Goal: Information Seeking & Learning: Learn about a topic

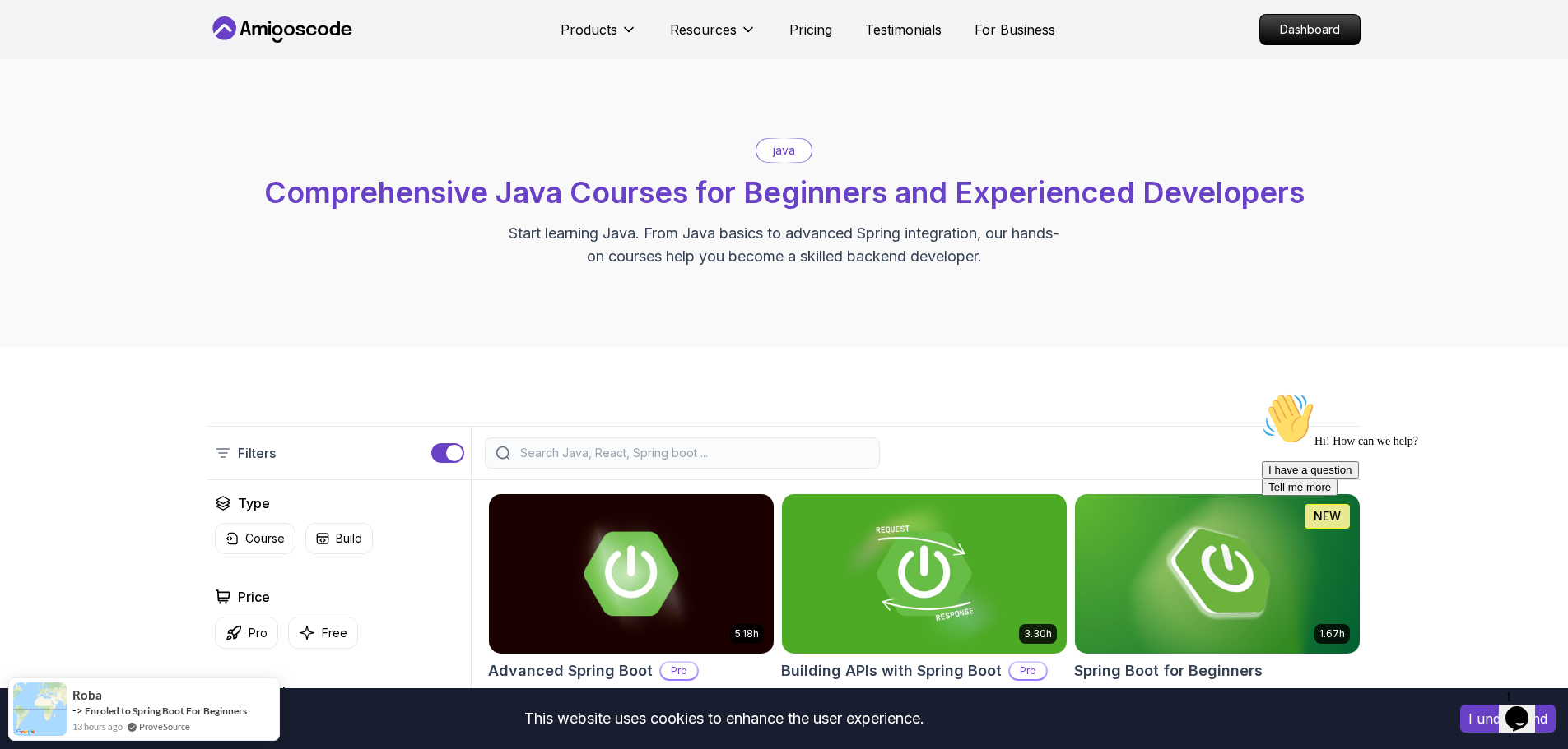
click at [614, 477] on div "Filters" at bounding box center [784, 453] width 1152 height 55
drag, startPoint x: 635, startPoint y: 451, endPoint x: 642, endPoint y: 457, distance: 9.2
click at [638, 452] on input "search" at bounding box center [693, 453] width 352 height 16
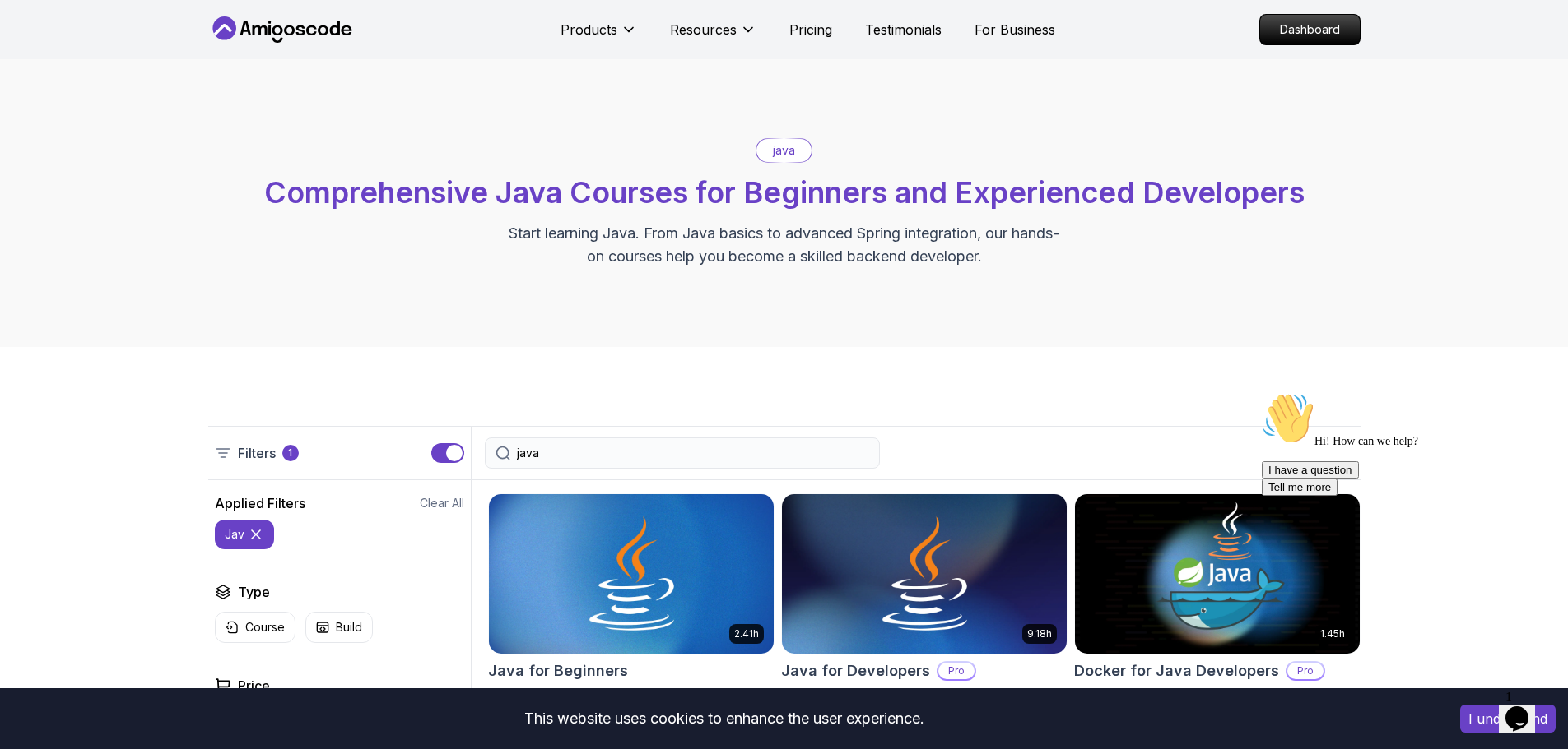
type input "java"
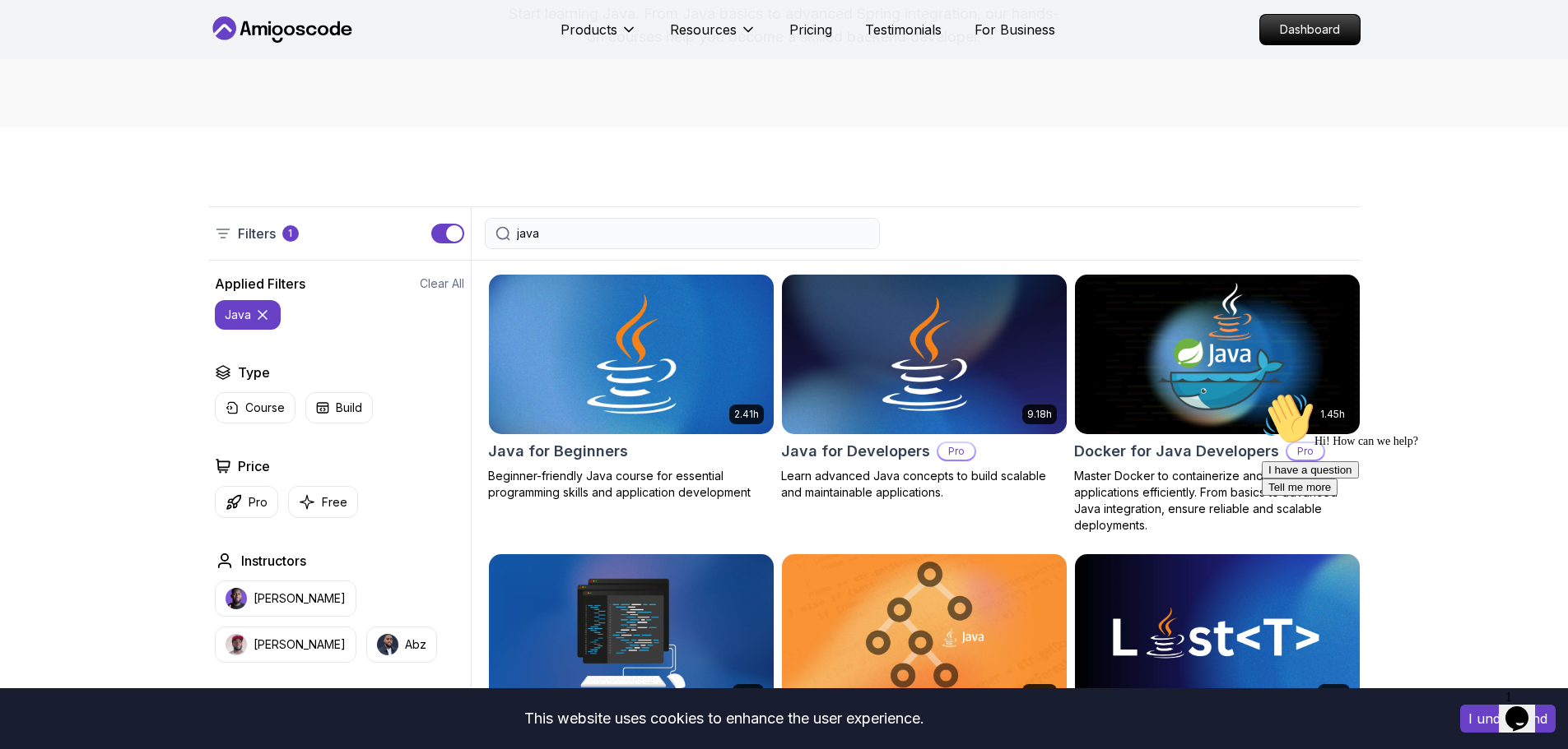
scroll to position [329, 0]
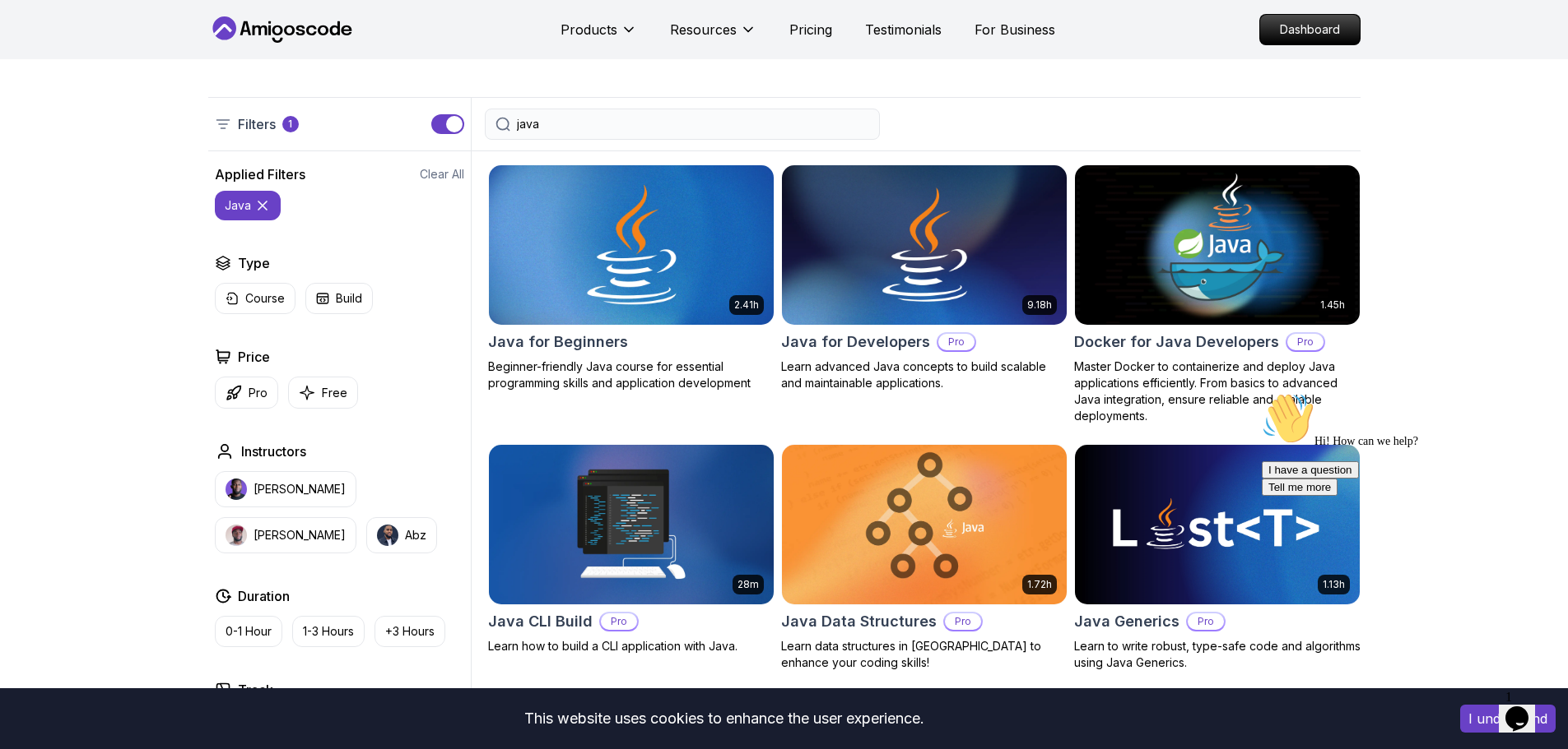
click at [614, 284] on img at bounding box center [631, 244] width 299 height 167
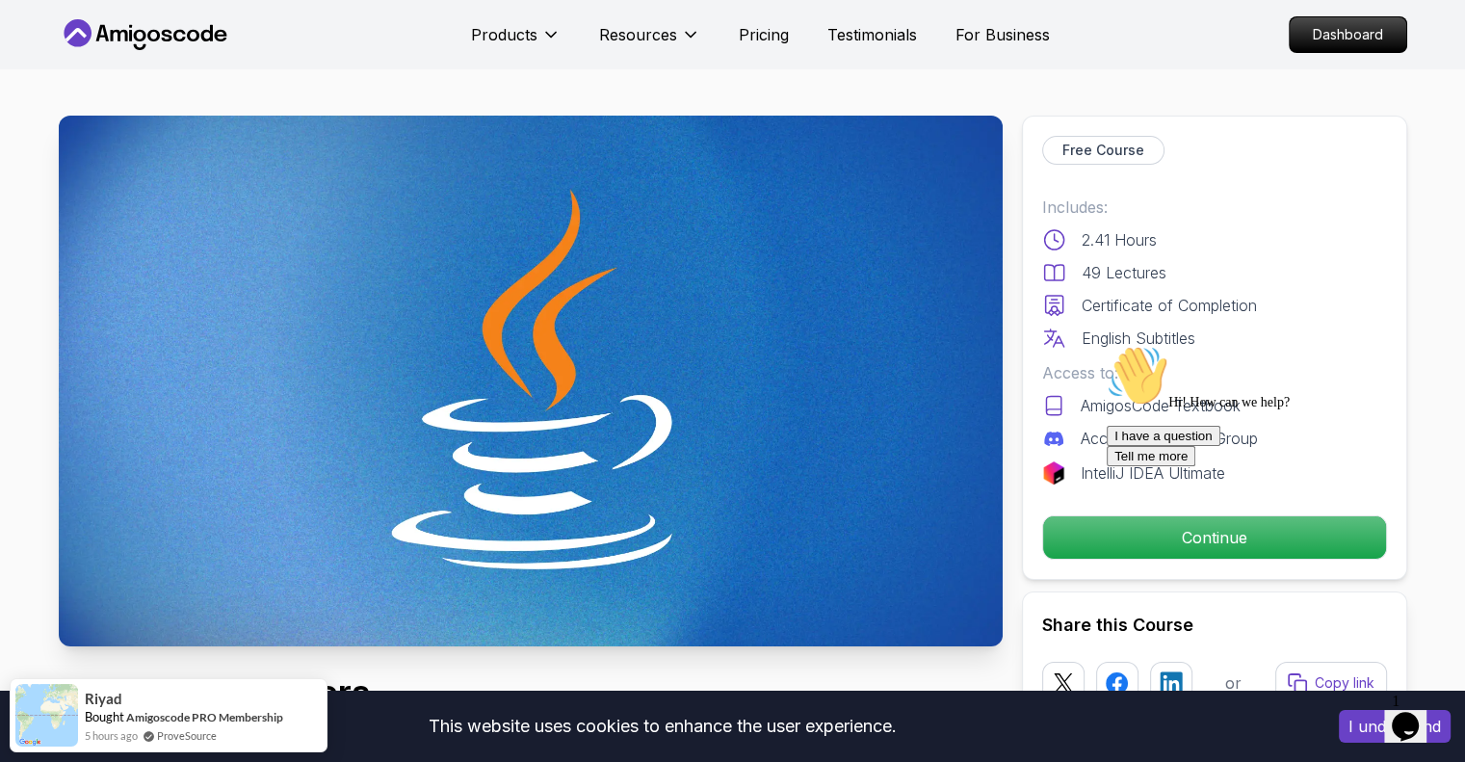
drag, startPoint x: 1422, startPoint y: 485, endPoint x: 2474, endPoint y: 860, distance: 1116.3
click at [1106, 345] on icon "Chat attention grabber" at bounding box center [1106, 345] width 0 height 0
click at [1421, 710] on div "1 Opens Chat This icon Opens the chat window." at bounding box center [1415, 700] width 46 height 17
click at [1421, 719] on img at bounding box center [1412, 687] width 119 height 76
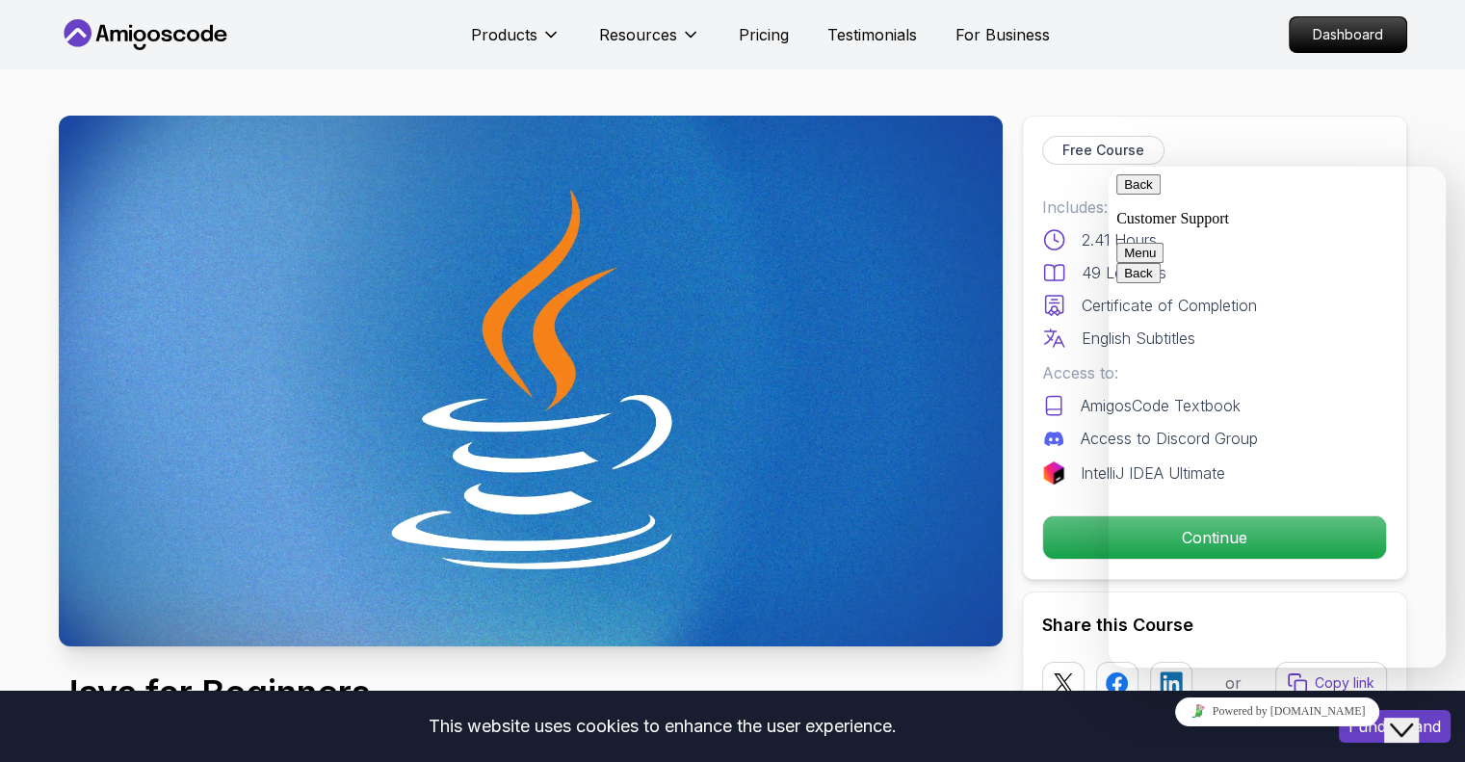
click at [1290, 145] on div "Free Course" at bounding box center [1214, 150] width 345 height 29
click at [1128, 210] on div "Back Customer Support Menu" at bounding box center [1277, 218] width 322 height 89
click at [1153, 192] on span "Back" at bounding box center [1153, 184] width 0 height 14
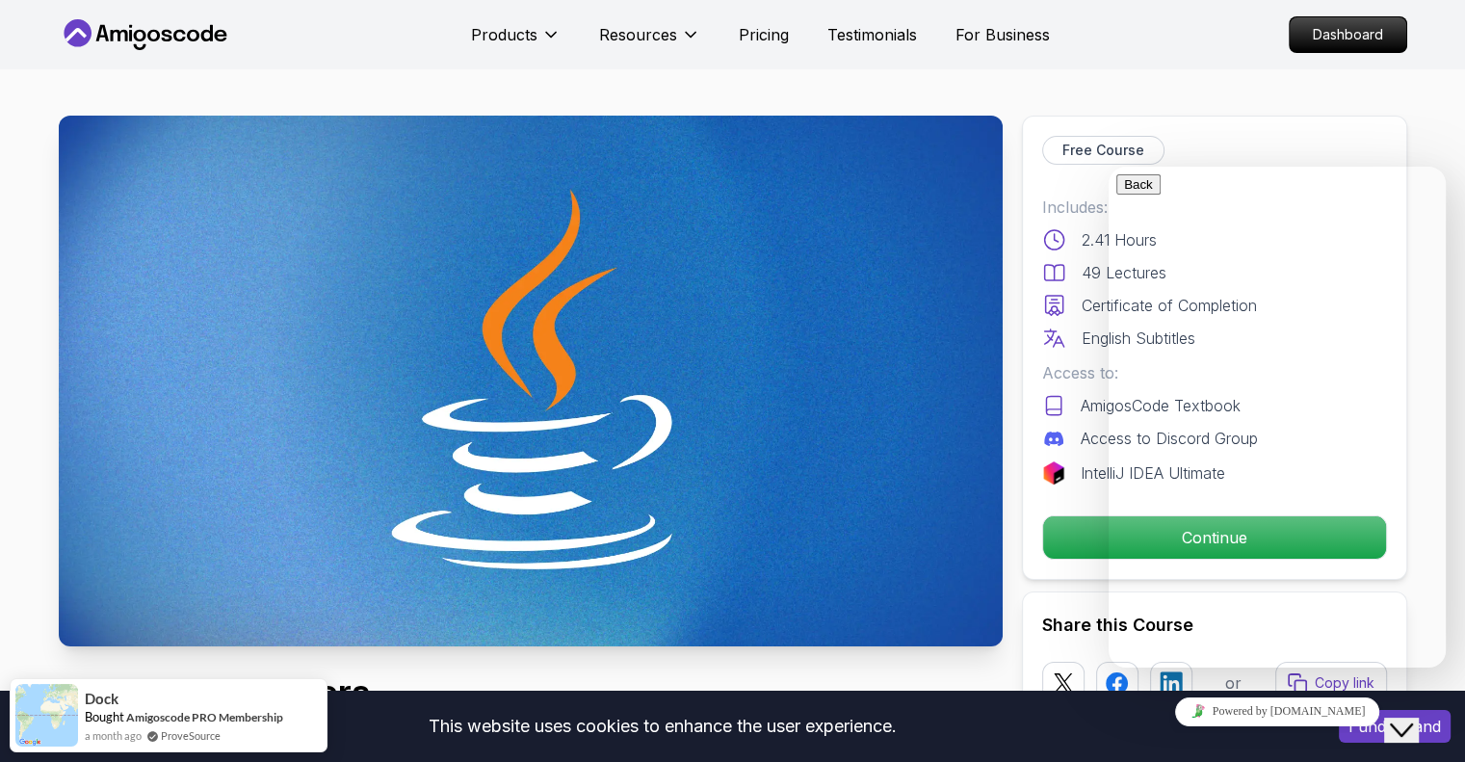
click at [1402, 717] on button "Close Chat This icon closes the chat window." at bounding box center [1401, 729] width 35 height 25
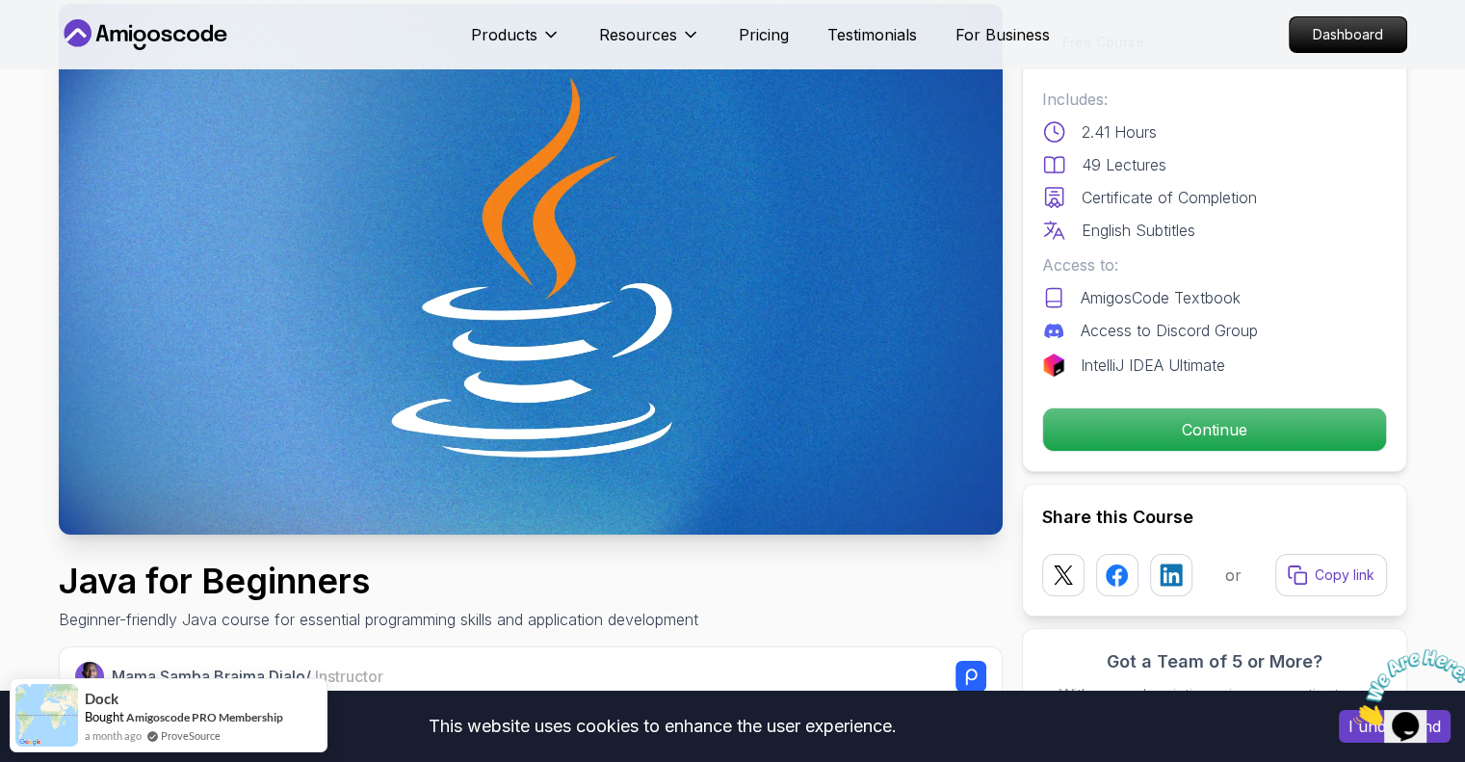
scroll to position [193, 0]
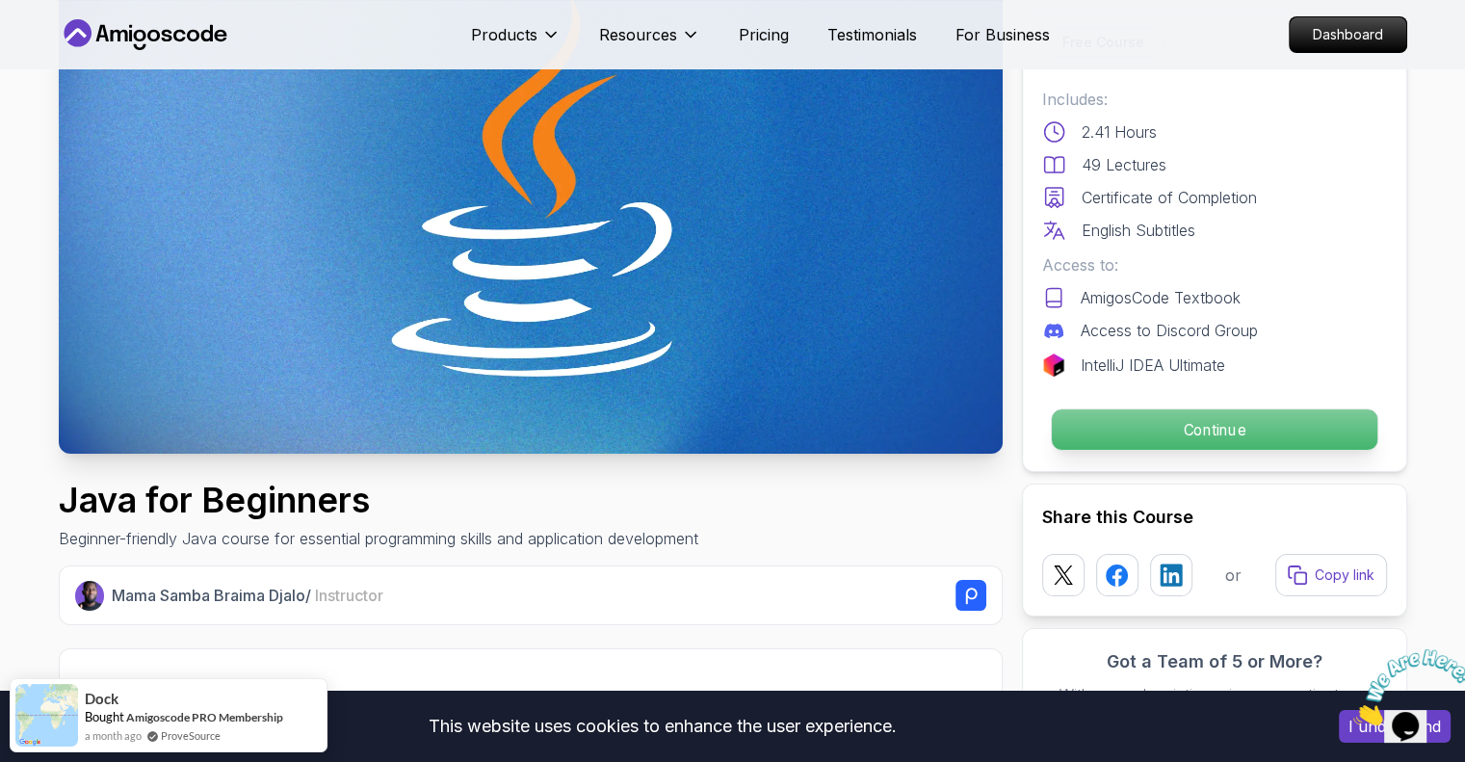
click at [1239, 422] on p "Continue" at bounding box center [1213, 429] width 325 height 40
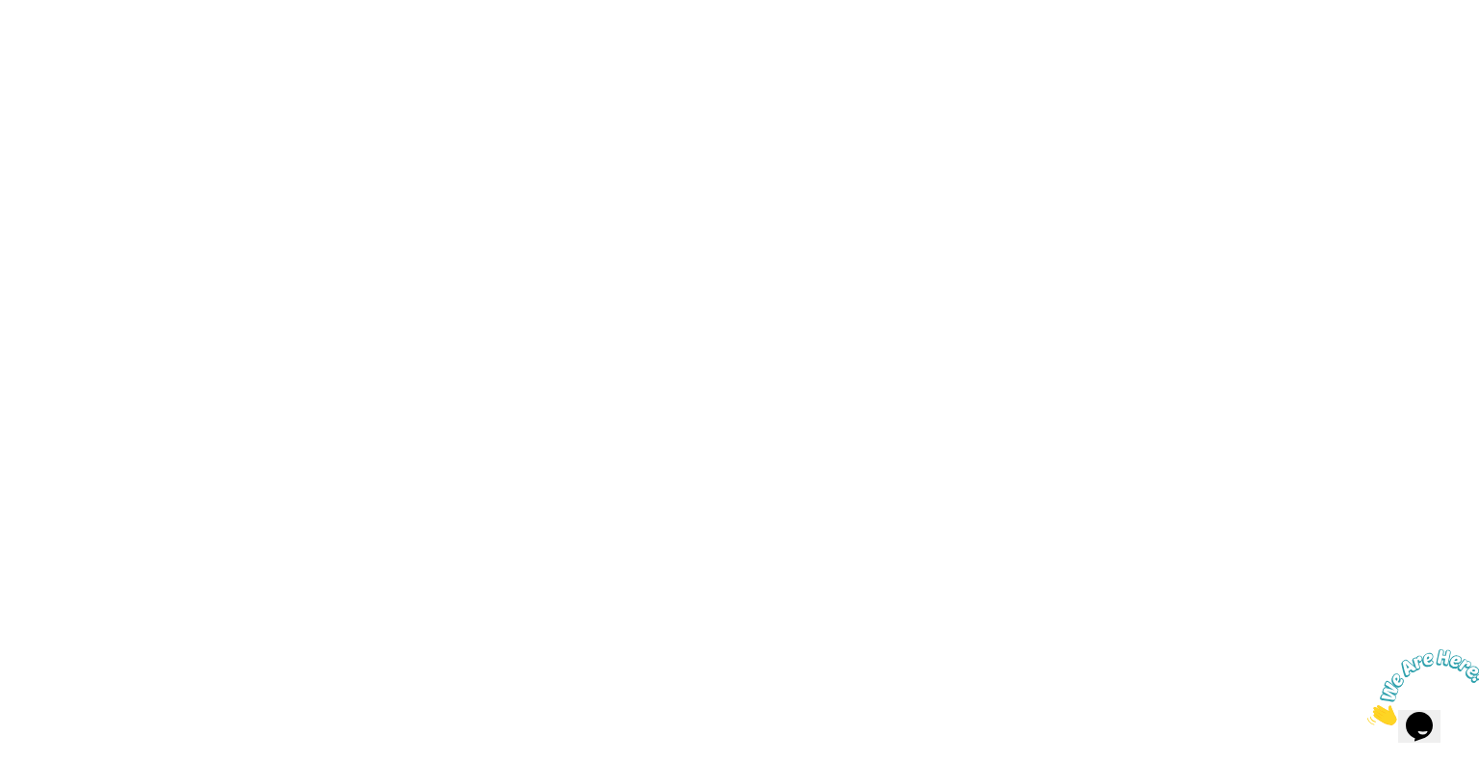
click at [1201, 0] on html at bounding box center [739, 0] width 1479 height 0
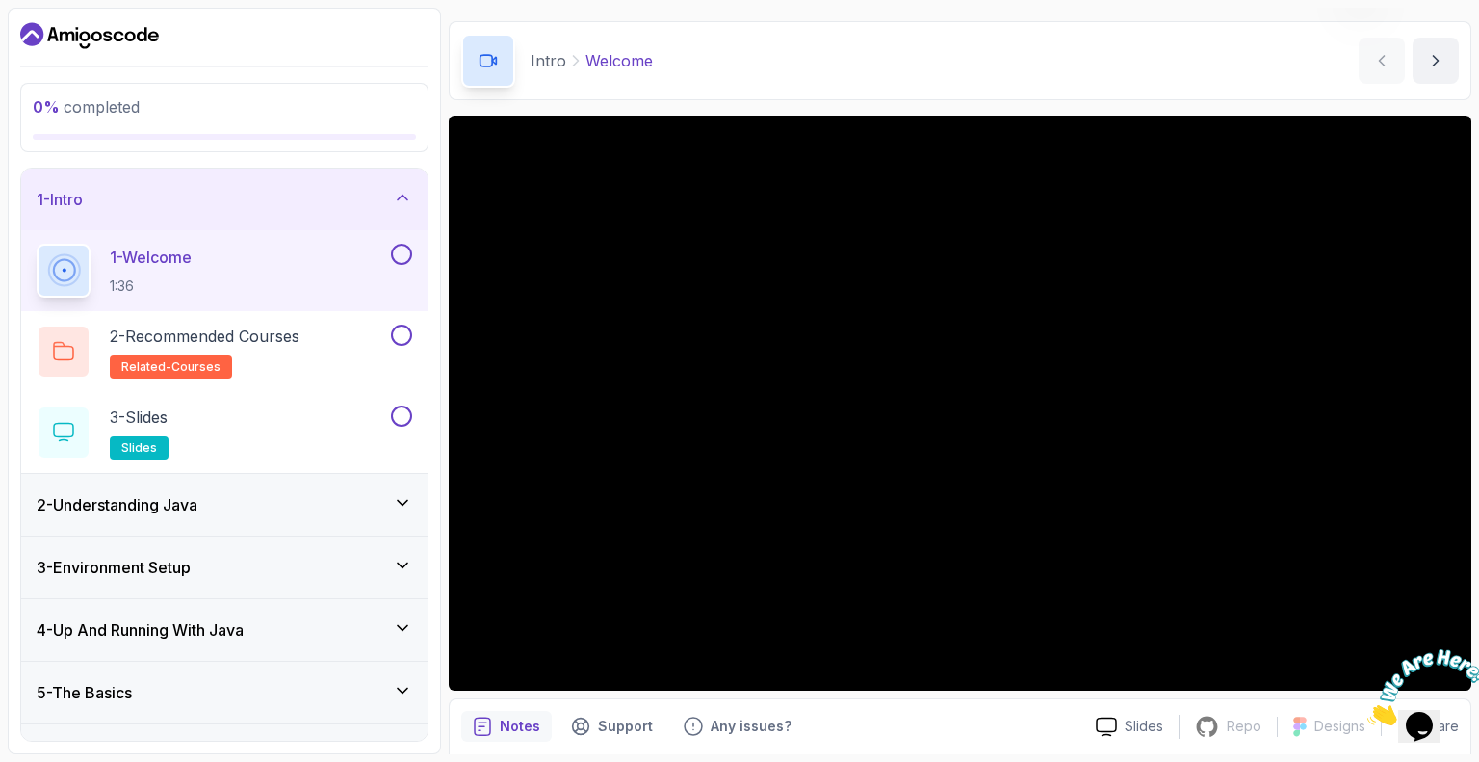
scroll to position [96, 0]
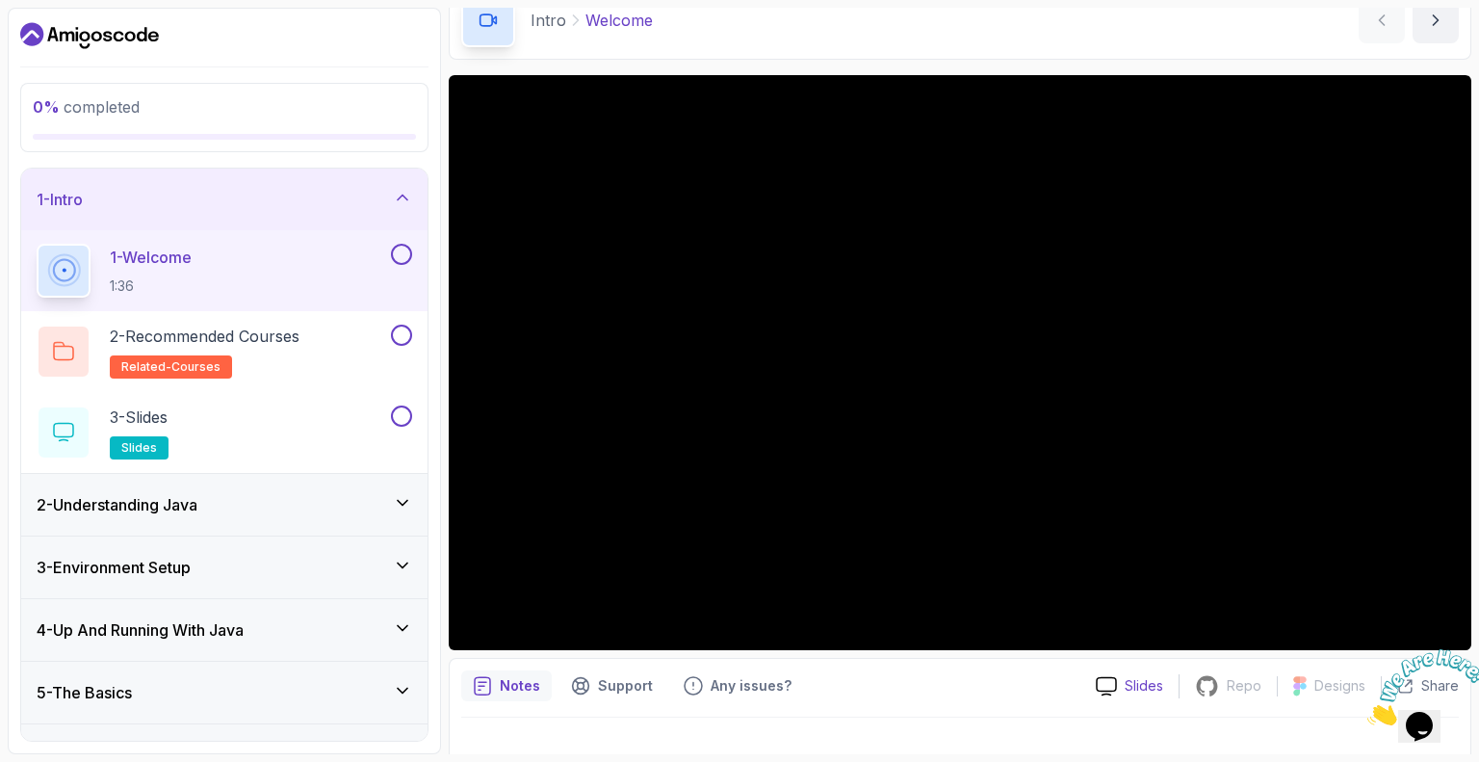
click at [1135, 692] on p "Slides" at bounding box center [1144, 685] width 39 height 19
click at [250, 257] on div "1 - Welcome 1:36" at bounding box center [212, 271] width 351 height 54
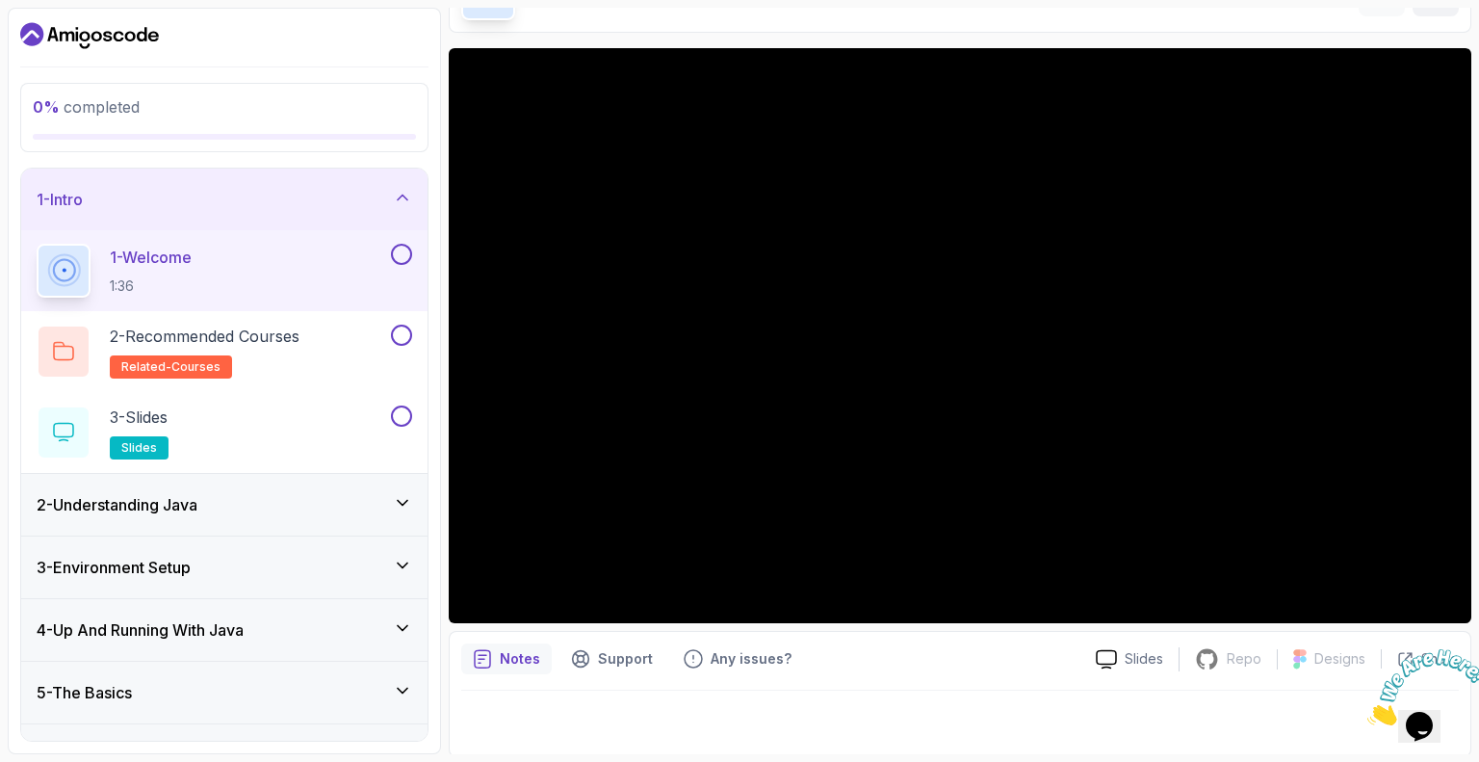
scroll to position [125, 0]
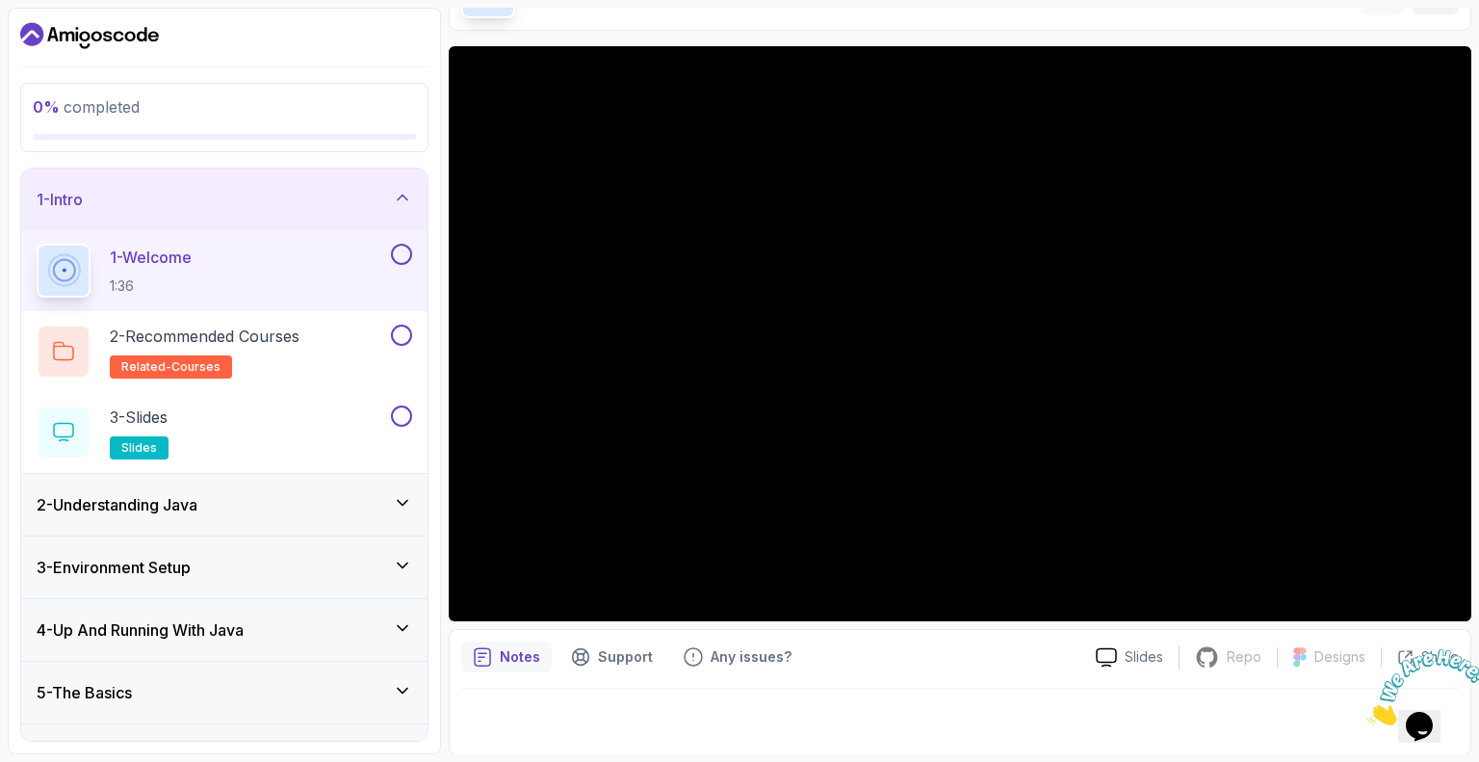
click at [951, 411] on div at bounding box center [960, 333] width 1023 height 575
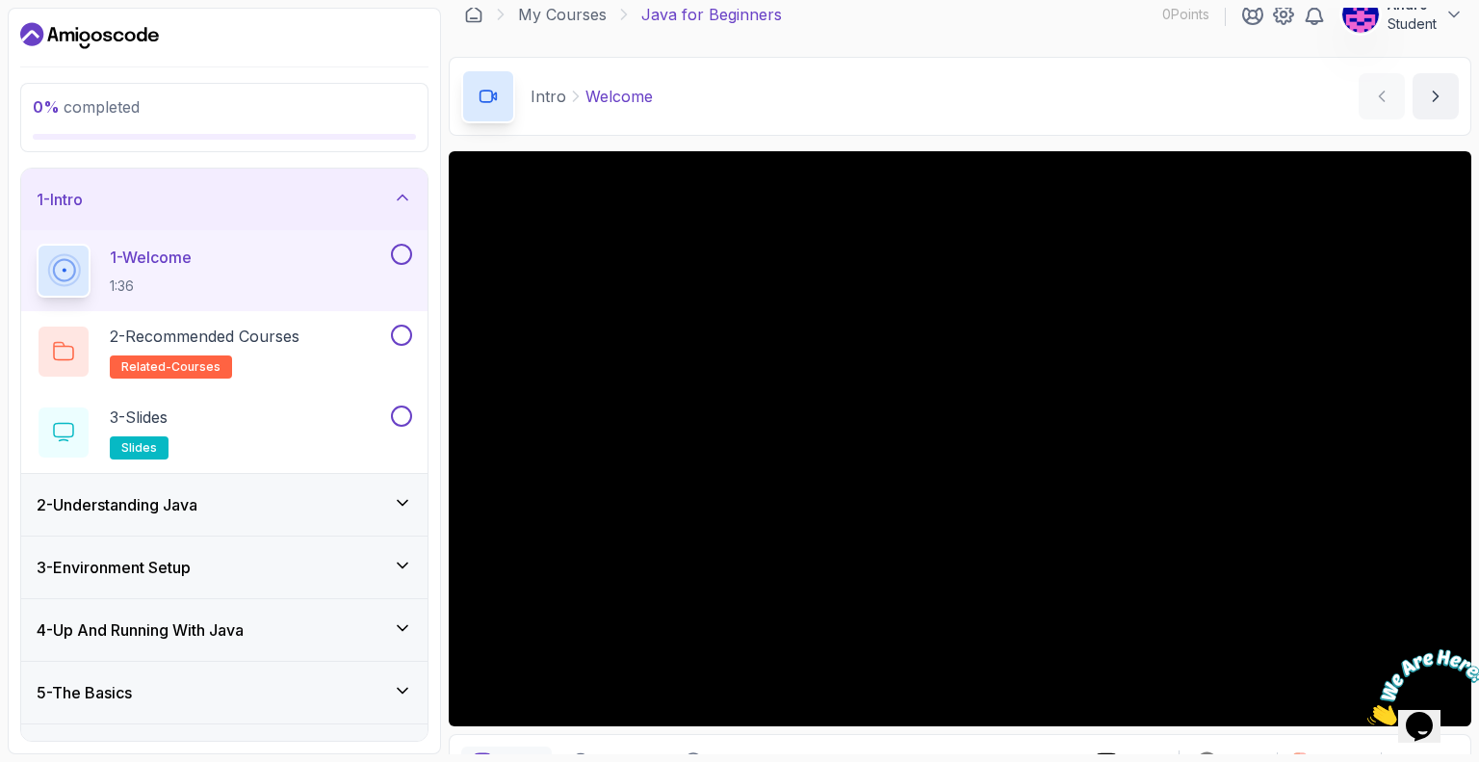
scroll to position [0, 0]
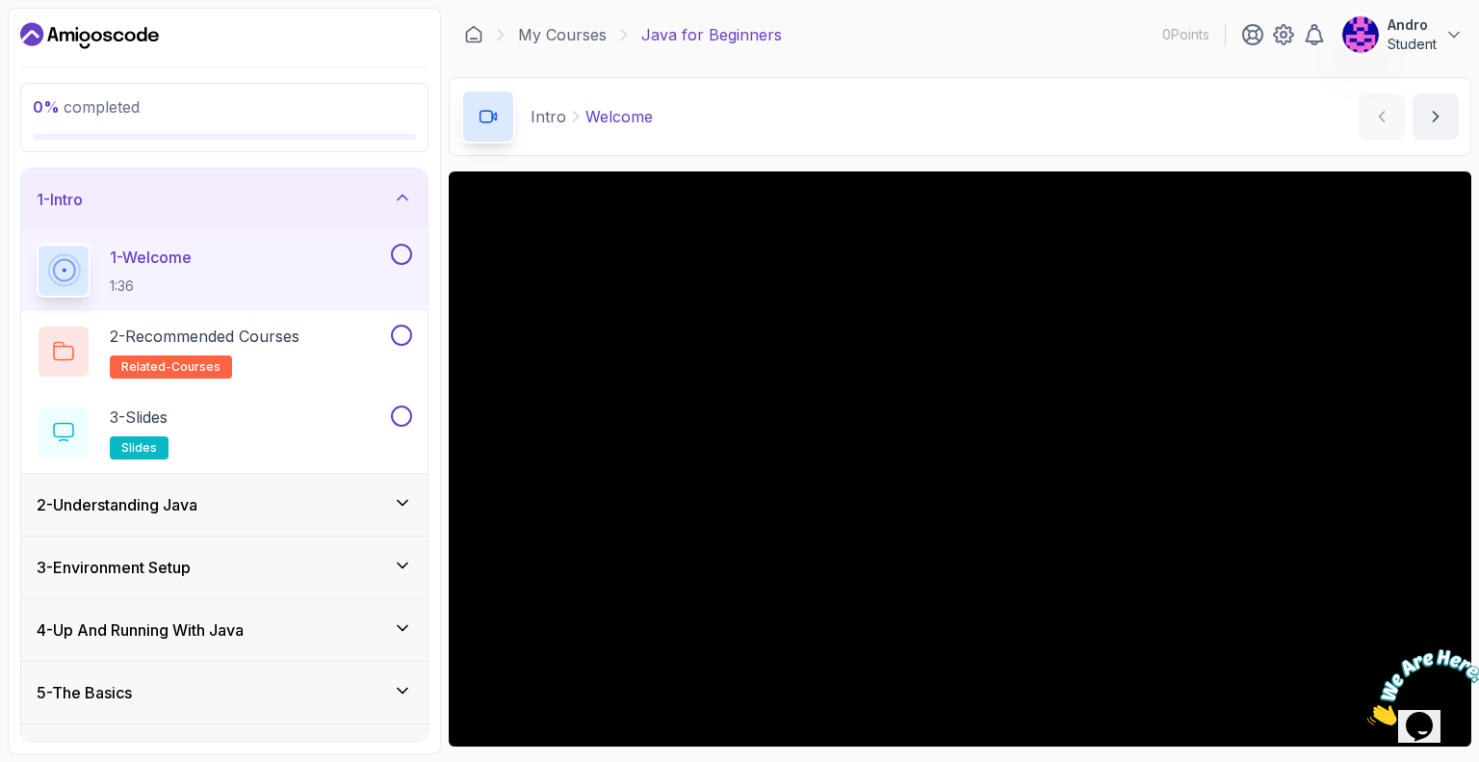
click at [1151, 315] on div at bounding box center [960, 458] width 1023 height 575
click at [490, 122] on icon at bounding box center [488, 116] width 19 height 19
click at [404, 251] on button at bounding box center [401, 254] width 21 height 21
click at [292, 414] on div "3 - Slides slides" at bounding box center [212, 432] width 351 height 54
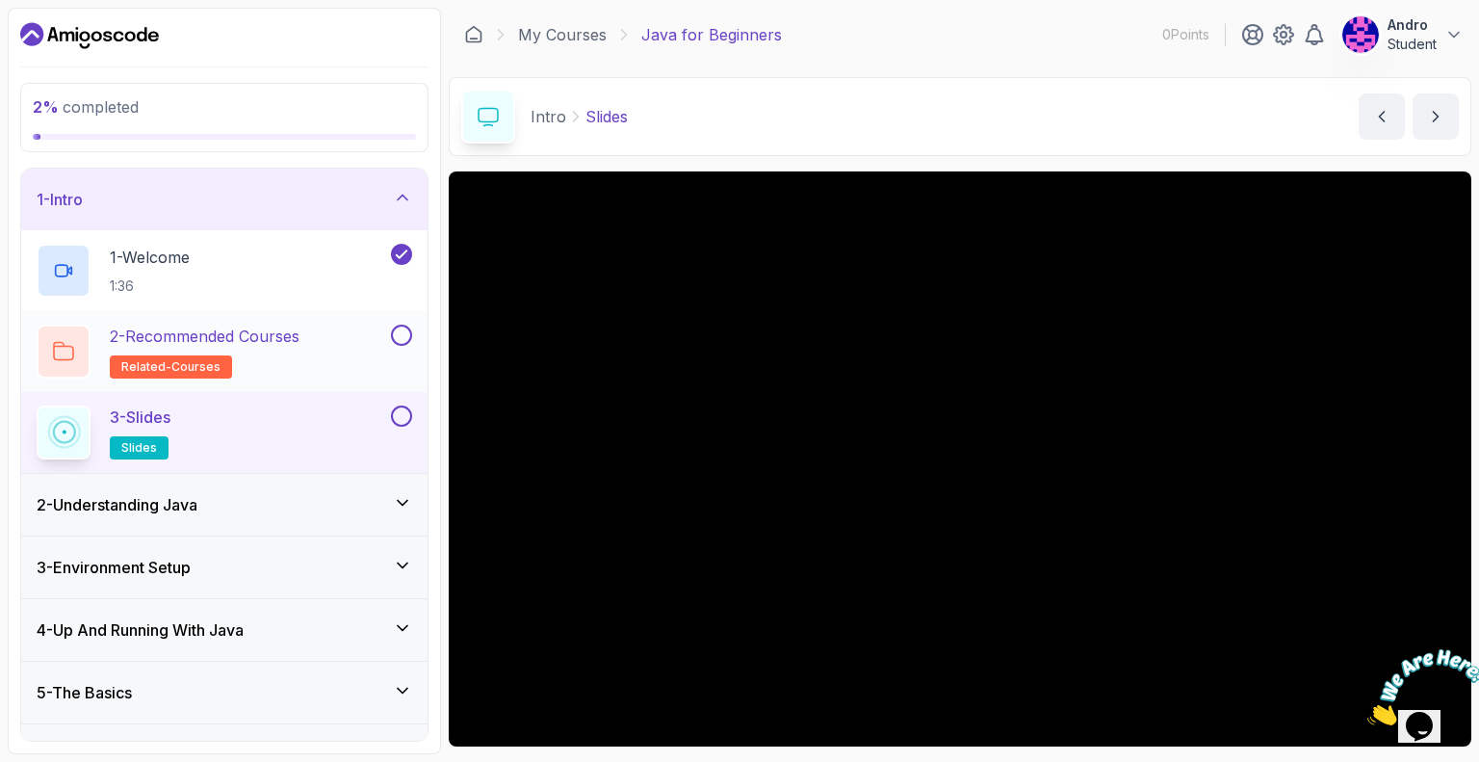
click at [312, 325] on div "2 - Recommended Courses related-courses" at bounding box center [212, 352] width 351 height 54
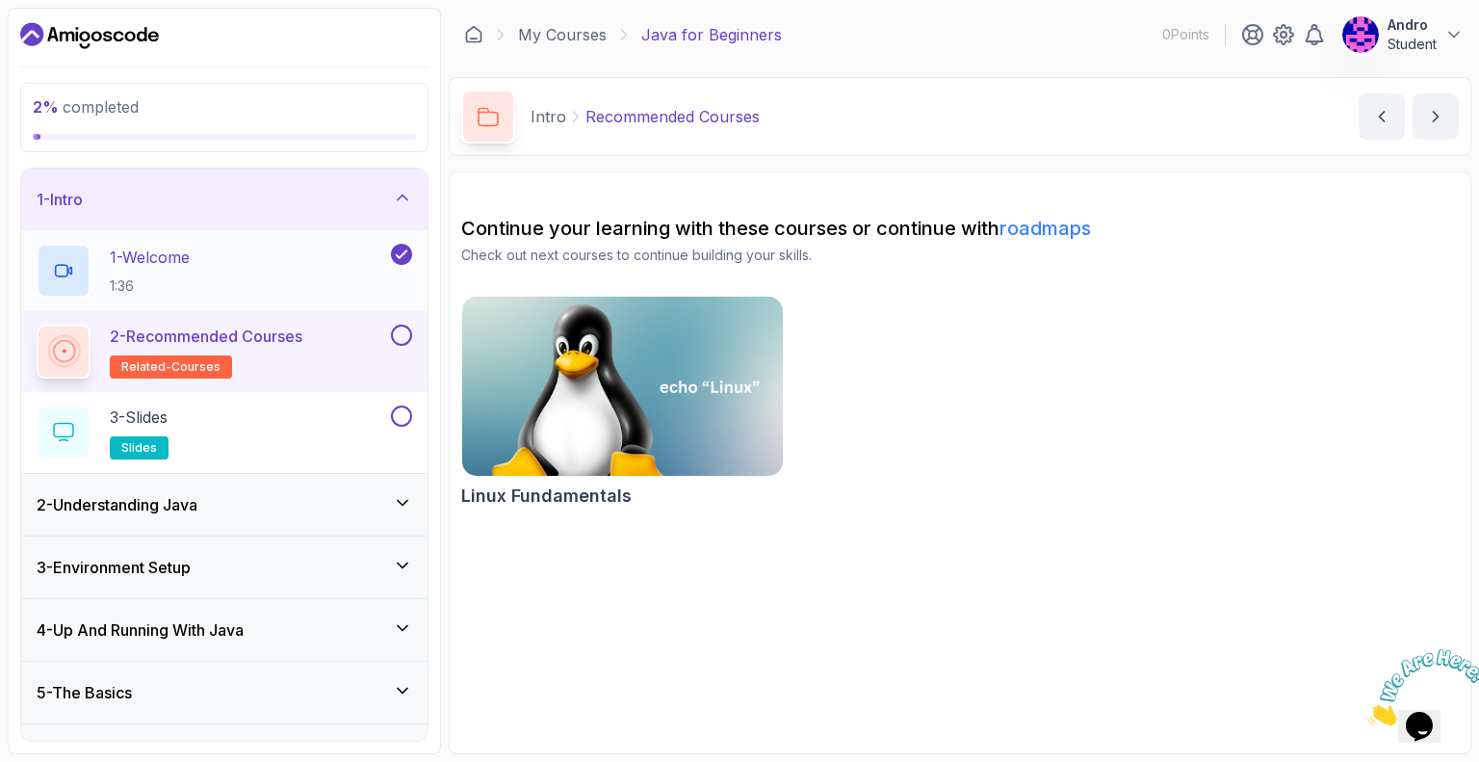
click at [312, 276] on div "1 - Welcome 1:36" at bounding box center [212, 271] width 351 height 54
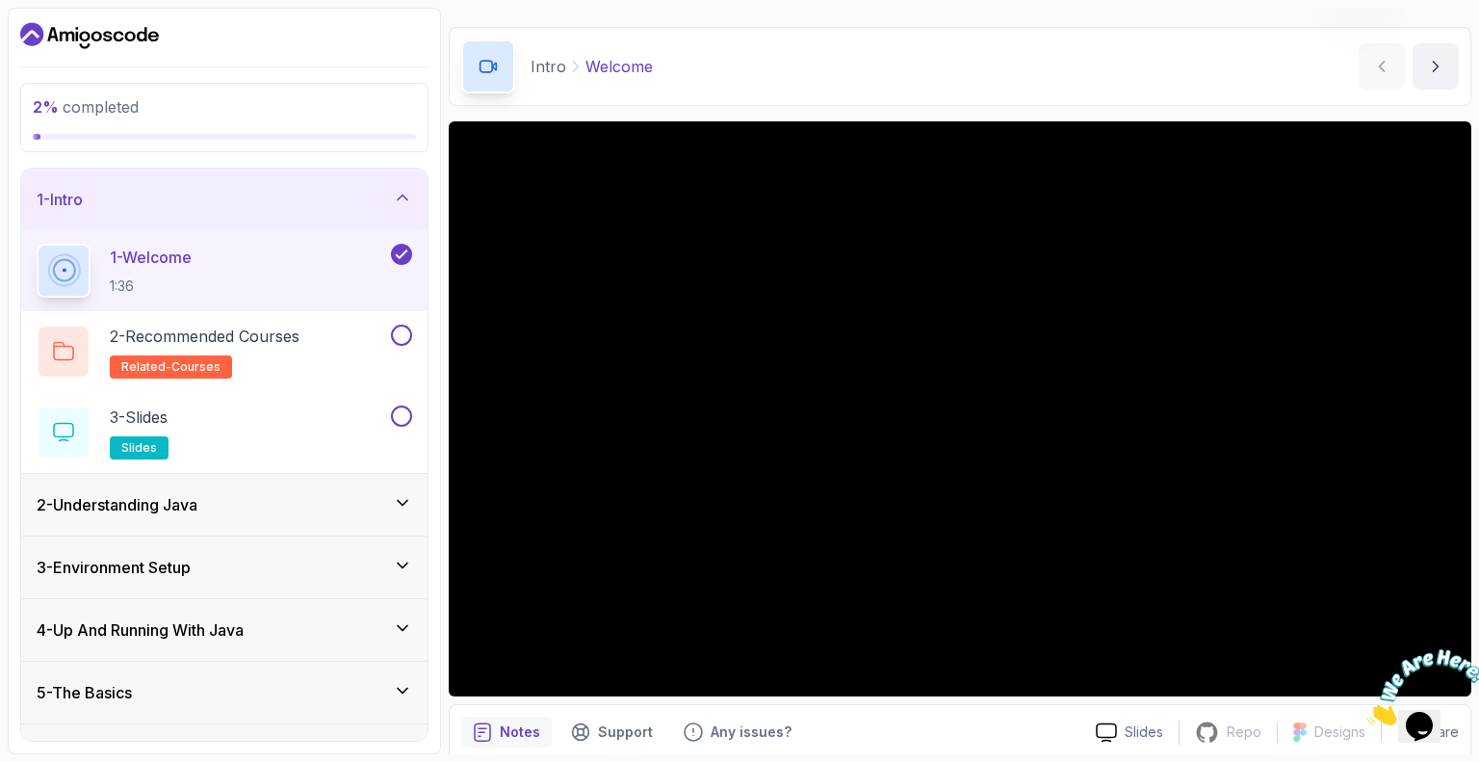
scroll to position [125, 0]
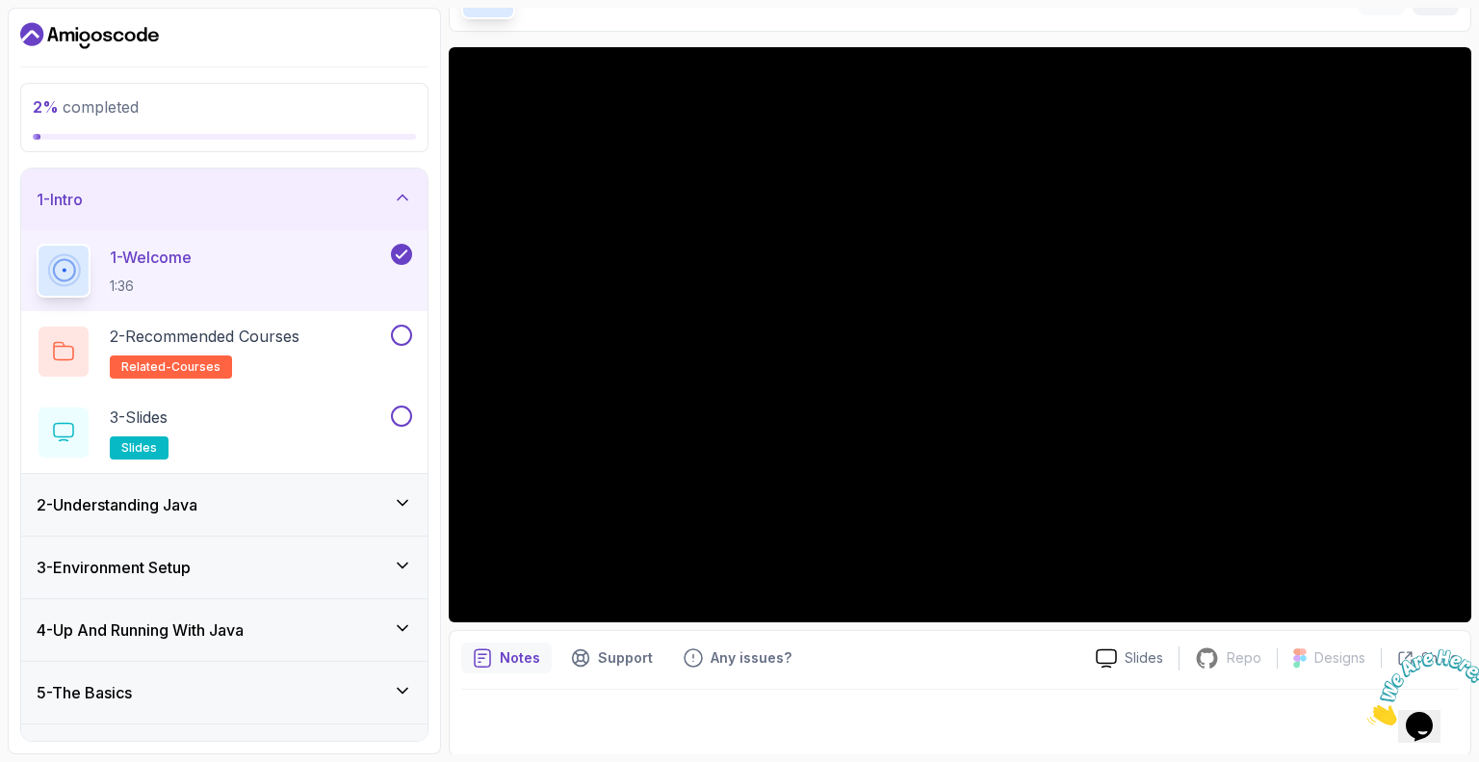
scroll to position [125, 0]
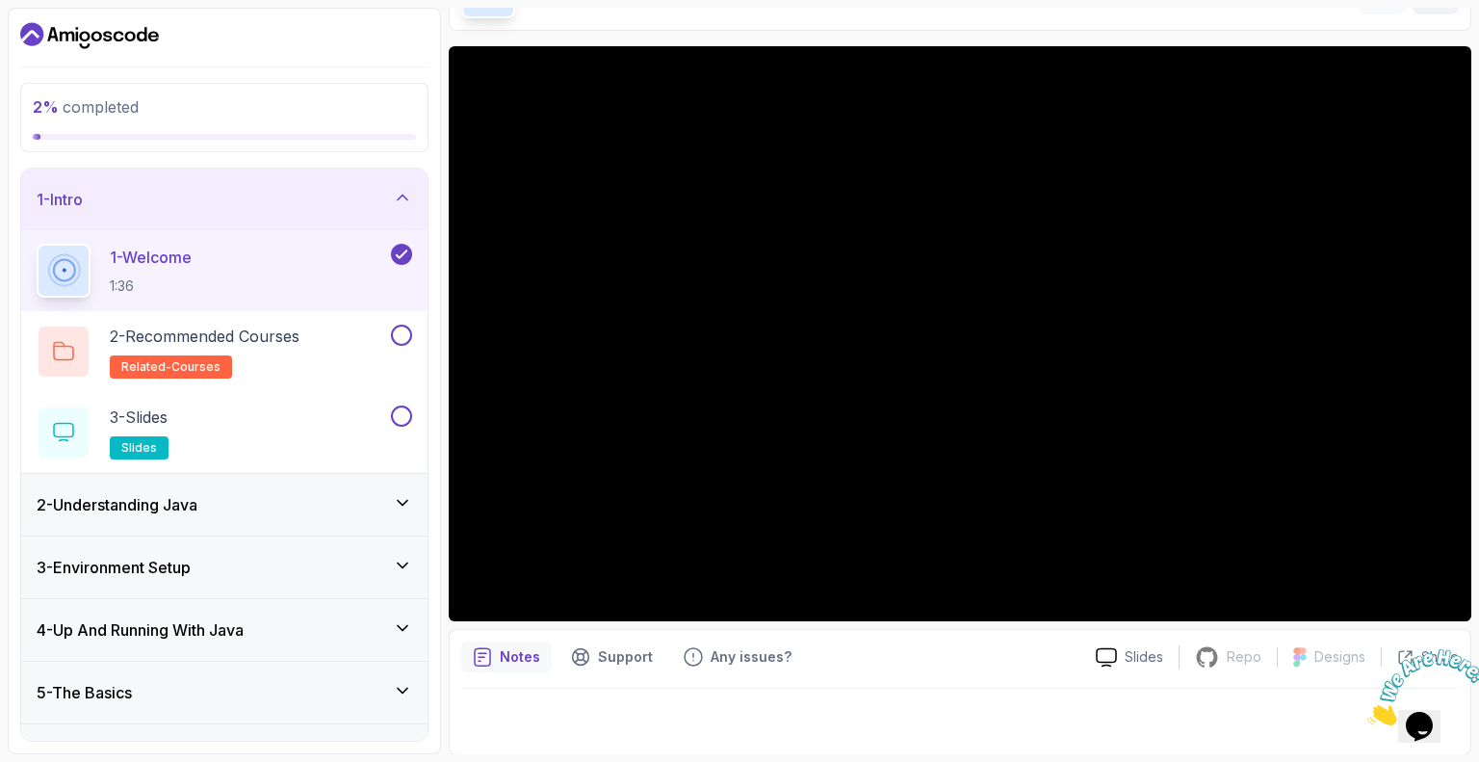
click at [363, 507] on div "2 - Understanding Java" at bounding box center [225, 504] width 376 height 23
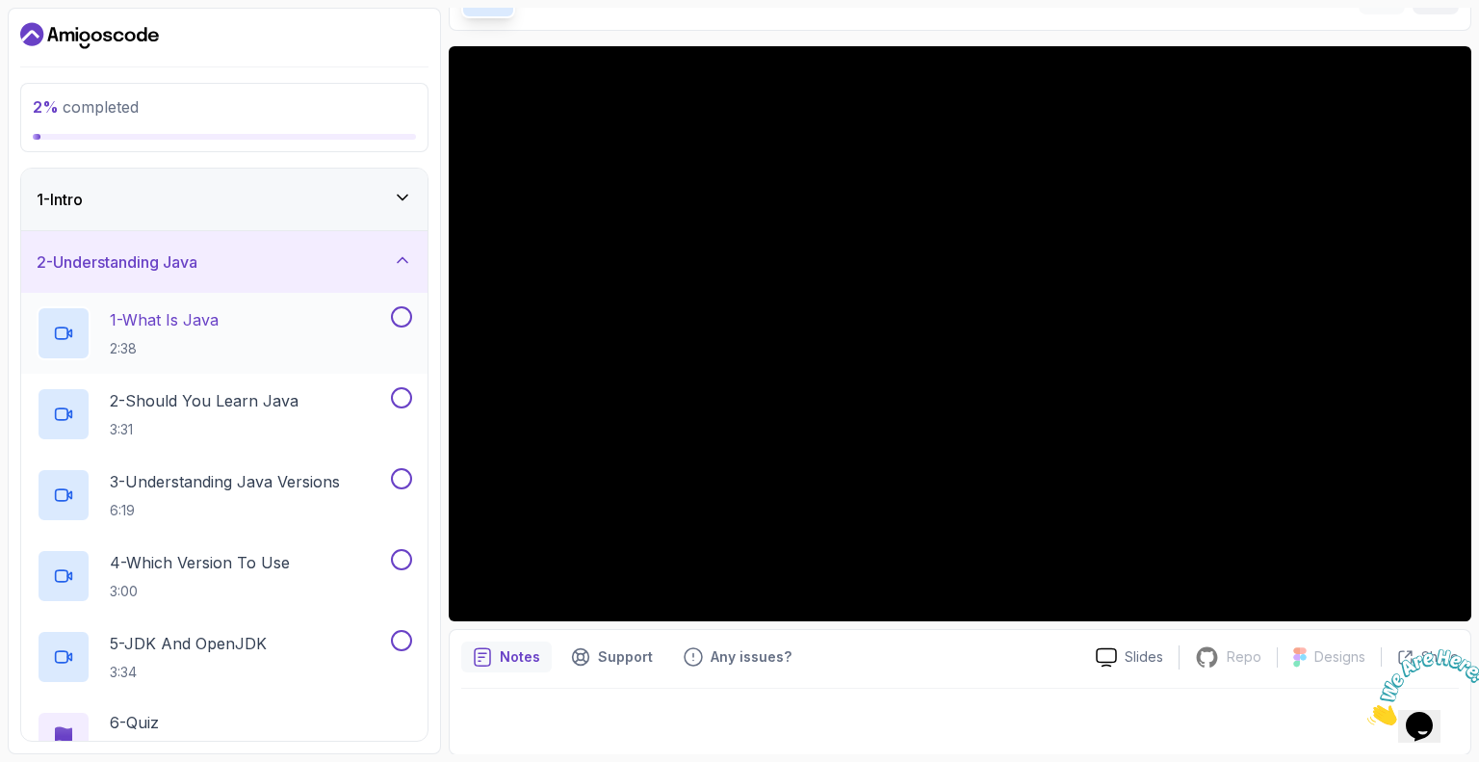
click at [296, 351] on div "1 - What Is Java 2:38" at bounding box center [212, 333] width 351 height 54
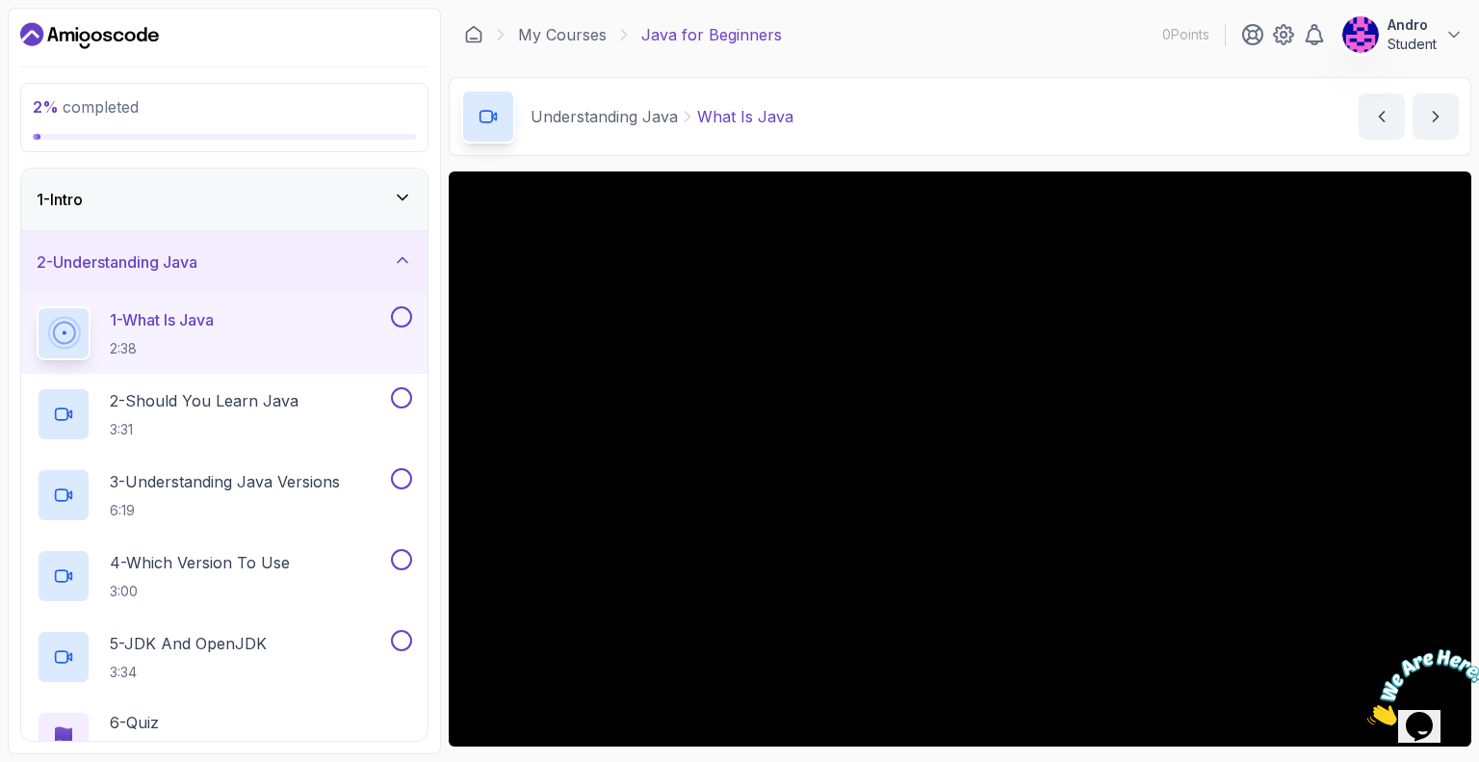
click at [258, 194] on div "1 - Intro" at bounding box center [225, 199] width 376 height 23
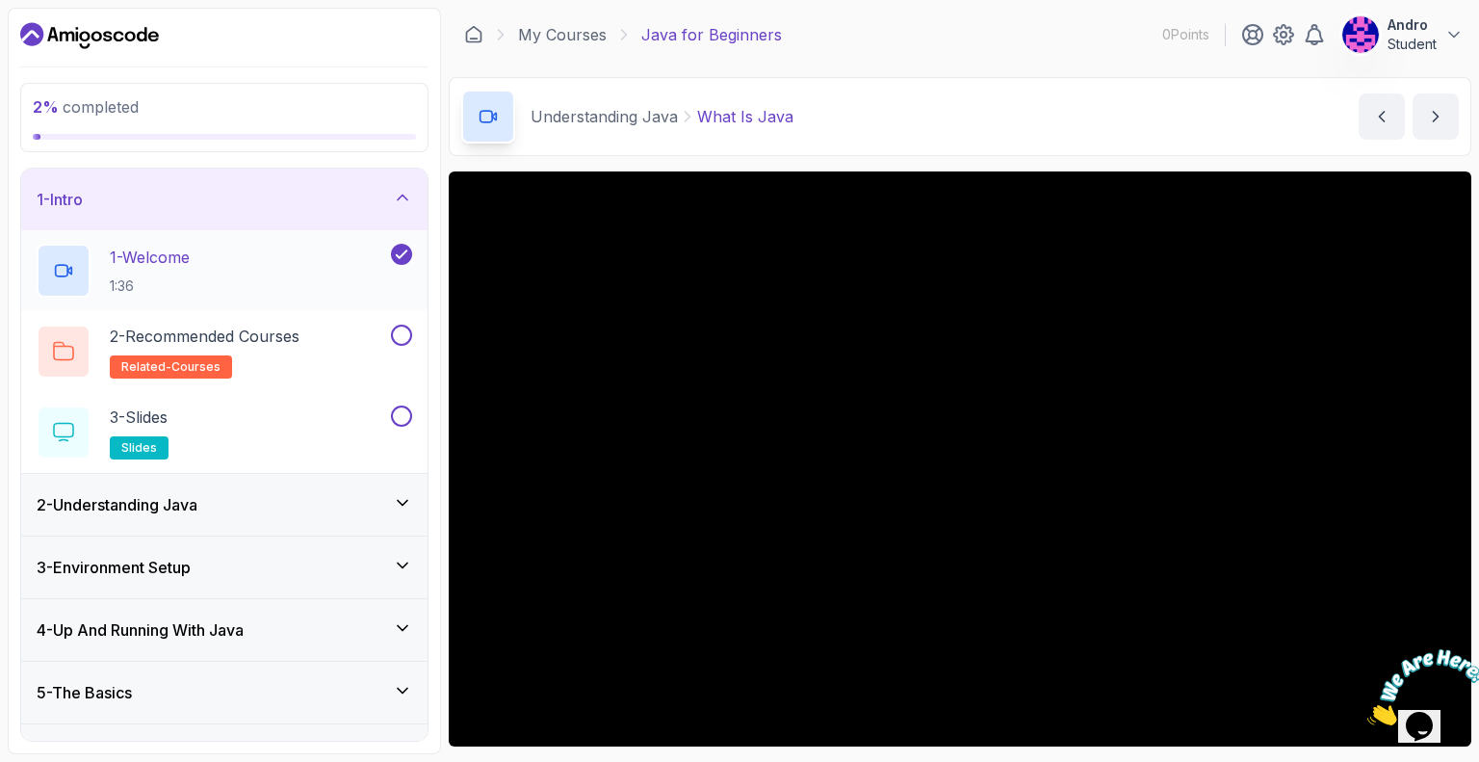
click at [250, 280] on div "1 - Welcome 1:36" at bounding box center [212, 271] width 351 height 54
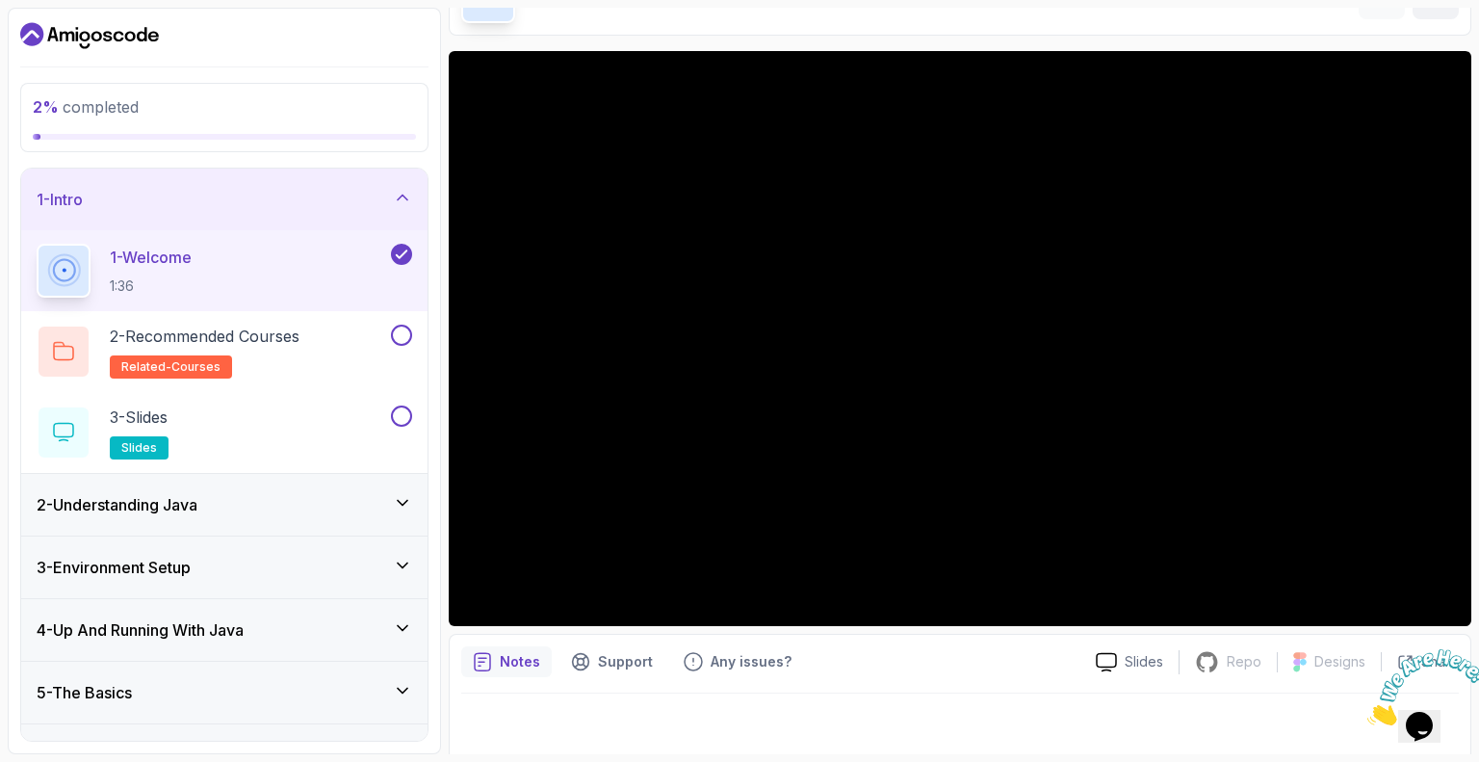
scroll to position [125, 0]
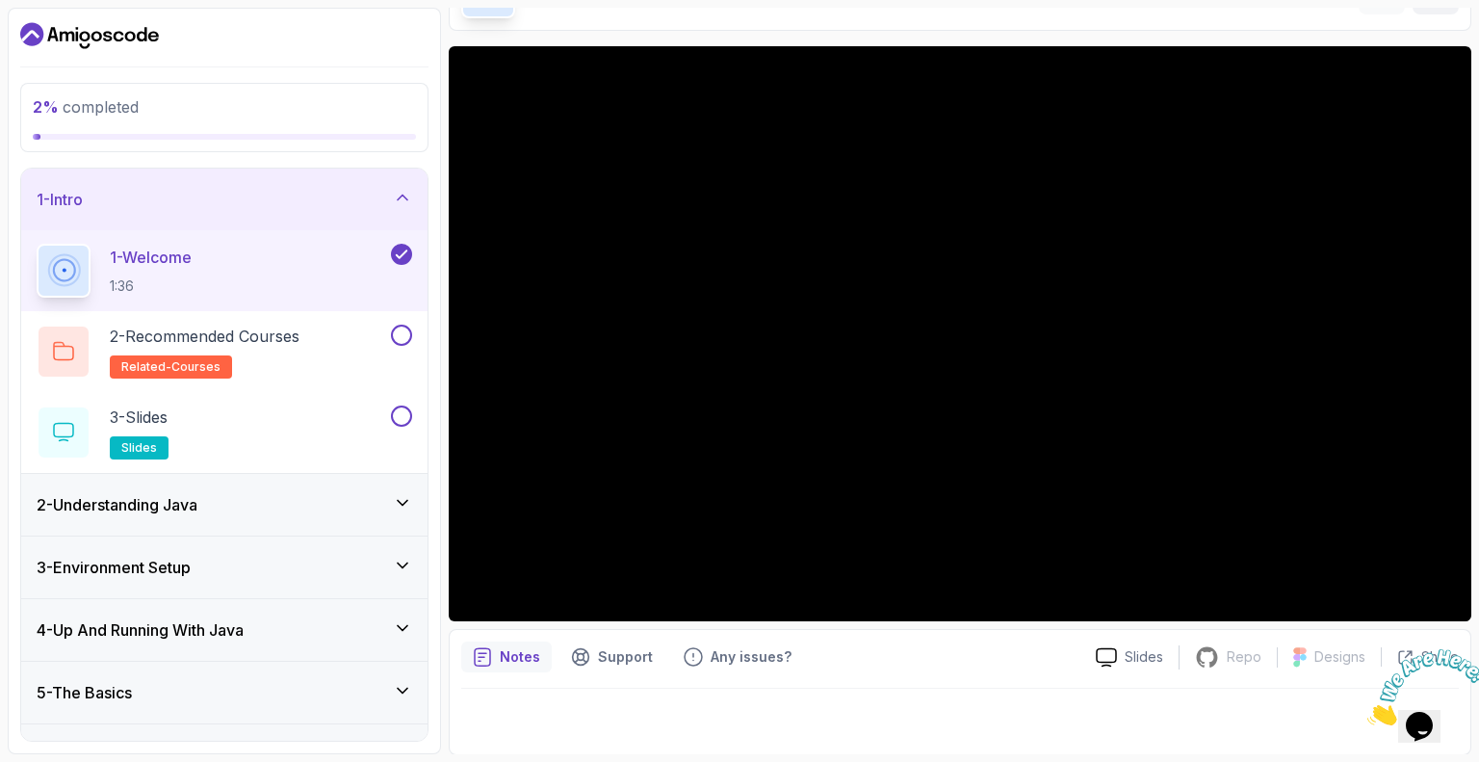
click at [751, 430] on div at bounding box center [960, 333] width 1023 height 575
click at [362, 361] on div "2 - Recommended Courses related-courses" at bounding box center [212, 352] width 351 height 54
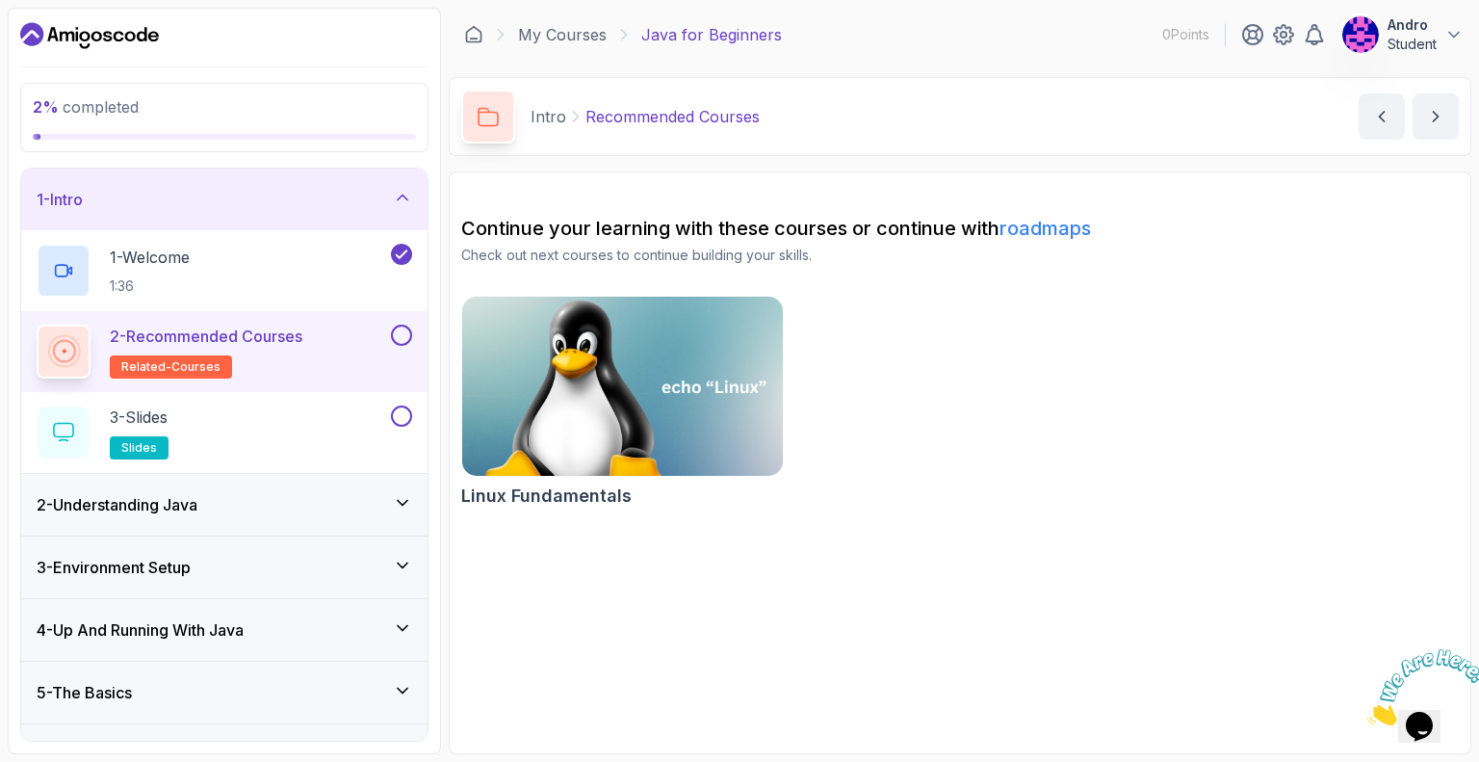
click at [520, 400] on img at bounding box center [623, 386] width 336 height 189
click at [305, 247] on div "1 - Welcome 1:36" at bounding box center [212, 271] width 351 height 54
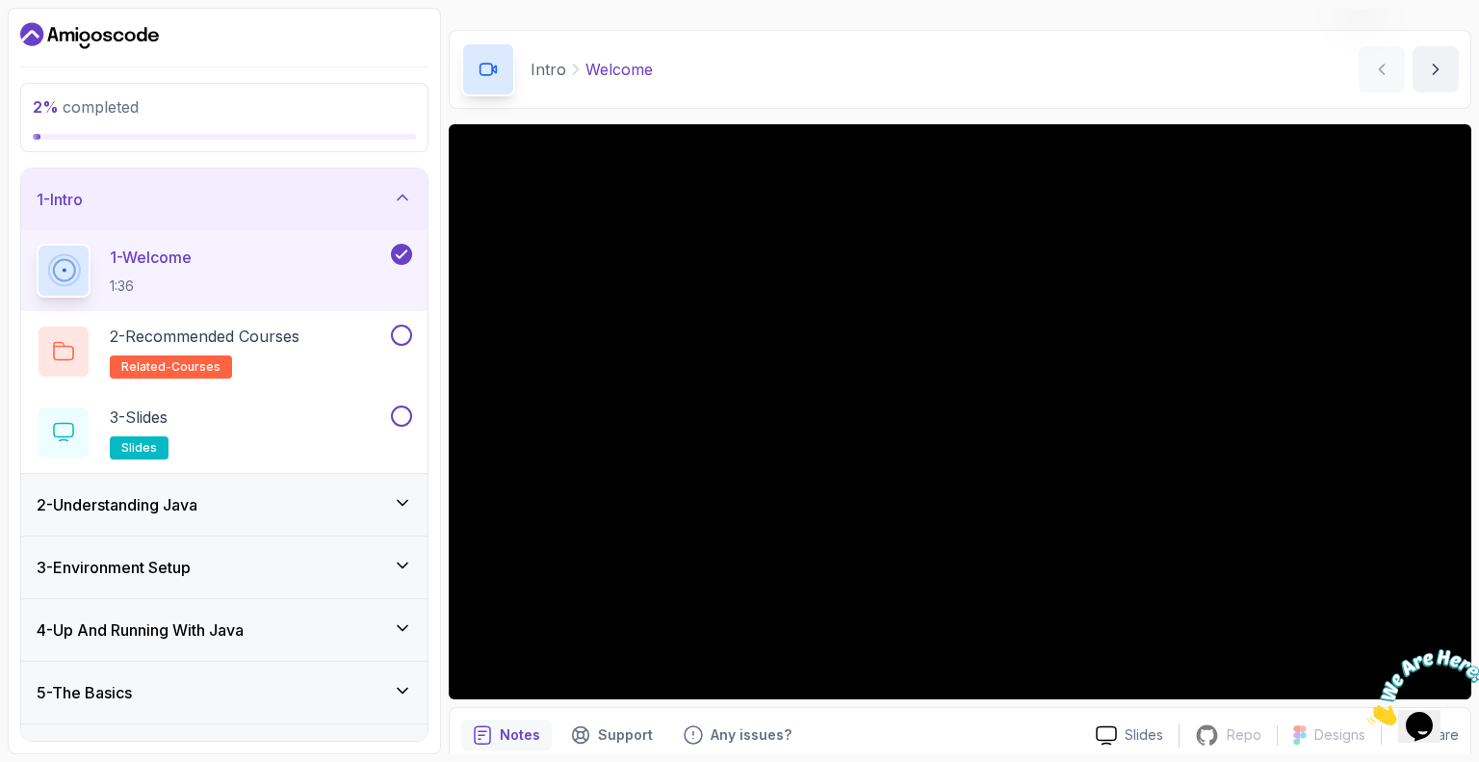
scroll to position [125, 0]
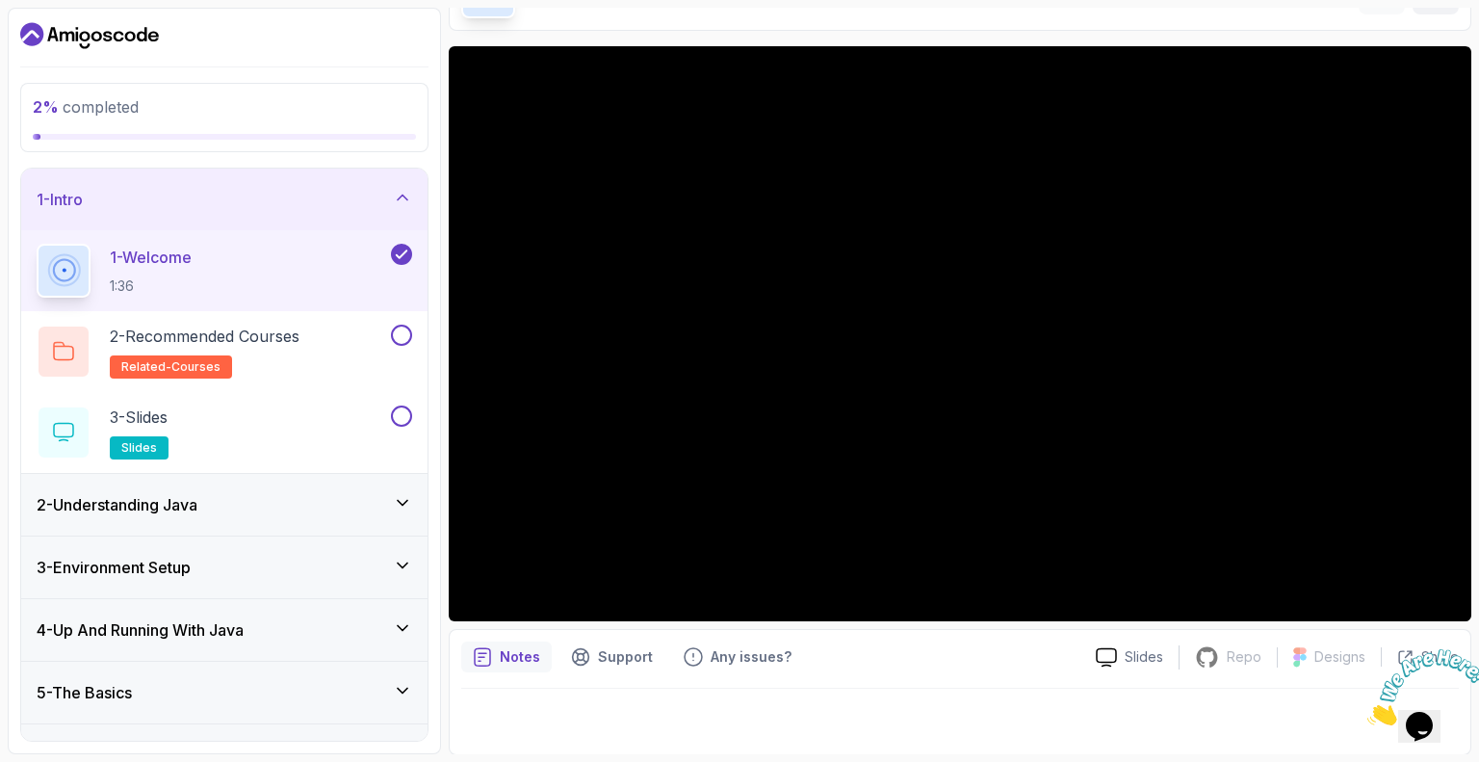
click at [1367, 712] on icon "Close" at bounding box center [1367, 720] width 0 height 16
click at [960, 456] on div at bounding box center [960, 333] width 1023 height 575
click at [729, 648] on p "Any issues?" at bounding box center [751, 656] width 81 height 19
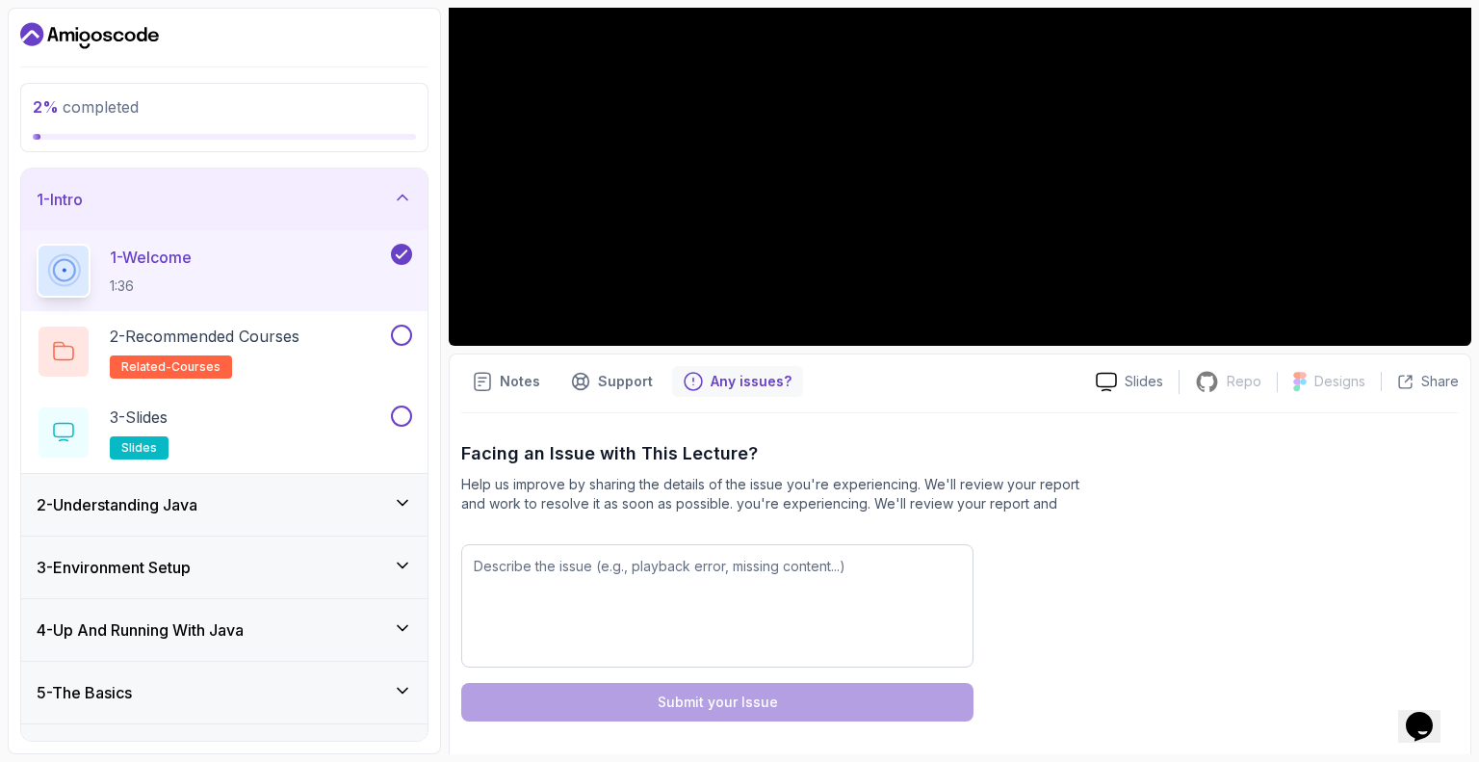
scroll to position [406, 0]
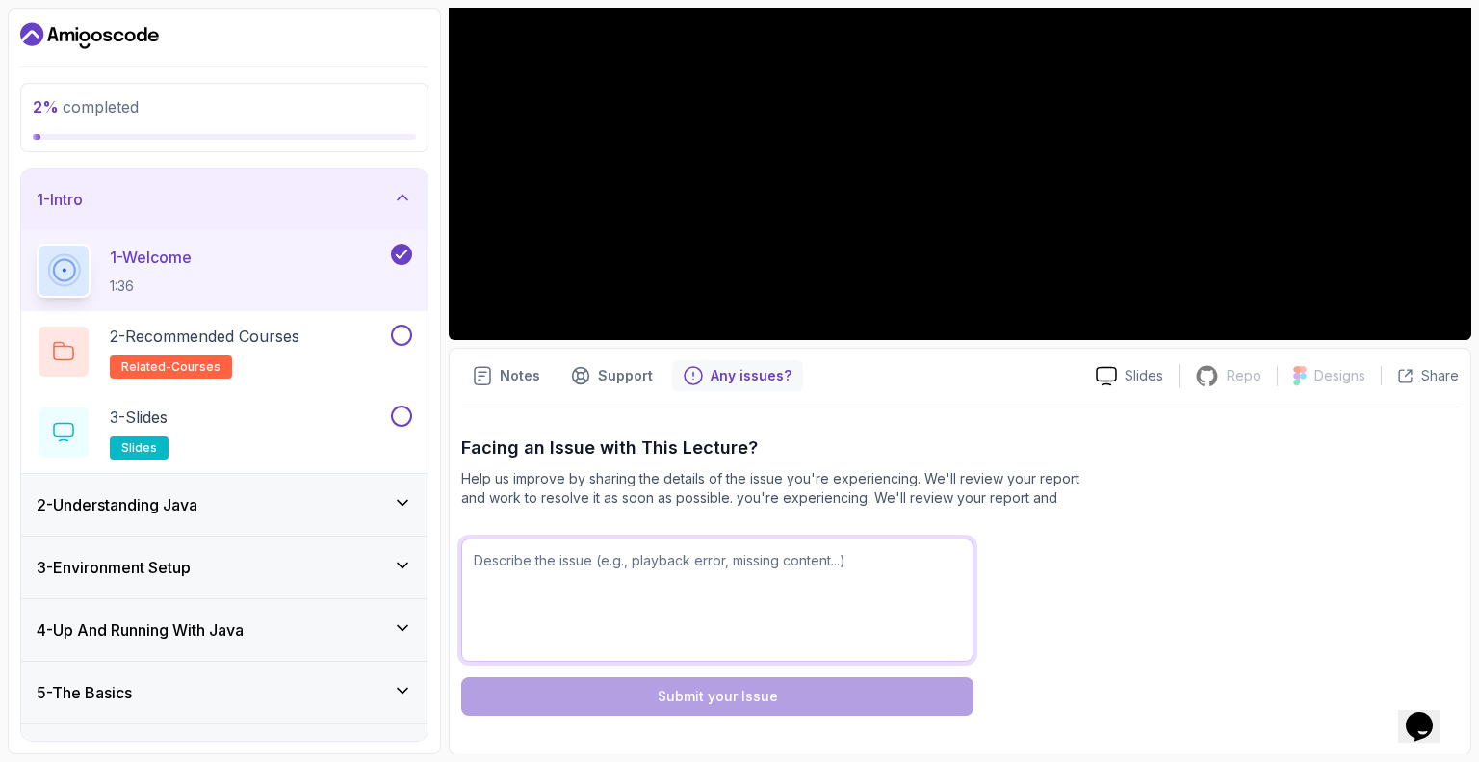
click at [723, 604] on textarea at bounding box center [717, 599] width 512 height 123
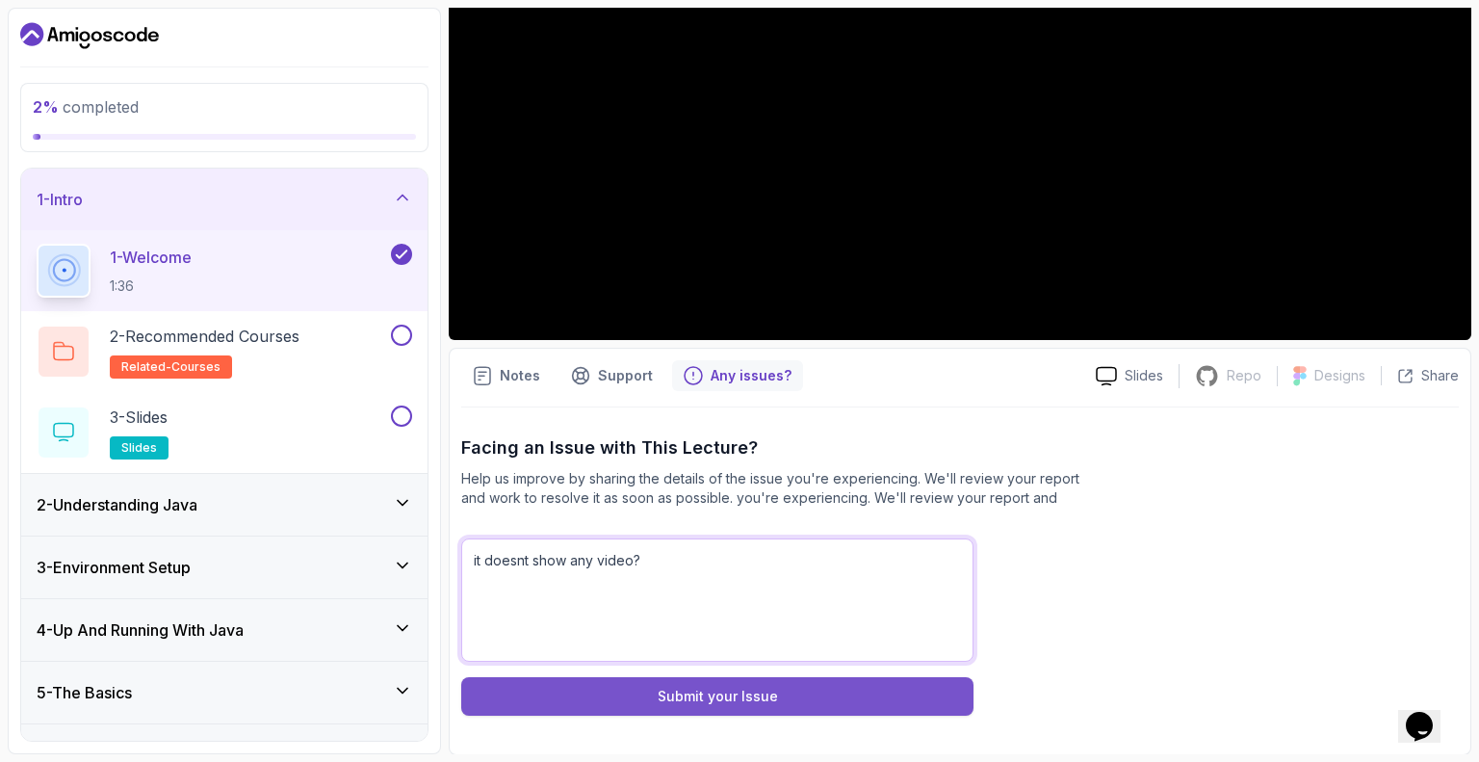
type textarea "it doesnt show any video?"
click at [792, 698] on button "Submit your Issue" at bounding box center [717, 696] width 512 height 39
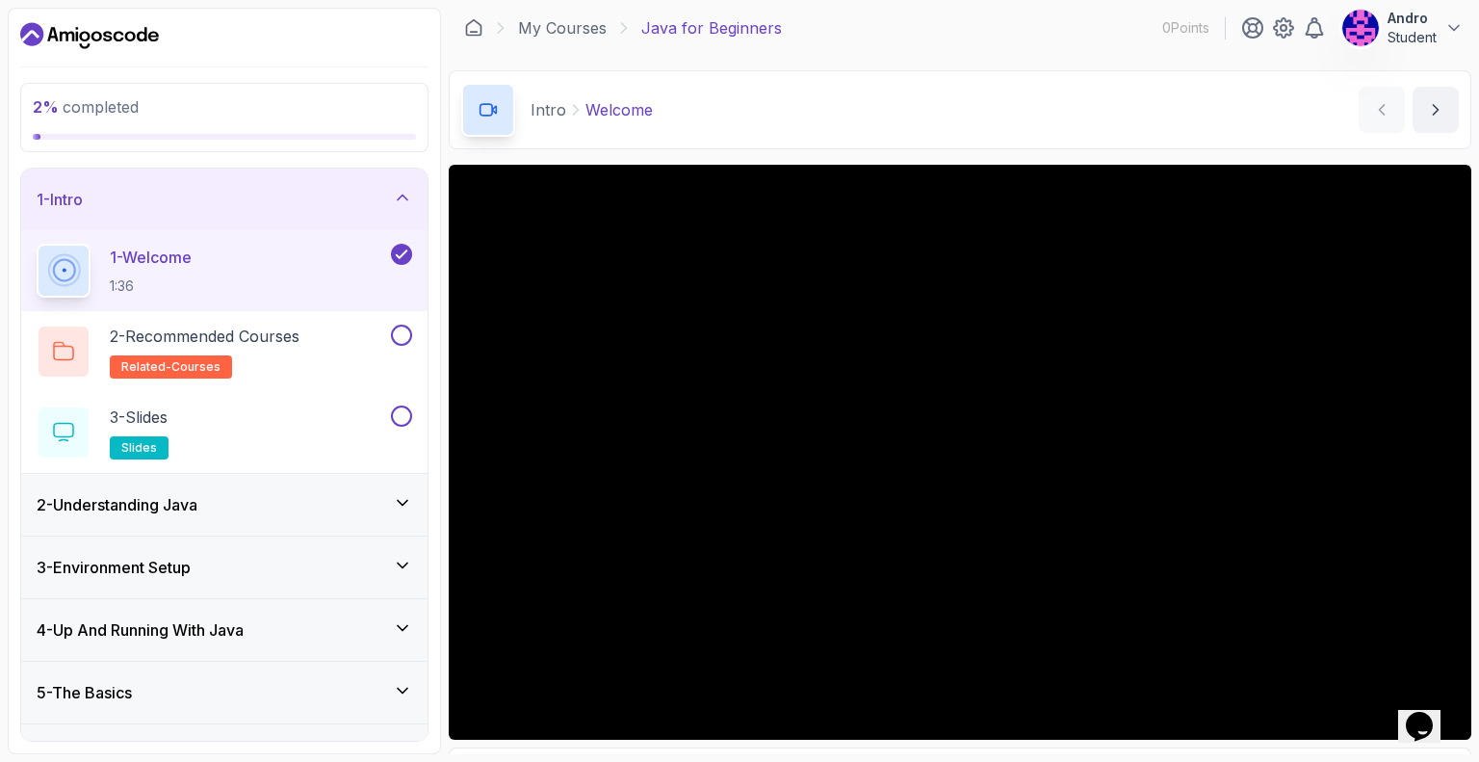
scroll to position [6, 0]
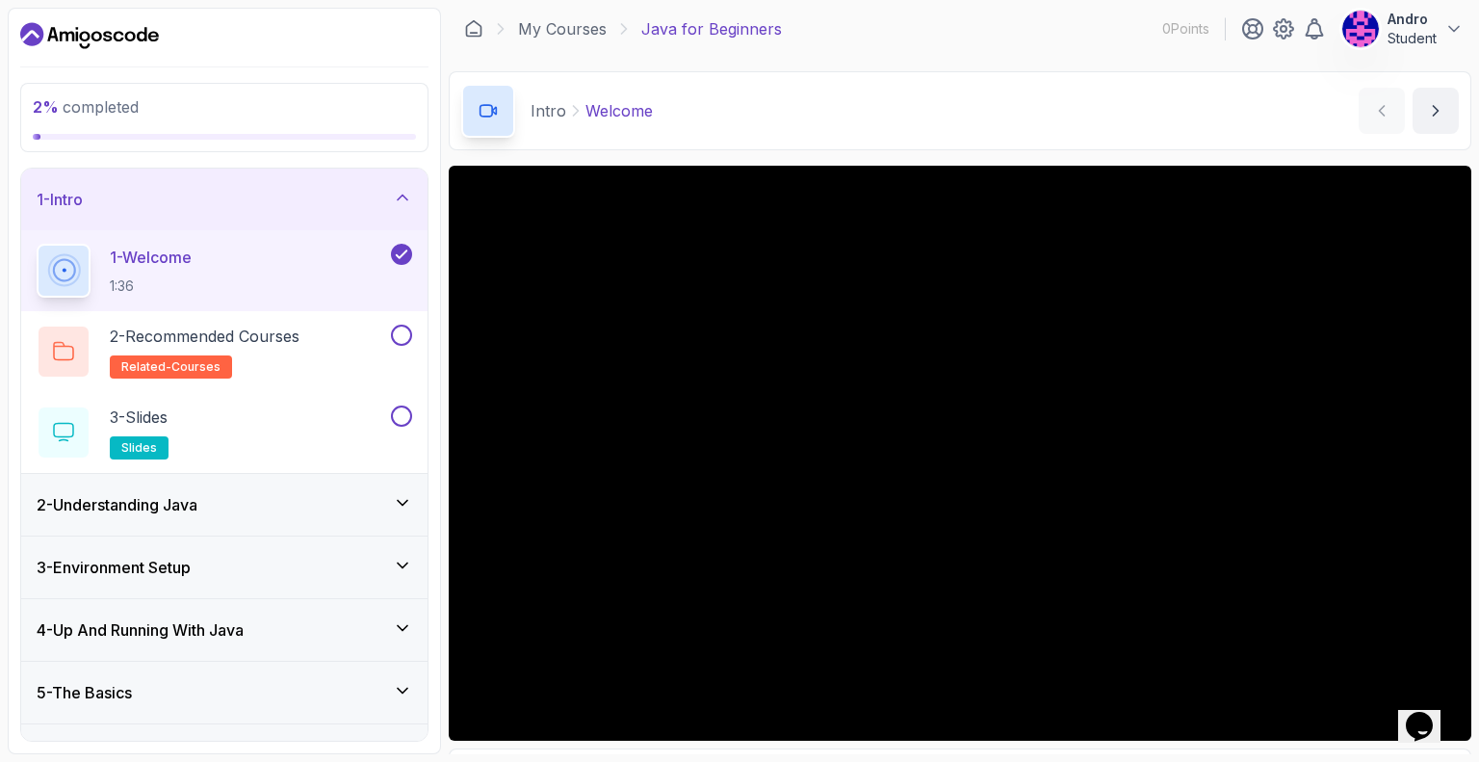
click at [817, 487] on div at bounding box center [960, 453] width 1023 height 575
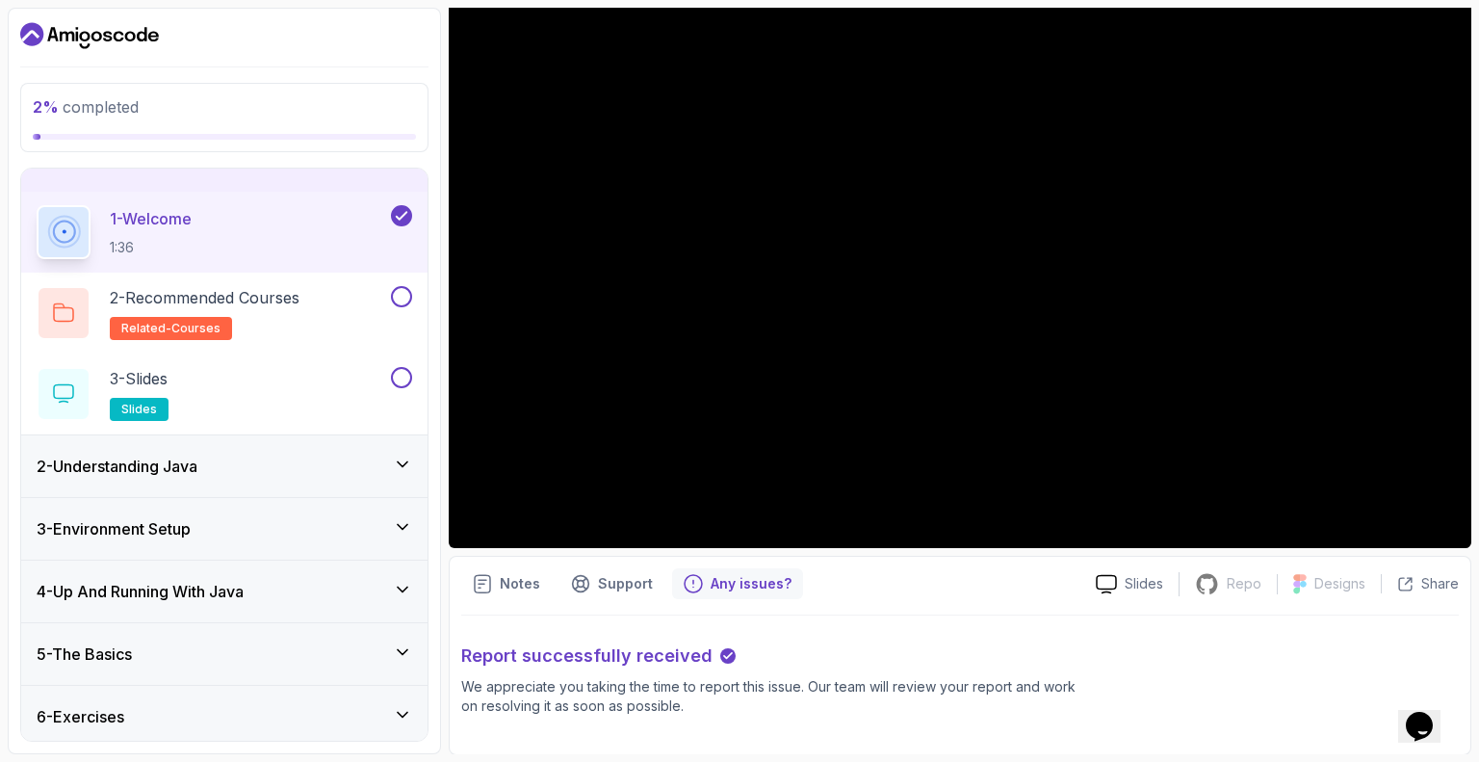
scroll to position [105, 0]
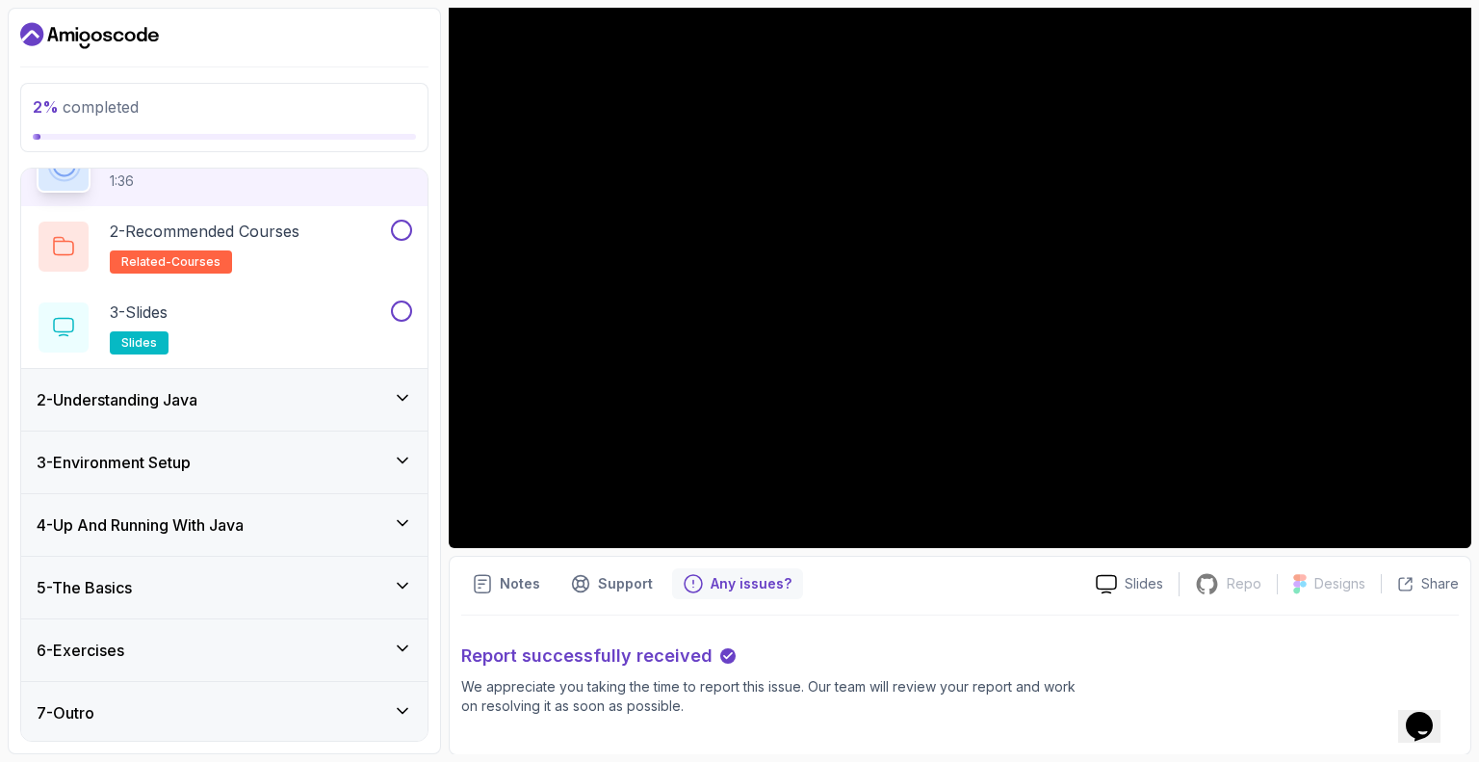
click at [289, 641] on div "6 - Exercises" at bounding box center [225, 649] width 376 height 23
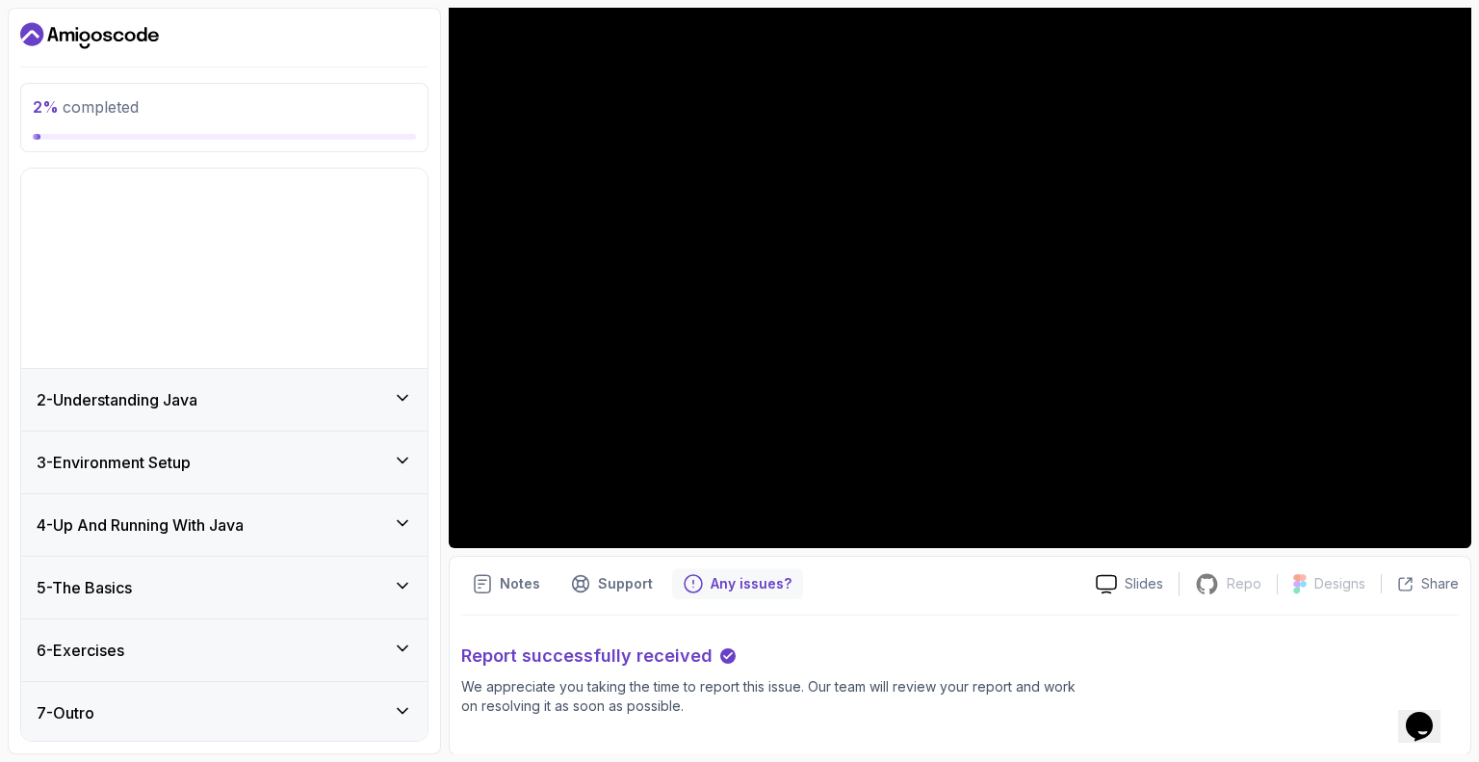
scroll to position [0, 0]
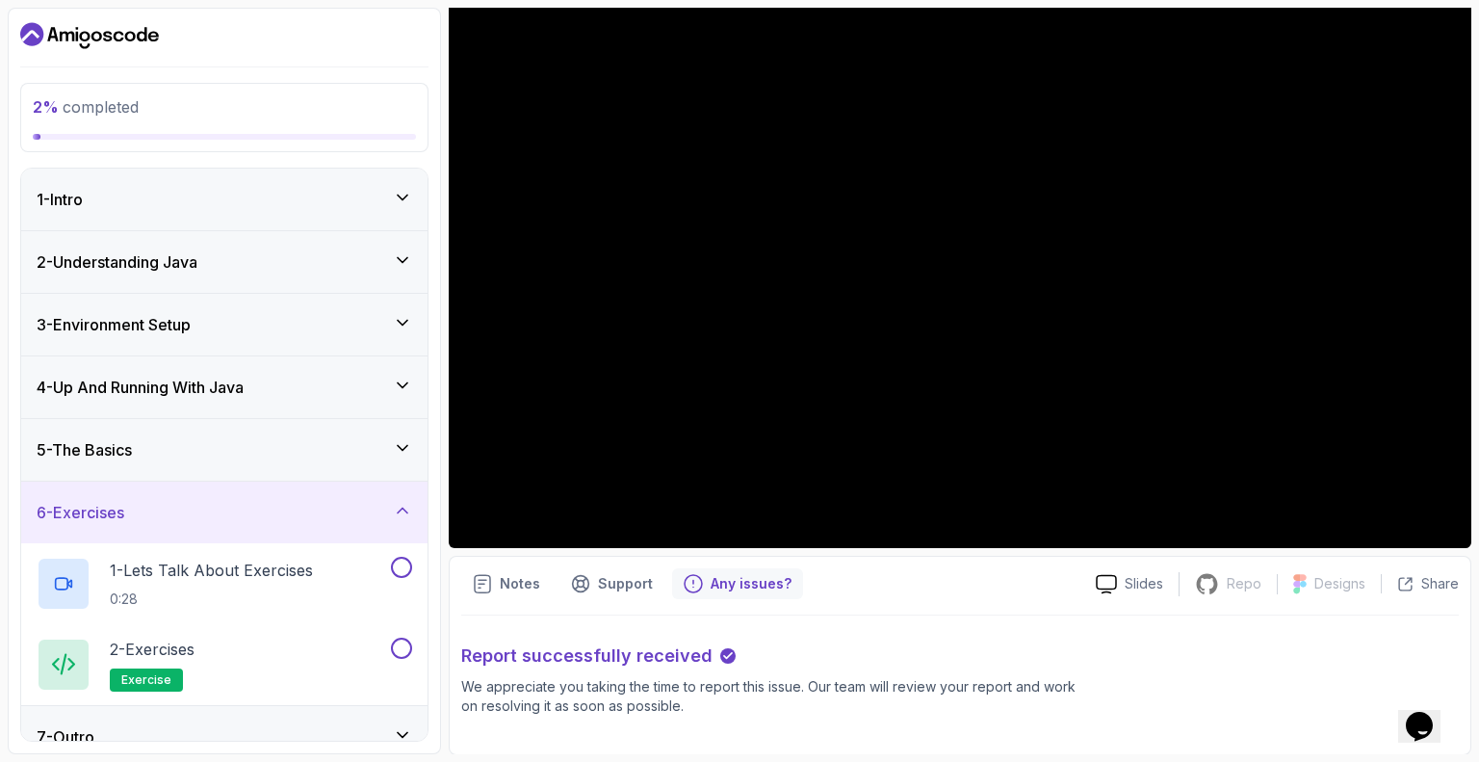
click at [244, 238] on div "2 - Understanding Java" at bounding box center [224, 262] width 406 height 62
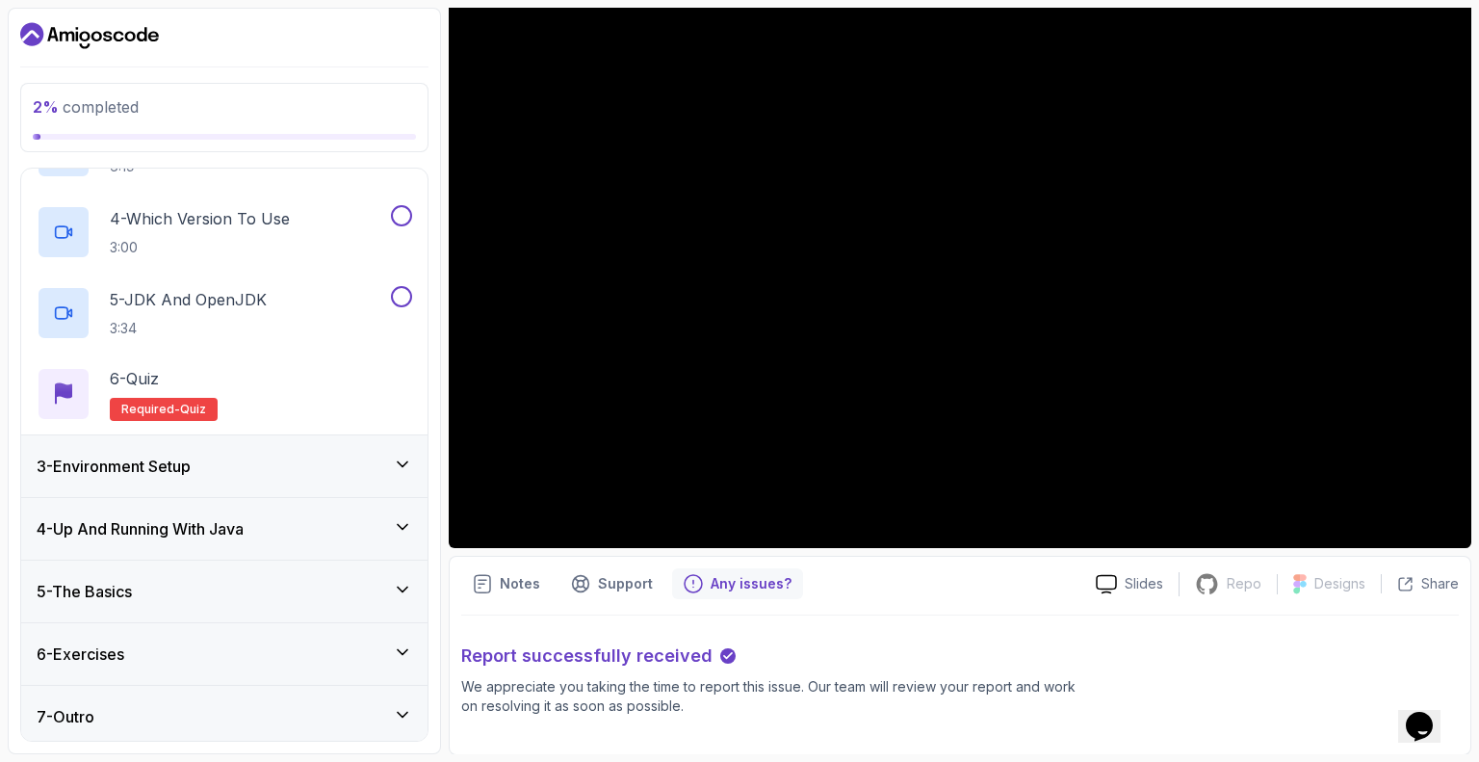
scroll to position [347, 0]
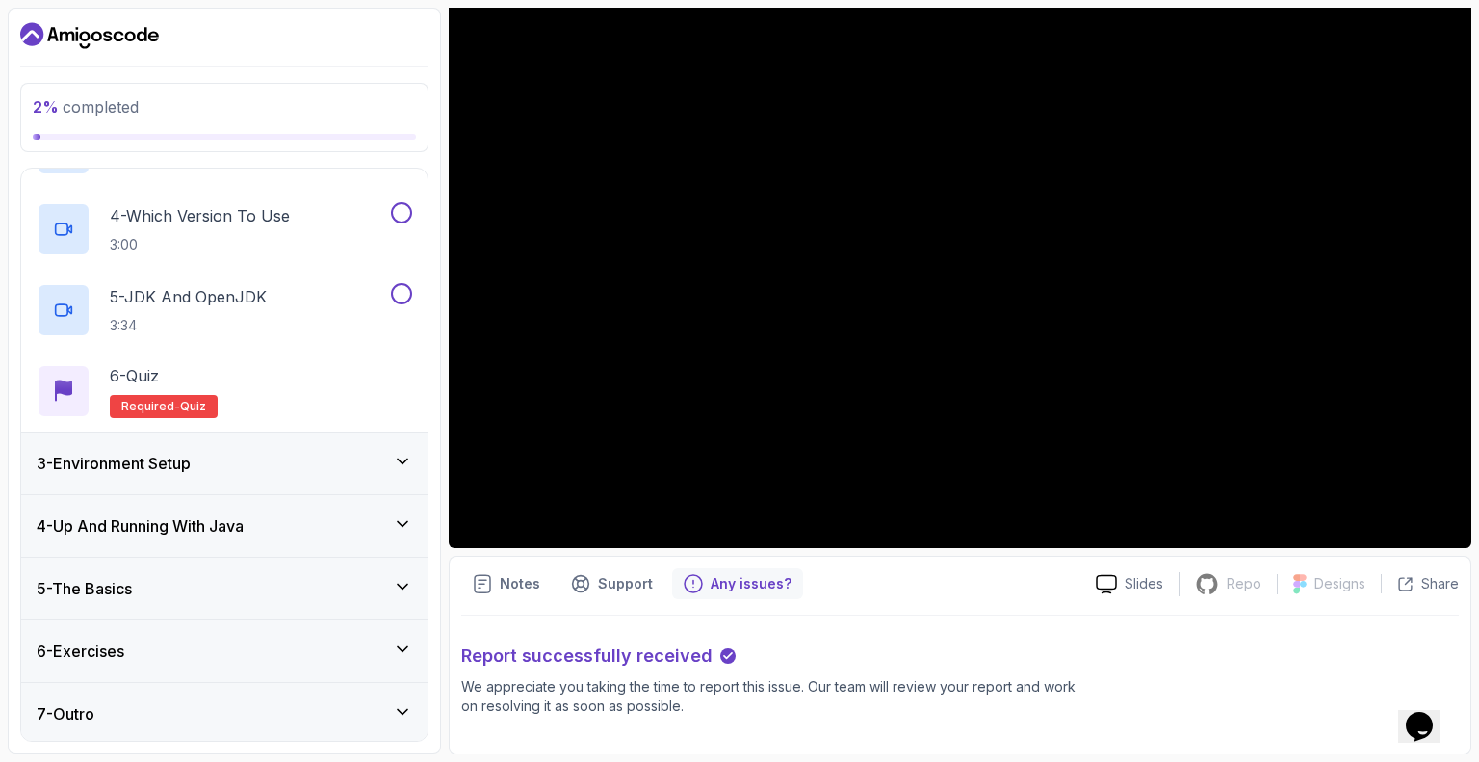
click at [254, 510] on div "4 - Up And Running With Java" at bounding box center [224, 526] width 406 height 62
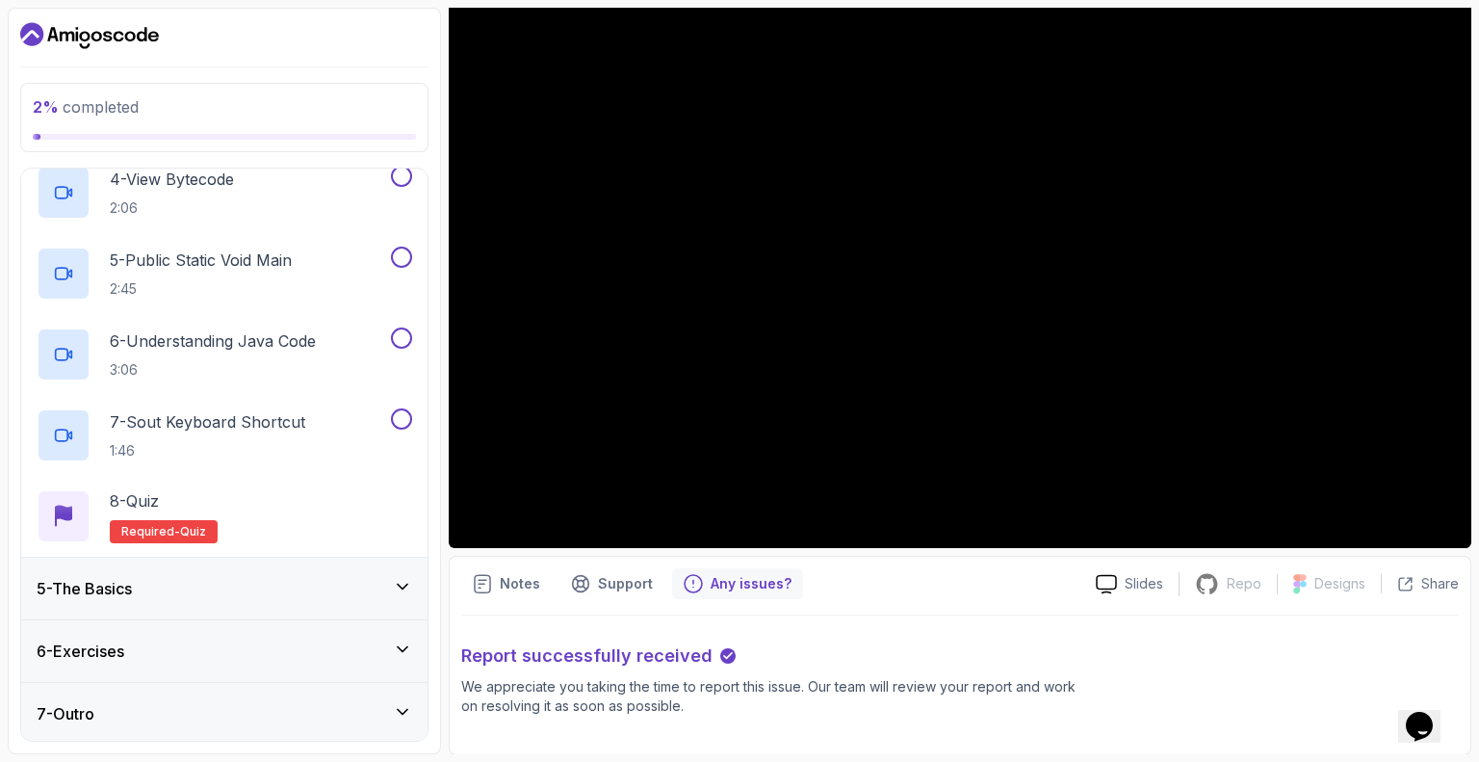
scroll to position [508, 0]
click at [227, 592] on div "5 - The Basics" at bounding box center [225, 588] width 376 height 23
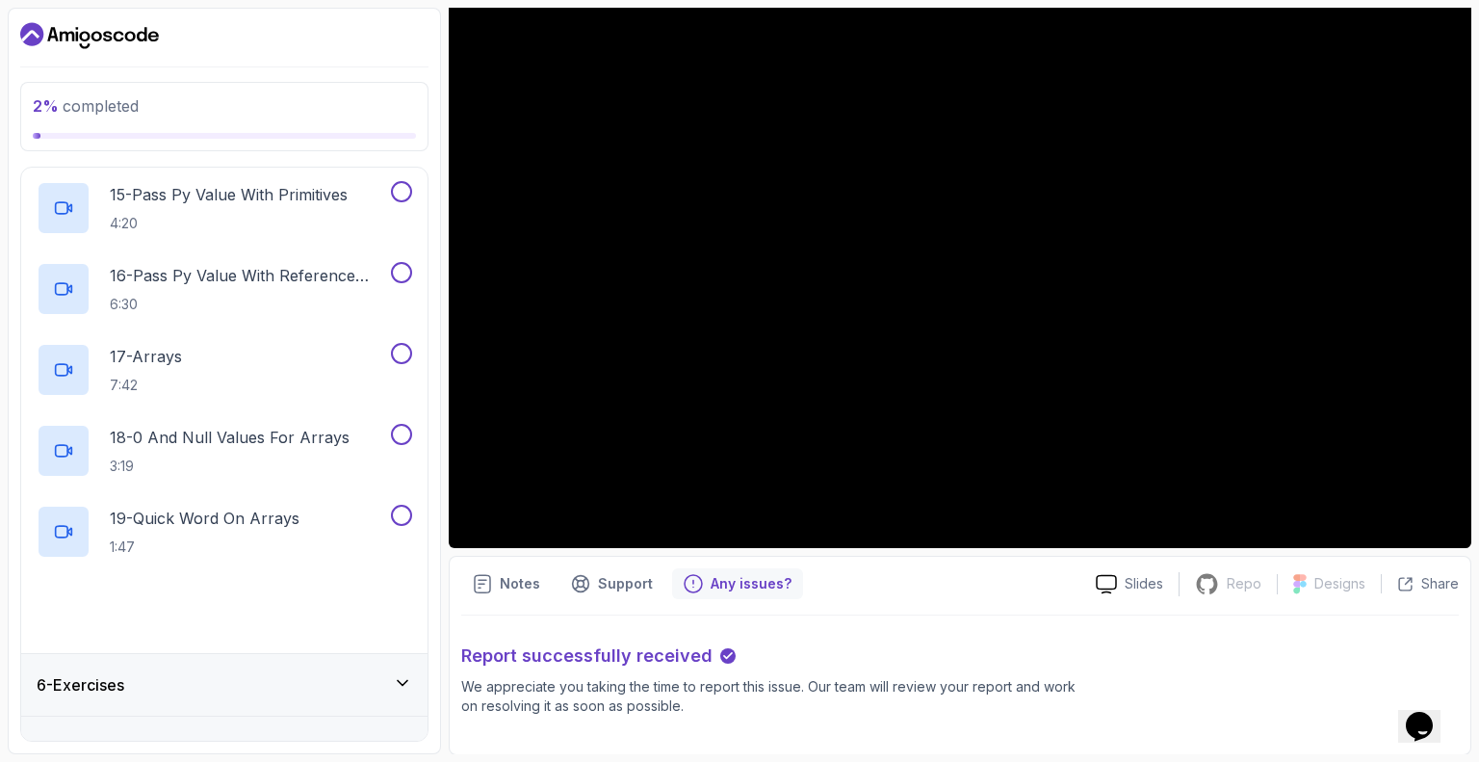
scroll to position [1479, 0]
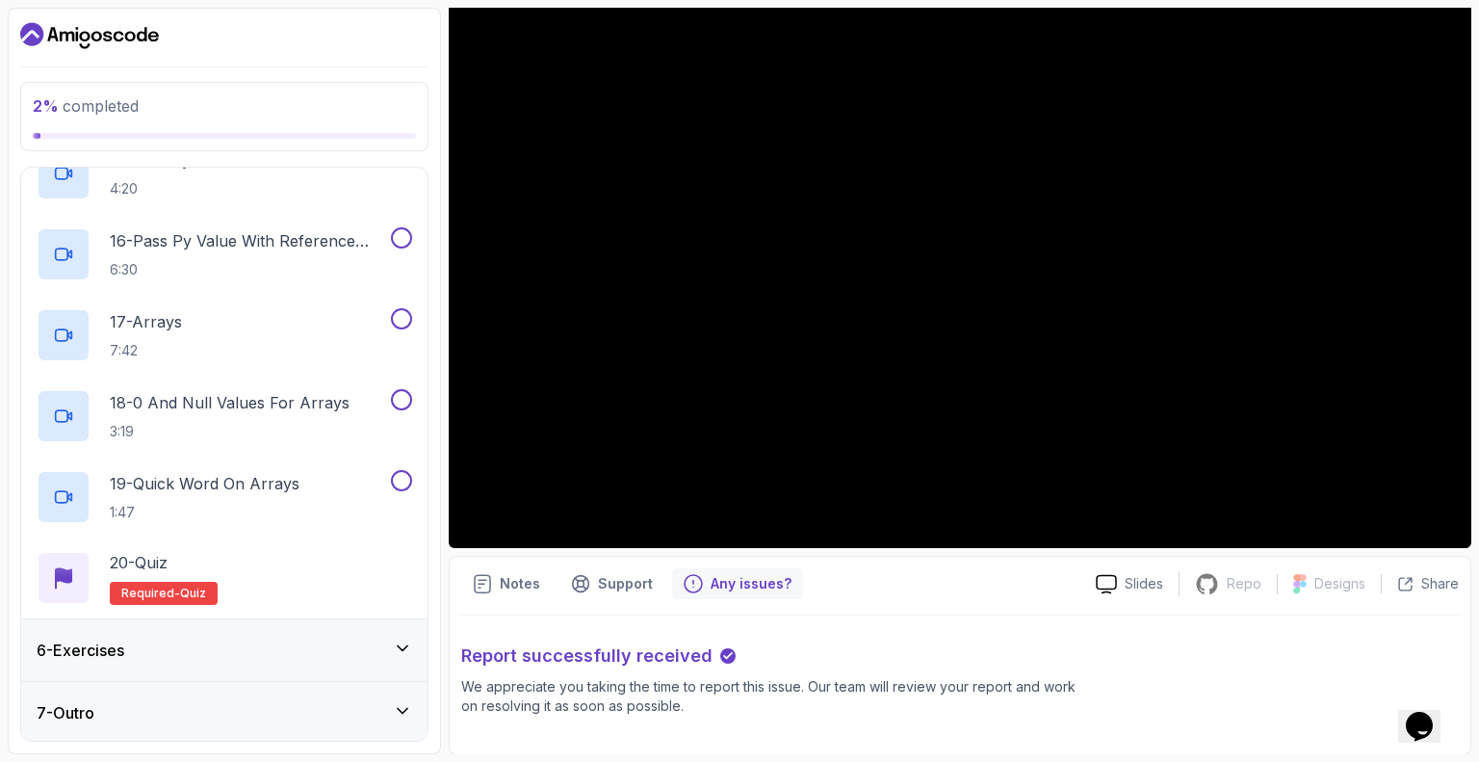
click at [270, 650] on div "6 - Exercises" at bounding box center [225, 649] width 376 height 23
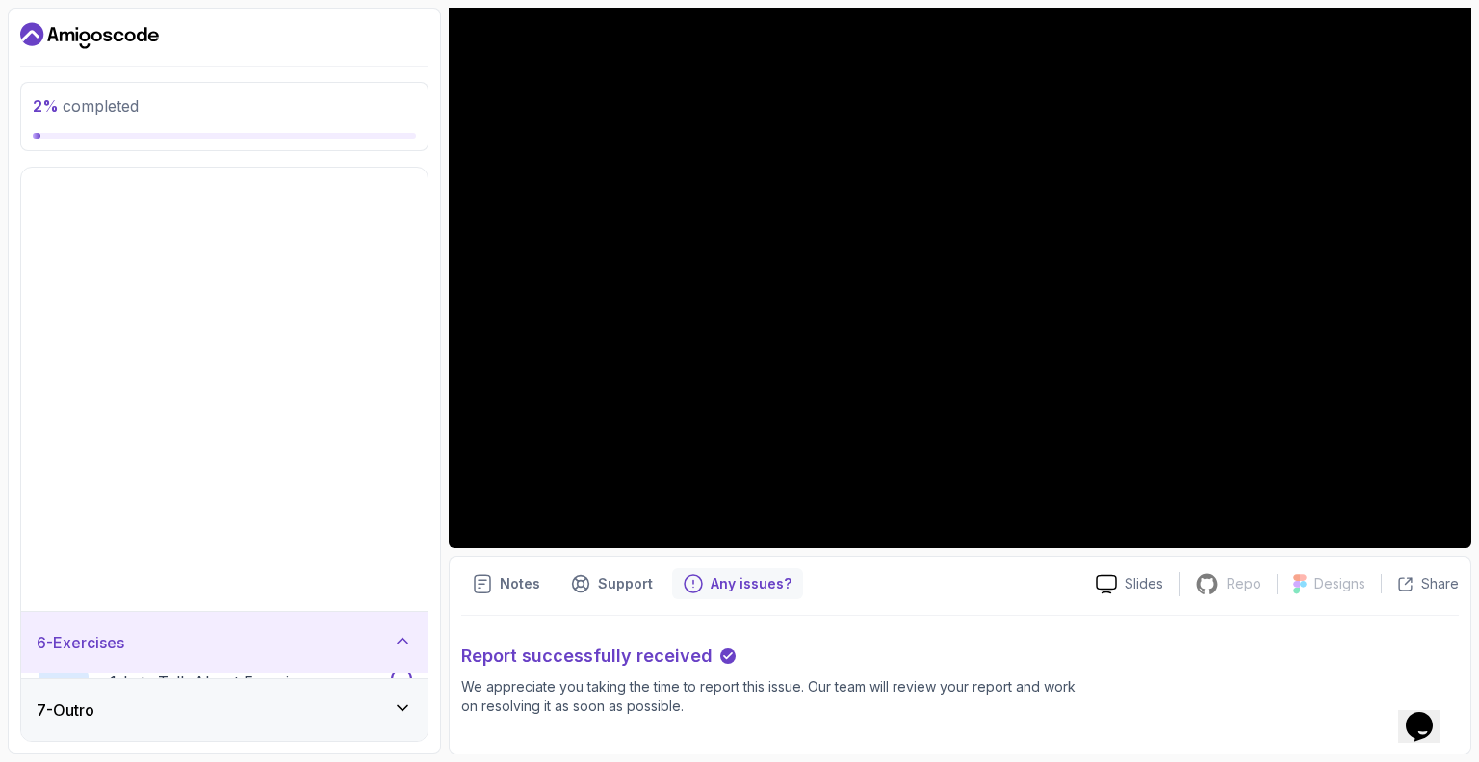
scroll to position [0, 0]
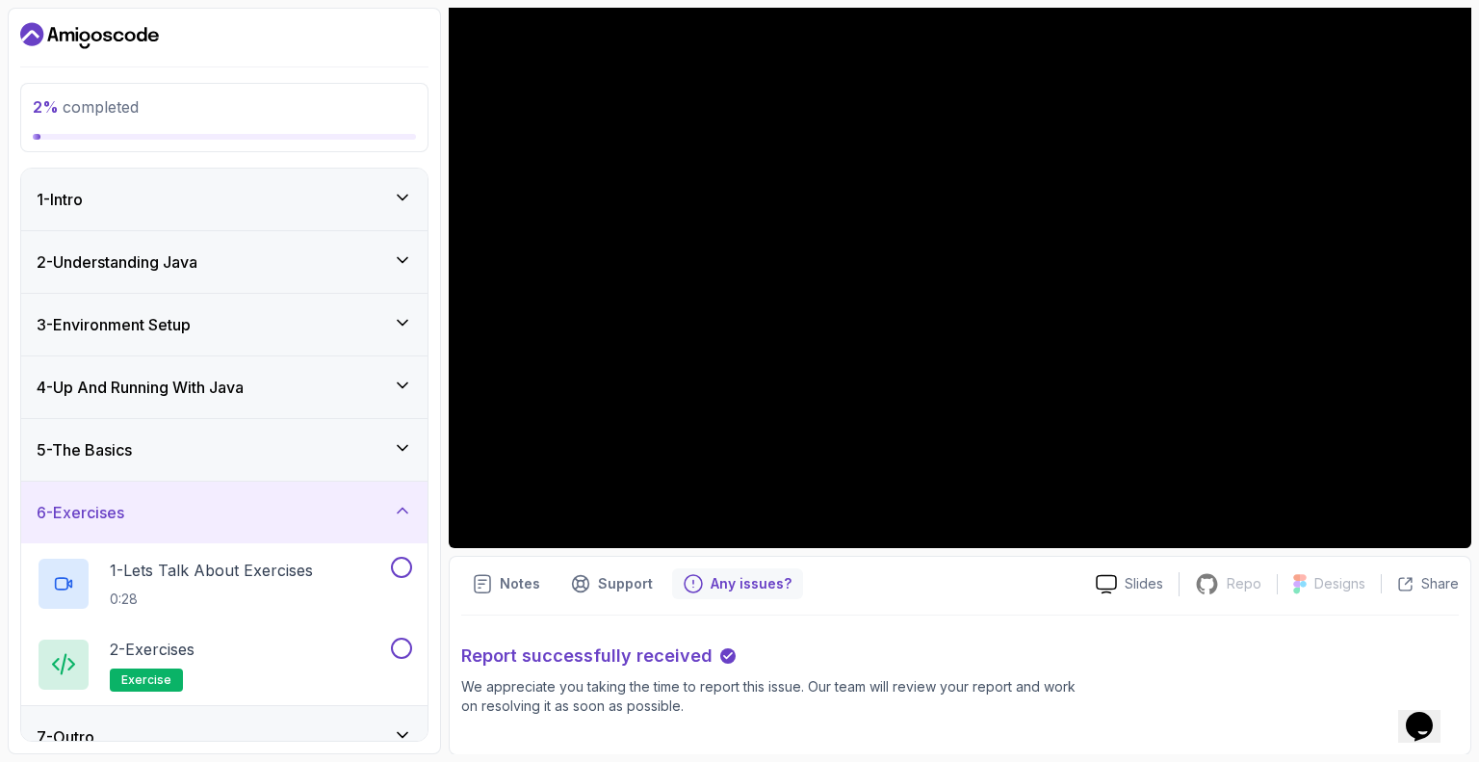
click at [247, 511] on div "6 - Exercises" at bounding box center [225, 512] width 376 height 23
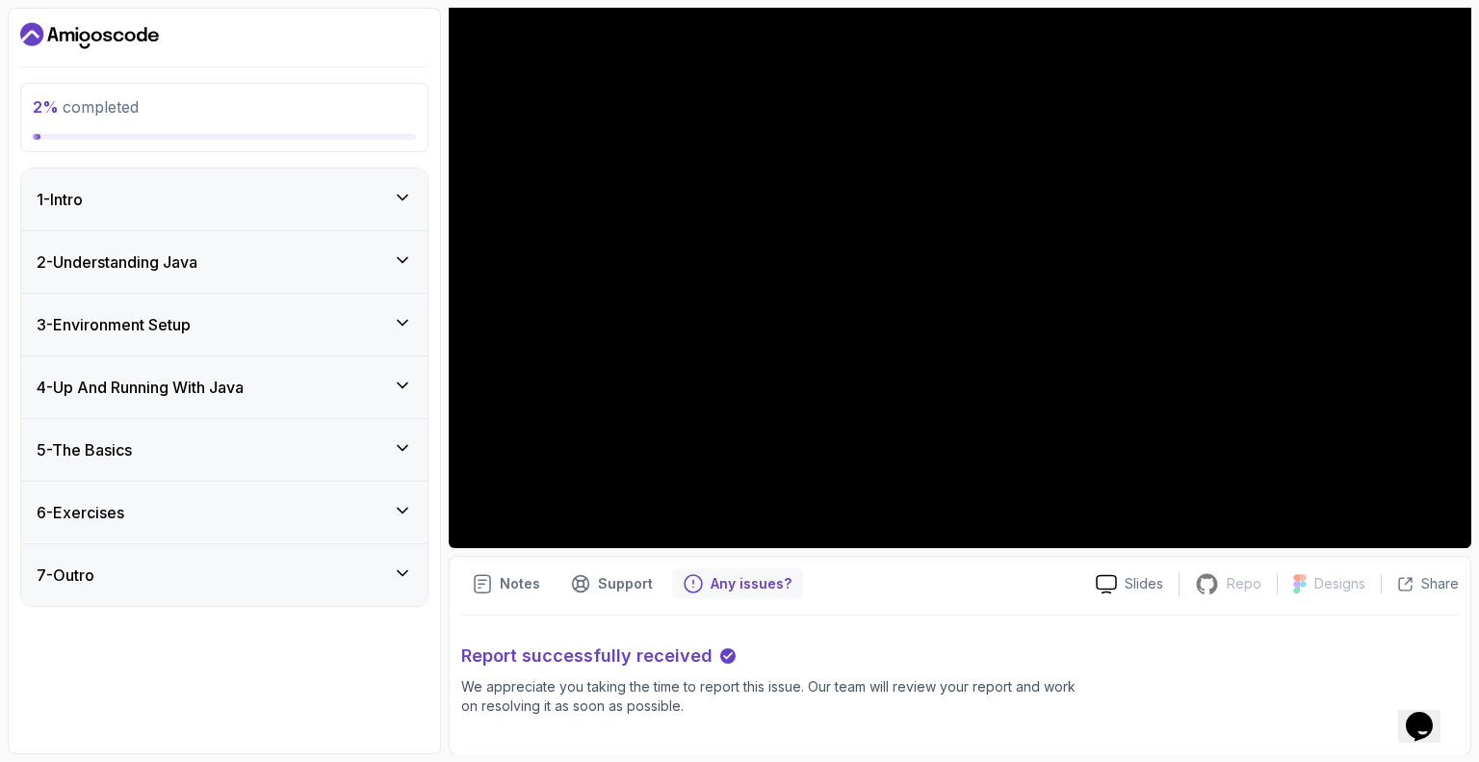
click at [846, 397] on div at bounding box center [960, 260] width 1023 height 575
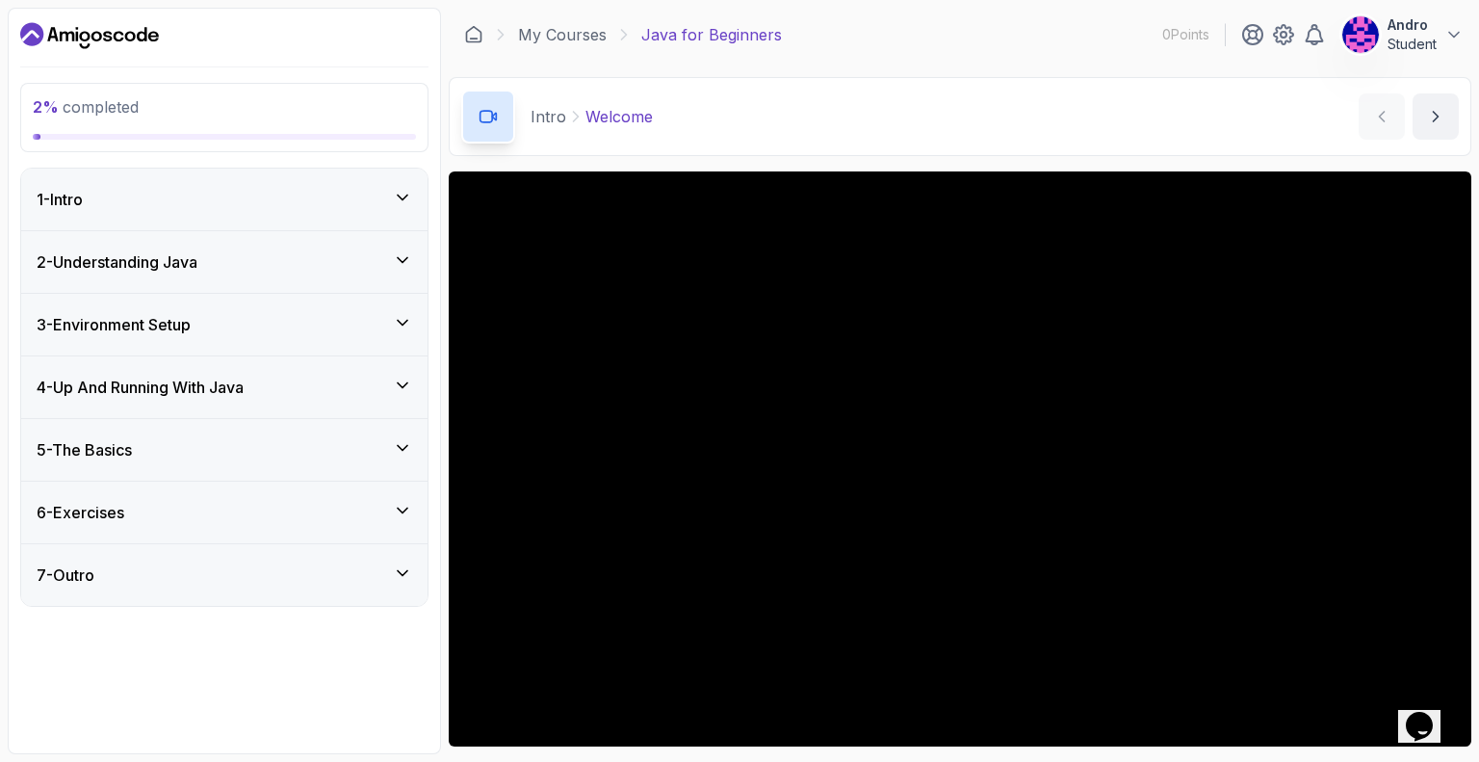
click at [481, 116] on icon at bounding box center [488, 116] width 19 height 19
click at [1371, 26] on img at bounding box center [1360, 34] width 39 height 39
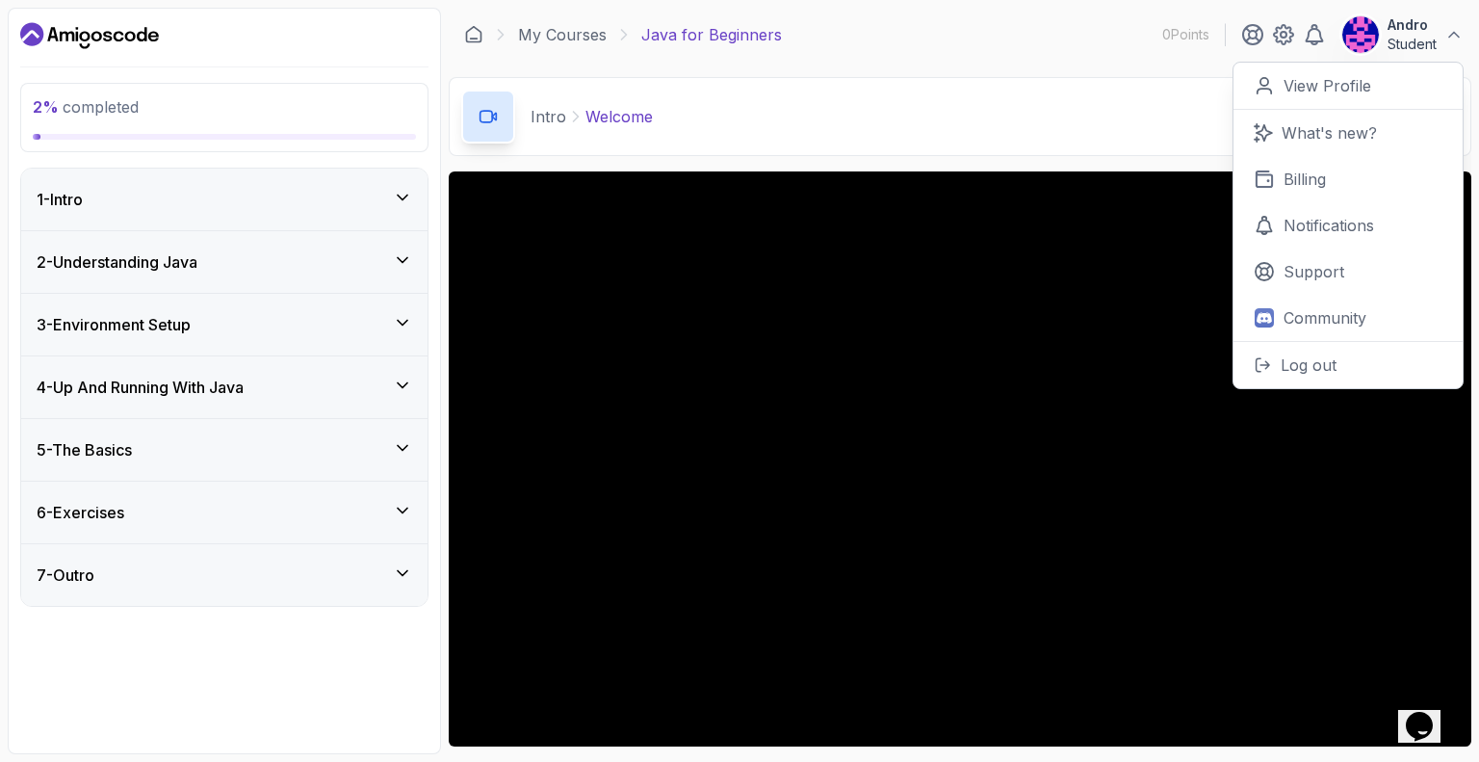
click at [1002, 202] on div at bounding box center [960, 458] width 1023 height 575
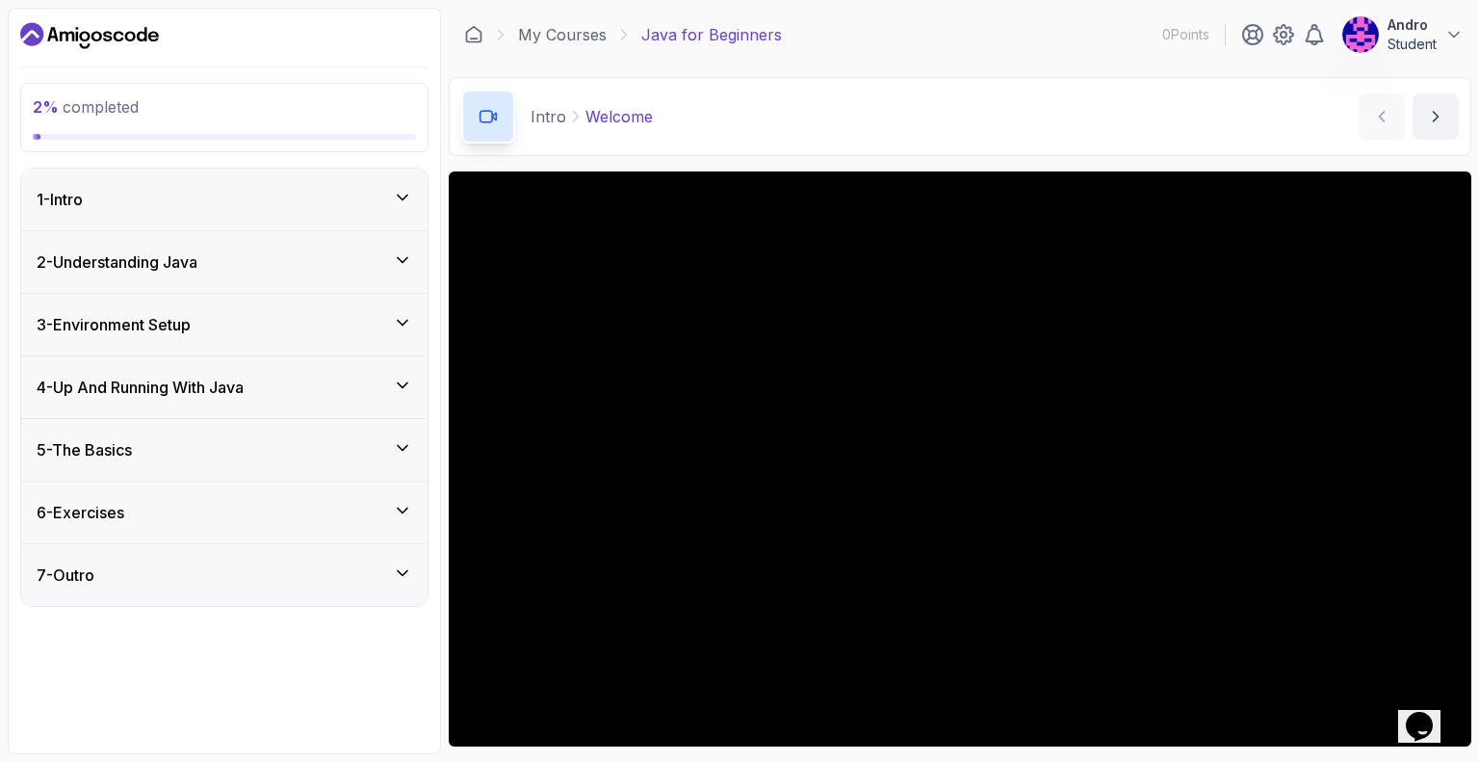
click at [71, 26] on icon "Dashboard" at bounding box center [89, 35] width 139 height 31
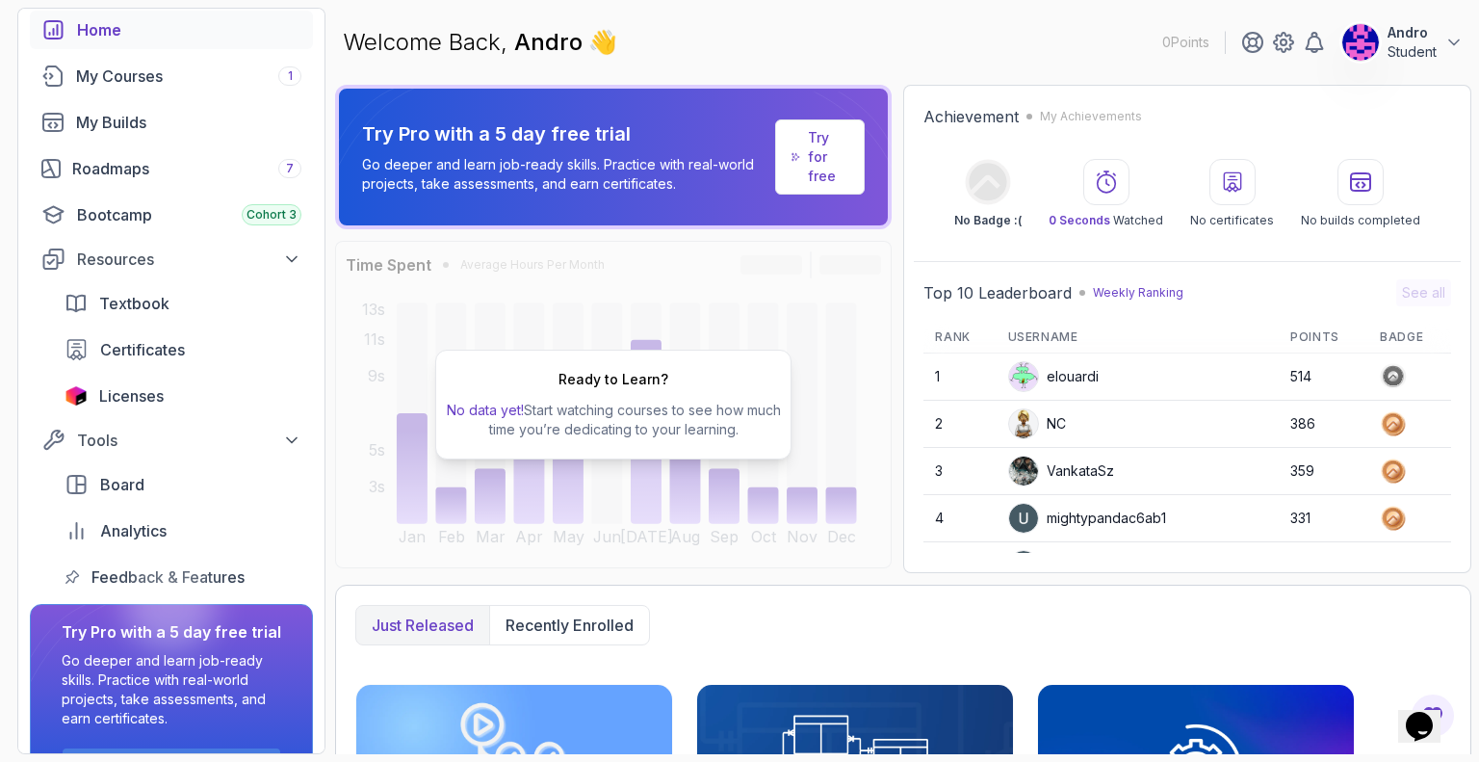
scroll to position [96, 0]
click at [151, 224] on div "Bootcamp Cohort 3" at bounding box center [189, 213] width 224 height 23
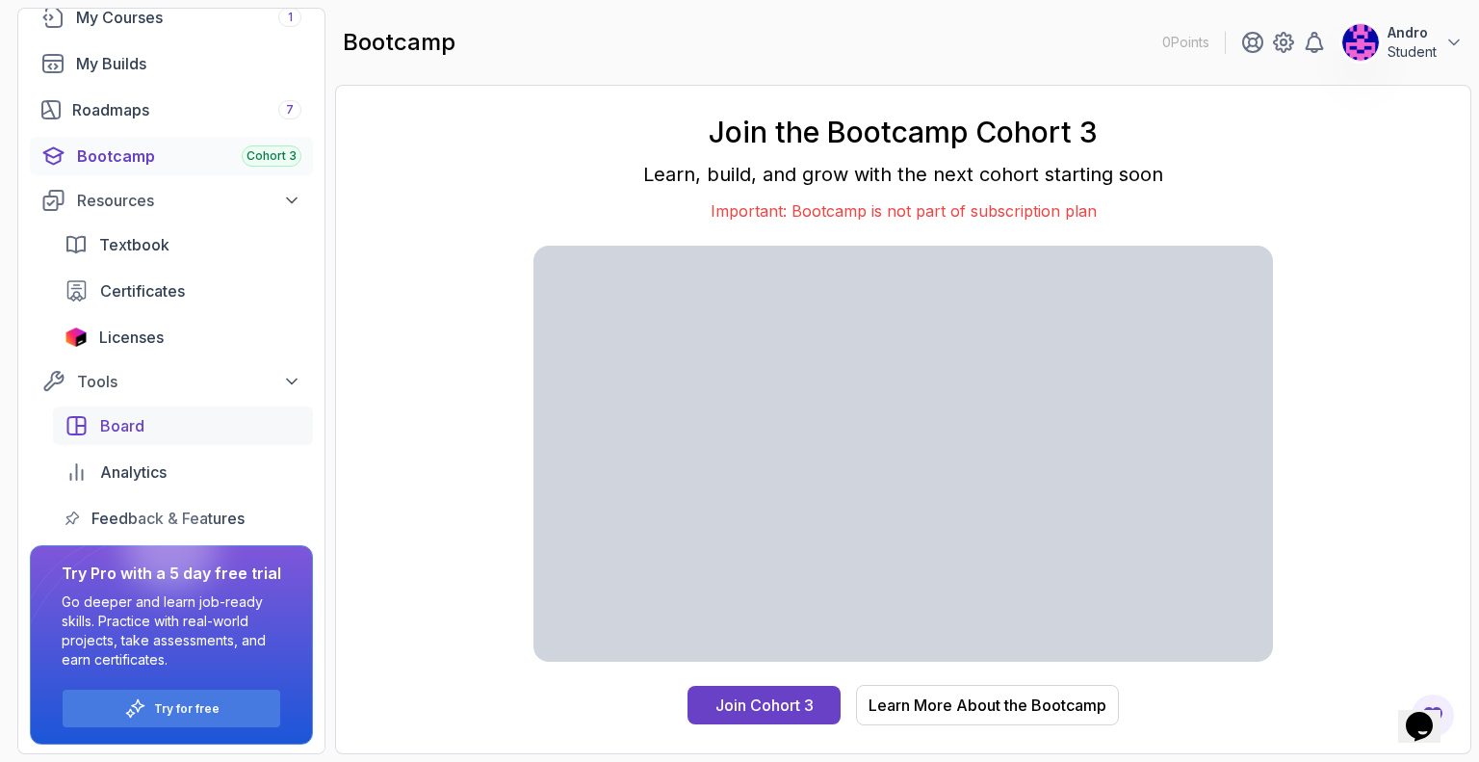
scroll to position [156, 0]
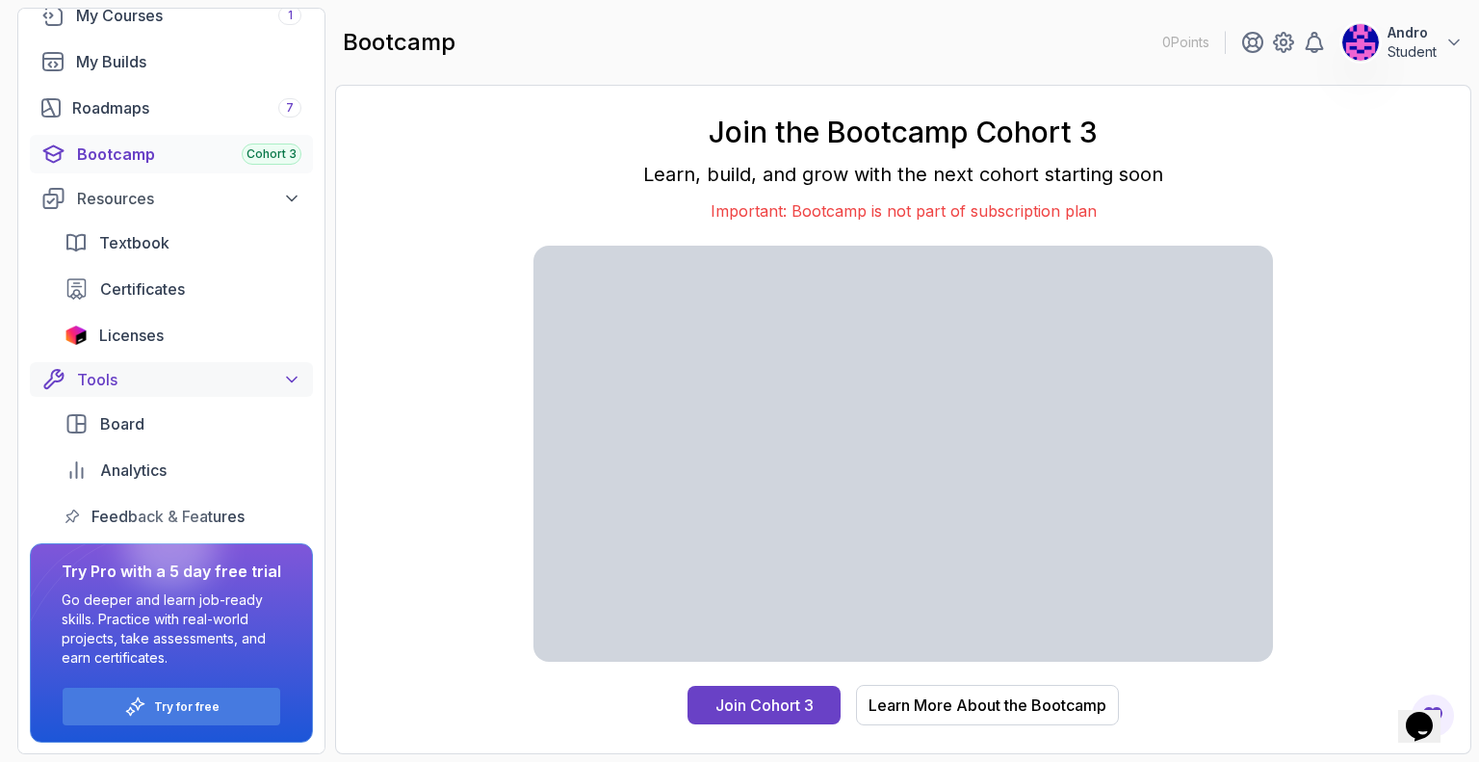
click at [192, 384] on div "Tools" at bounding box center [189, 379] width 224 height 23
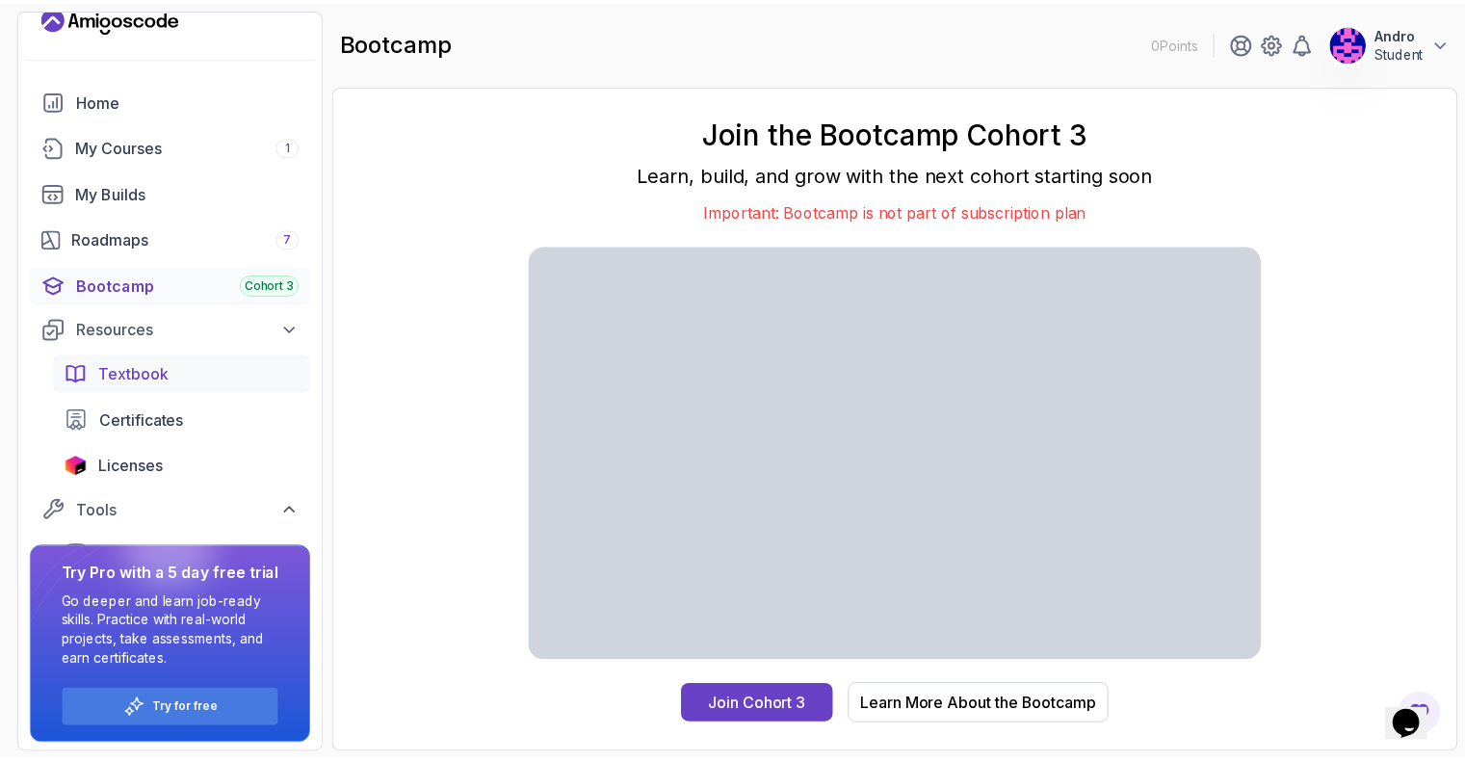
scroll to position [17, 0]
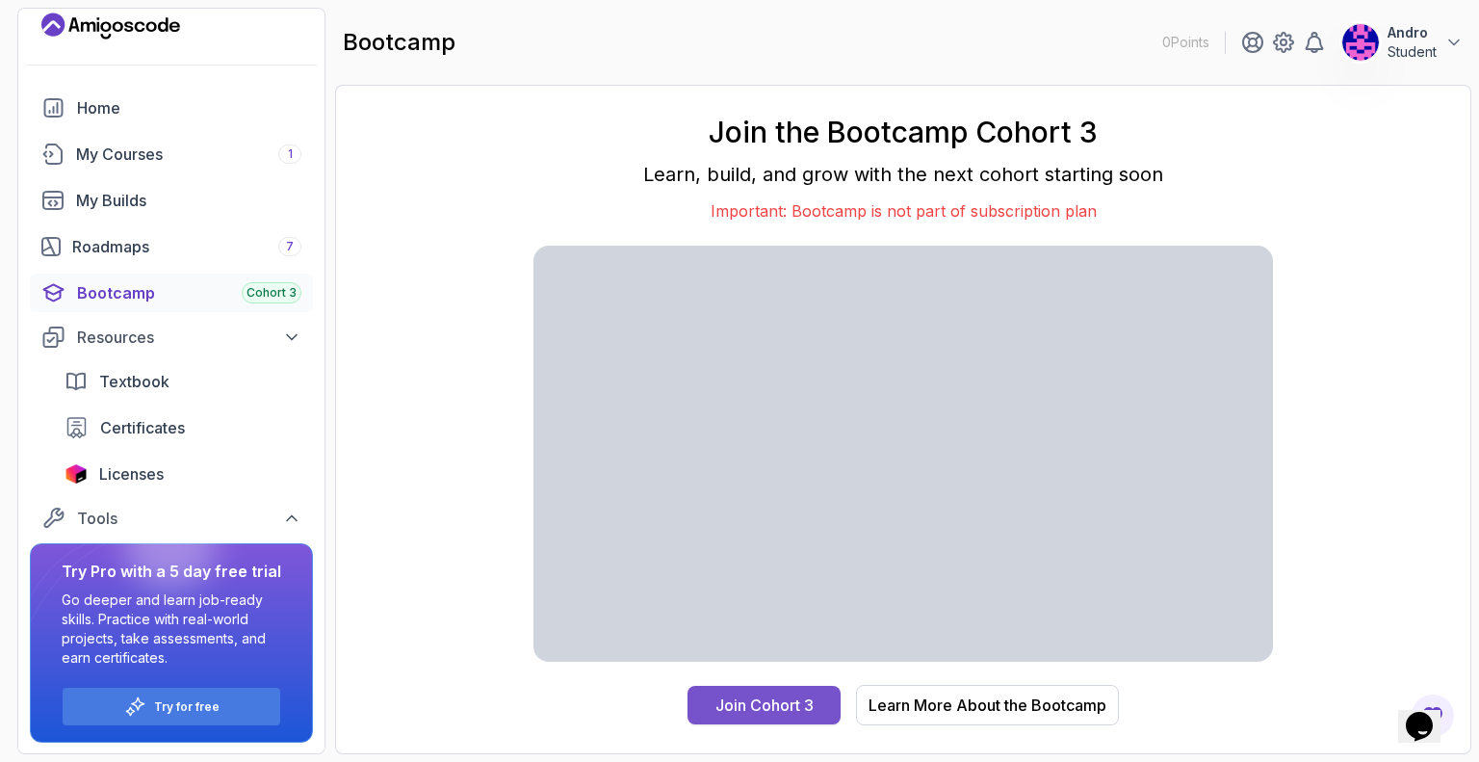
click at [733, 709] on div "Join Cohort 3" at bounding box center [765, 704] width 98 height 23
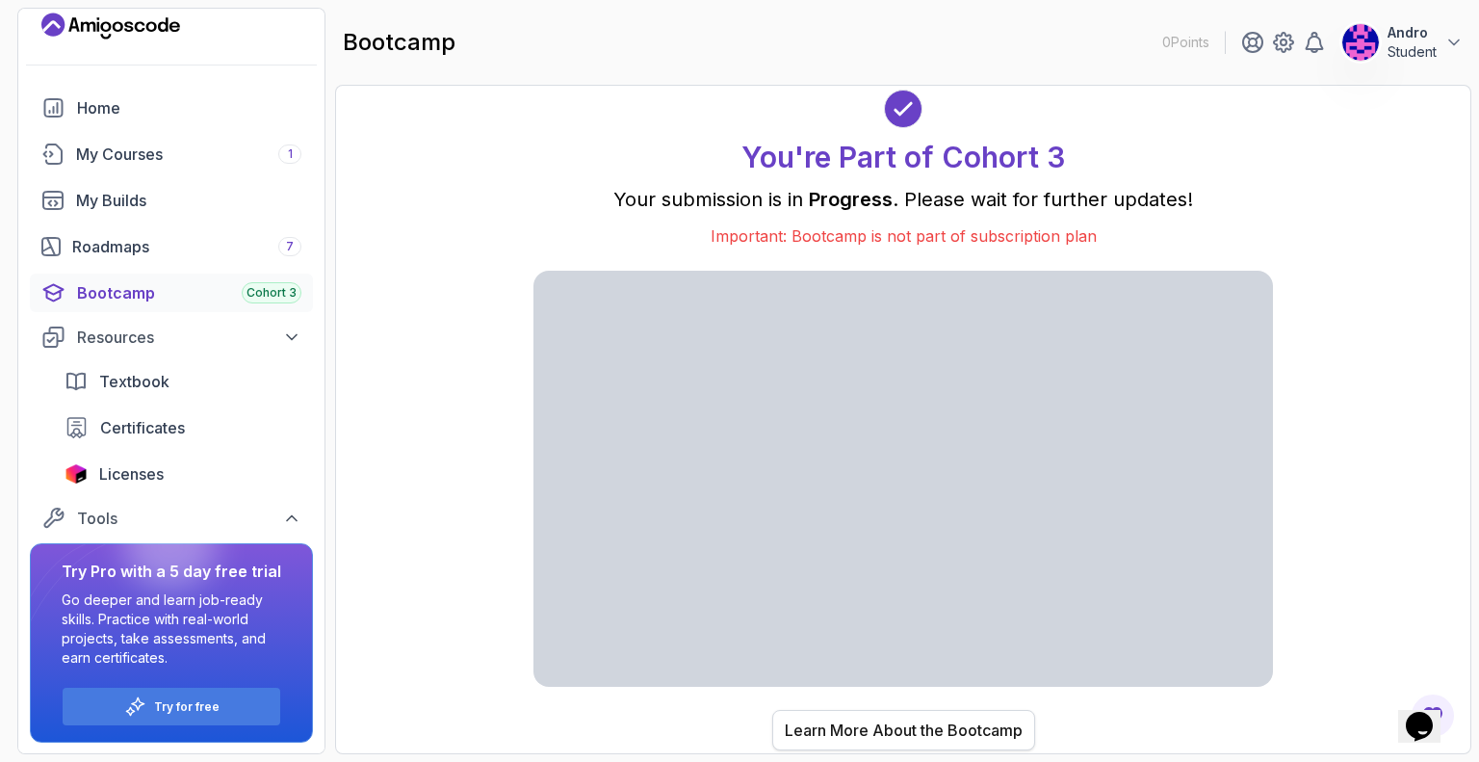
click at [820, 733] on div "Learn More About the Bootcamp" at bounding box center [904, 729] width 238 height 23
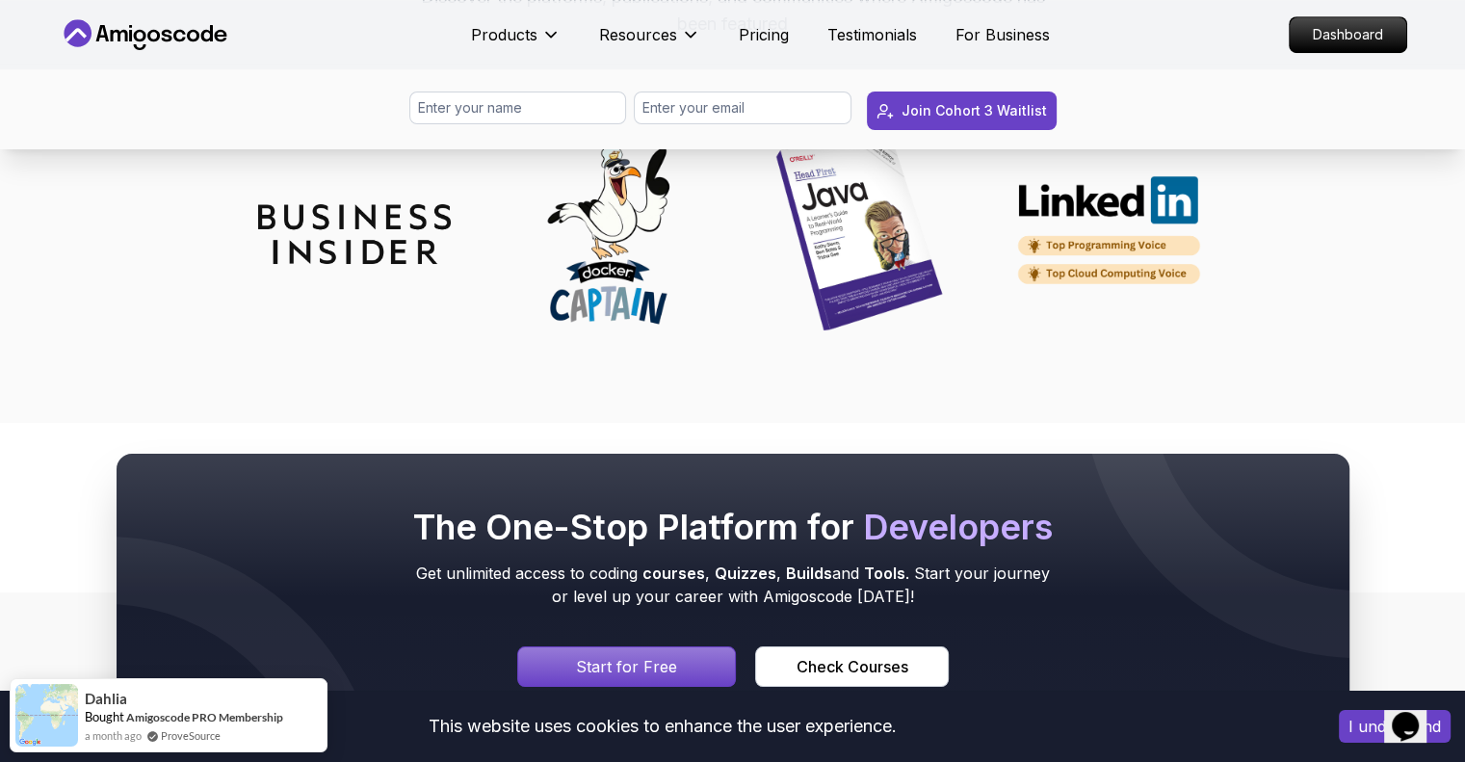
scroll to position [8511, 0]
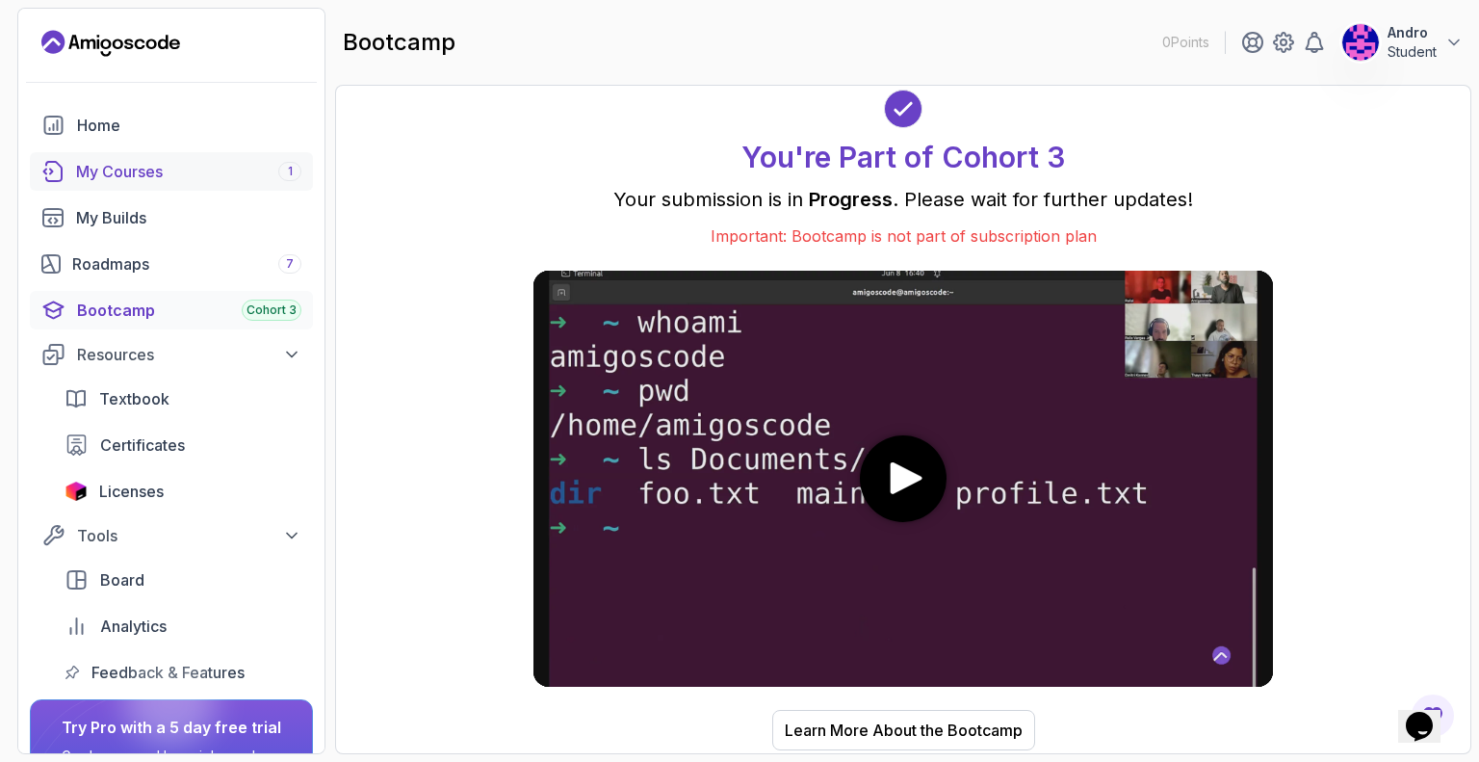
click at [136, 181] on div "My Courses 1" at bounding box center [188, 171] width 225 height 23
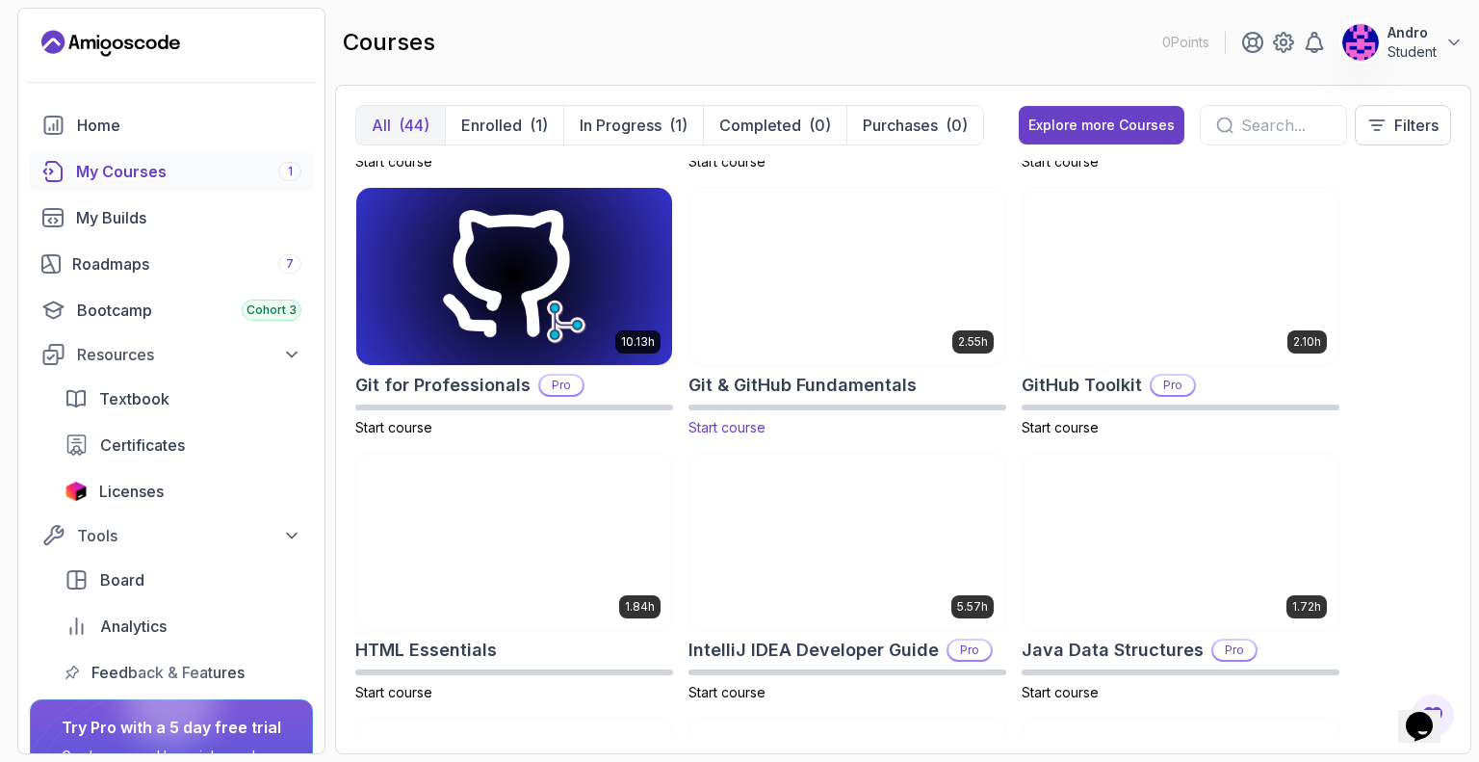
scroll to position [289, 0]
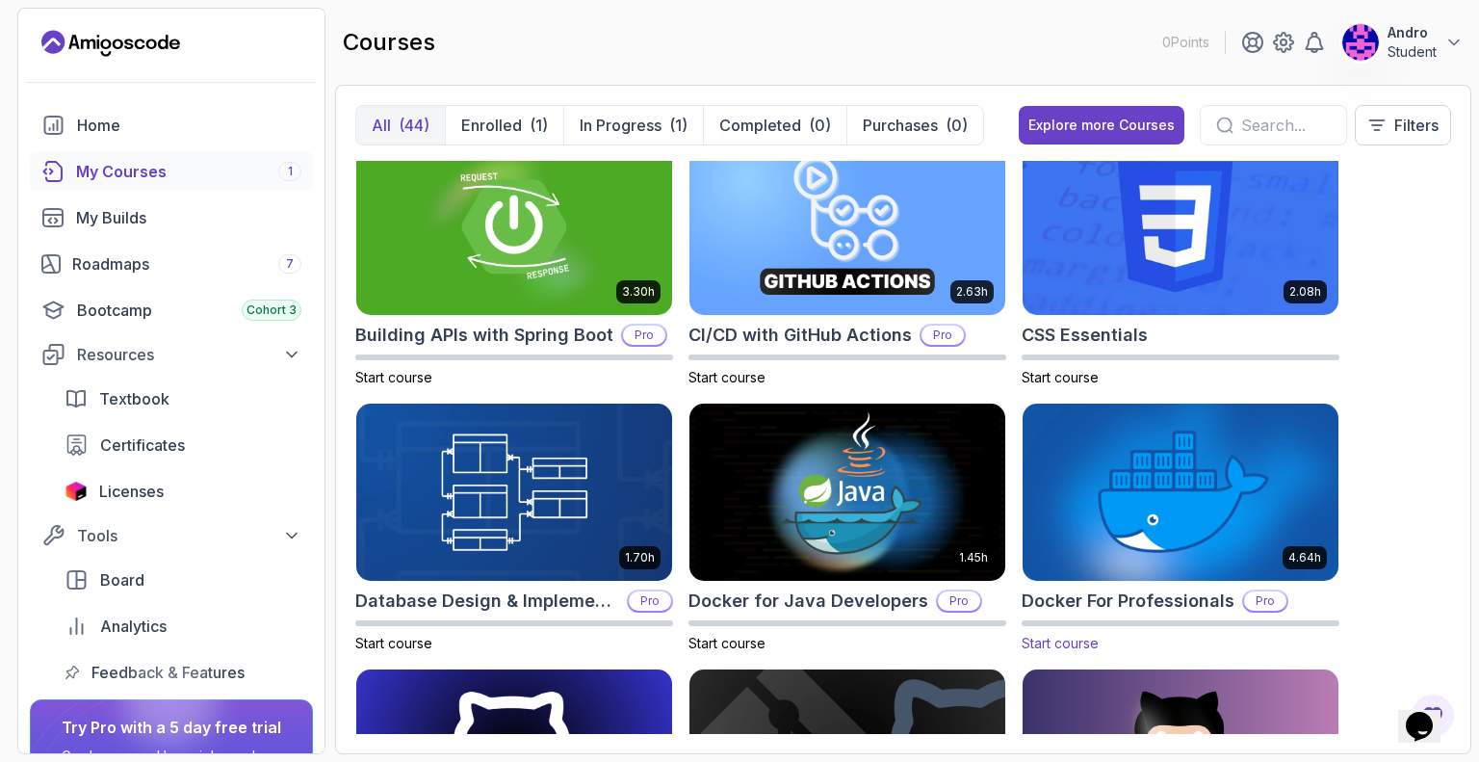
click at [1113, 465] on img at bounding box center [1180, 493] width 331 height 186
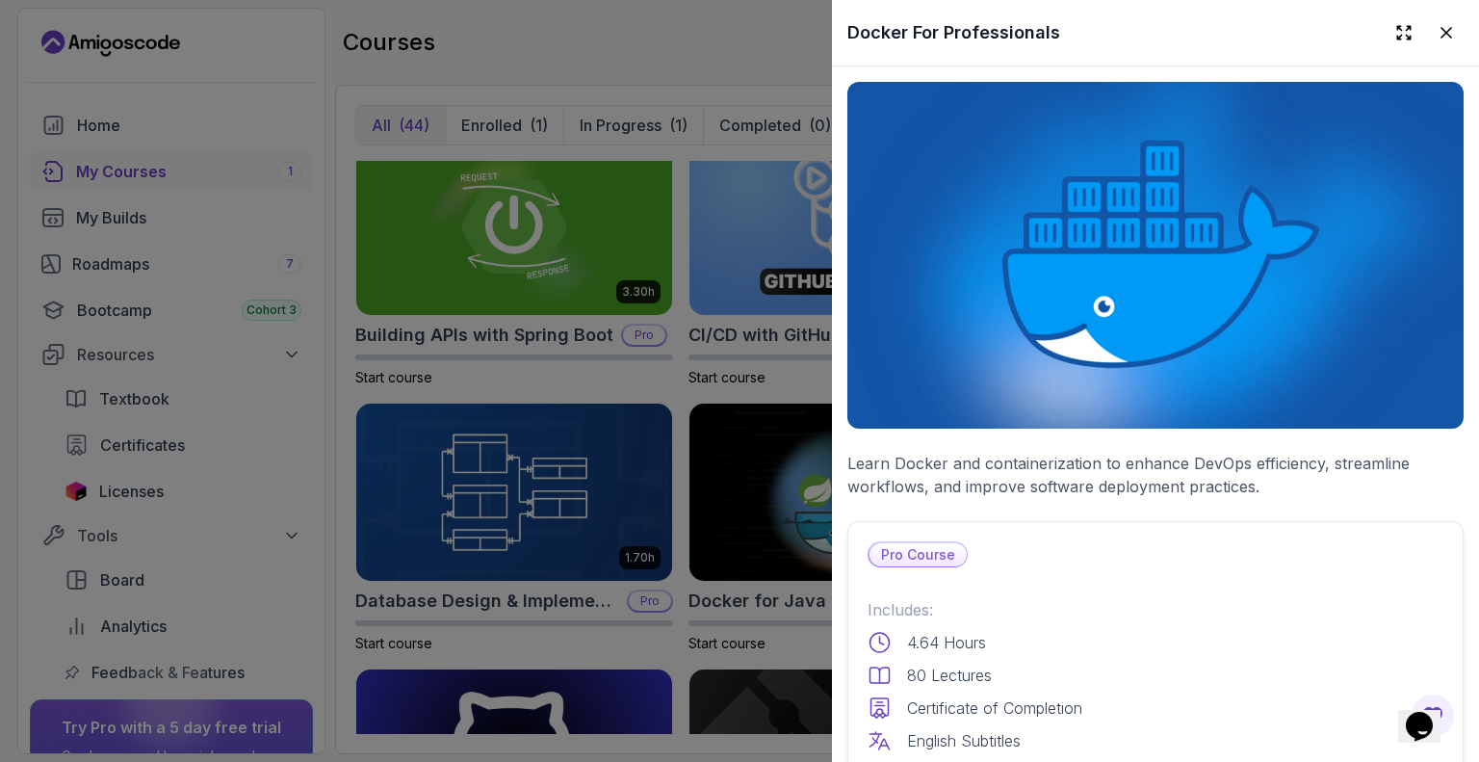
click at [803, 454] on div at bounding box center [739, 381] width 1479 height 762
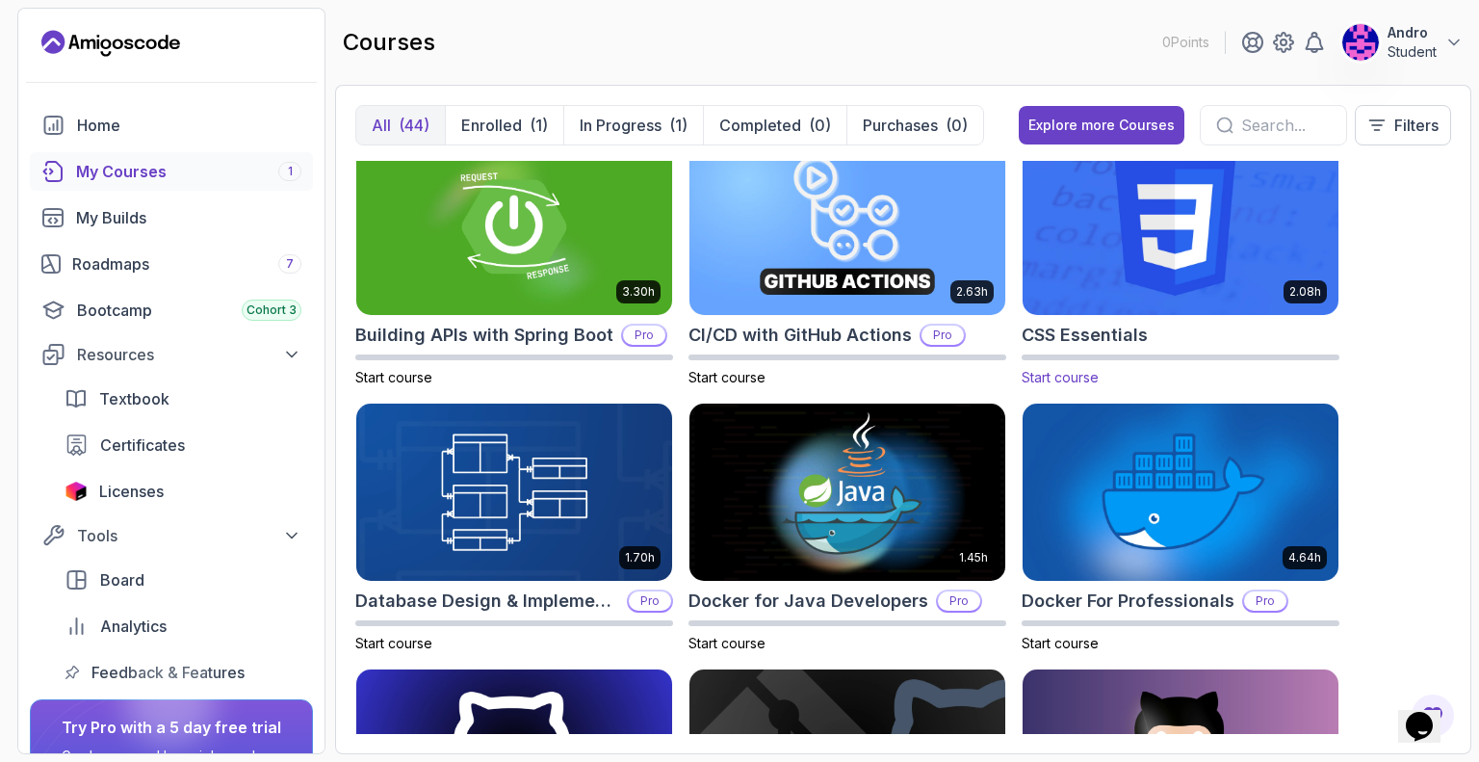
click at [1136, 261] on img at bounding box center [1180, 227] width 331 height 186
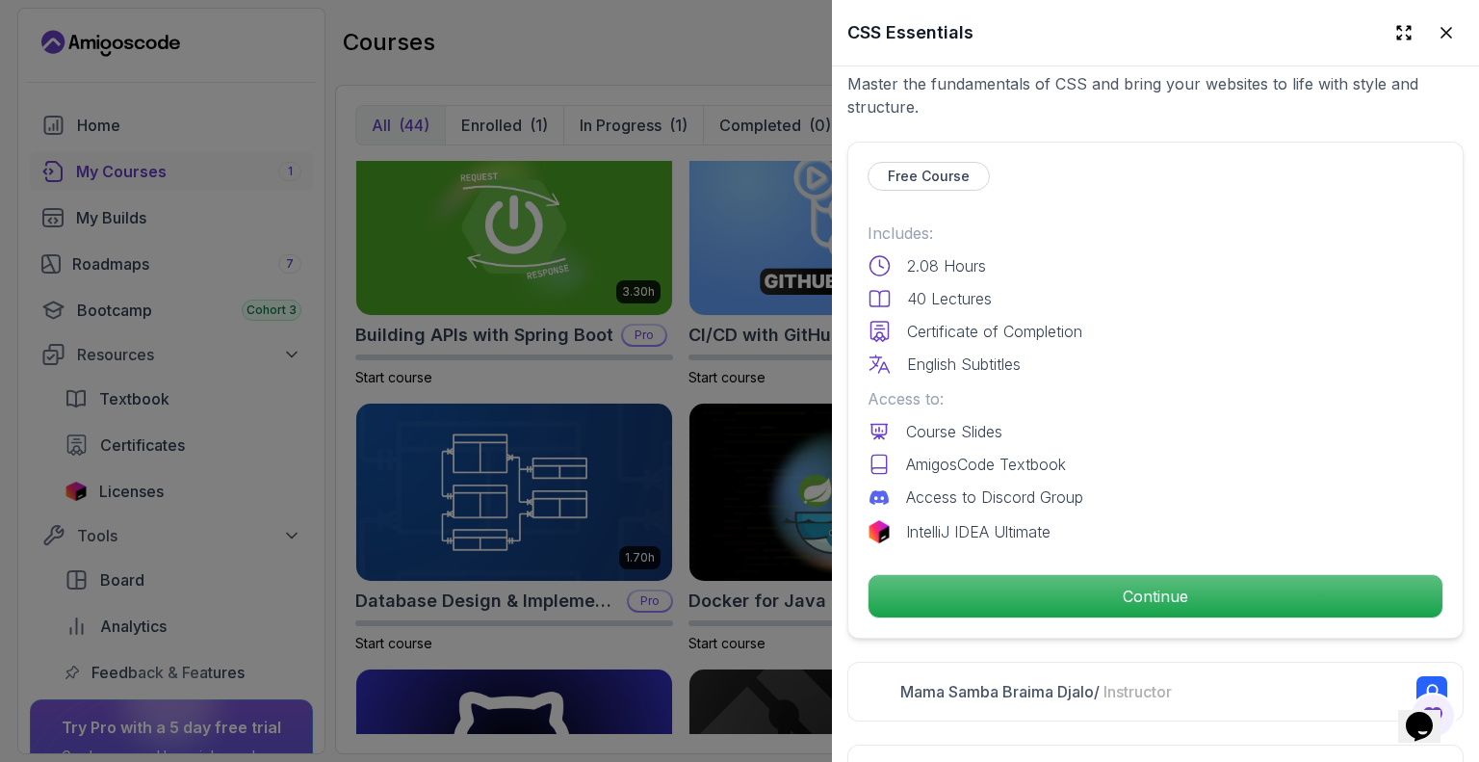
scroll to position [385, 0]
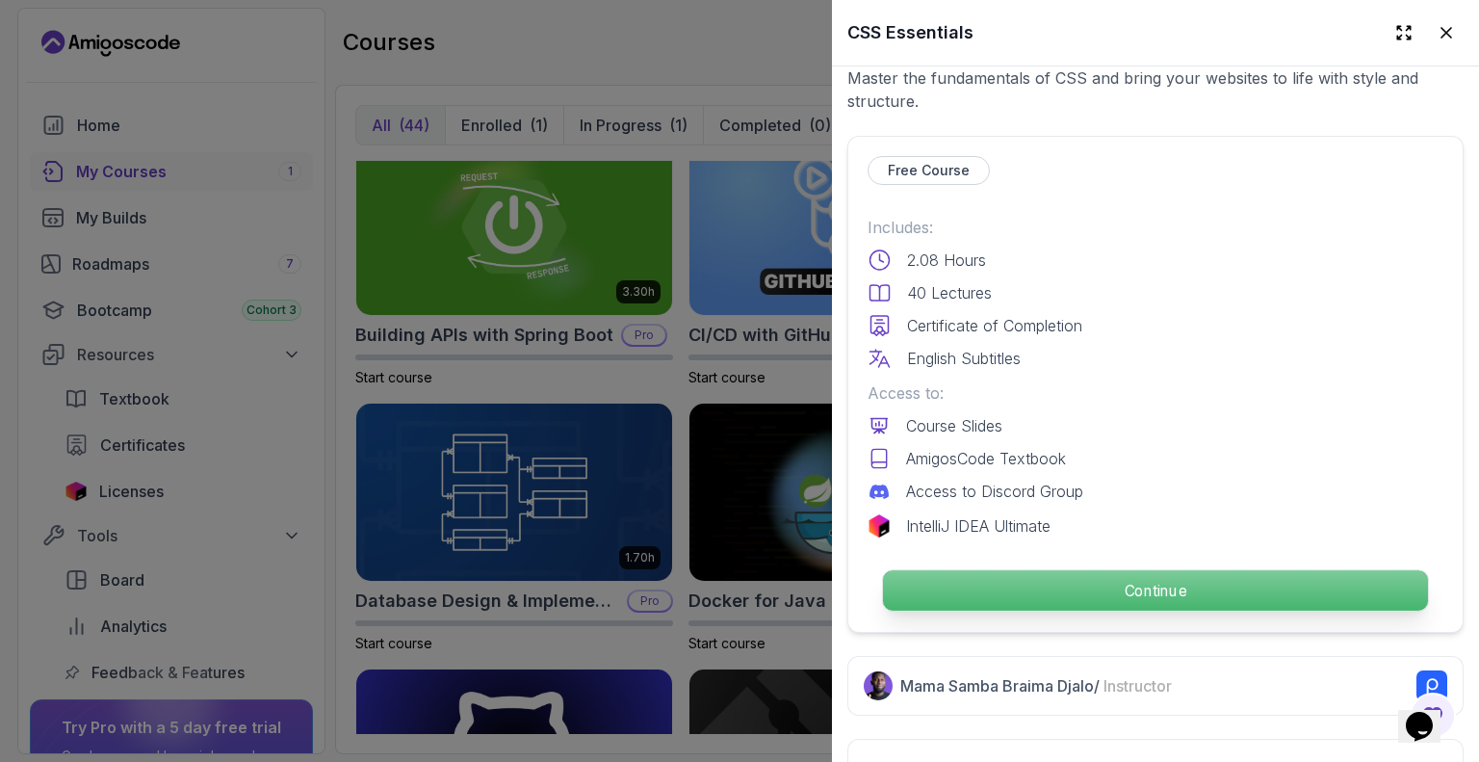
click at [964, 570] on p "Continue" at bounding box center [1155, 590] width 545 height 40
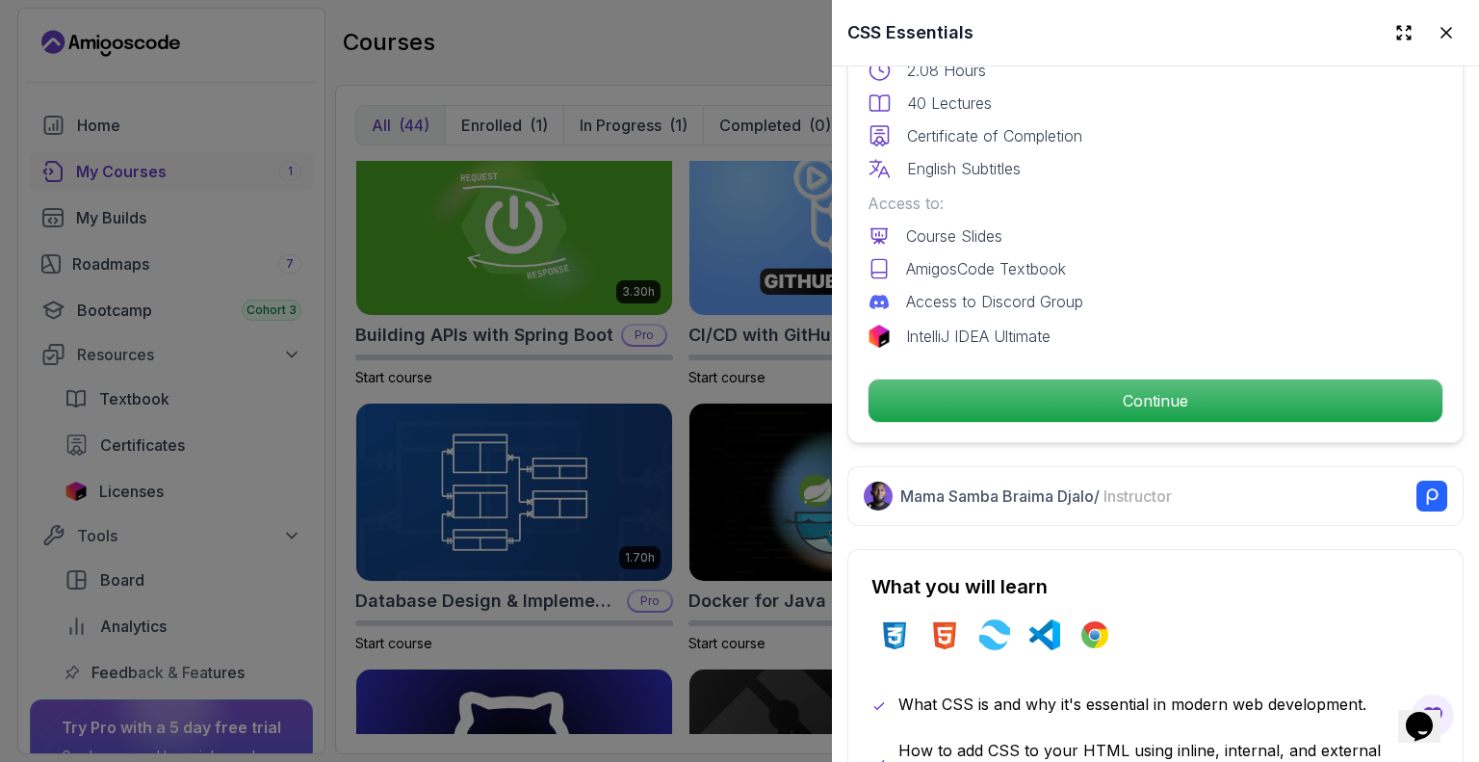
scroll to position [674, 0]
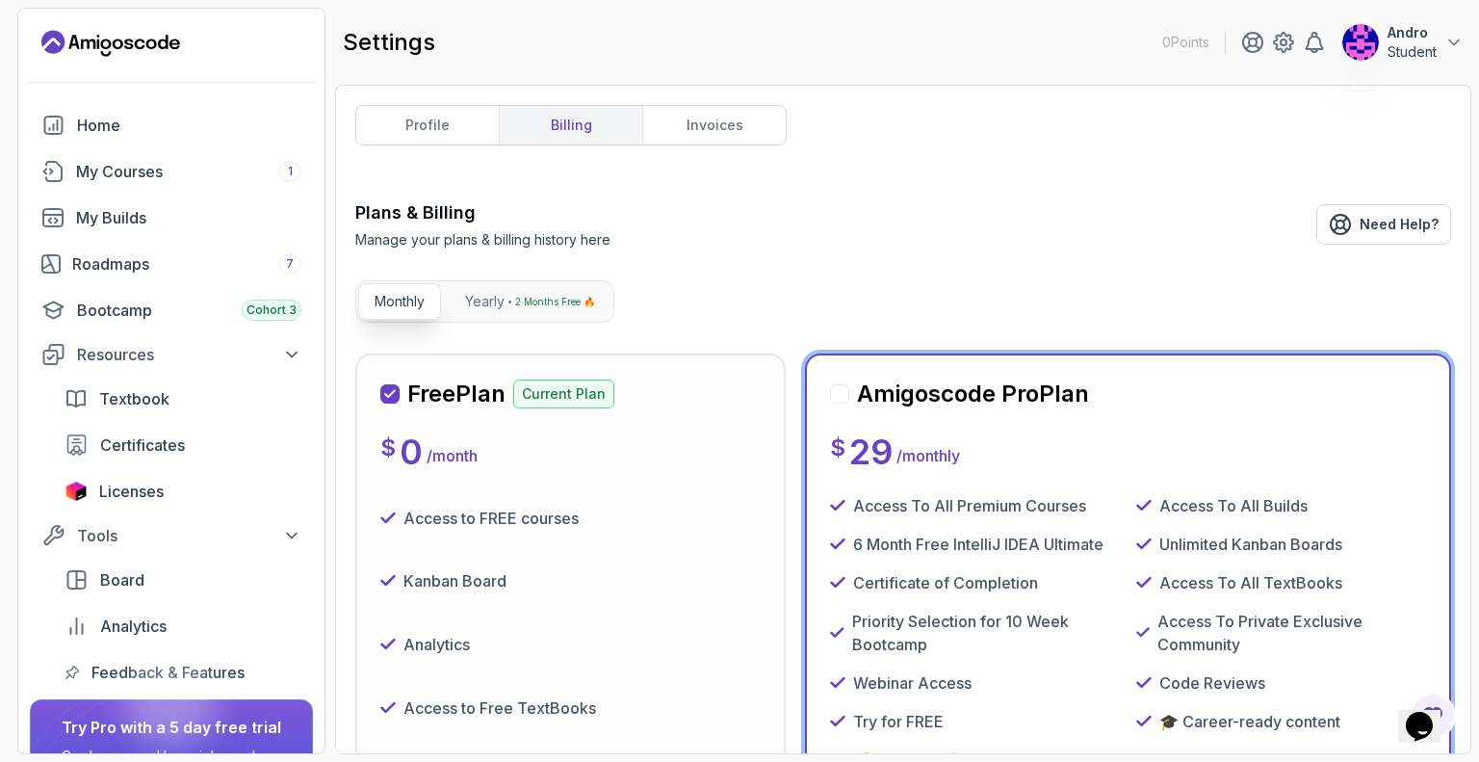
click at [668, 375] on div "Free Plan Current Plan $ 0 / month Access to FREE courses Kanban Board Analytic…" at bounding box center [570, 649] width 430 height 593
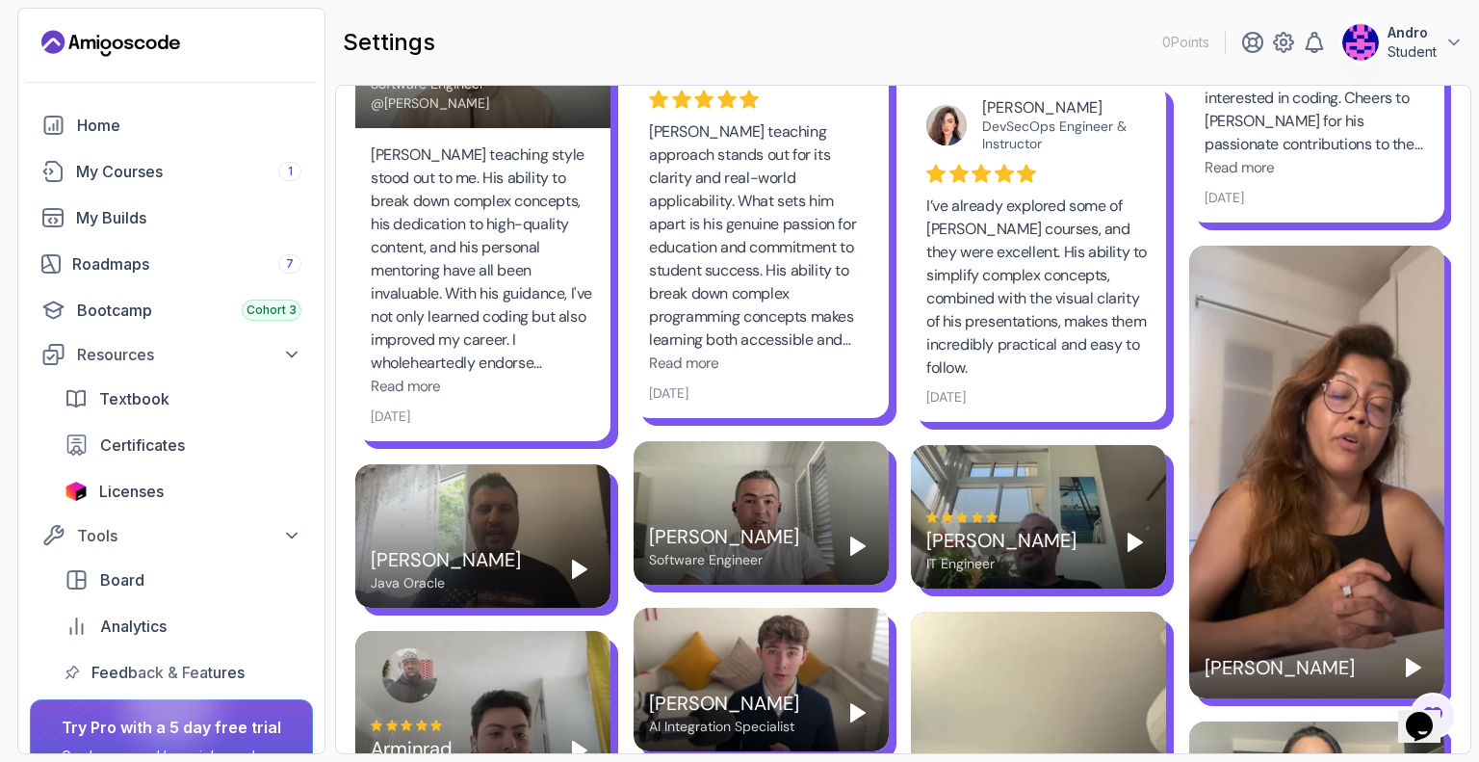
scroll to position [1637, 0]
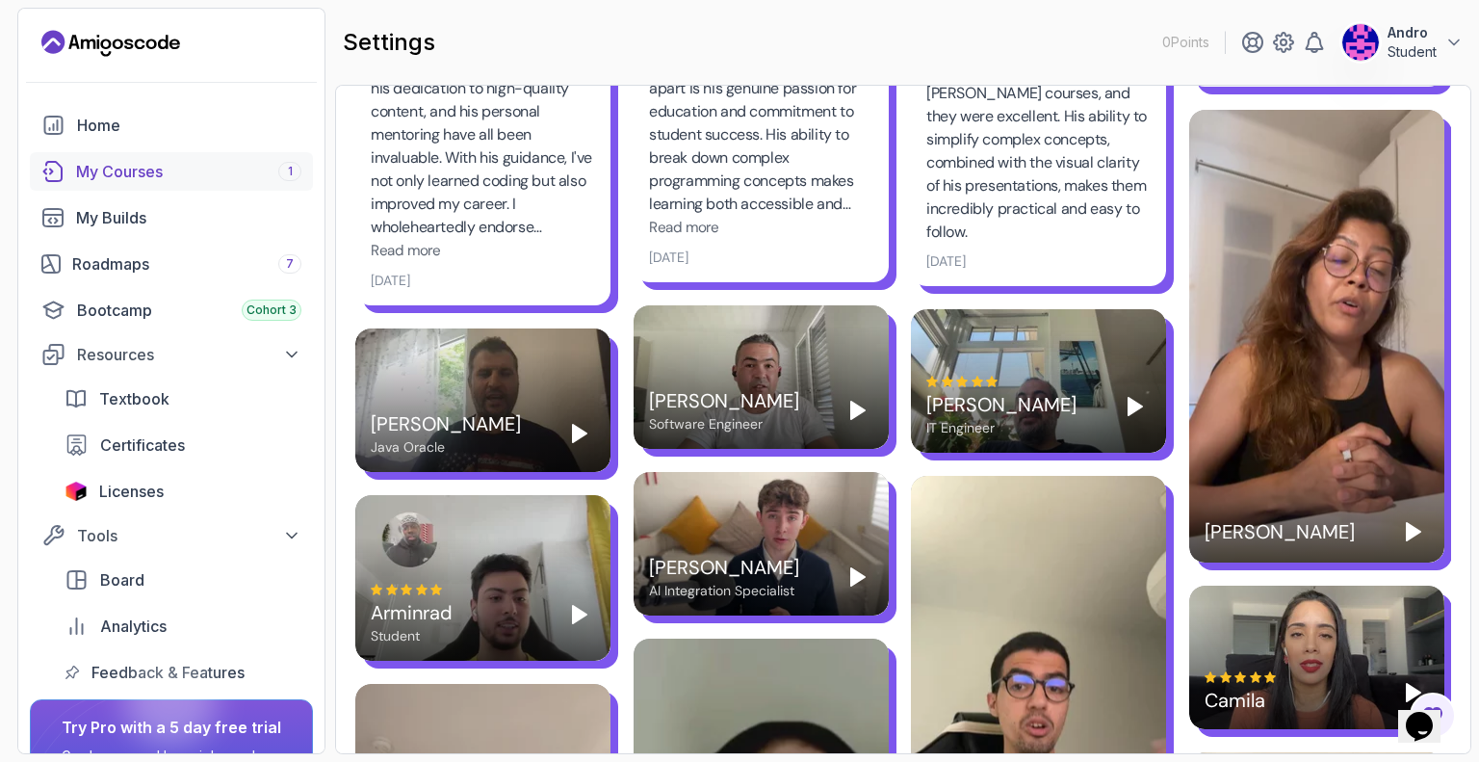
click at [131, 182] on div "My Courses 1" at bounding box center [188, 171] width 225 height 23
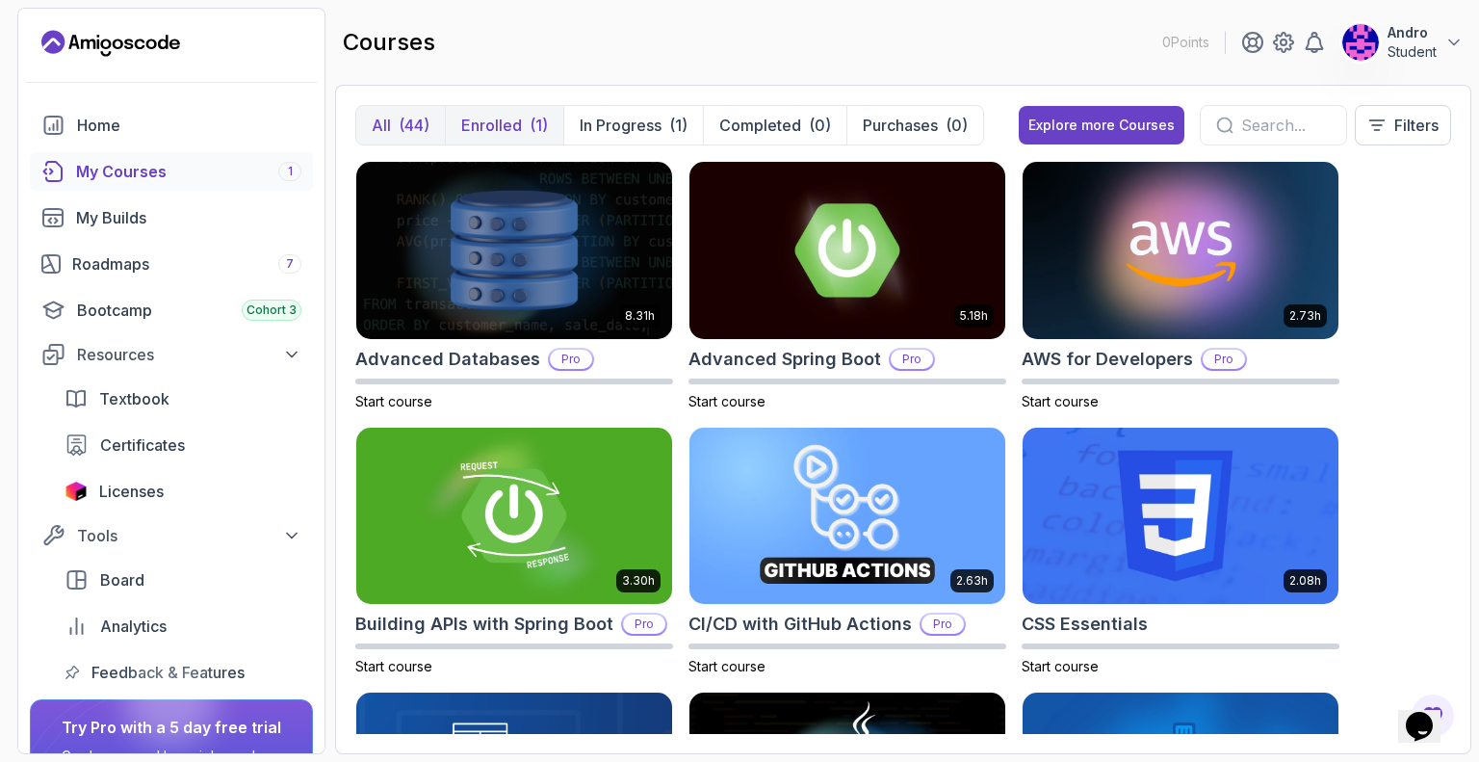
click at [520, 138] on button "Enrolled (1)" at bounding box center [504, 125] width 118 height 39
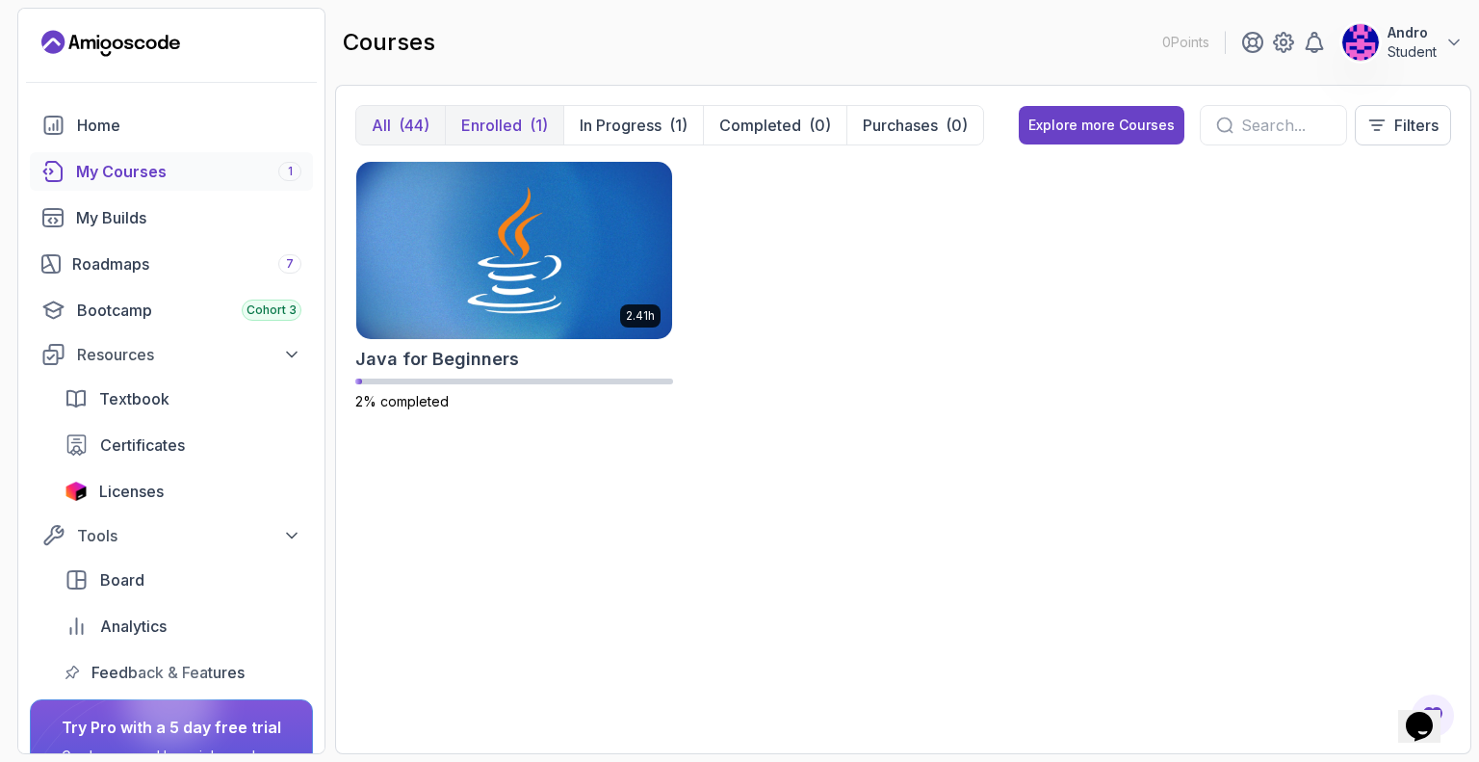
click at [421, 129] on div "(44)" at bounding box center [414, 125] width 31 height 23
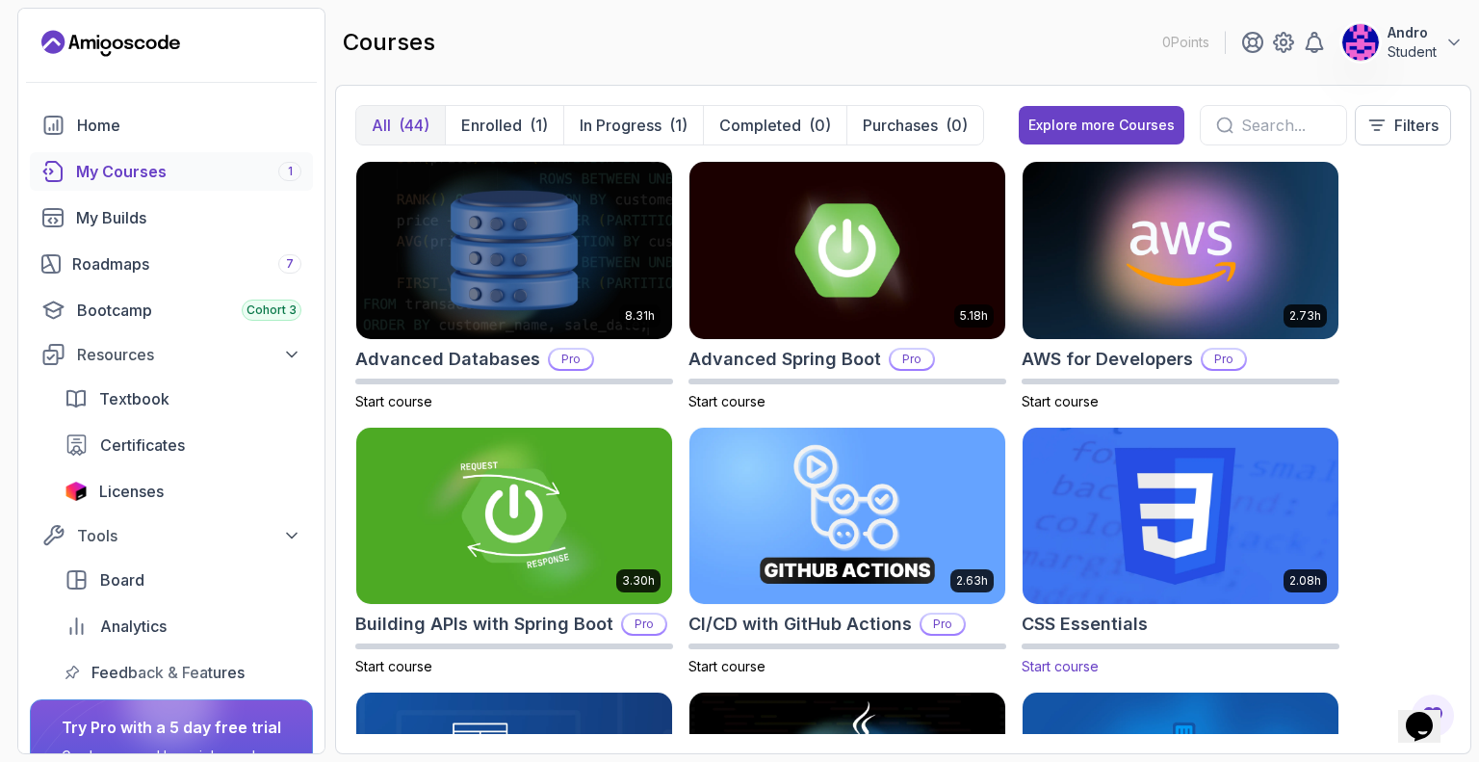
click at [1132, 554] on img at bounding box center [1180, 516] width 331 height 186
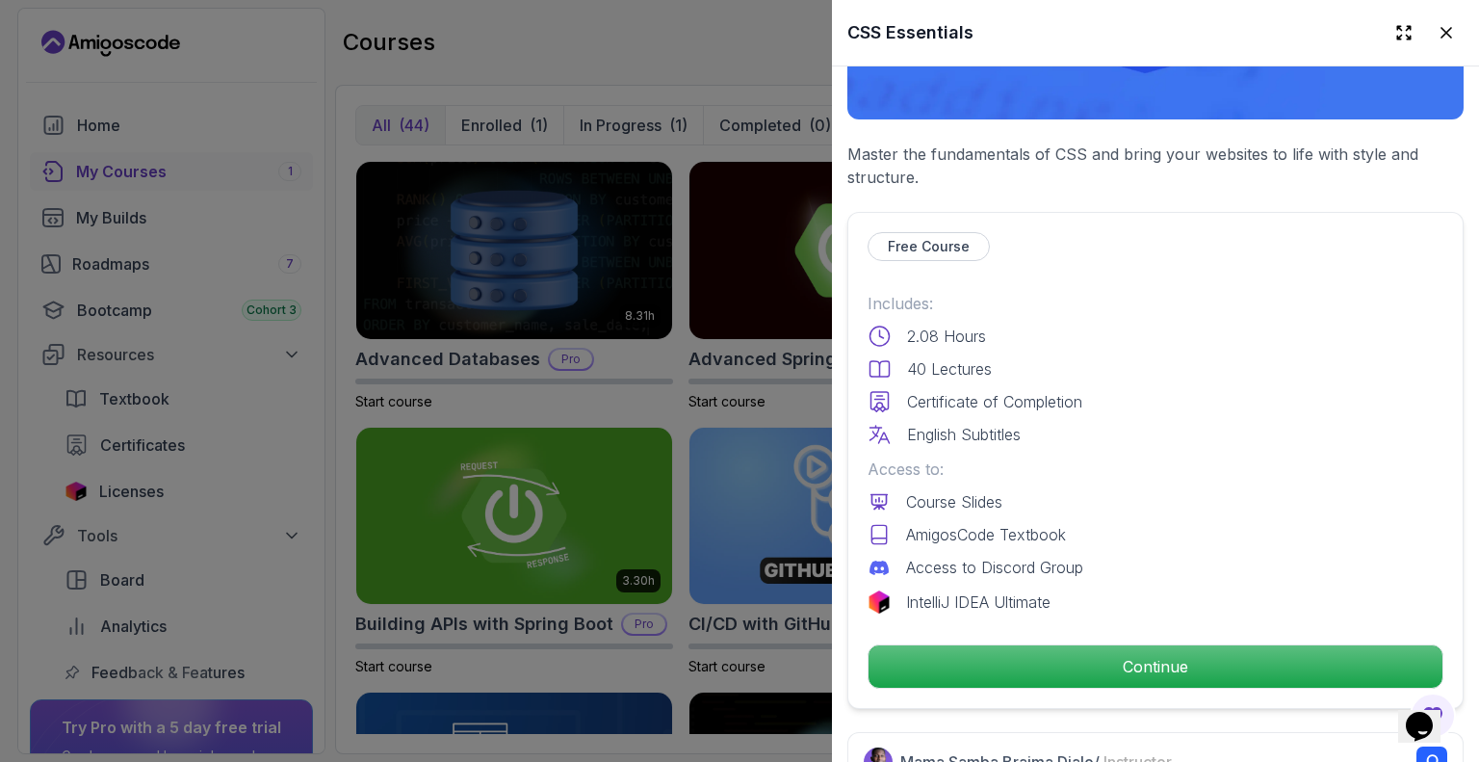
scroll to position [385, 0]
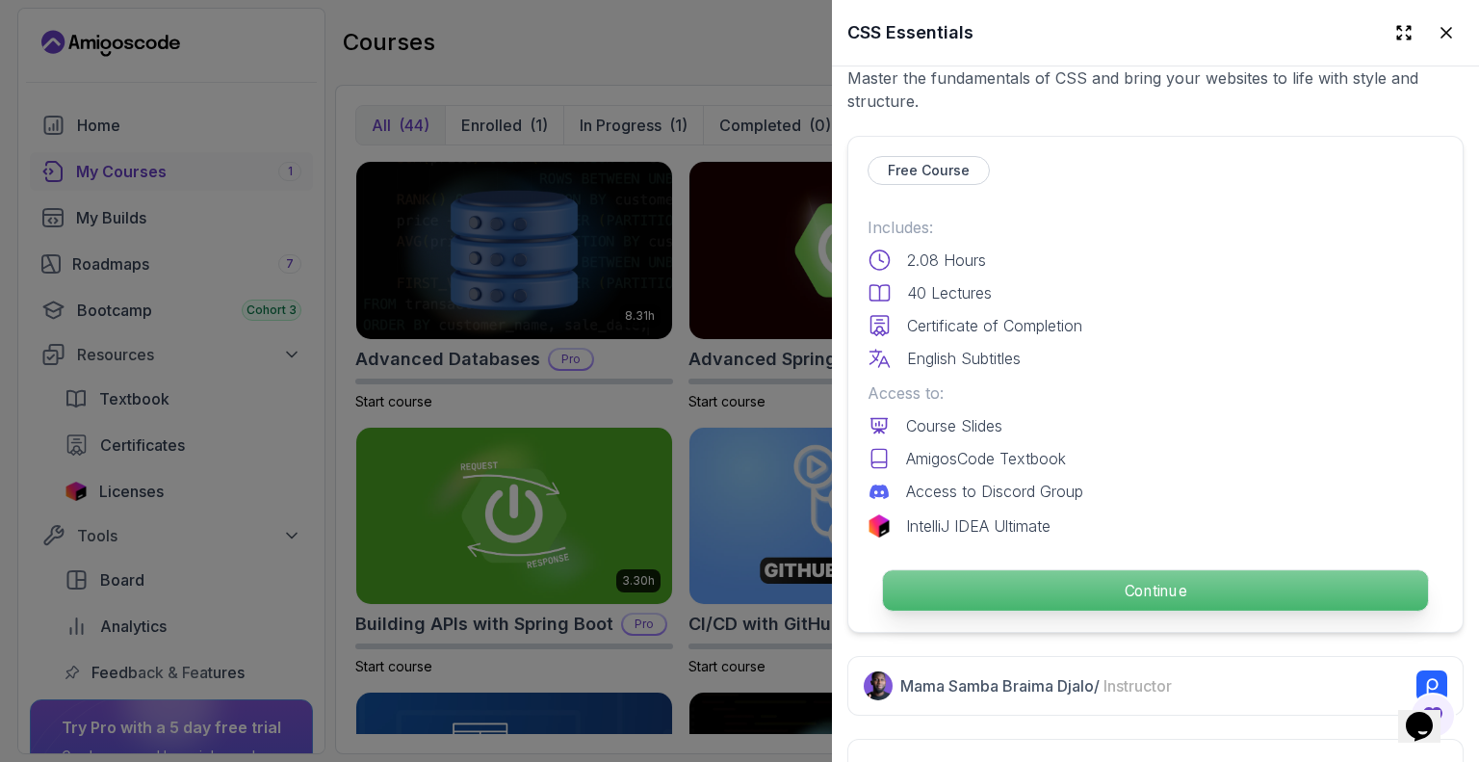
click at [1017, 594] on p "Continue" at bounding box center [1155, 590] width 545 height 40
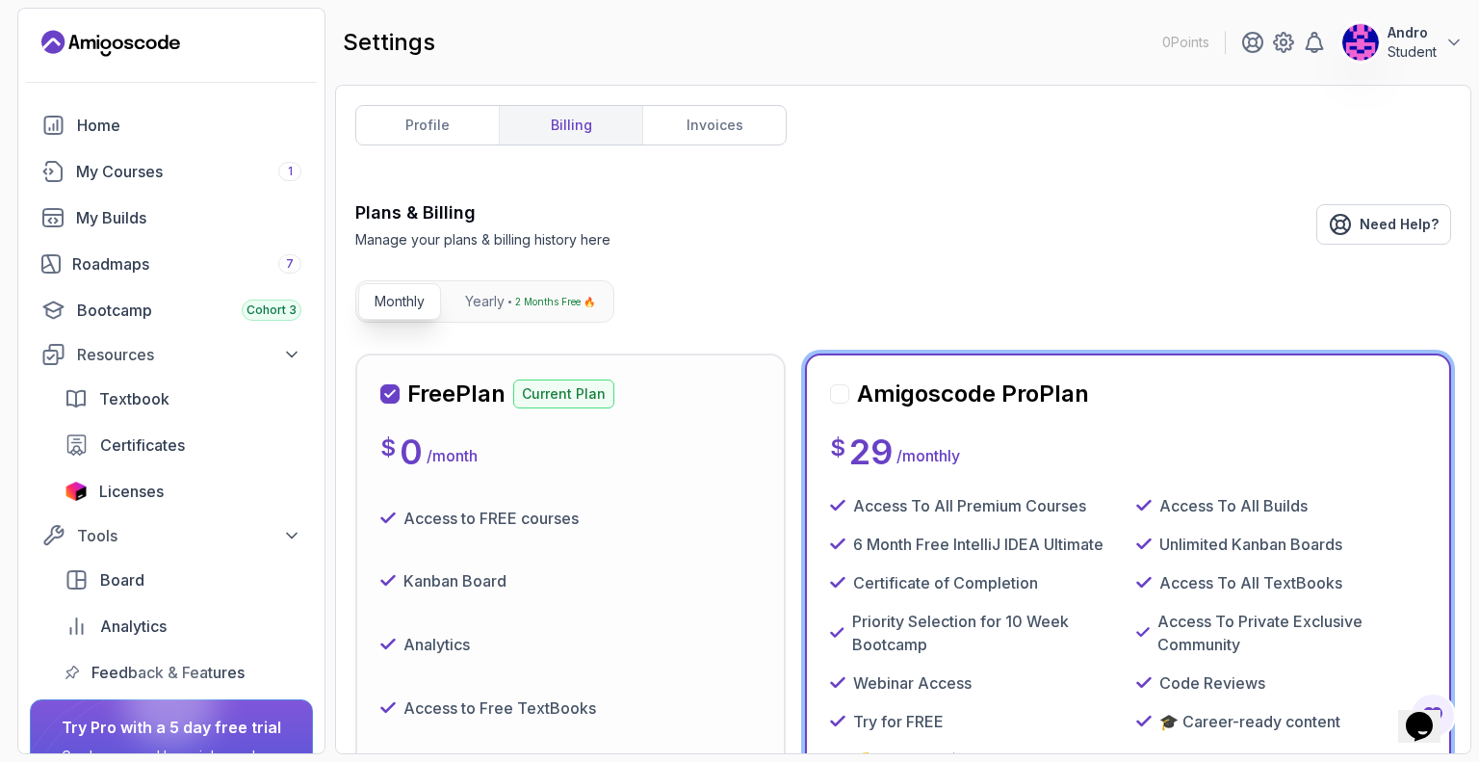
click at [540, 539] on div "Access to FREE courses" at bounding box center [570, 518] width 380 height 48
click at [512, 390] on div "Free Plan Current Plan" at bounding box center [497, 393] width 234 height 31
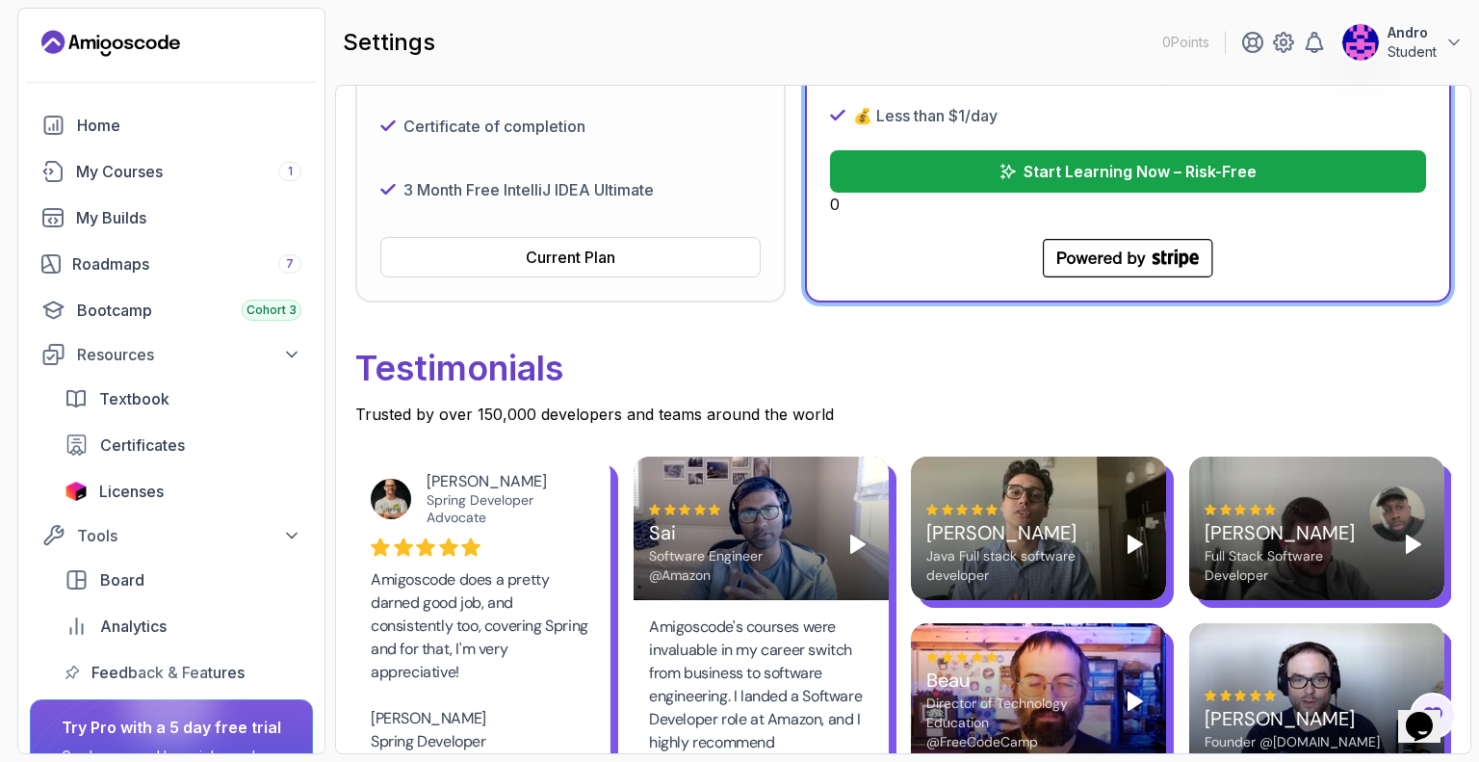
scroll to position [481, 0]
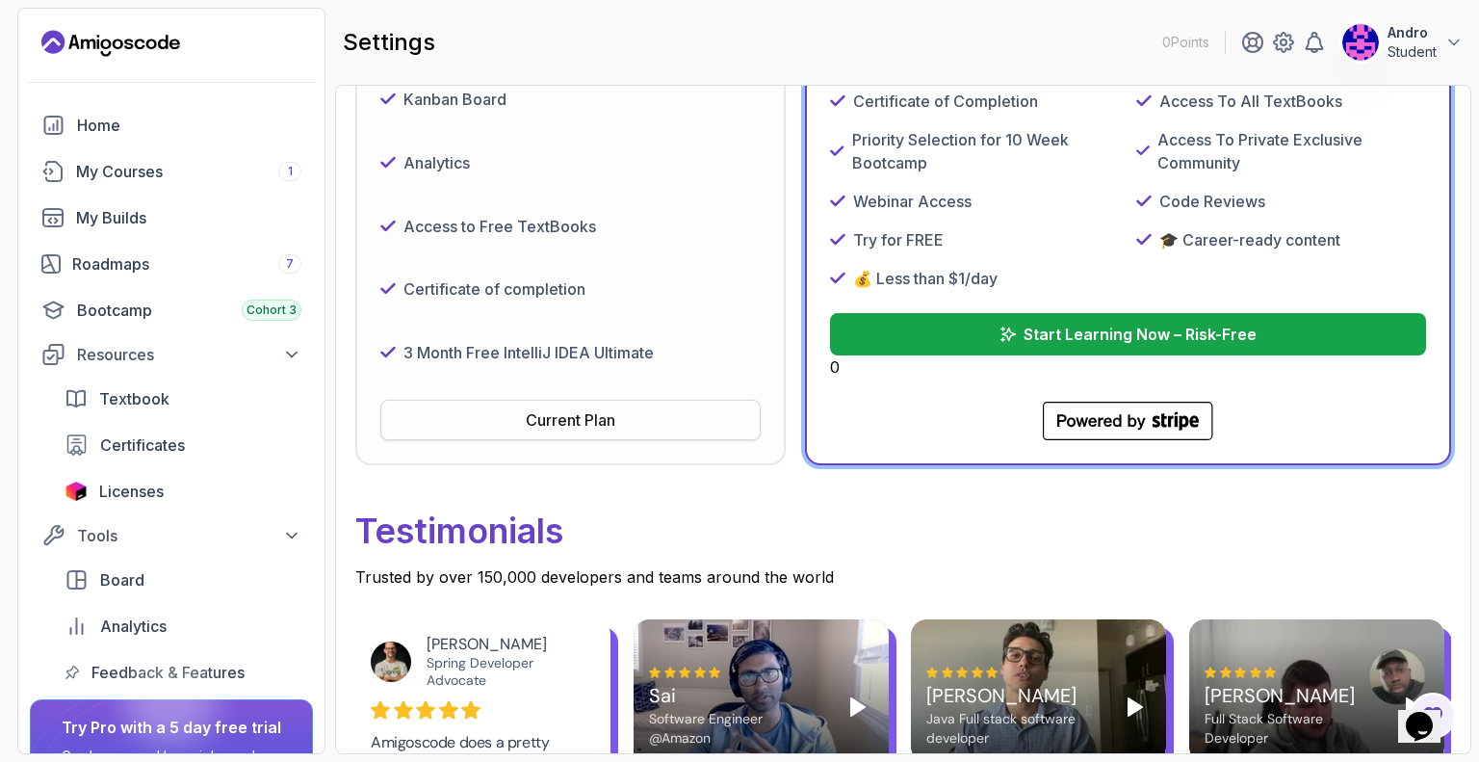
click at [615, 427] on div "Current Plan" at bounding box center [571, 419] width 90 height 23
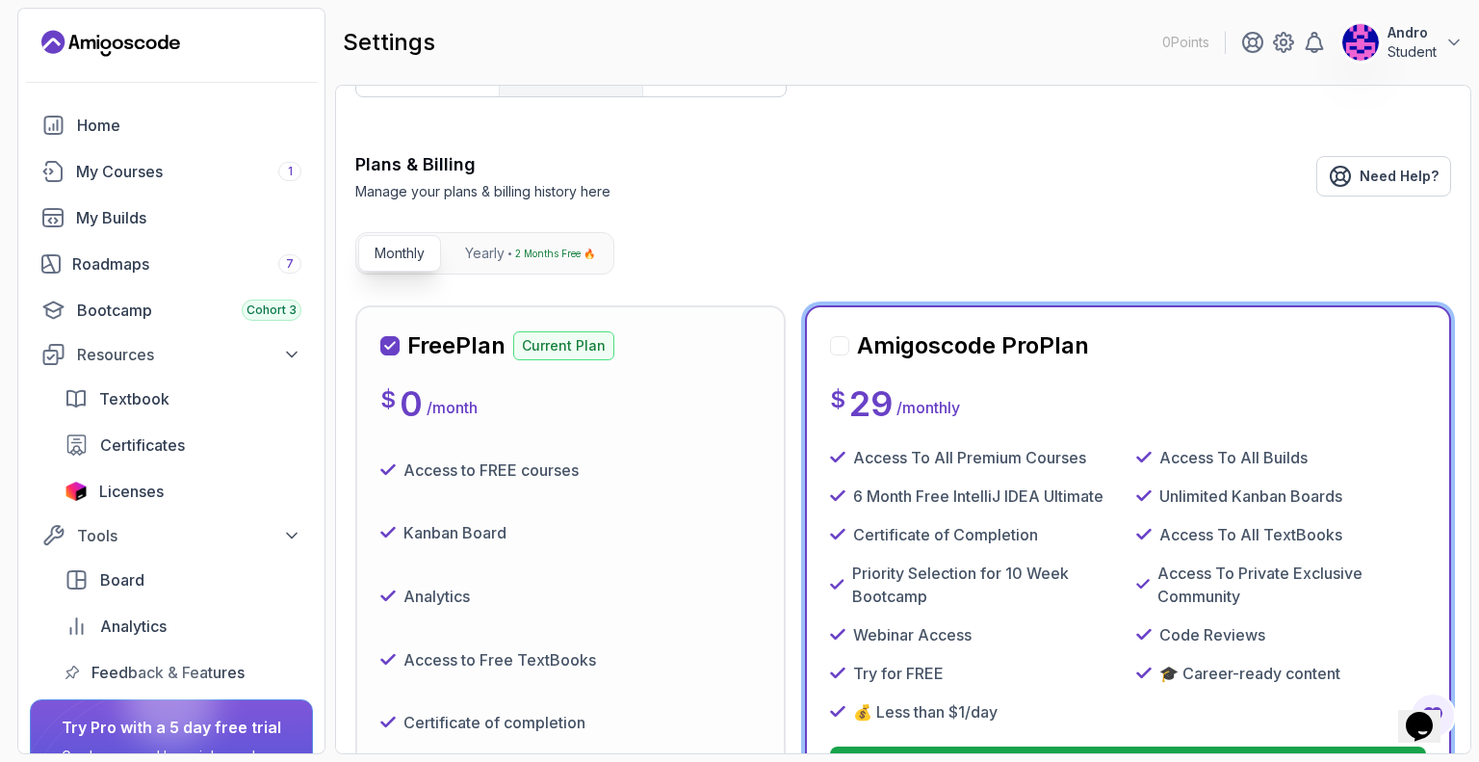
scroll to position [0, 0]
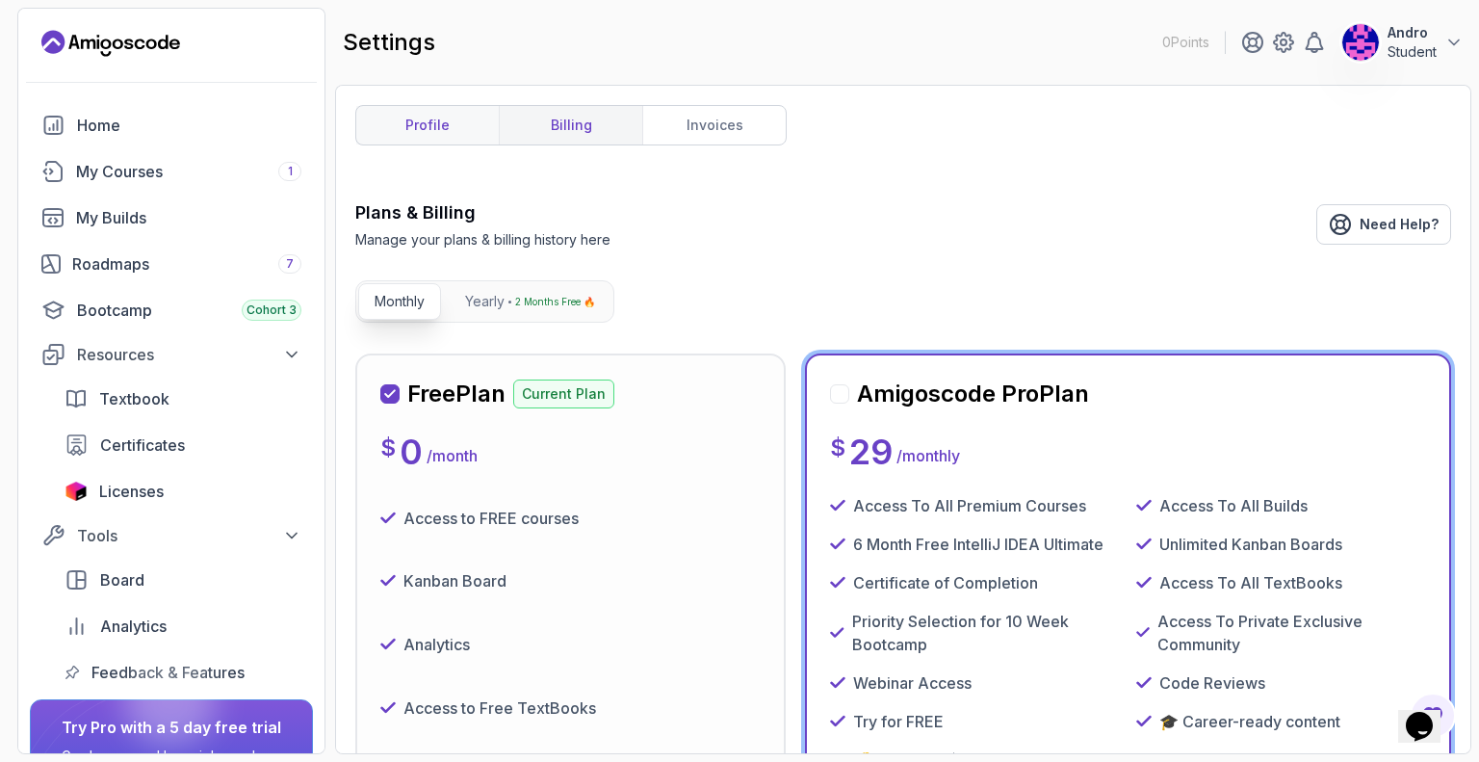
click at [425, 142] on link "profile" at bounding box center [427, 125] width 143 height 39
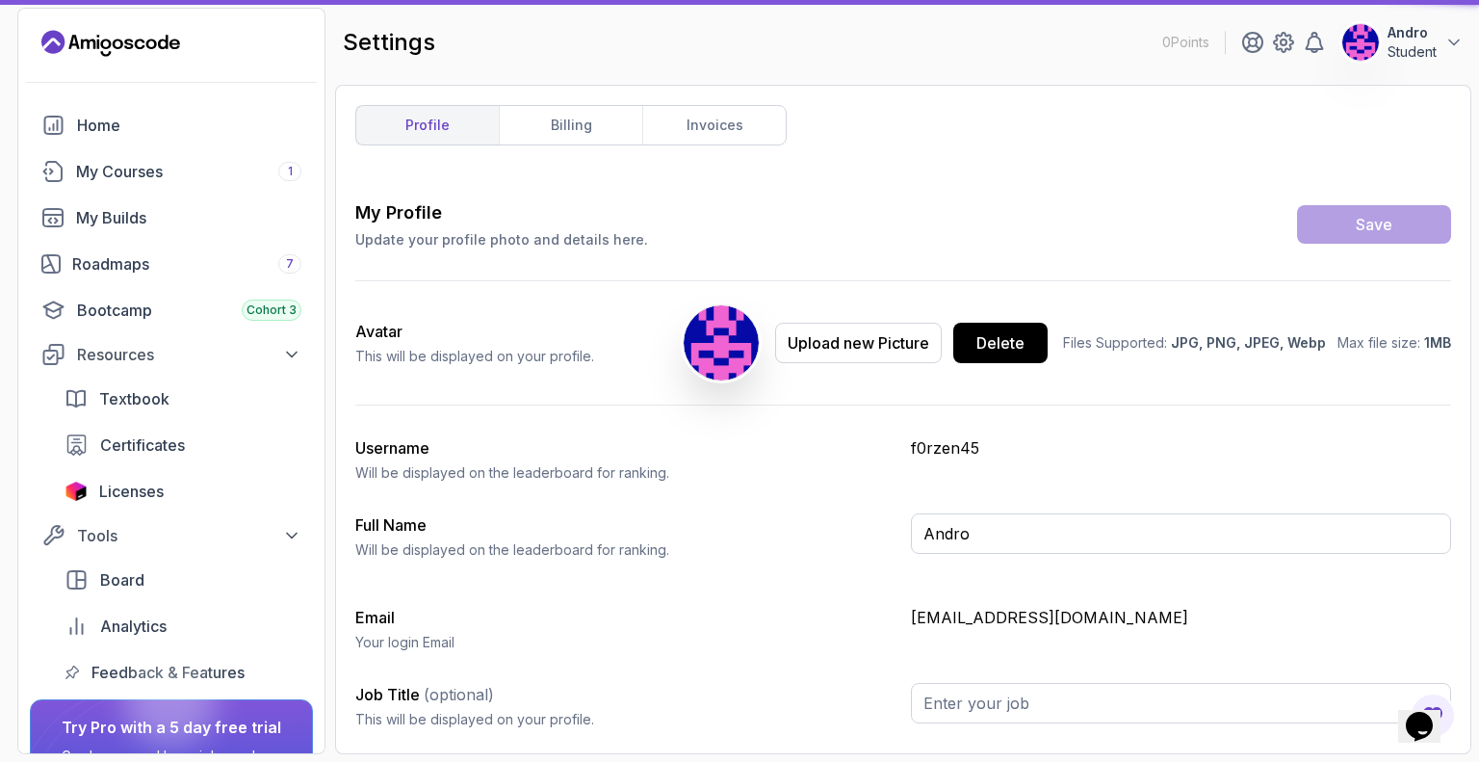
type input "Student"
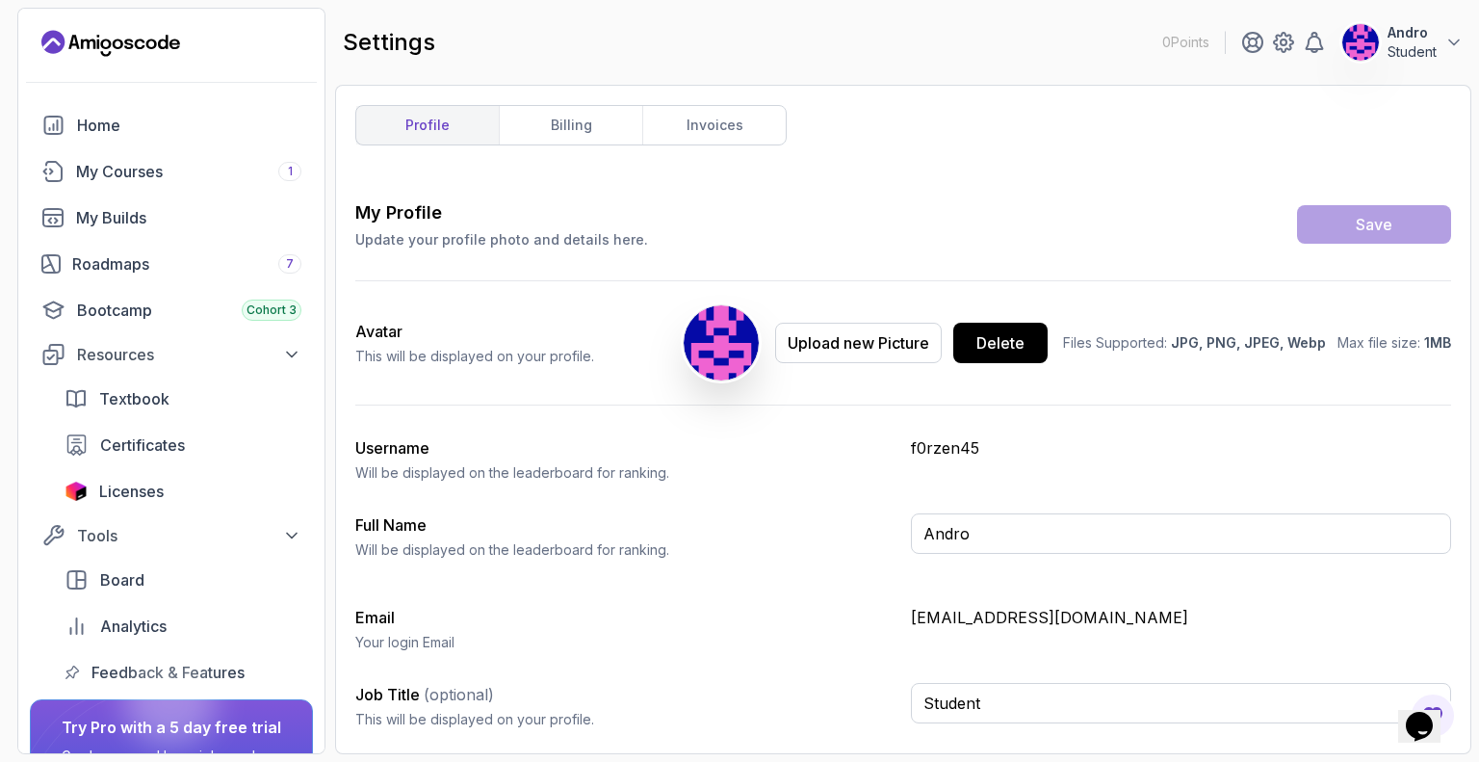
click at [173, 192] on div "Home My Courses 1 My Builds Roadmaps 7 Bootcamp Cohort 3 Resources Textbook Cer…" at bounding box center [171, 398] width 283 height 585
click at [154, 128] on div "Home" at bounding box center [189, 125] width 224 height 23
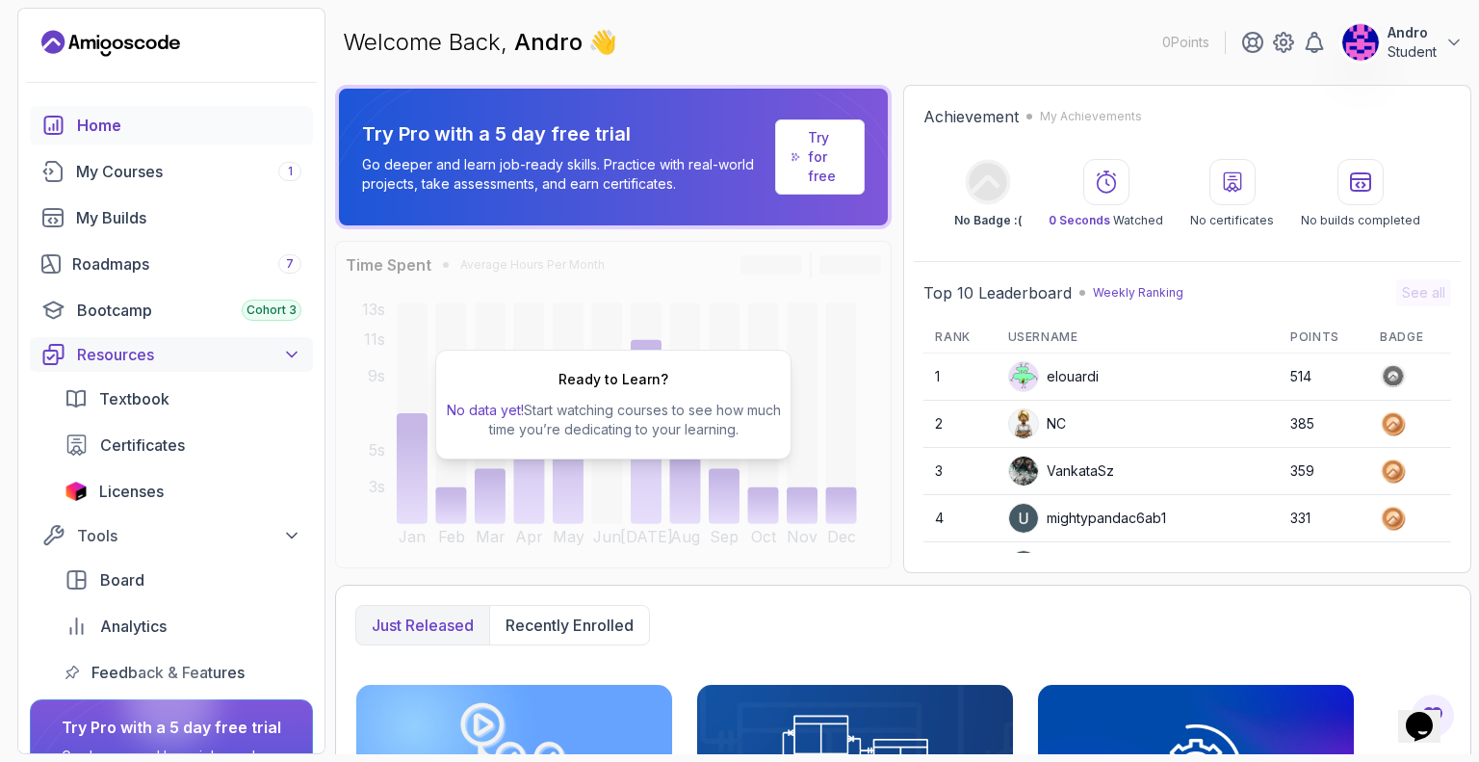
click at [208, 365] on button "Resources" at bounding box center [171, 354] width 283 height 35
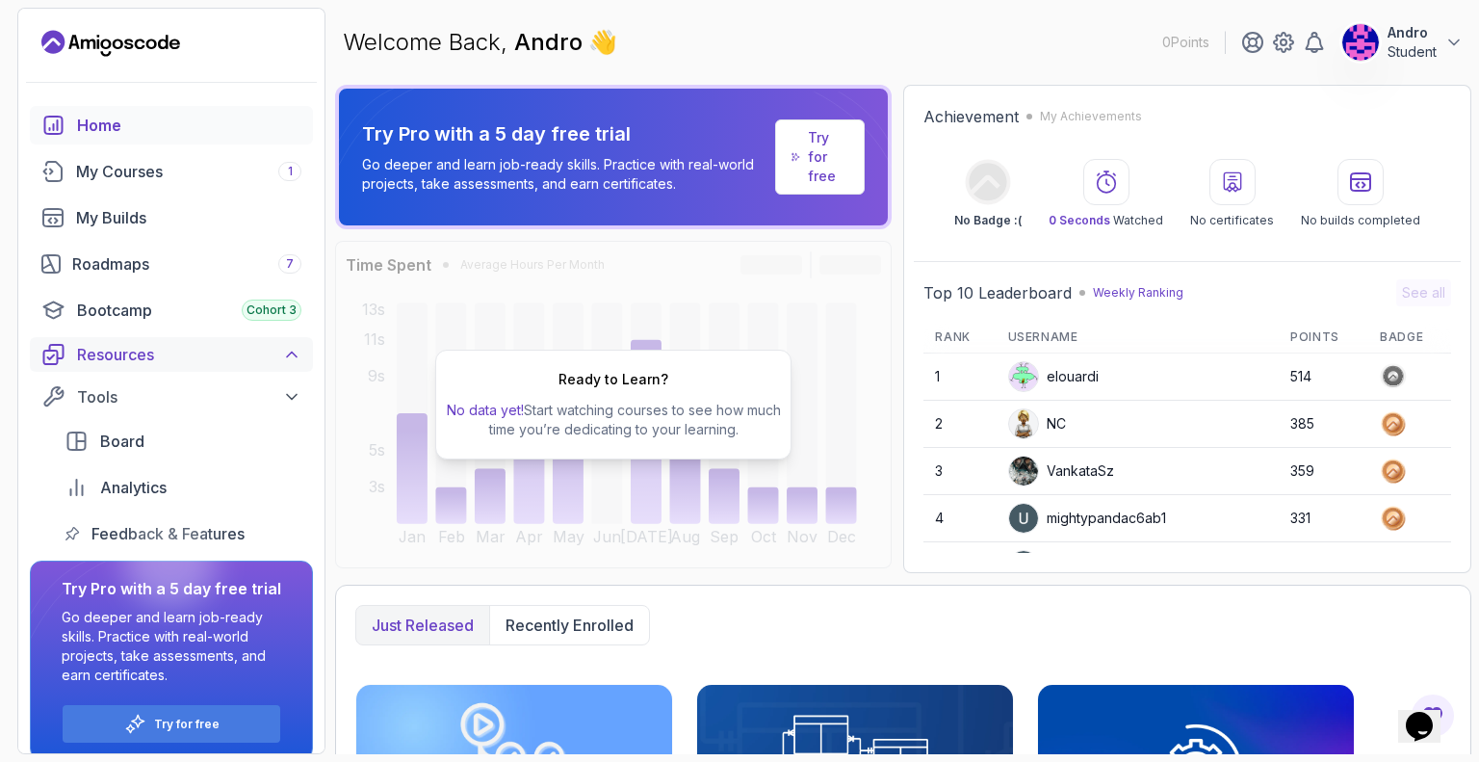
click at [208, 365] on button "Resources" at bounding box center [171, 354] width 283 height 35
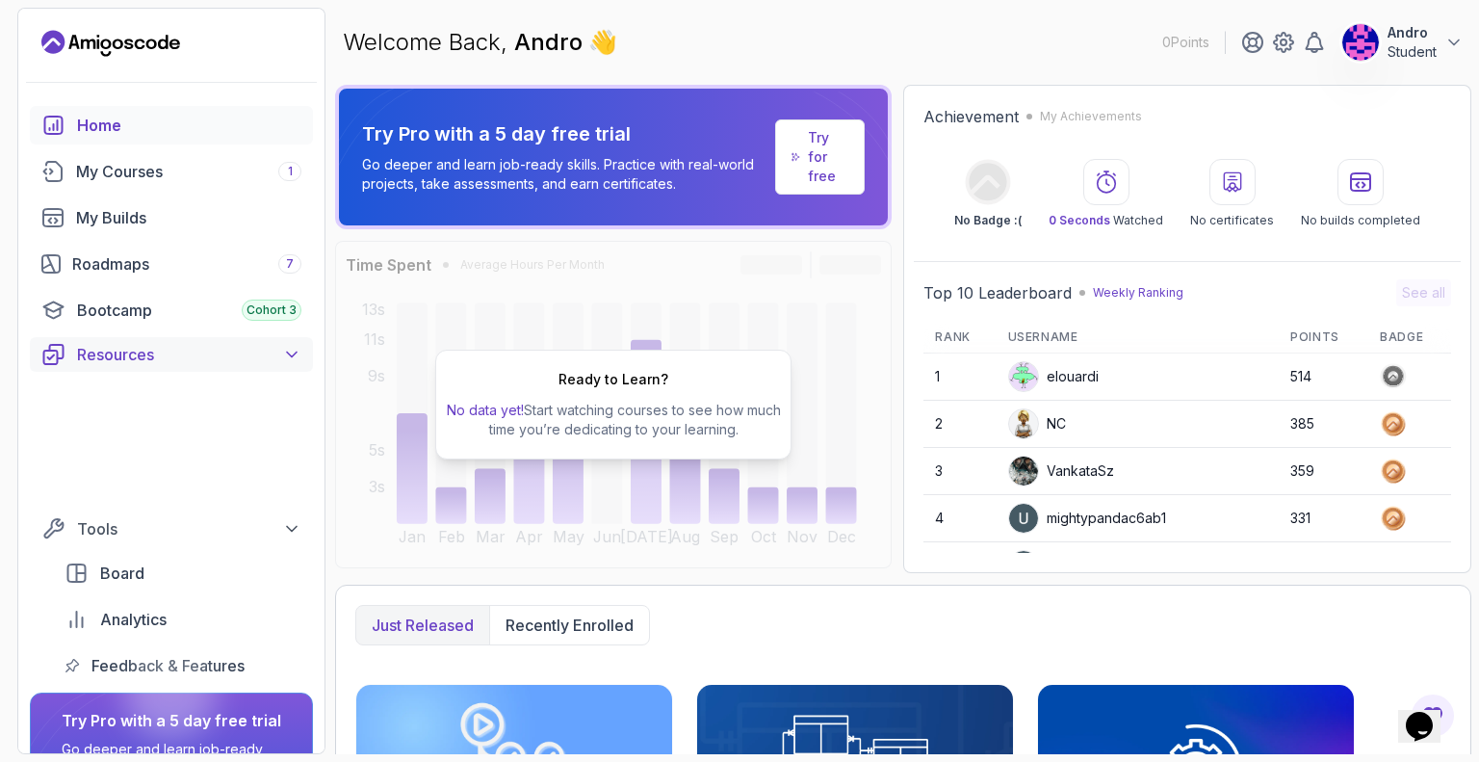
click at [208, 365] on link "Textbook" at bounding box center [183, 379] width 260 height 39
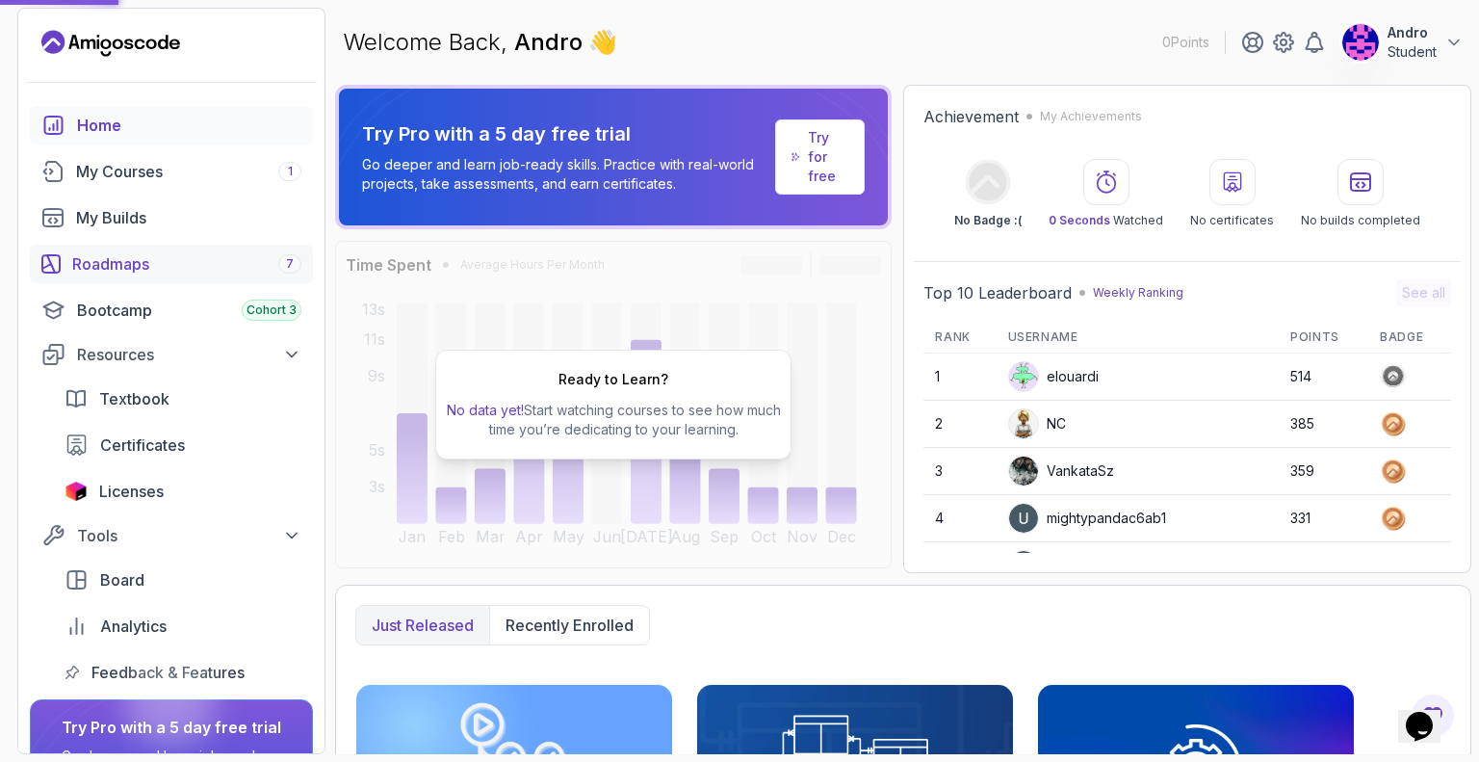
click at [189, 273] on div "Roadmaps 7" at bounding box center [186, 263] width 229 height 23
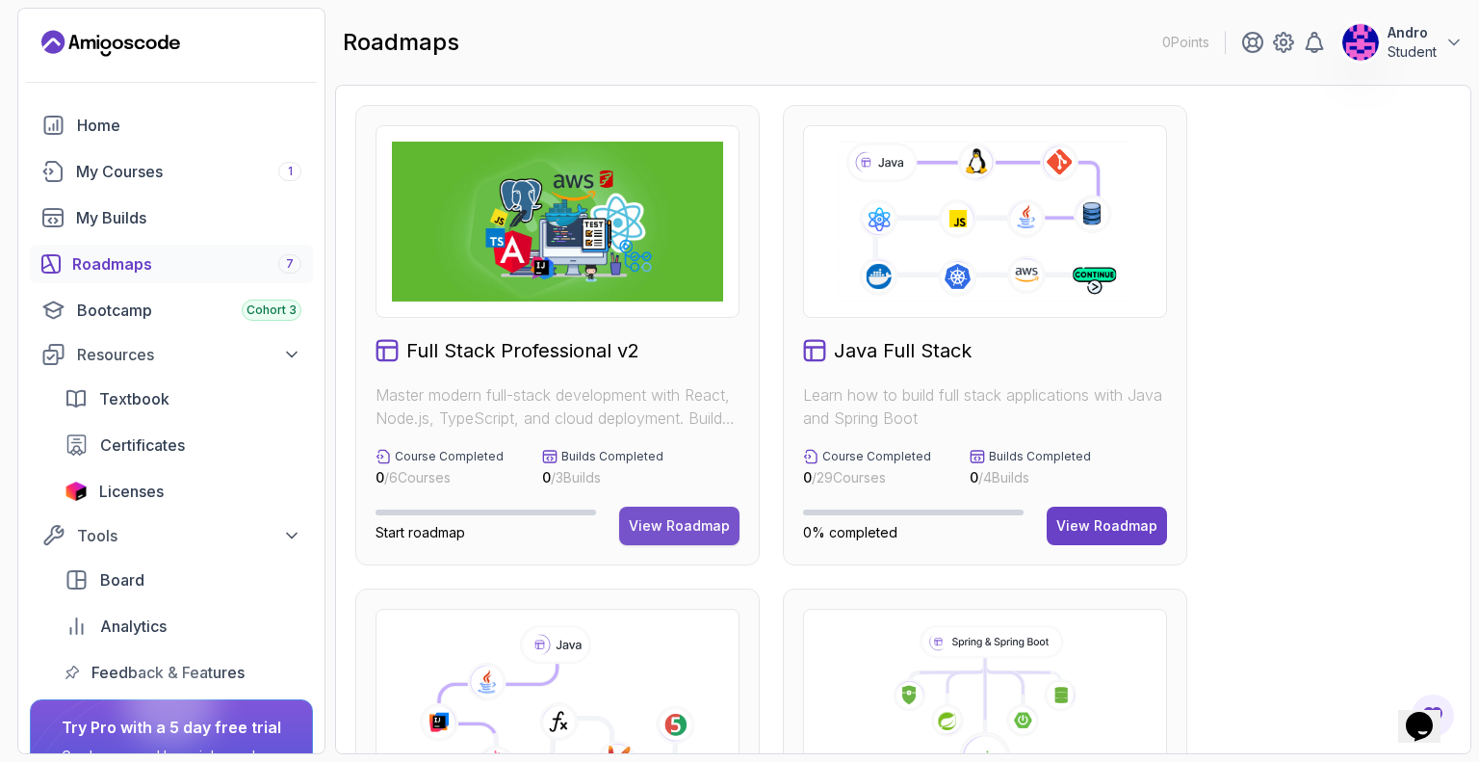
click at [713, 530] on div "View Roadmap" at bounding box center [679, 525] width 101 height 19
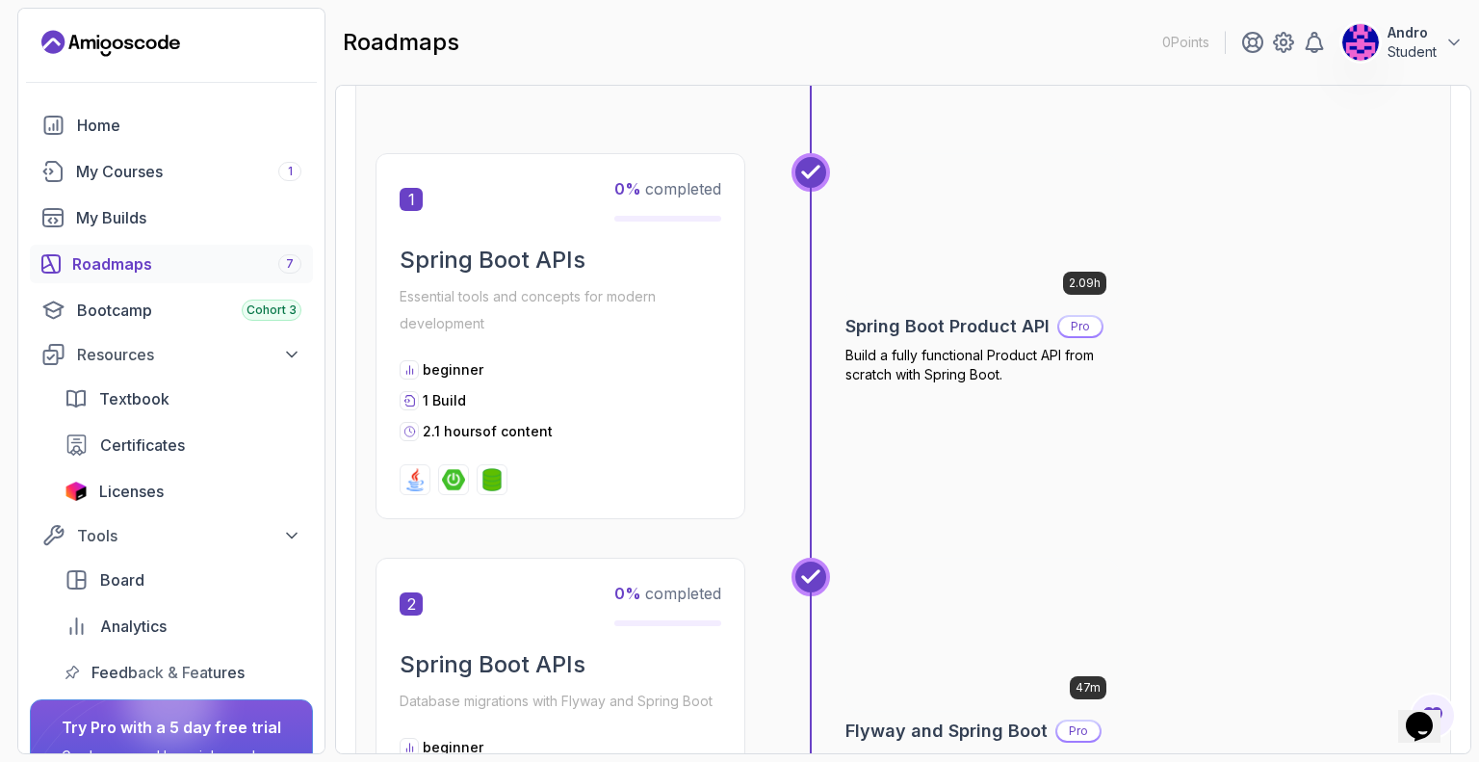
scroll to position [963, 0]
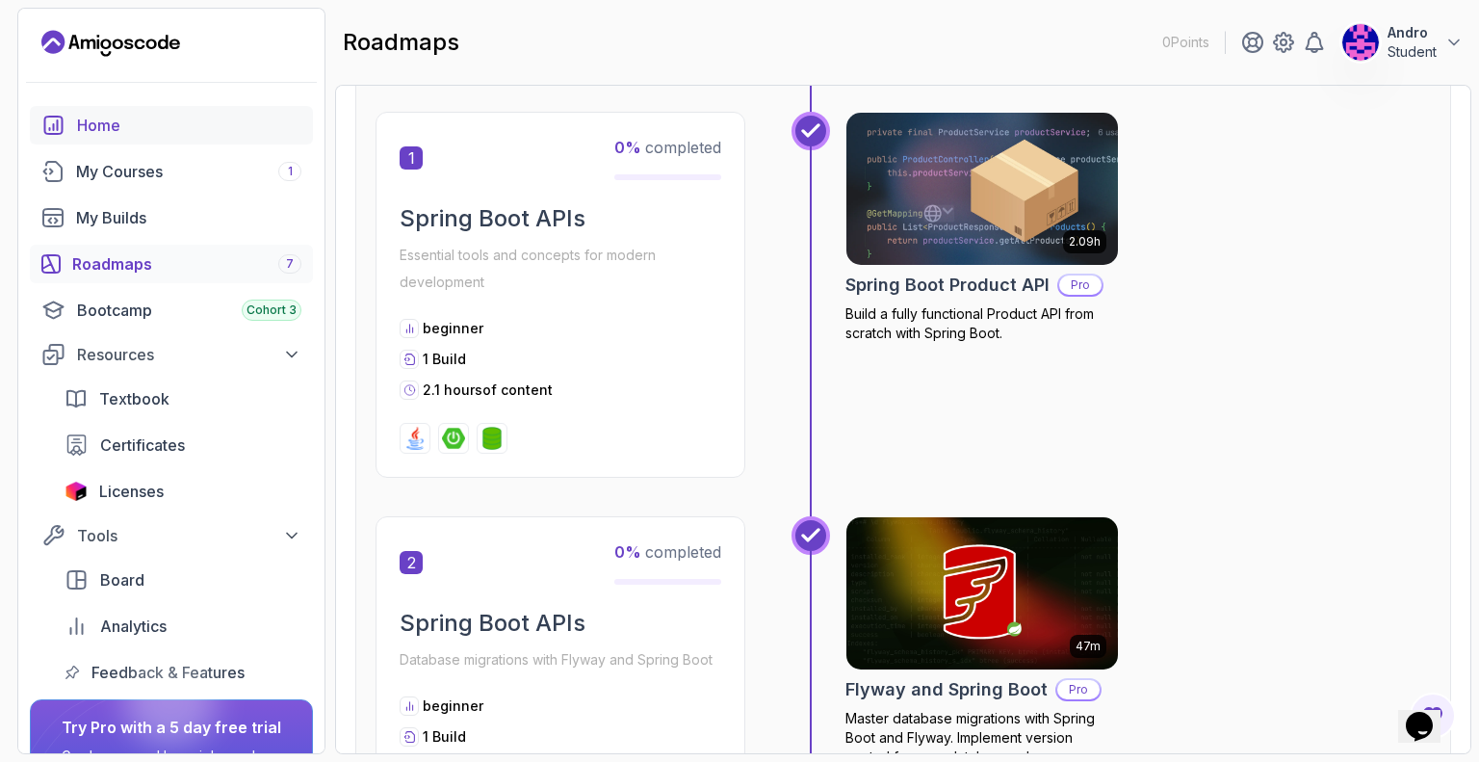
click at [146, 132] on div "Home" at bounding box center [189, 125] width 224 height 23
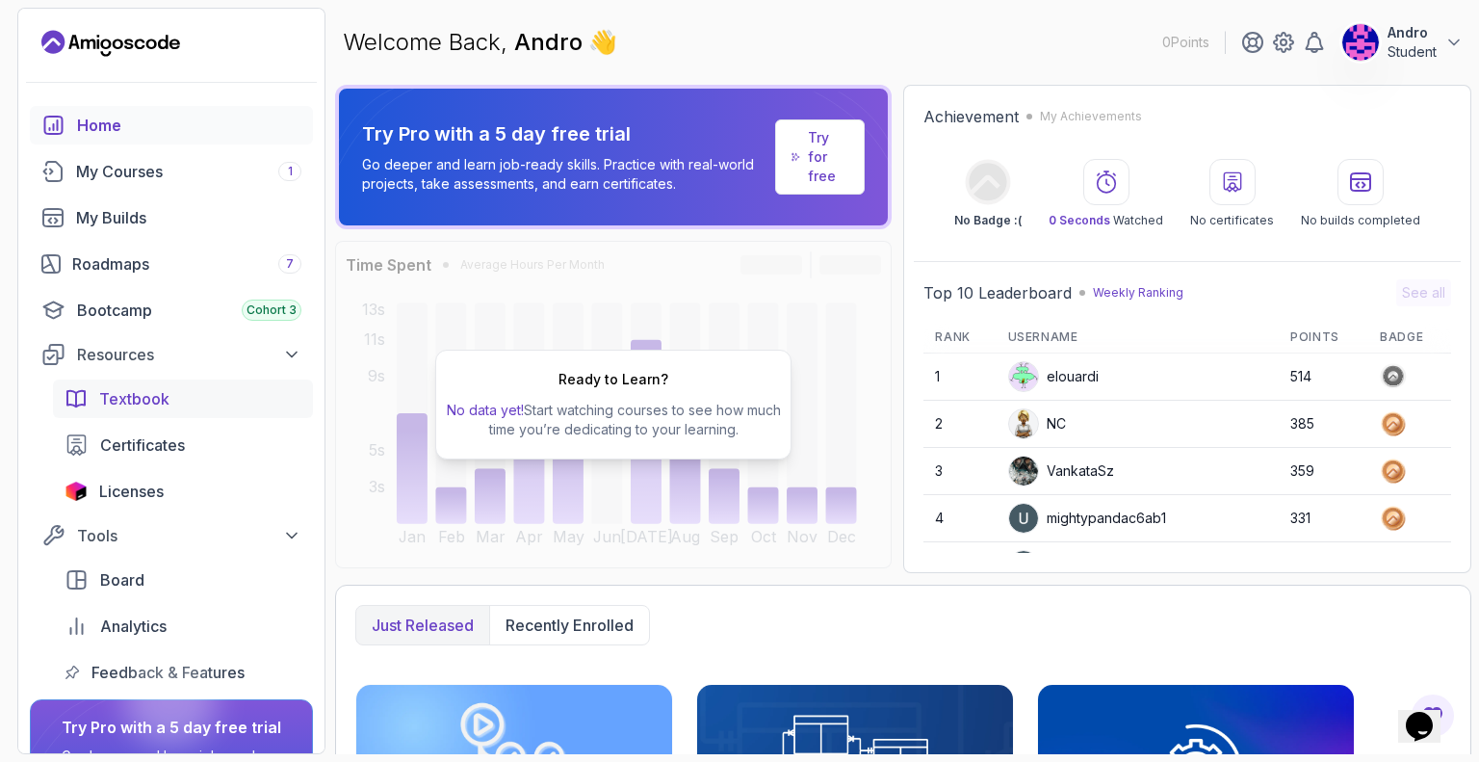
click at [176, 402] on div "Textbook" at bounding box center [200, 398] width 202 height 23
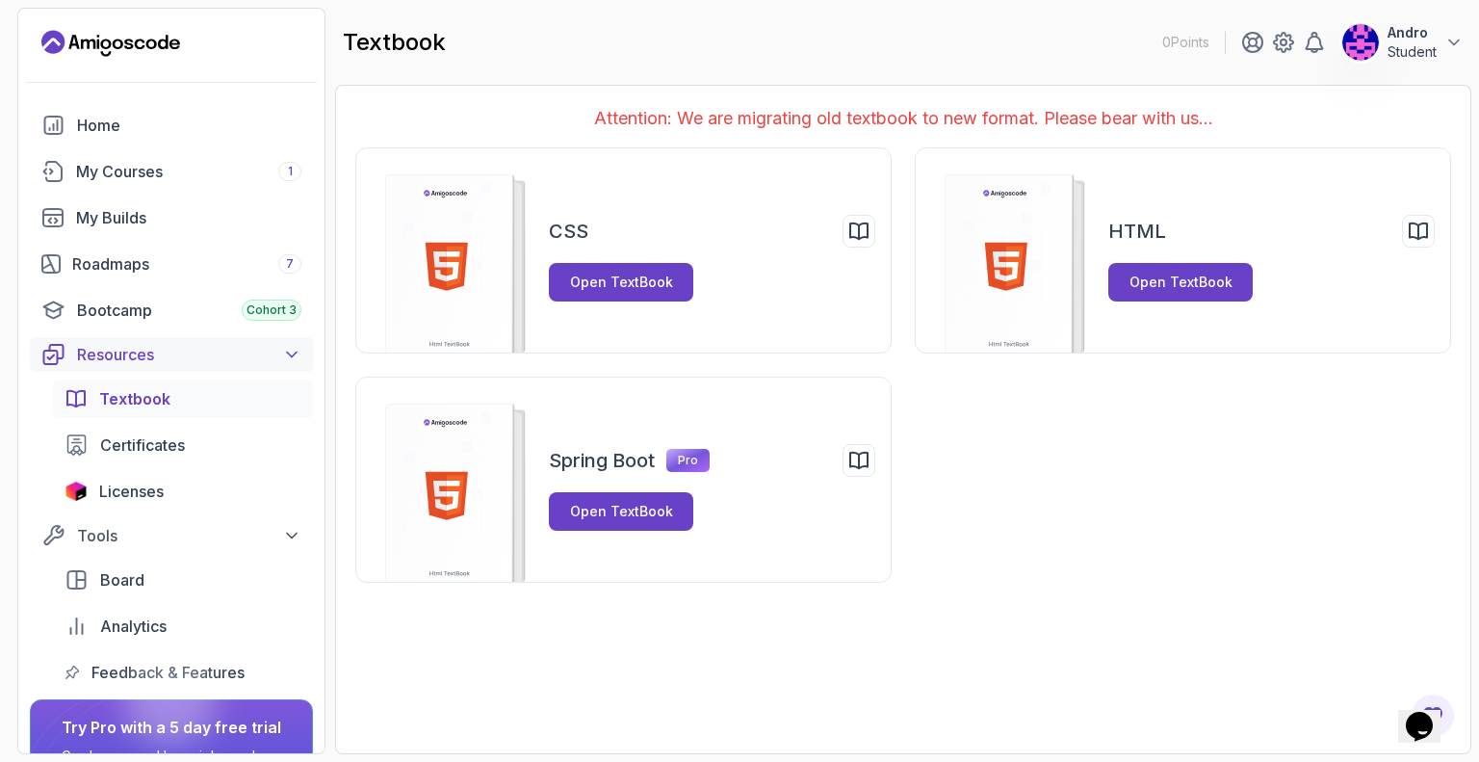
click at [169, 358] on div "Resources" at bounding box center [189, 354] width 224 height 23
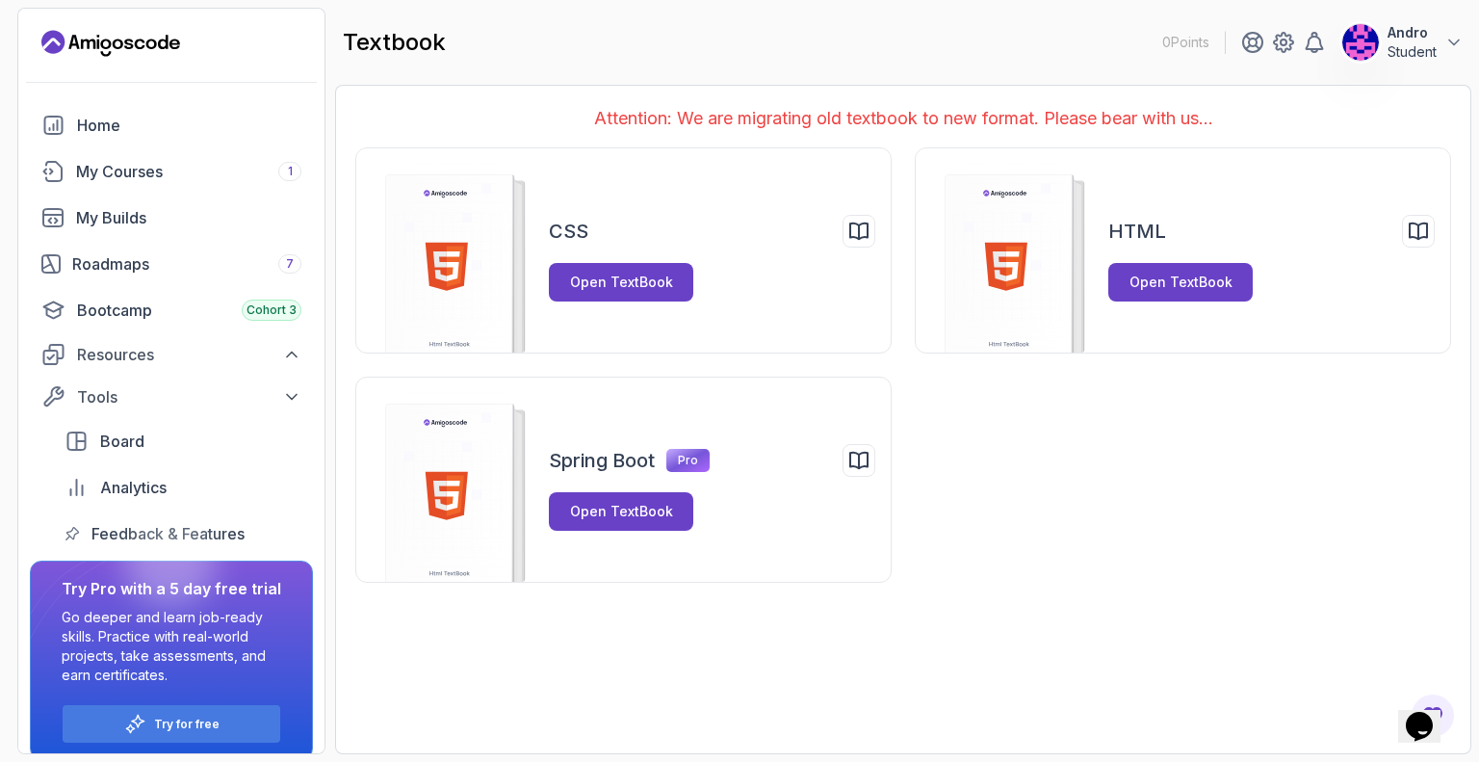
scroll to position [17, 0]
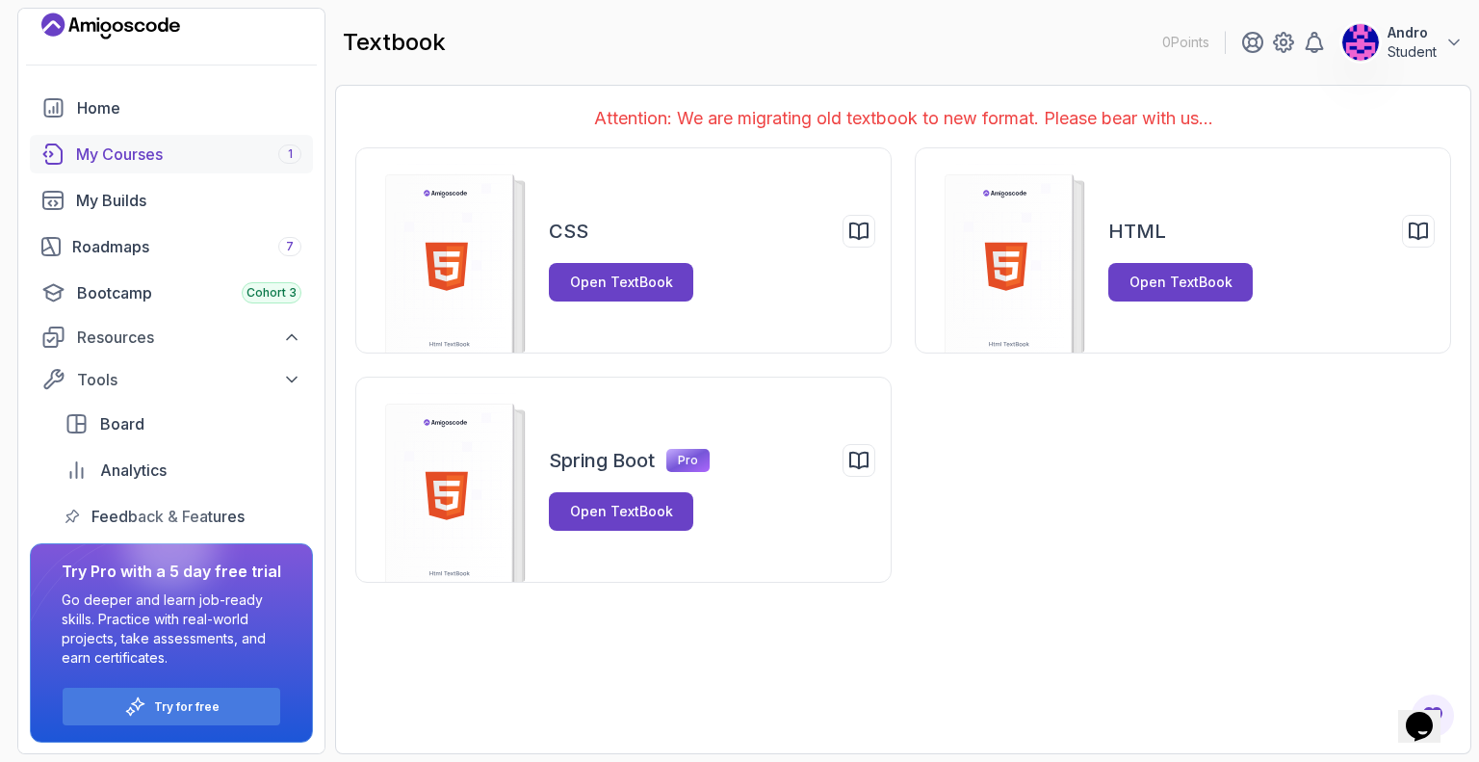
click at [155, 161] on div "My Courses 1" at bounding box center [188, 154] width 225 height 23
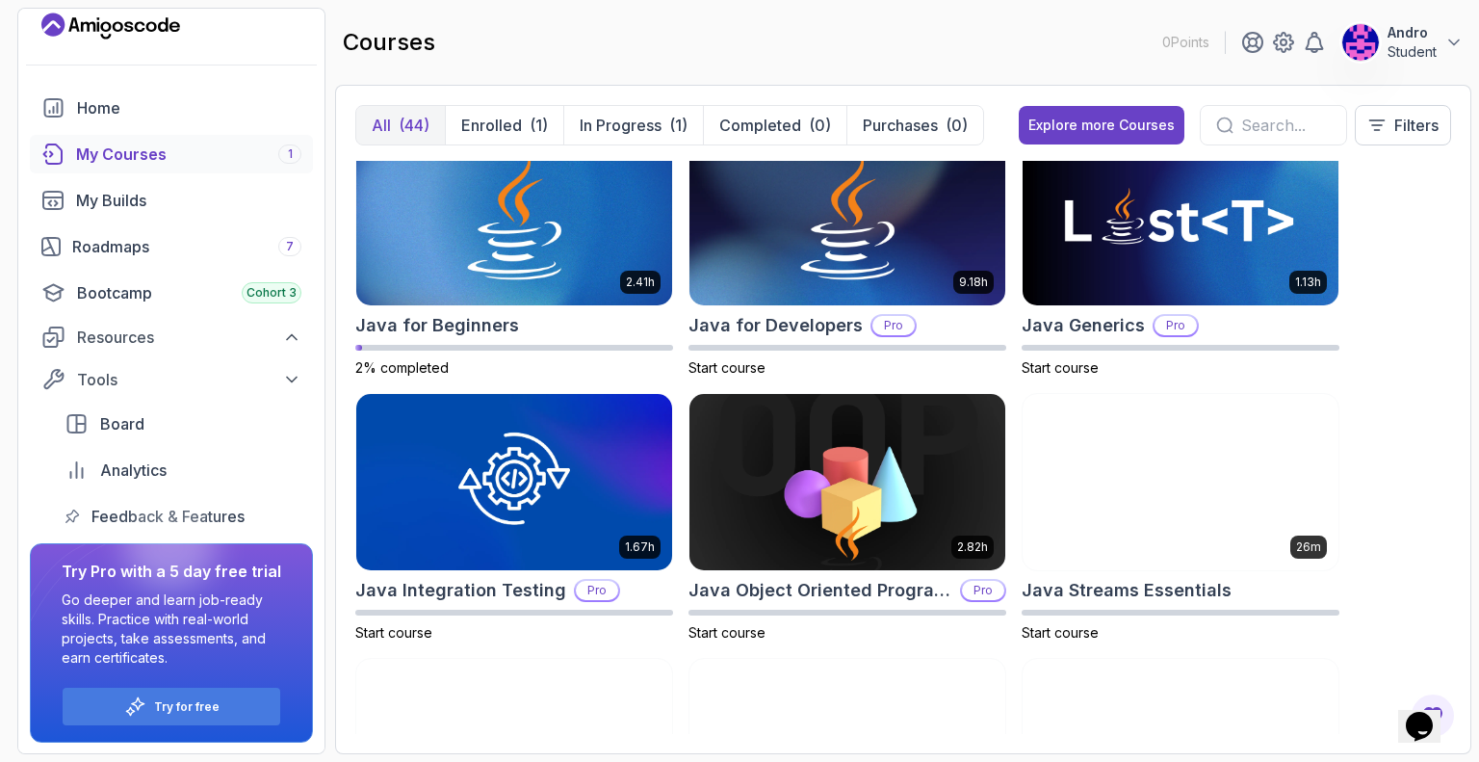
scroll to position [1156, 0]
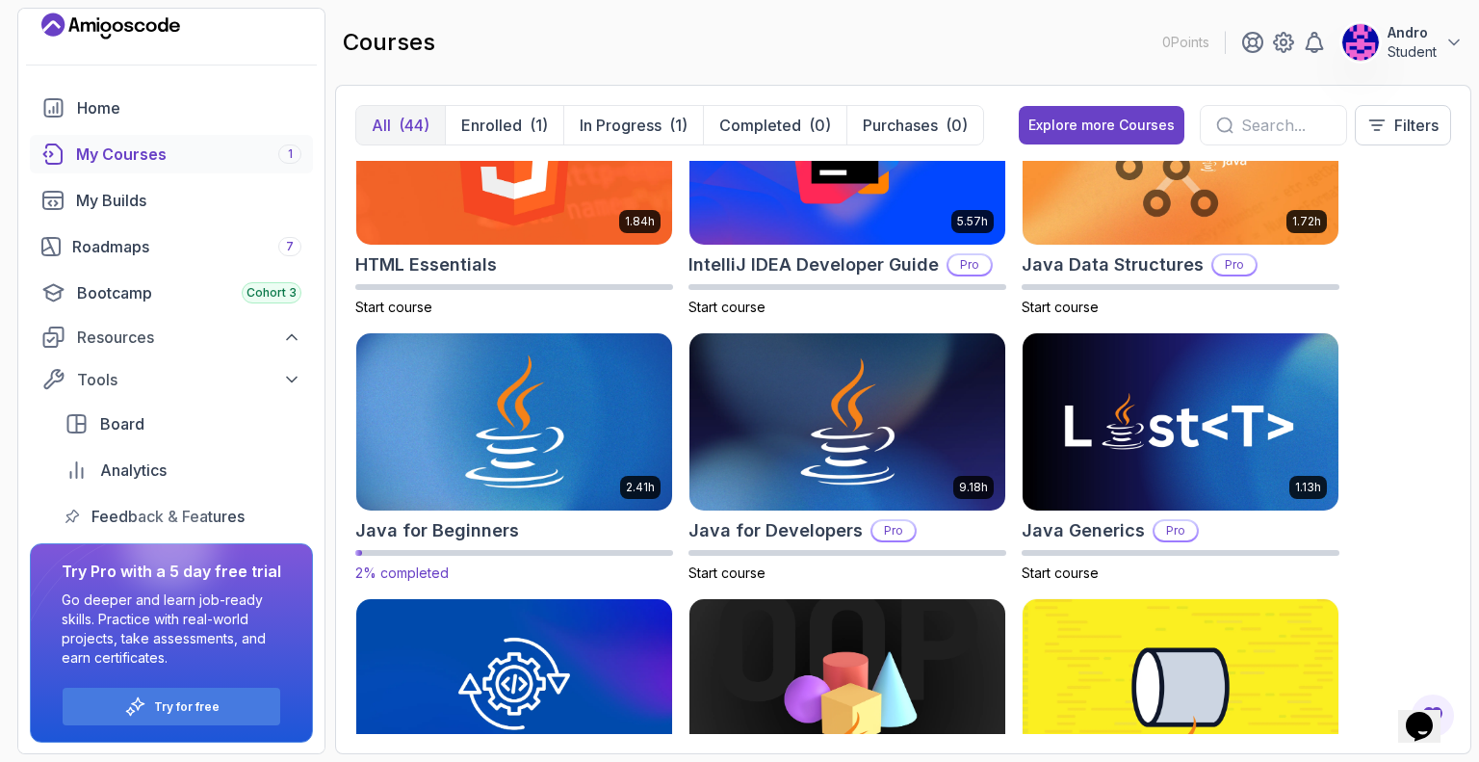
click at [538, 424] on img at bounding box center [514, 422] width 331 height 186
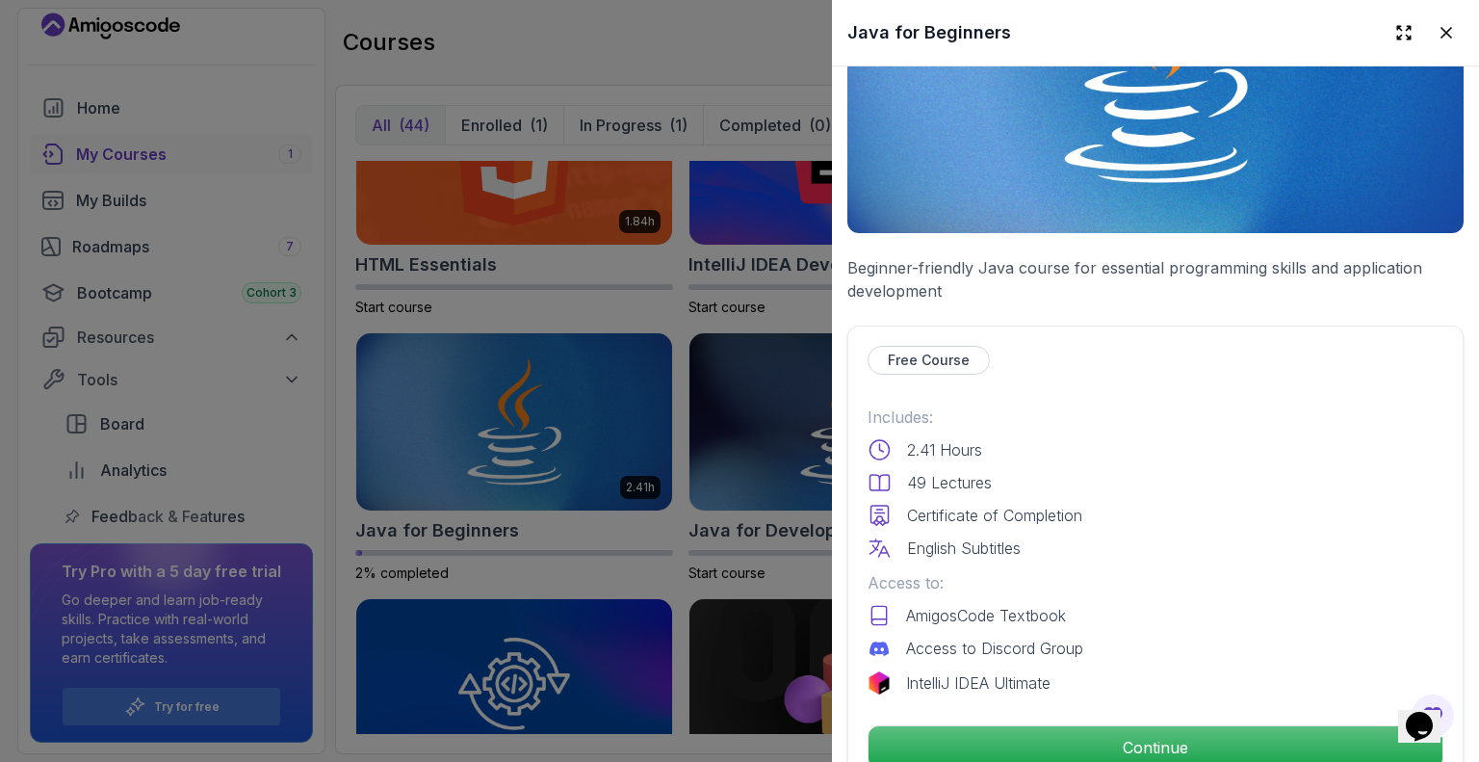
scroll to position [385, 0]
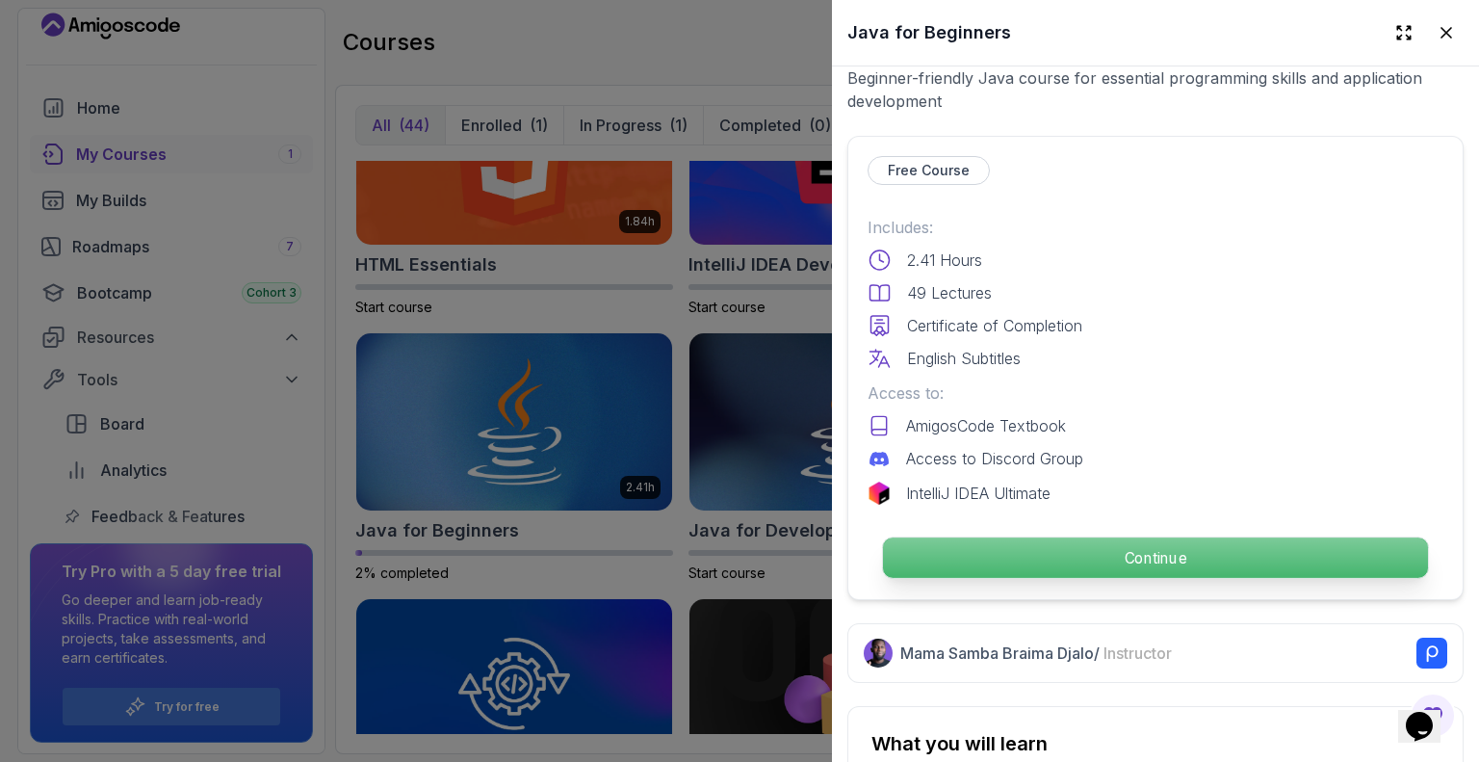
click at [1035, 554] on p "Continue" at bounding box center [1155, 557] width 545 height 40
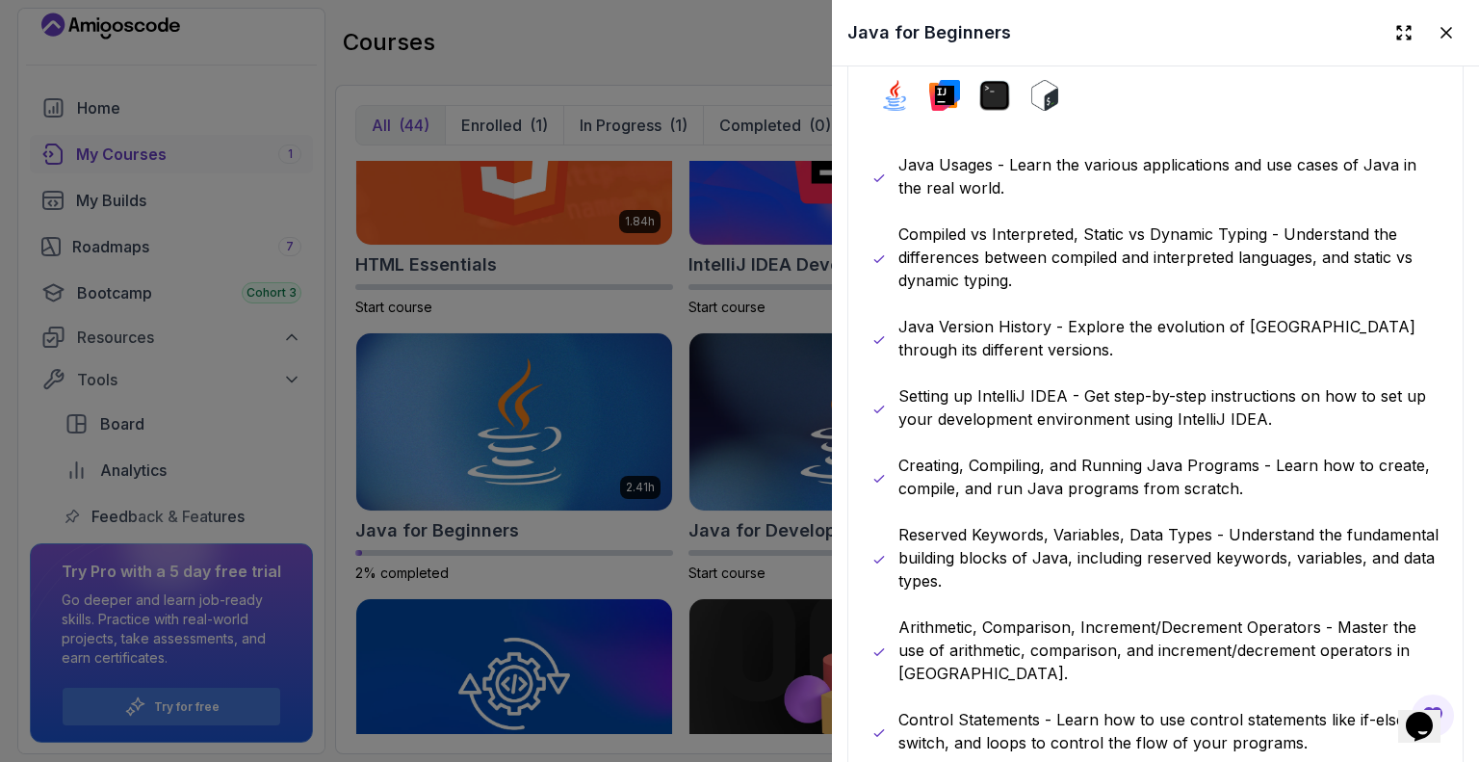
scroll to position [1444, 0]
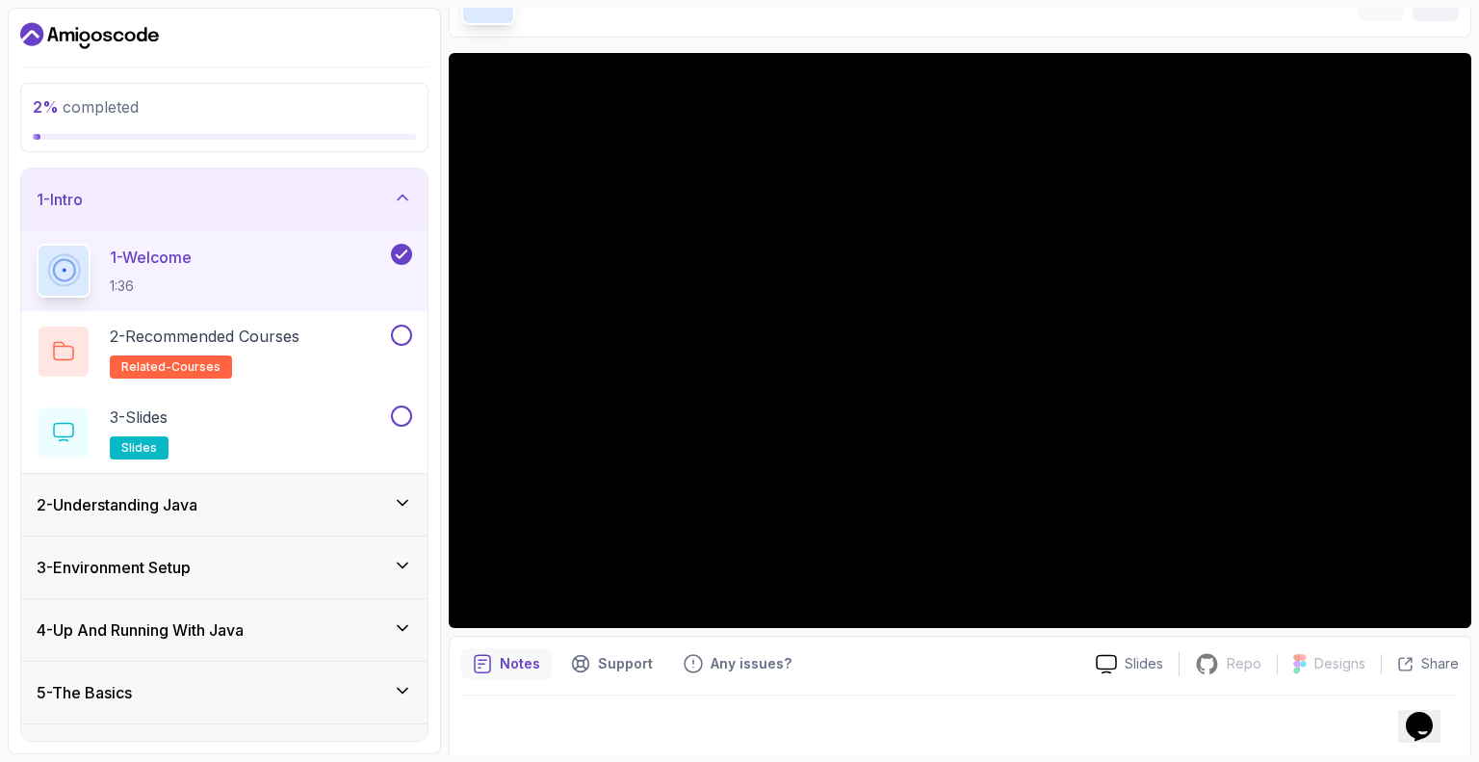
scroll to position [125, 0]
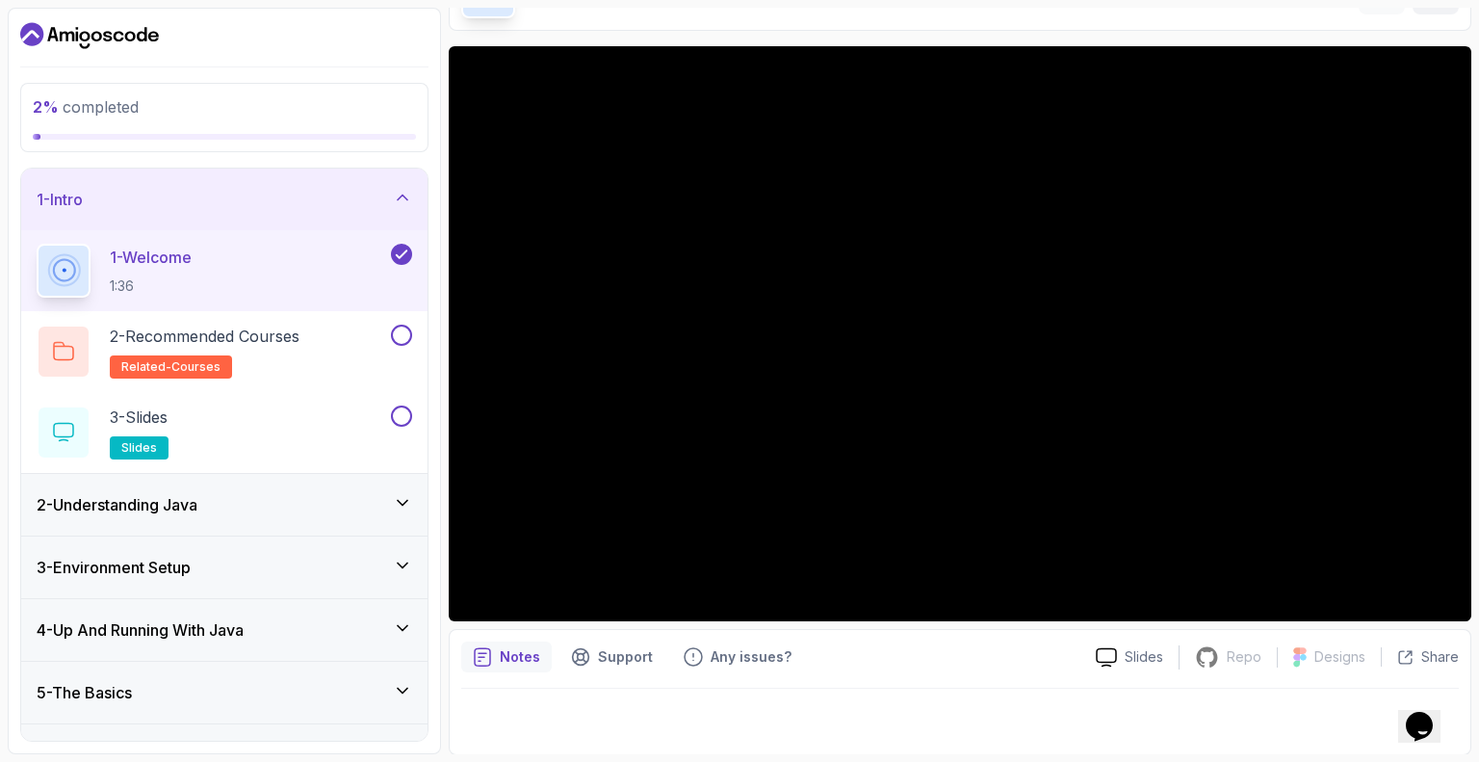
click at [312, 558] on div "3 - Environment Setup" at bounding box center [225, 567] width 376 height 23
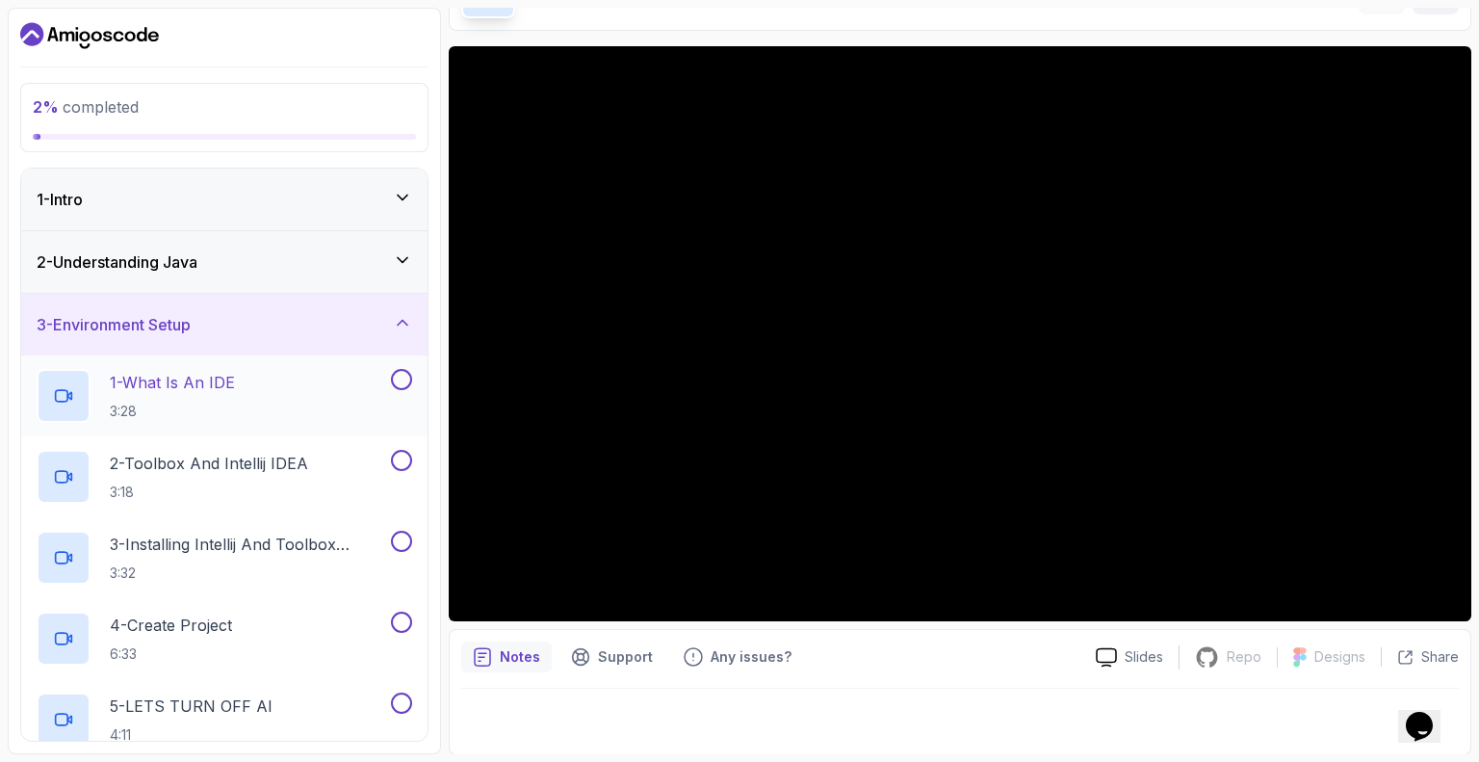
click at [212, 409] on p "3:28" at bounding box center [172, 411] width 125 height 19
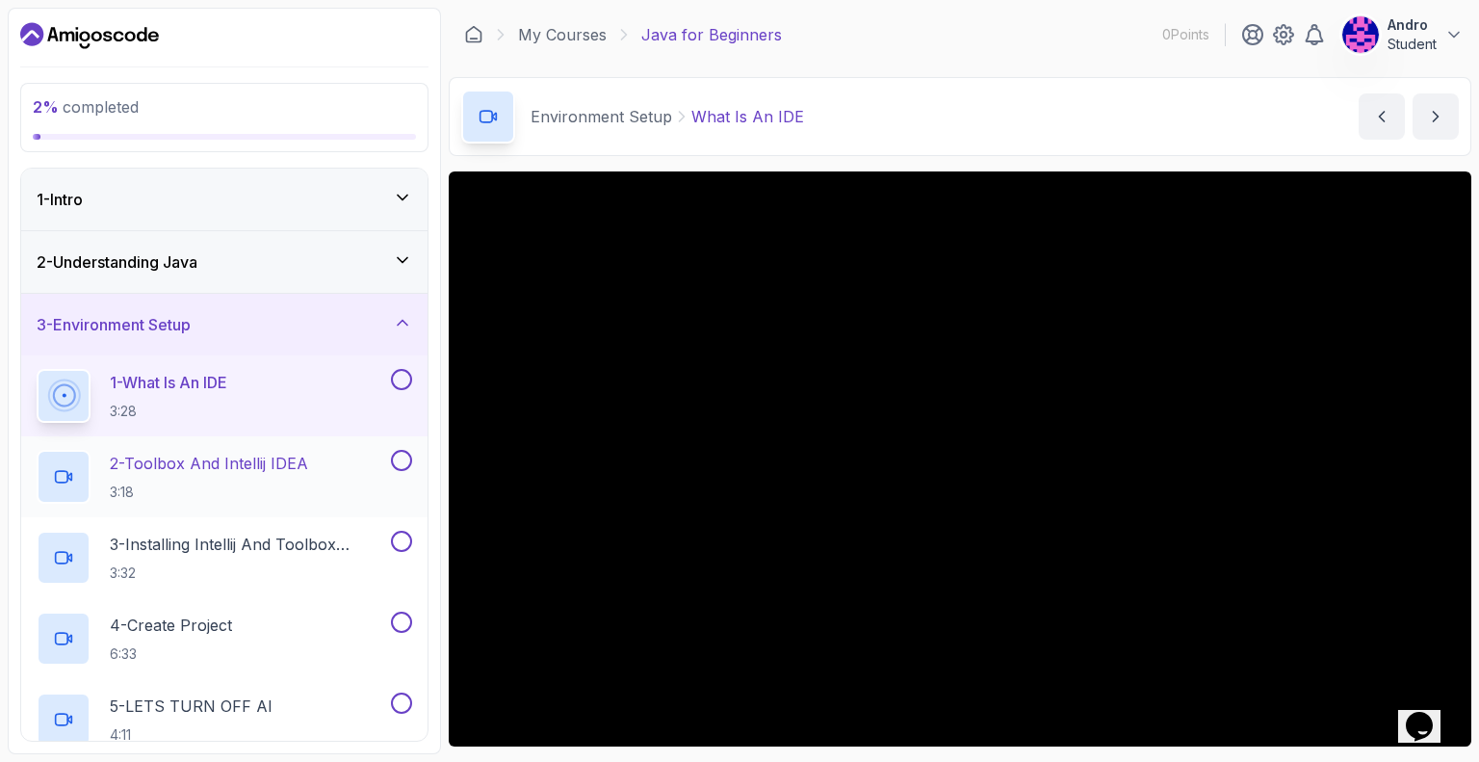
click at [223, 475] on h2 "2 - Toolbox And Intellij IDEA 3:18" at bounding box center [209, 477] width 198 height 50
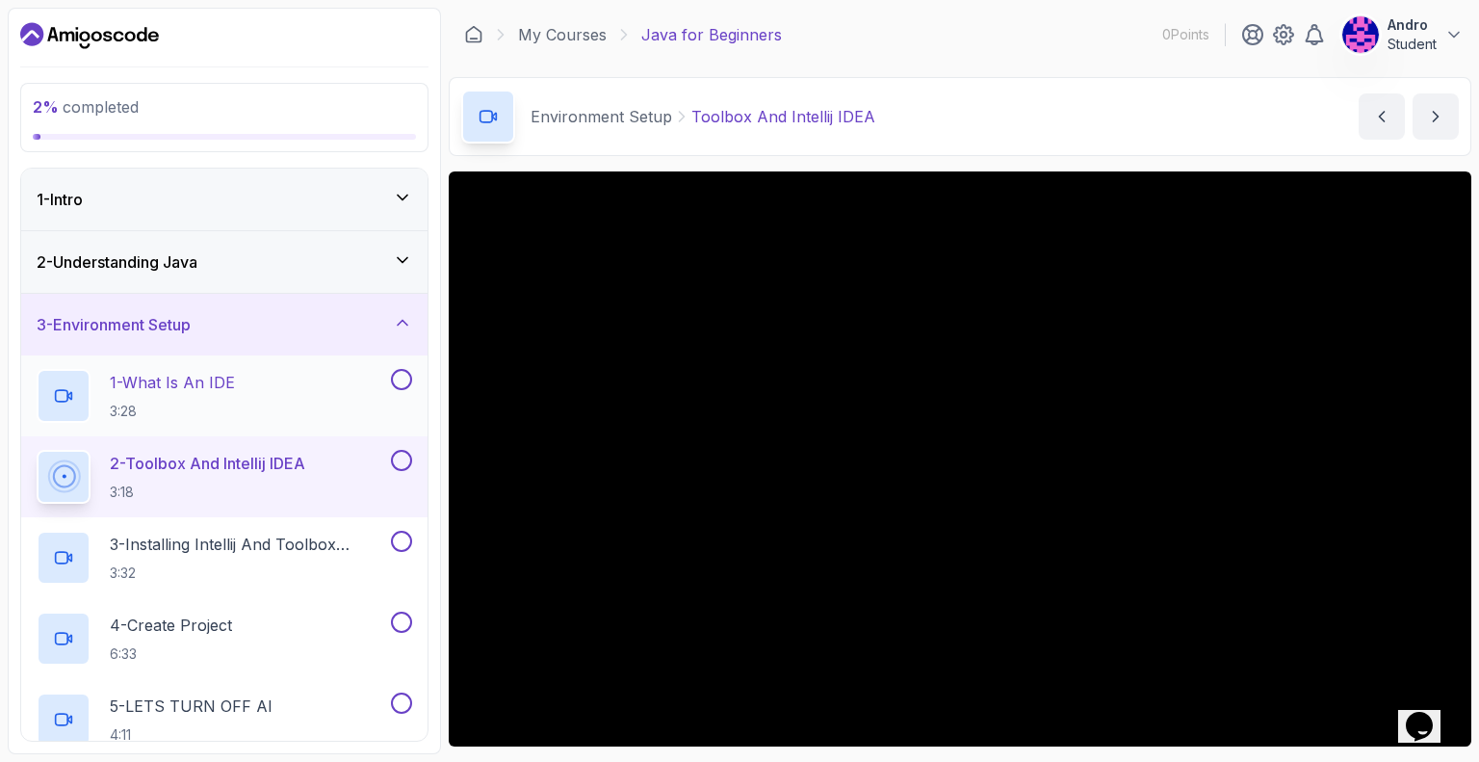
click at [294, 401] on div "1 - What Is An IDE 3:28" at bounding box center [212, 396] width 351 height 54
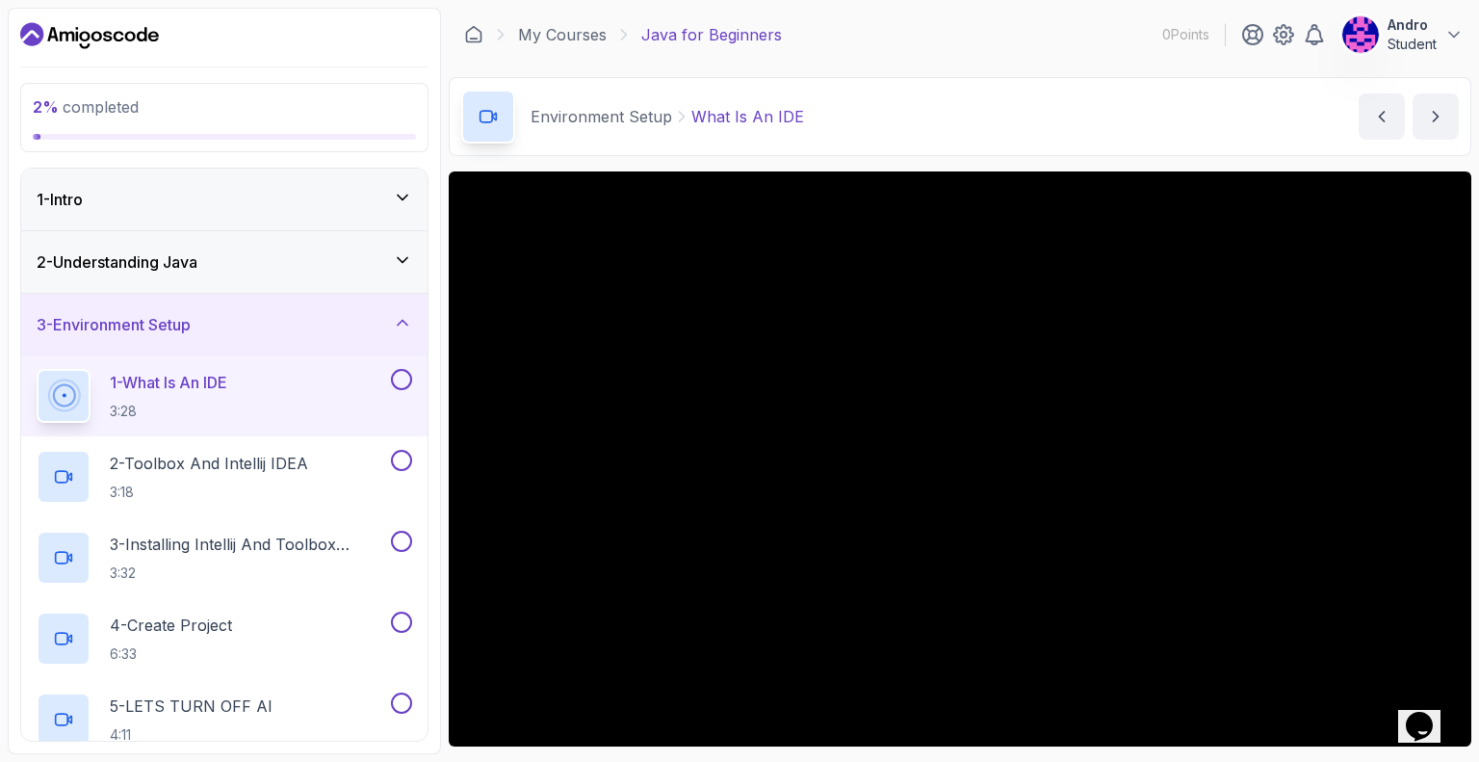
click at [316, 412] on div "1 - What Is An IDE 3:28" at bounding box center [212, 396] width 351 height 54
click at [319, 411] on div "1 - What Is An IDE 3:28" at bounding box center [212, 396] width 351 height 54
drag, startPoint x: 319, startPoint y: 411, endPoint x: 862, endPoint y: 427, distance: 543.3
click at [862, 427] on div at bounding box center [960, 458] width 1023 height 575
click at [863, 427] on div at bounding box center [960, 458] width 1023 height 575
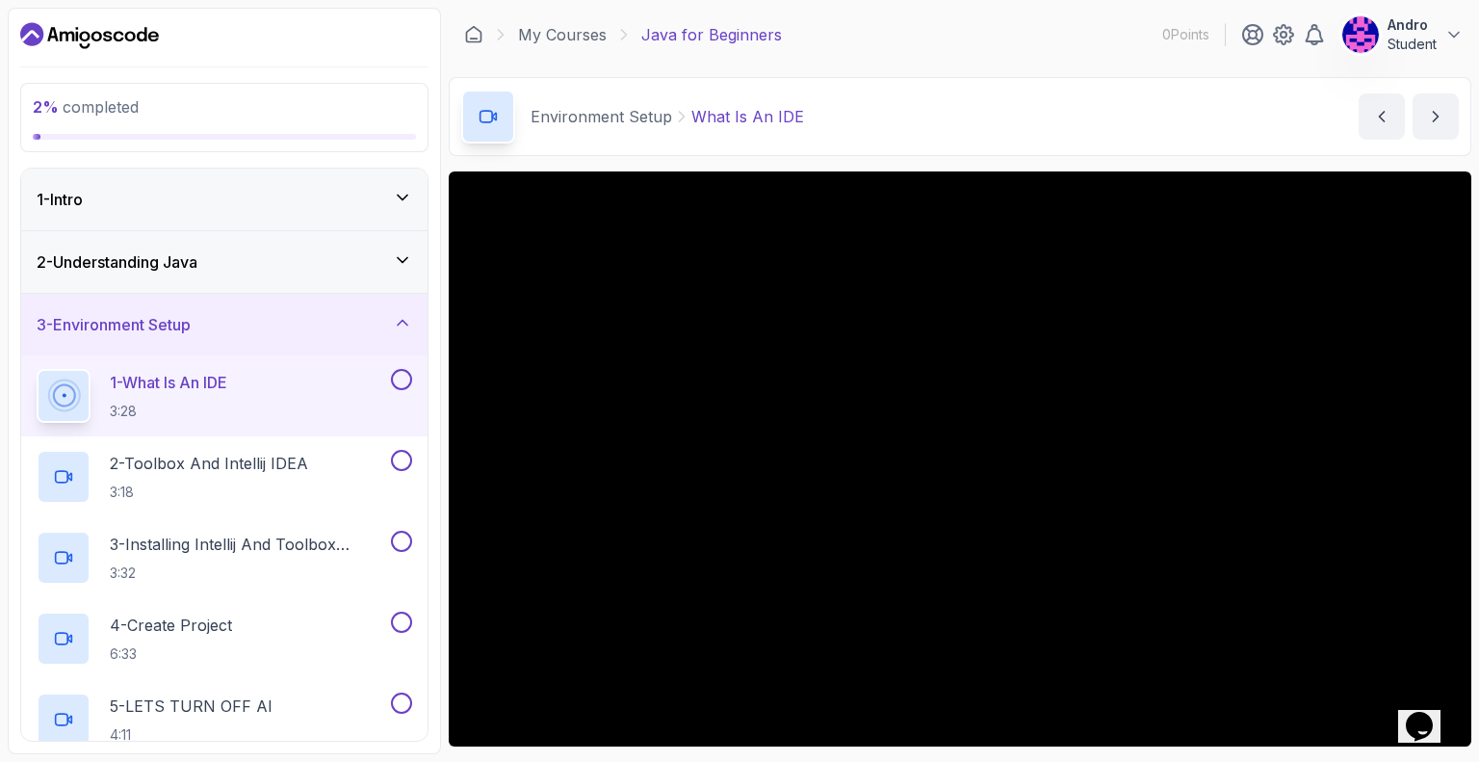
click at [882, 490] on div at bounding box center [960, 458] width 1023 height 575
click at [759, 388] on div at bounding box center [960, 458] width 1023 height 575
click at [231, 193] on div "1 - Intro" at bounding box center [225, 199] width 376 height 23
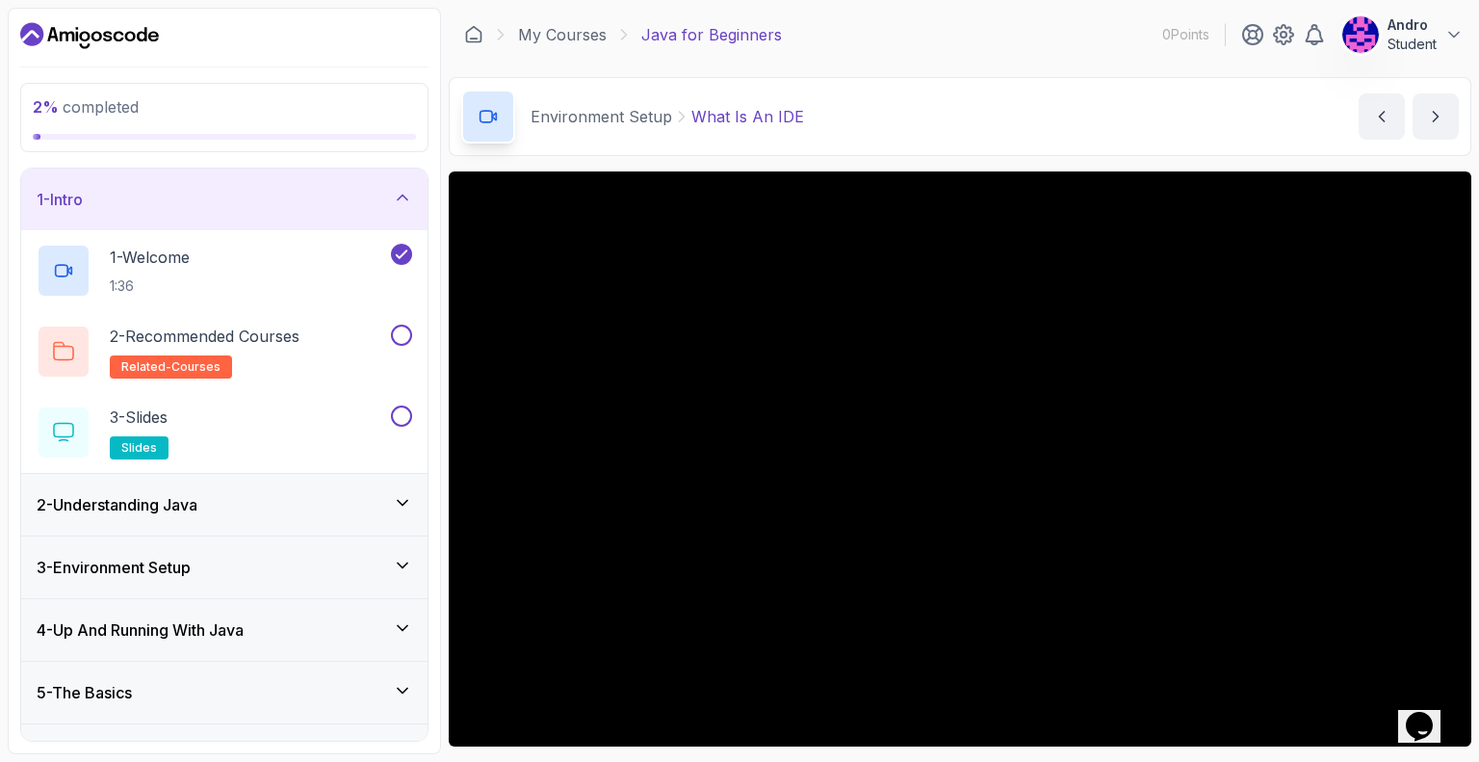
click at [58, 31] on icon "Dashboard" at bounding box center [89, 35] width 139 height 31
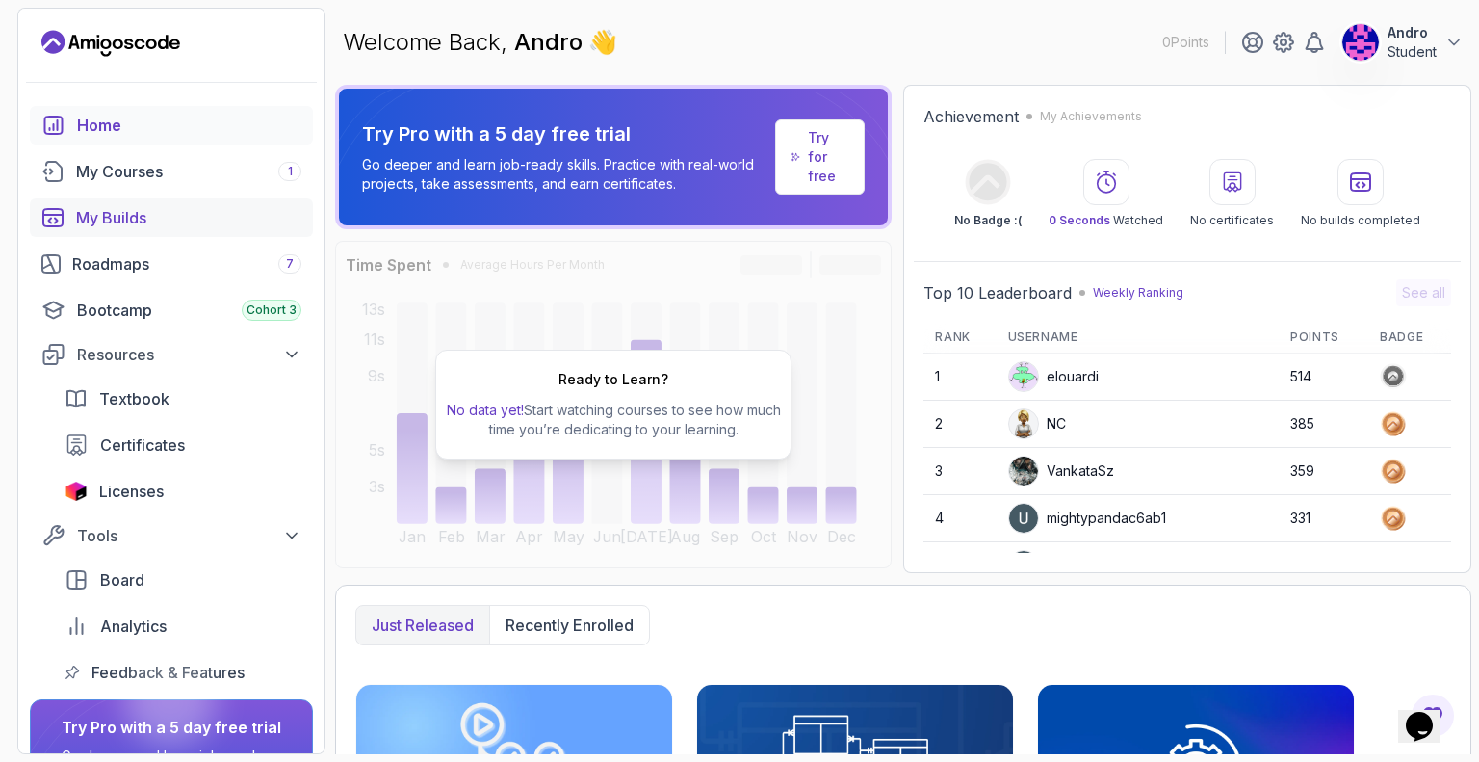
click at [243, 217] on div "My Builds" at bounding box center [188, 217] width 225 height 23
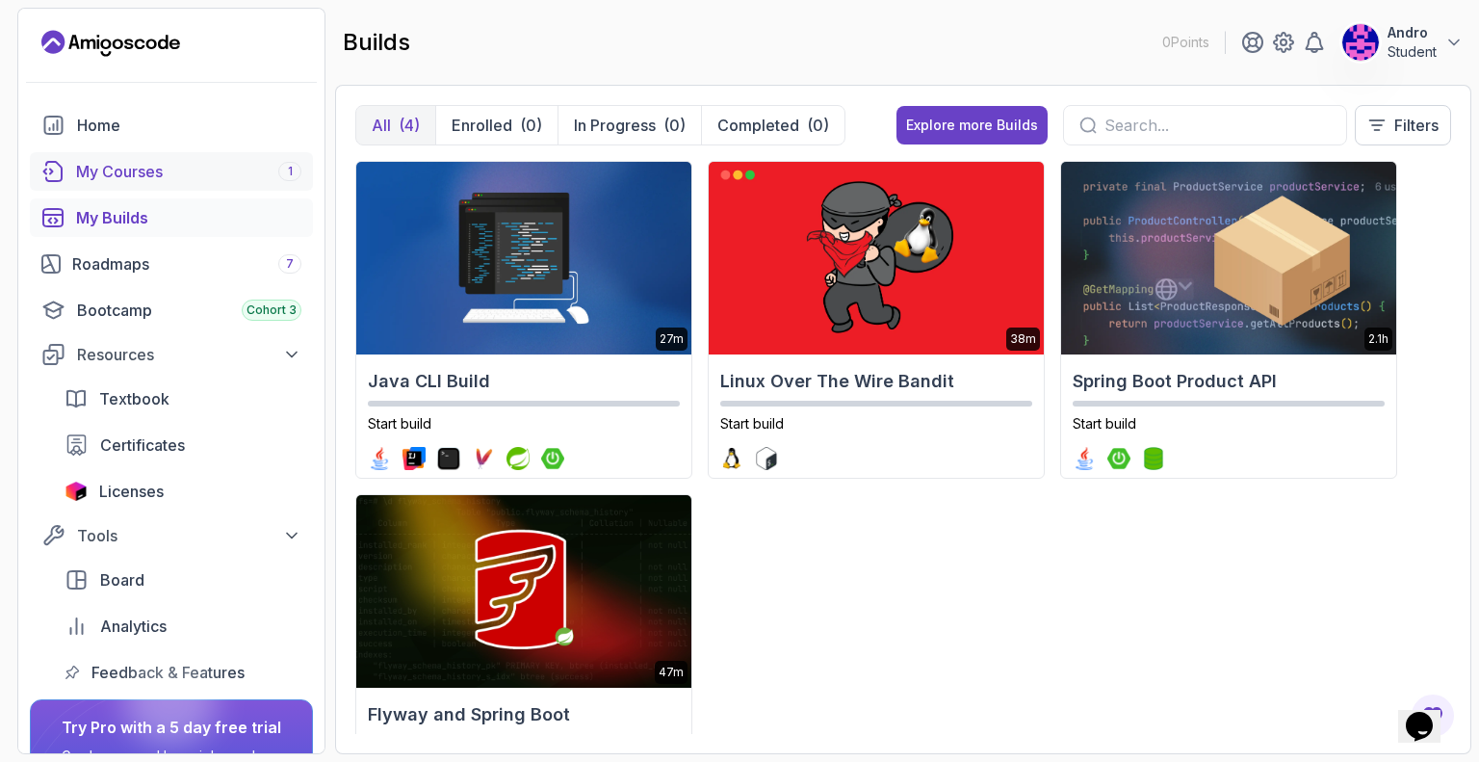
click at [214, 171] on div "My Courses 1" at bounding box center [188, 171] width 225 height 23
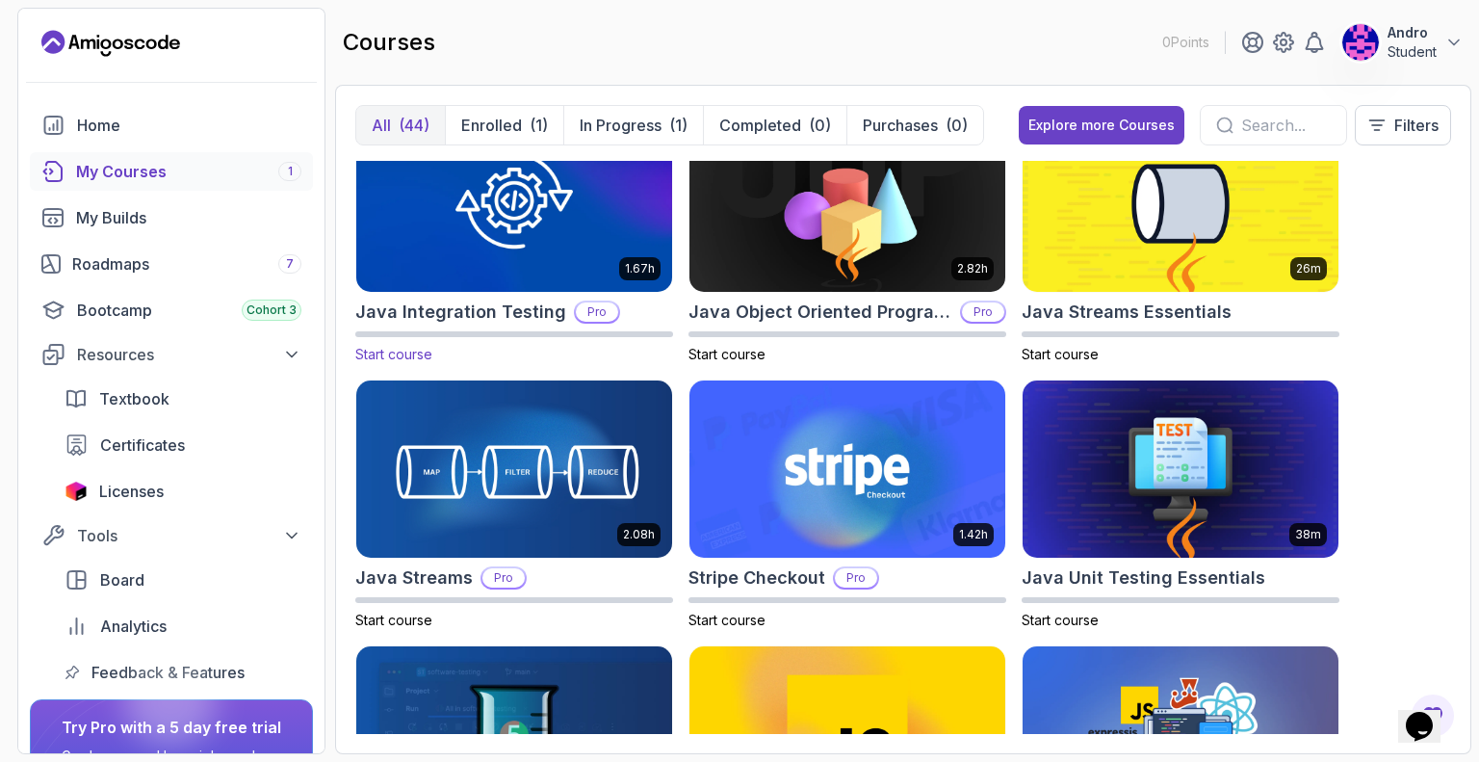
scroll to position [1637, 0]
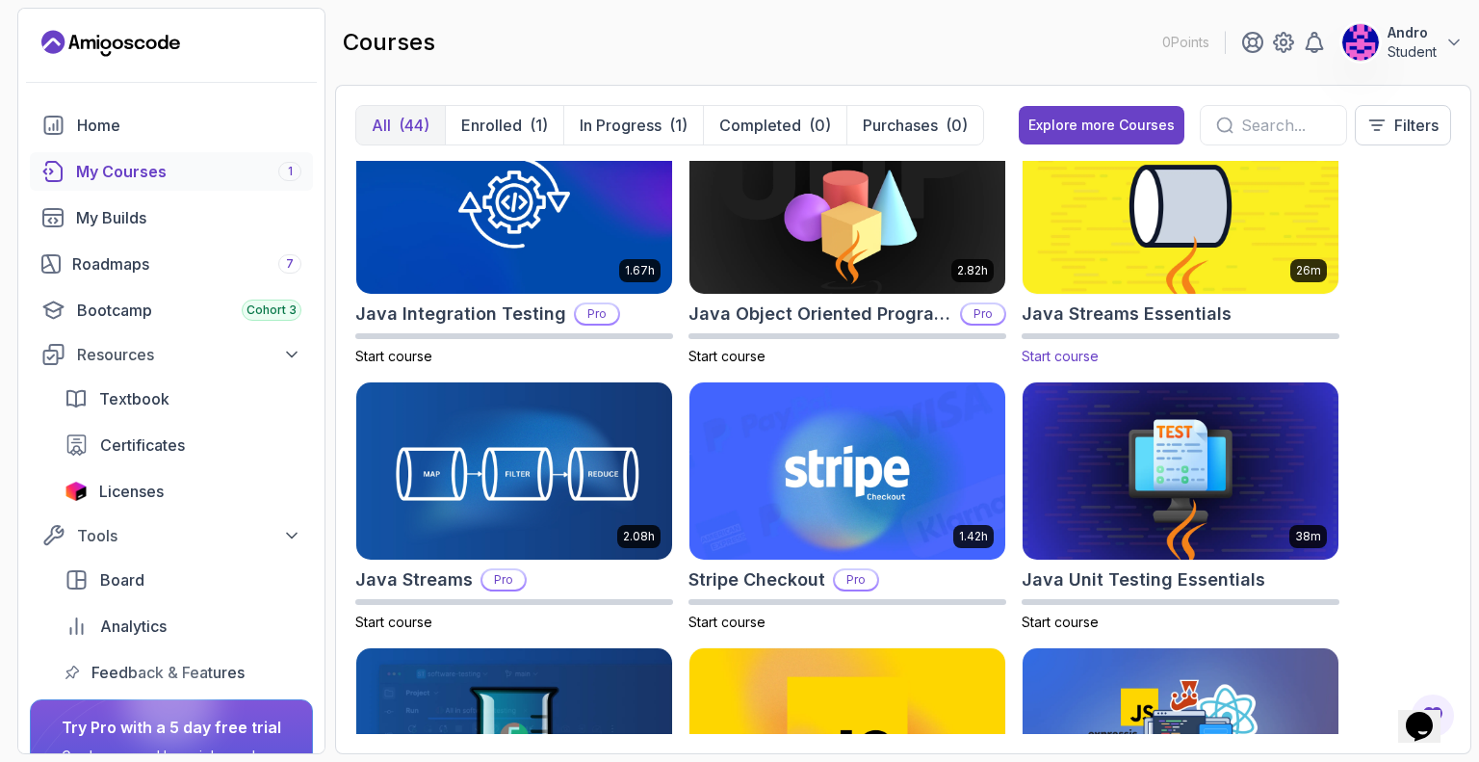
click at [1144, 249] on img at bounding box center [1180, 206] width 331 height 186
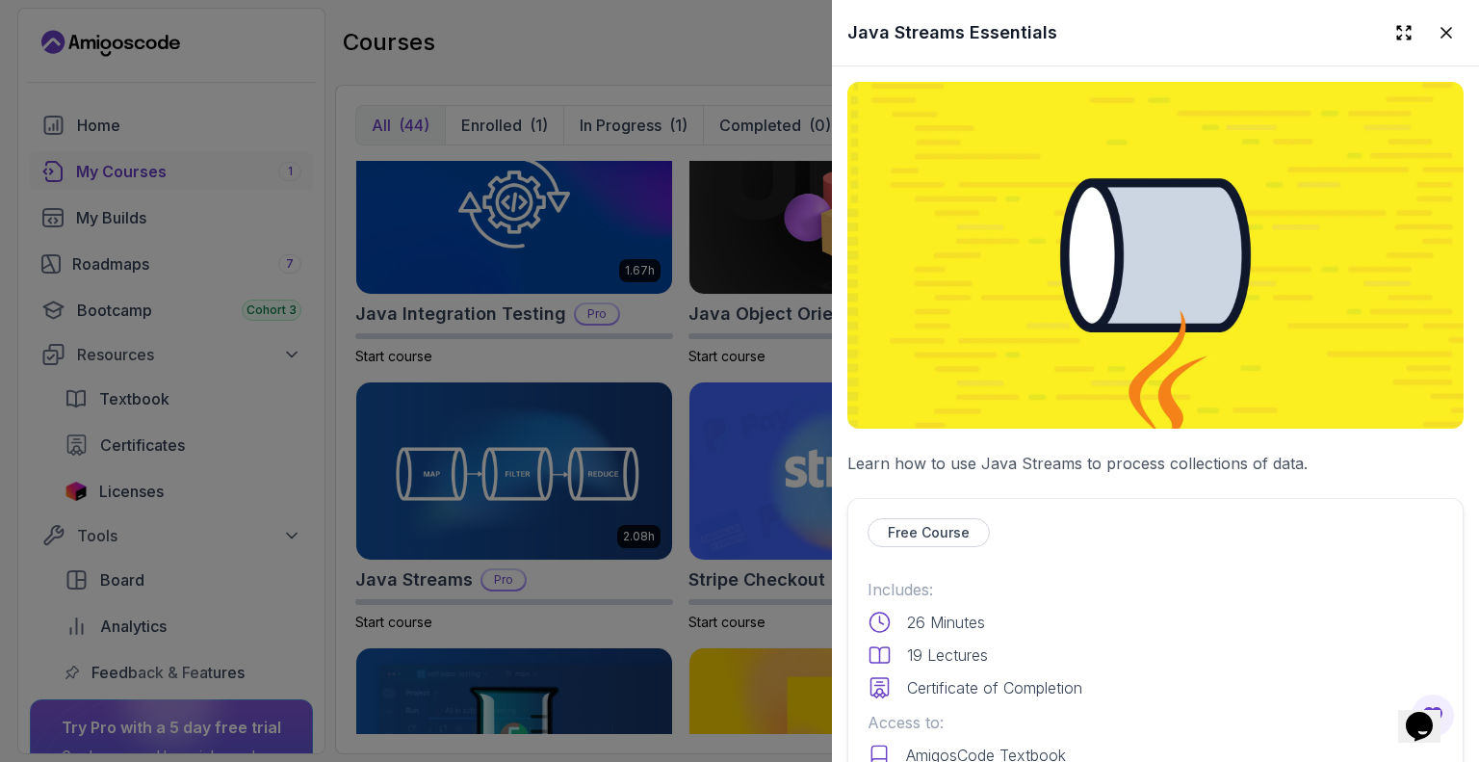
scroll to position [385, 0]
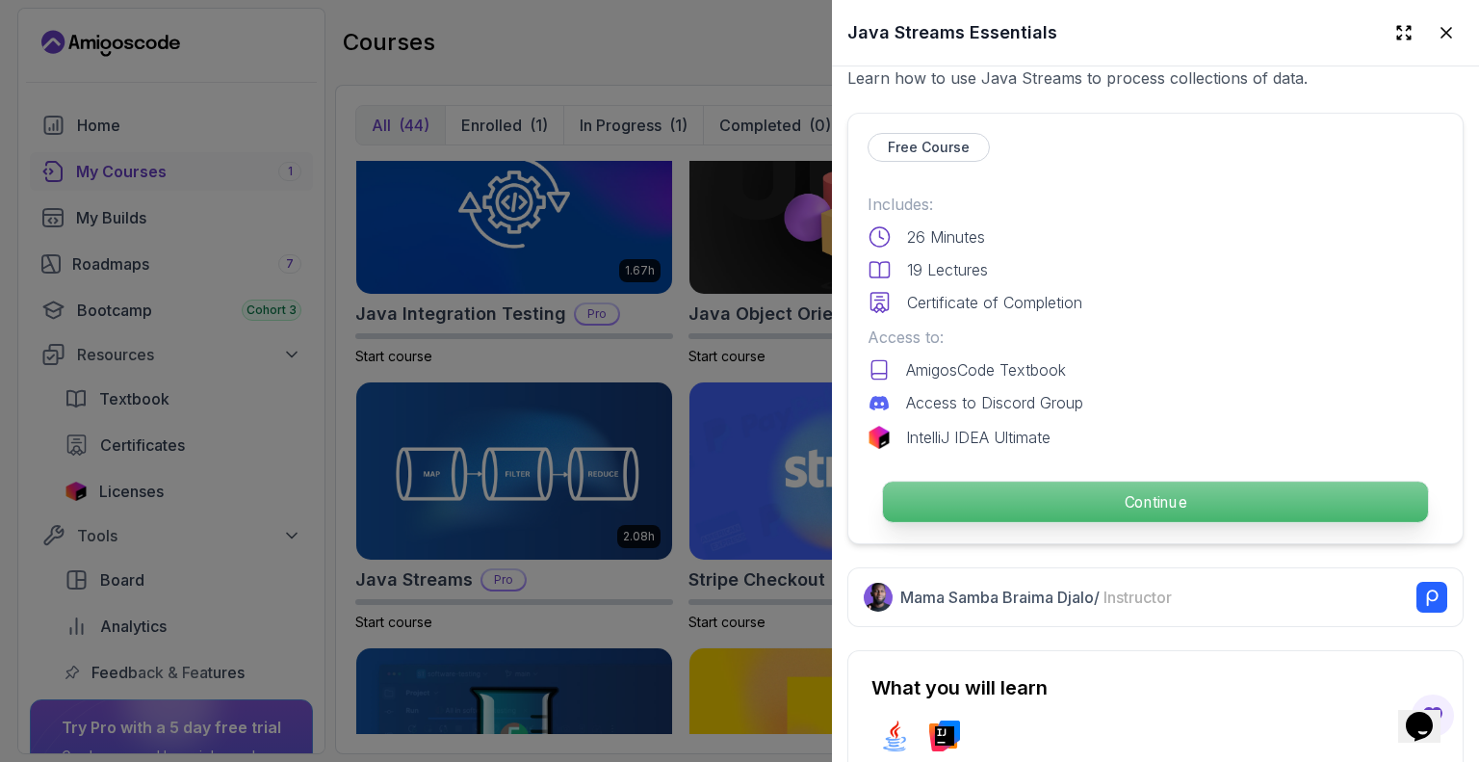
click at [1123, 504] on p "Continue" at bounding box center [1155, 501] width 545 height 40
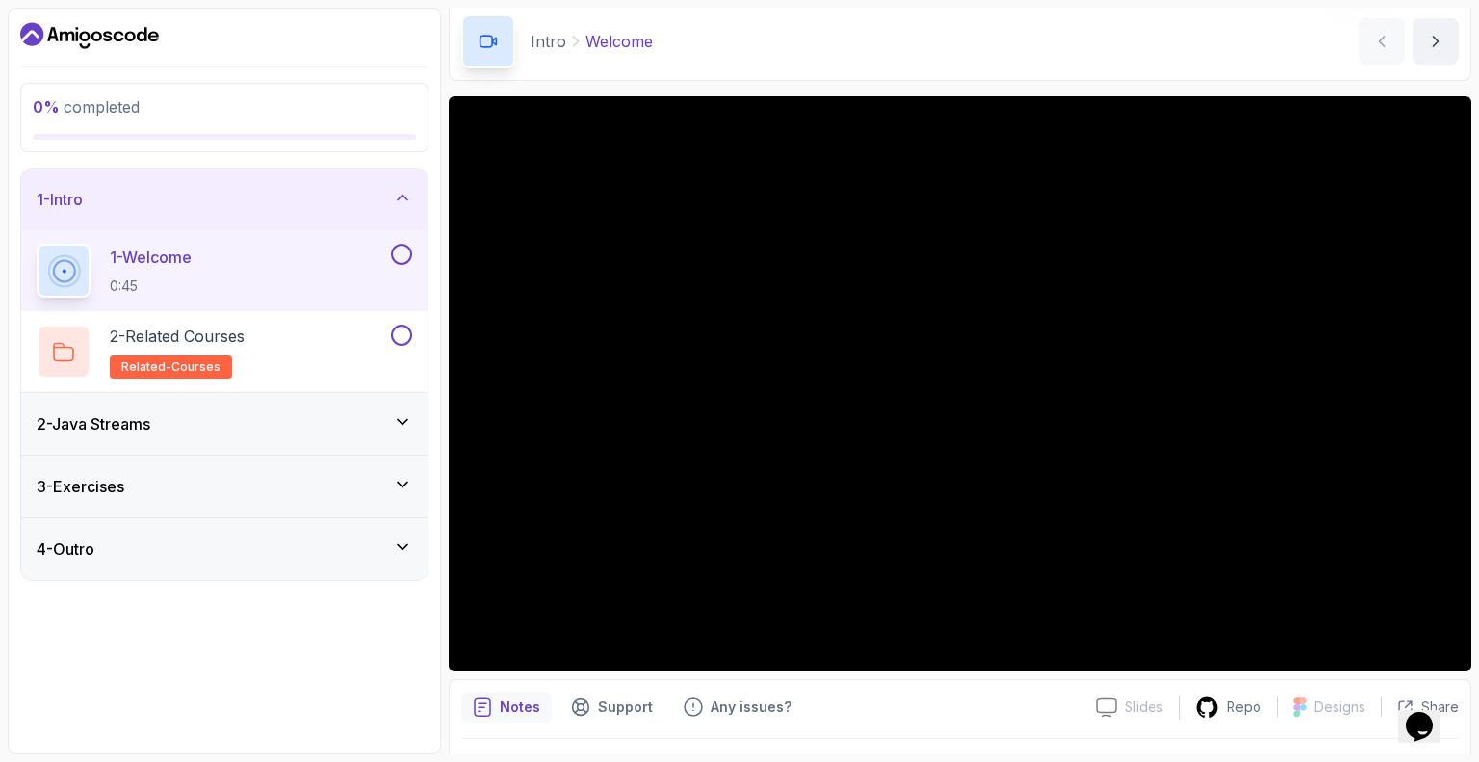
scroll to position [125, 0]
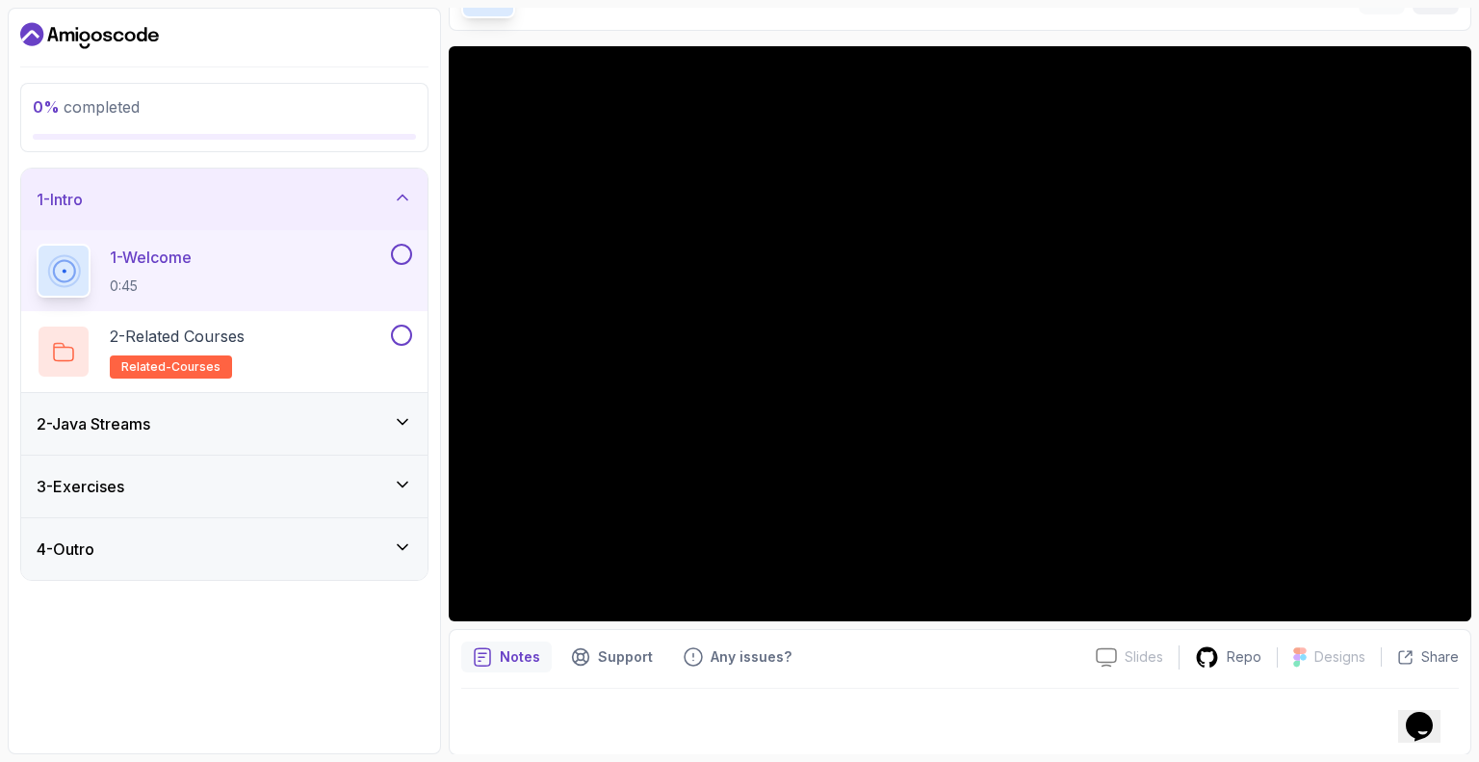
click at [636, 727] on div at bounding box center [960, 716] width 998 height 54
click at [533, 654] on p "Notes" at bounding box center [520, 656] width 40 height 19
click at [583, 655] on icon "Support button" at bounding box center [580, 656] width 19 height 19
click at [716, 642] on div "Any issues?" at bounding box center [737, 656] width 131 height 31
click at [533, 658] on p "Notes" at bounding box center [520, 656] width 40 height 19
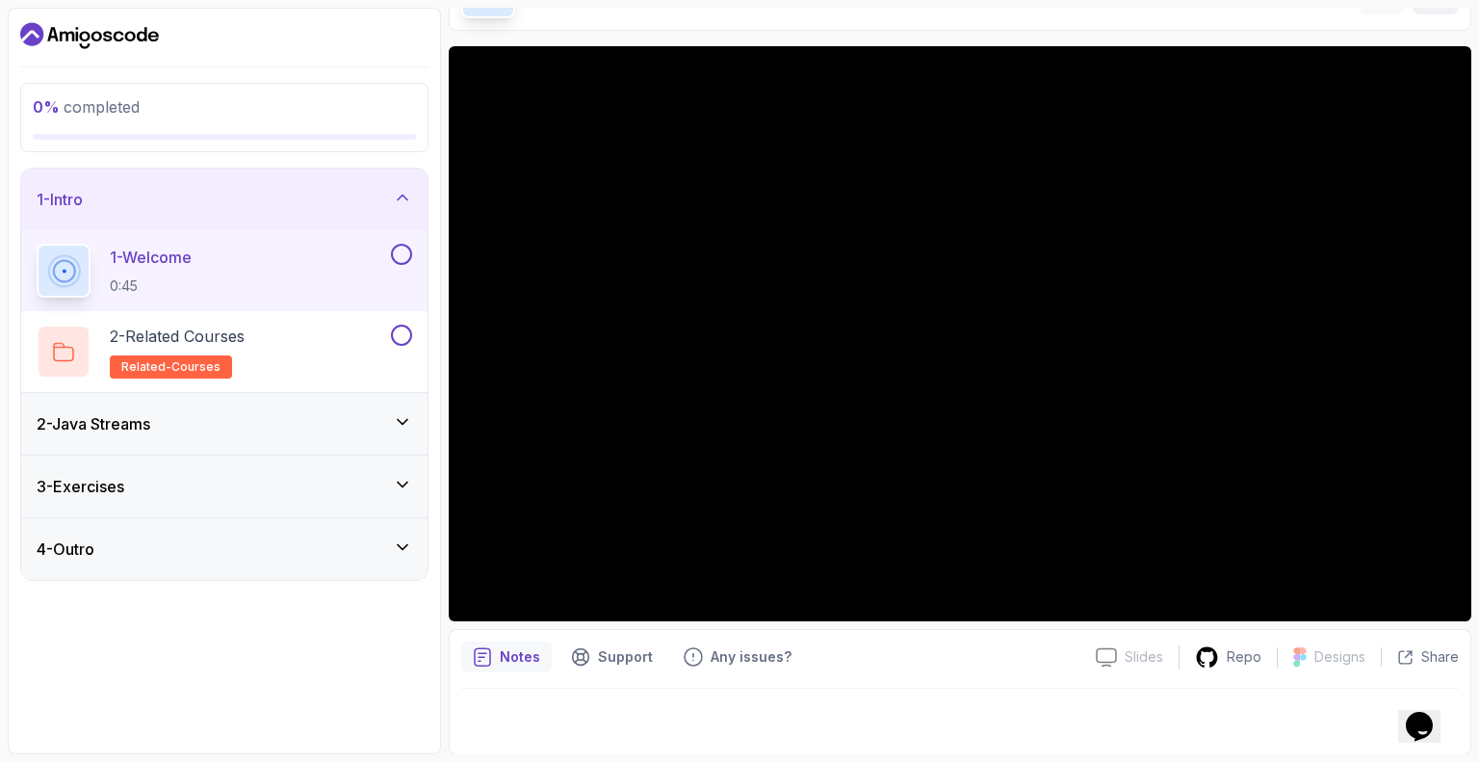
click at [58, 284] on div at bounding box center [63, 270] width 45 height 45
click at [1418, 712] on icon "Chat widget" at bounding box center [1419, 726] width 27 height 29
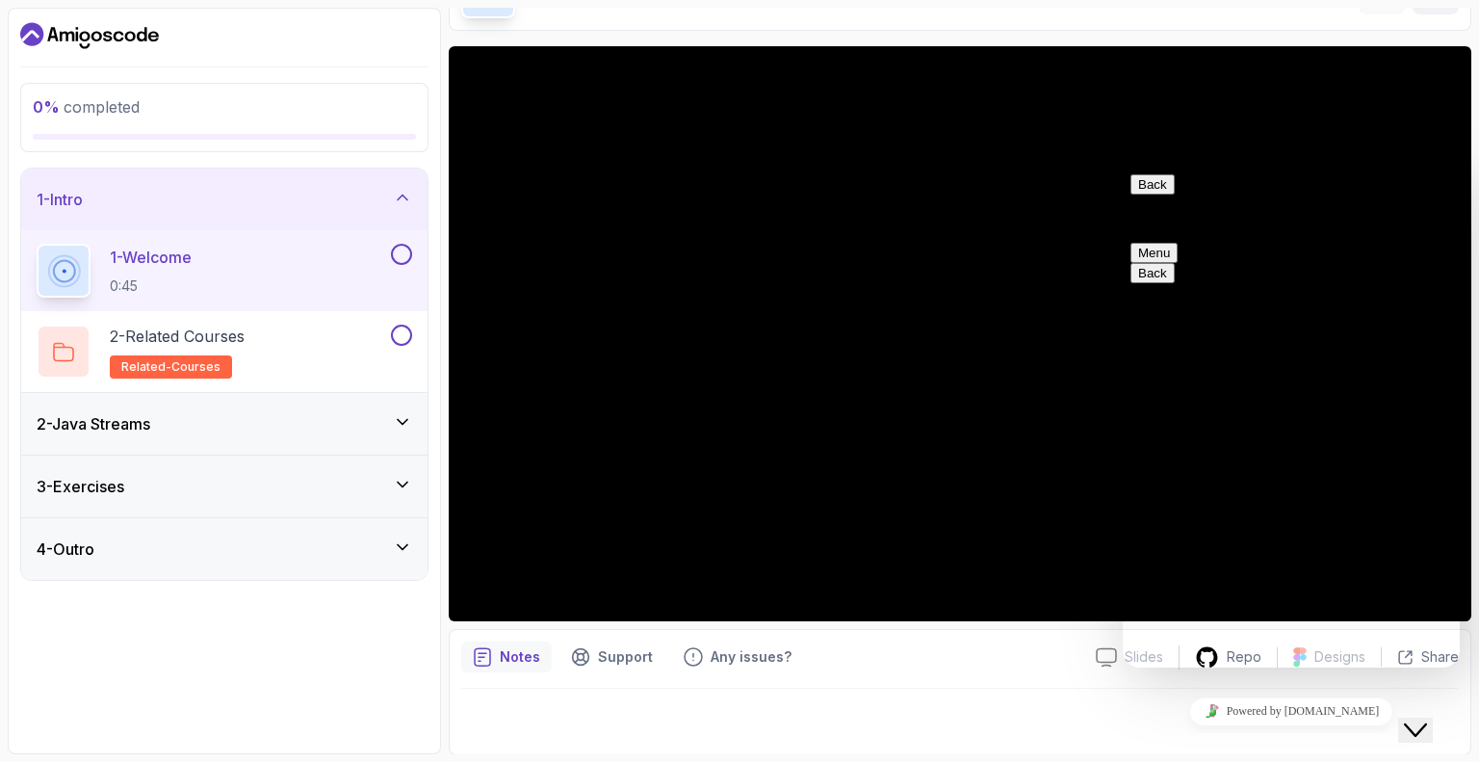
click at [1123, 167] on div "Rate this chat Insert emoji" at bounding box center [1123, 167] width 0 height 0
click at [1123, 167] on textarea at bounding box center [1123, 167] width 0 height 0
type textarea "hello"
type textarea "why is your courses isn't working at all"
type textarea "the videos are stuck"
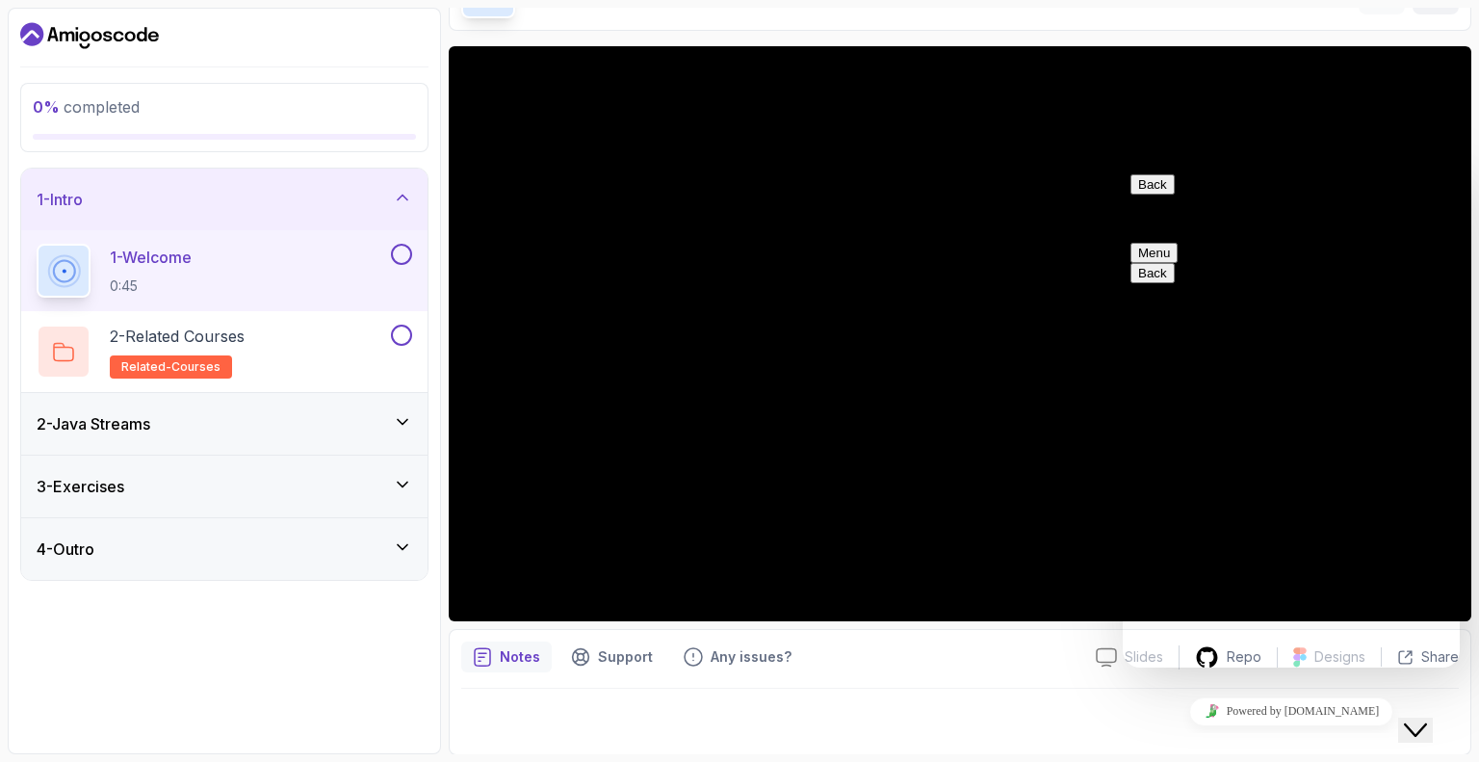
scroll to position [478, 0]
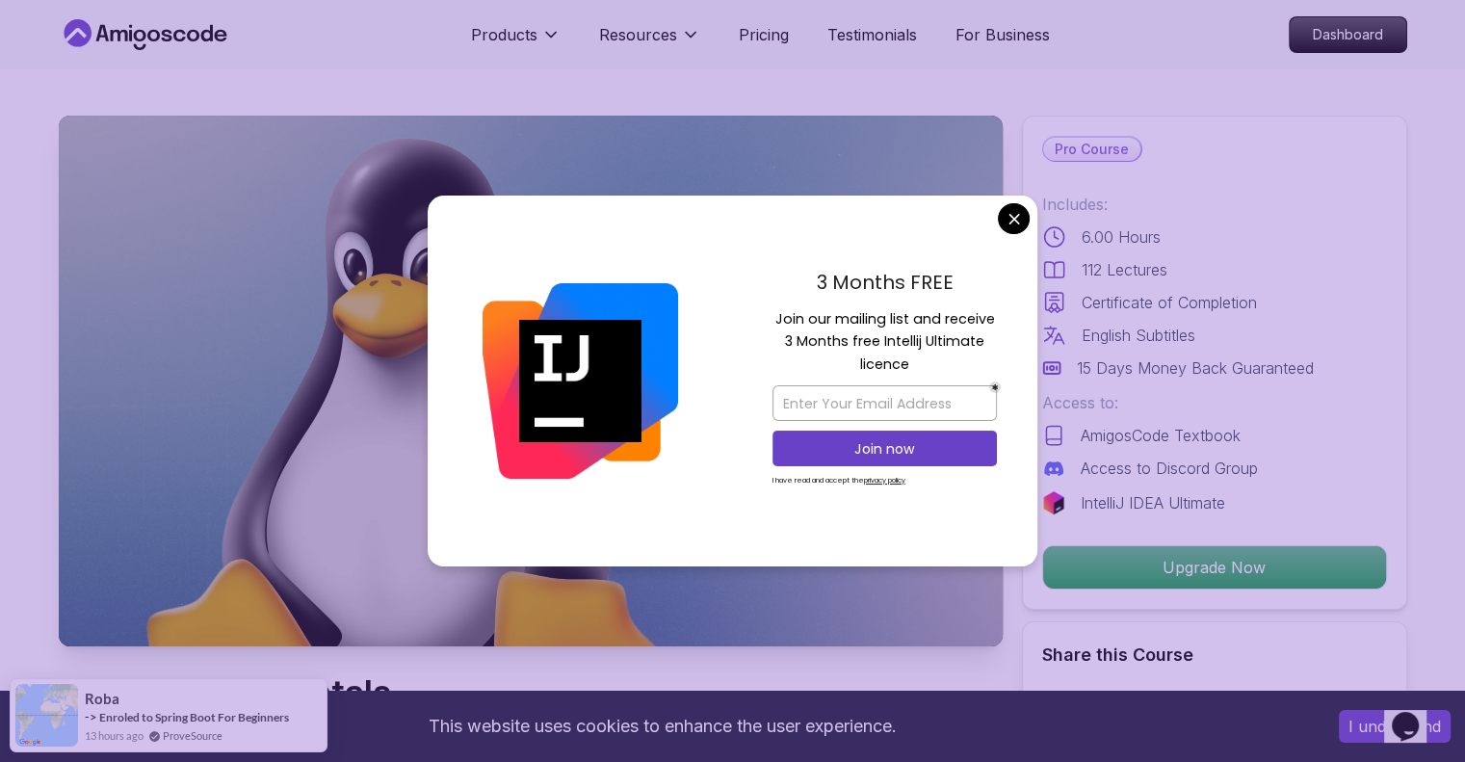
click at [986, 222] on div "3 Months FREE Join our mailing list and receive 3 Months free Intellij Ultimate…" at bounding box center [884, 381] width 305 height 372
click at [1017, 202] on div "3 Months FREE Join our mailing list and receive 3 Months free Intellij Ultimate…" at bounding box center [884, 381] width 305 height 372
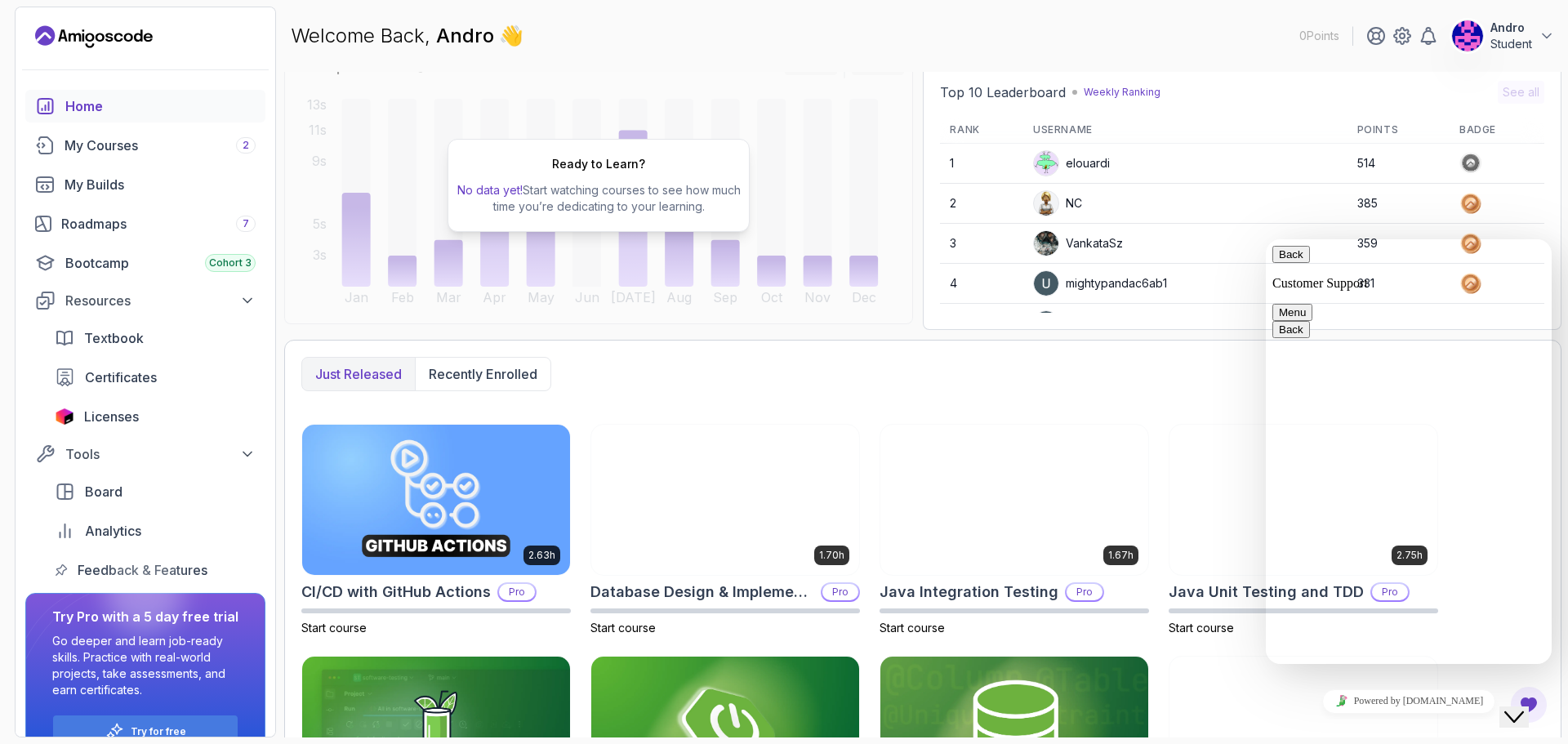
scroll to position [303, 0]
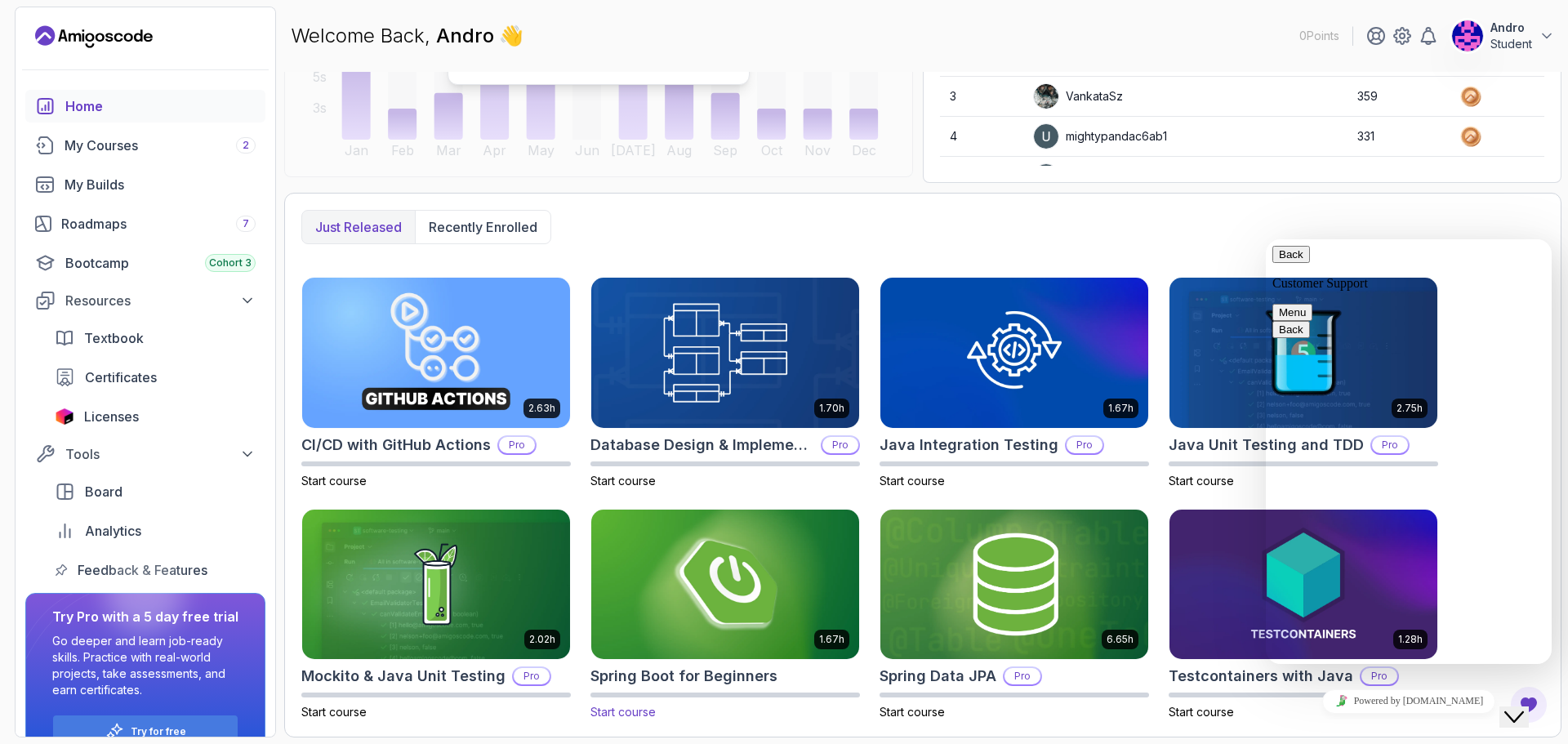
click at [770, 595] on img at bounding box center [725, 585] width 281 height 158
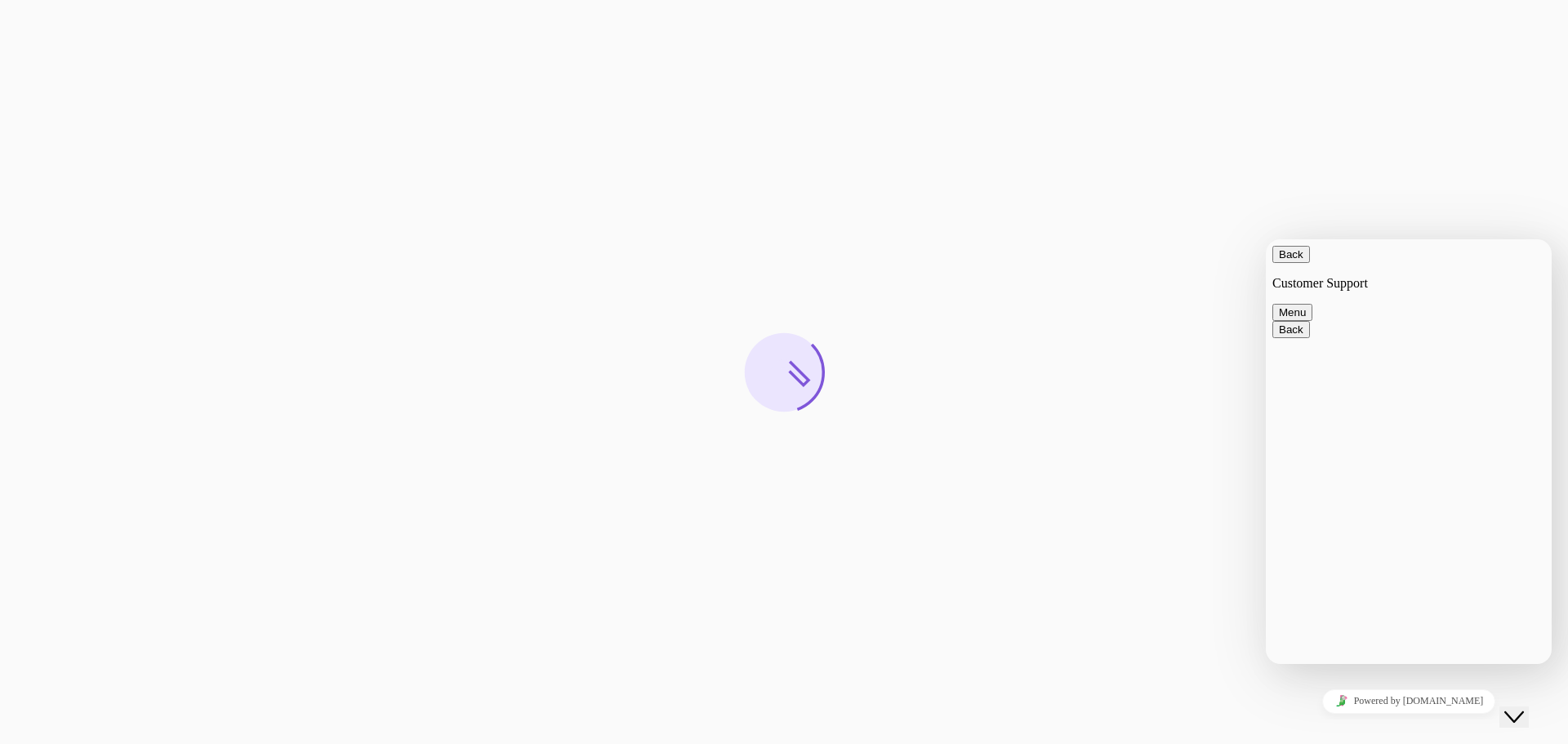
scroll to position [267, 0]
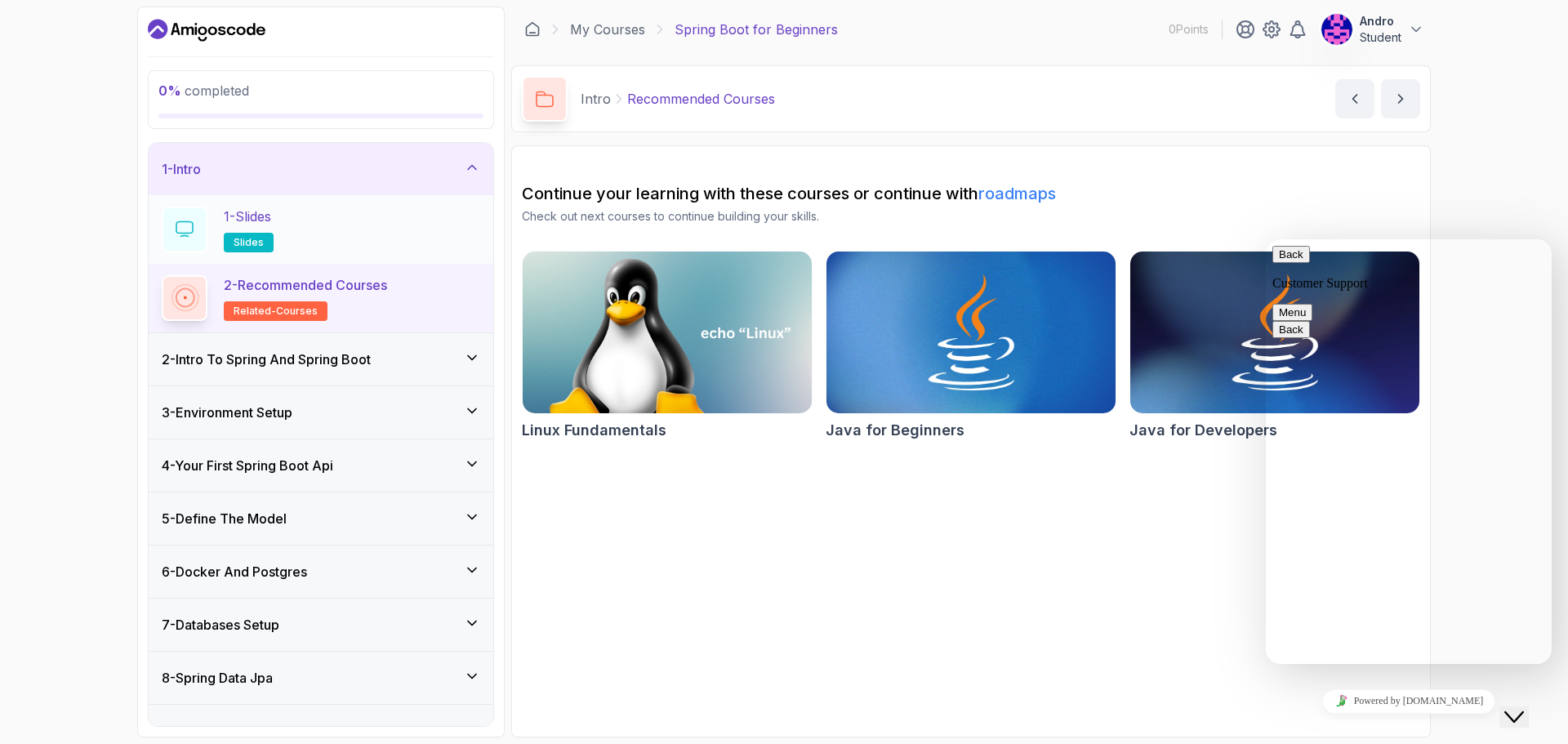
click at [413, 236] on div "1 - Slides slides" at bounding box center [321, 230] width 319 height 46
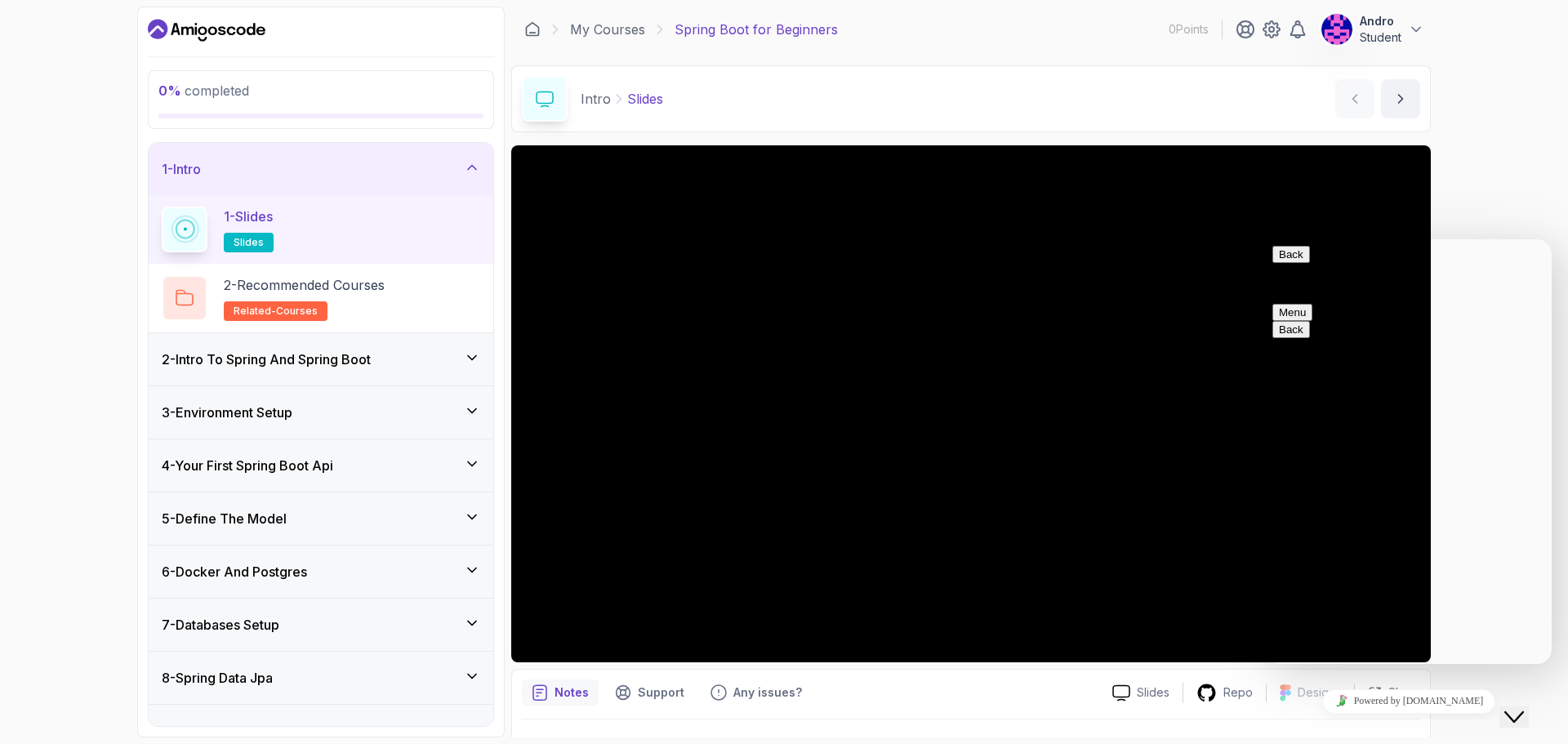
click at [1253, 263] on button "Back" at bounding box center [1291, 255] width 37 height 17
click at [422, 350] on div "2 - Intro To Spring And Spring Boot" at bounding box center [321, 359] width 319 height 20
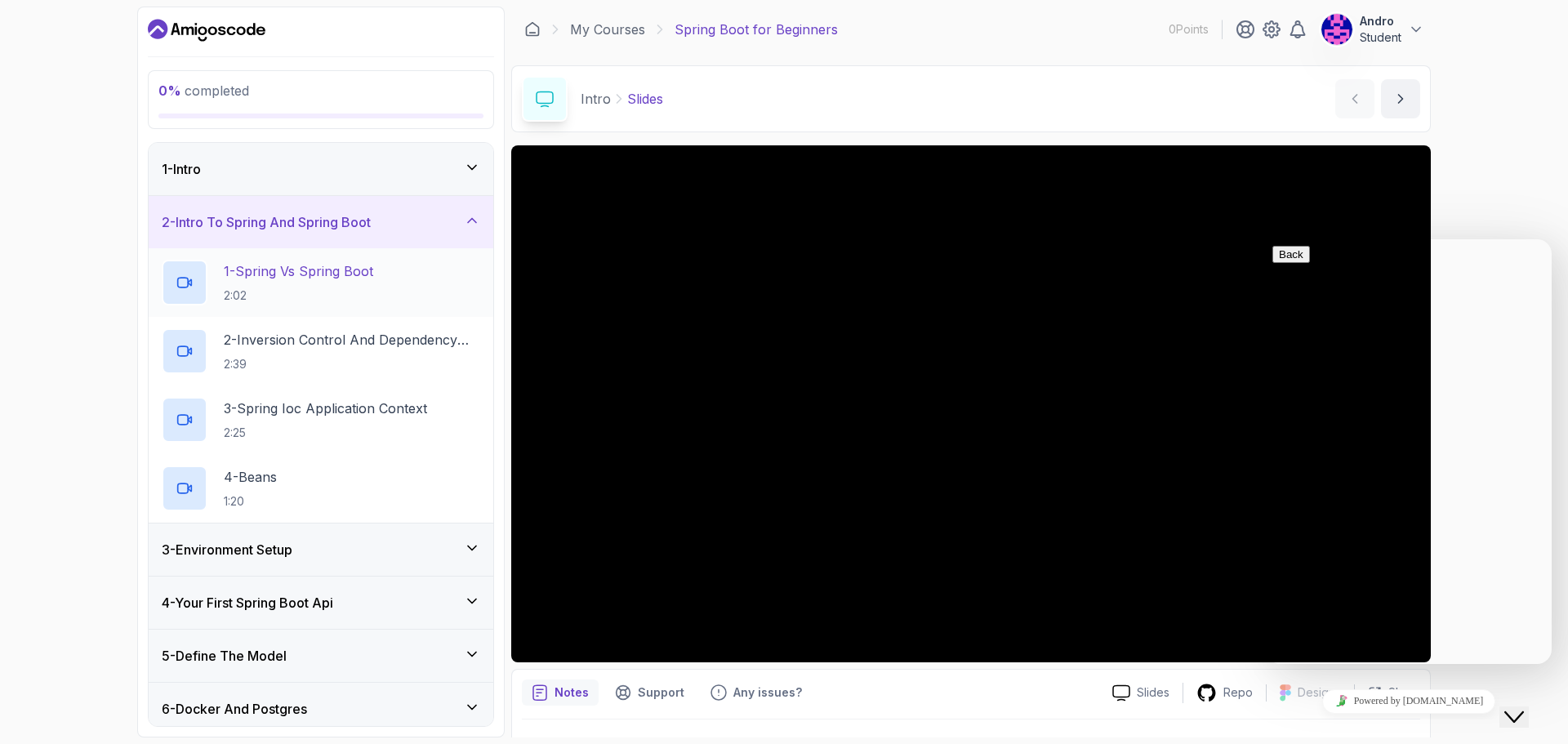
click at [380, 269] on div "1 - Spring Vs Spring Boot 2:02" at bounding box center [321, 282] width 319 height 46
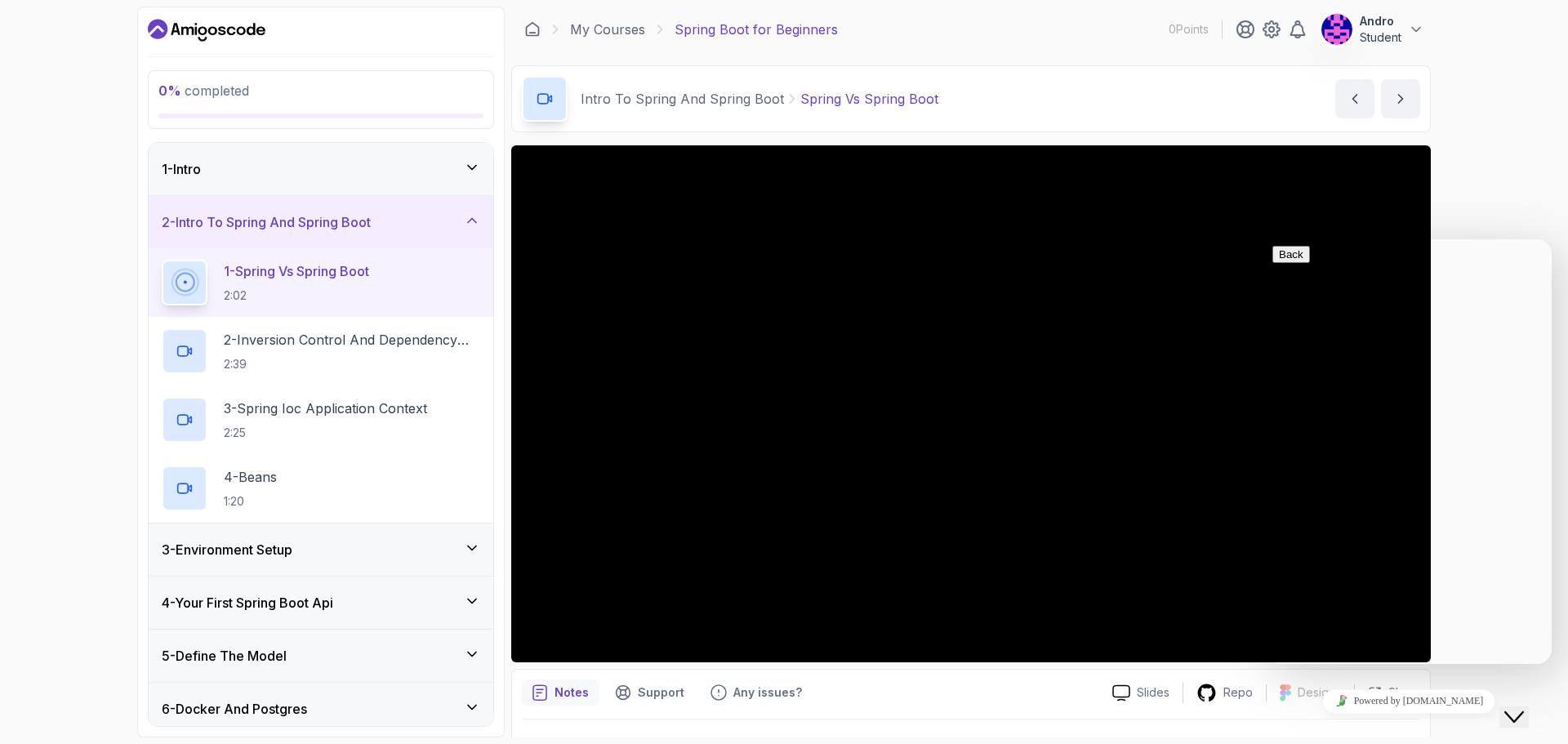
click at [1253, 177] on div "0 % completed 1 - Intro 2 - Intro To Spring And Spring Boot 1 - Spring Vs Sprin…" at bounding box center [784, 372] width 1568 height 744
click at [1253, 646] on icon "Close Chat This icon closes the chat window." at bounding box center [1514, 717] width 20 height 20
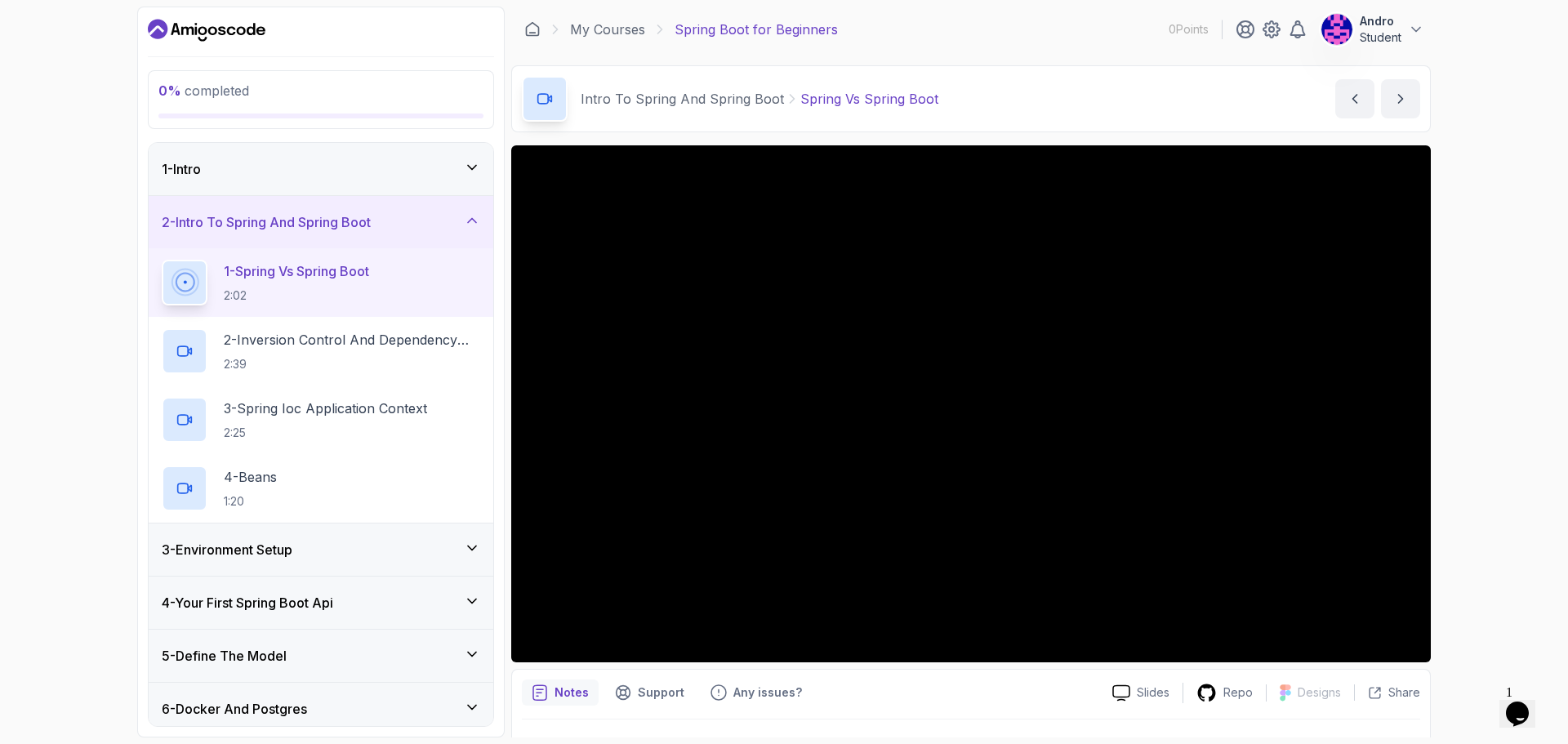
click at [1186, 565] on div at bounding box center [971, 404] width 919 height 517
click at [1253, 457] on div "0 % completed 1 - Intro 2 - Intro To Spring And Spring Boot 1 - Spring Vs Sprin…" at bounding box center [784, 372] width 1568 height 744
